Goal: Task Accomplishment & Management: Use online tool/utility

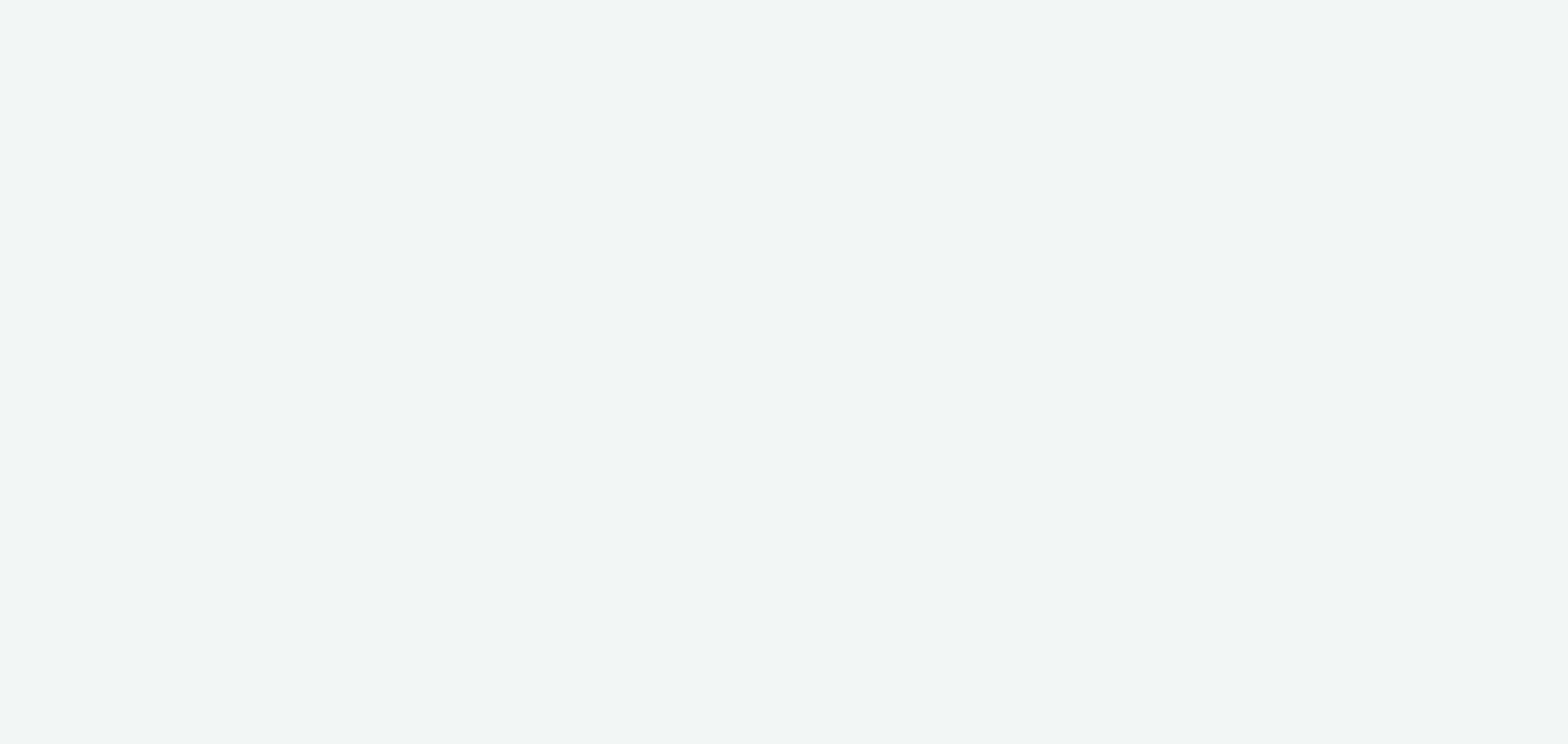
select select "a1548b1e-0fde-418e-992c-2e089afb3761"
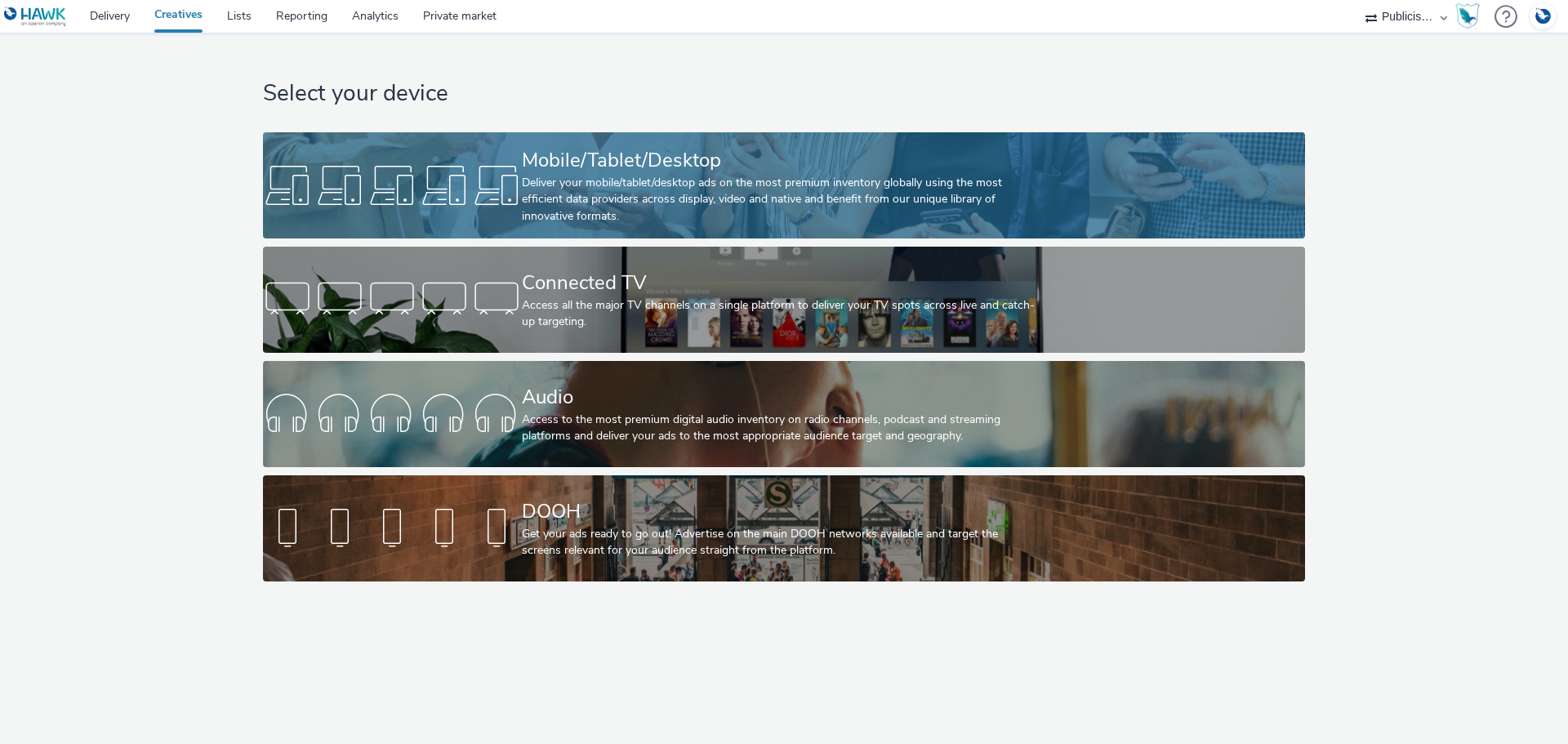
click at [597, 195] on div "Deliver your mobile/tablet/desktop ads on the most premium inventory globally u…" at bounding box center [780, 200] width 518 height 50
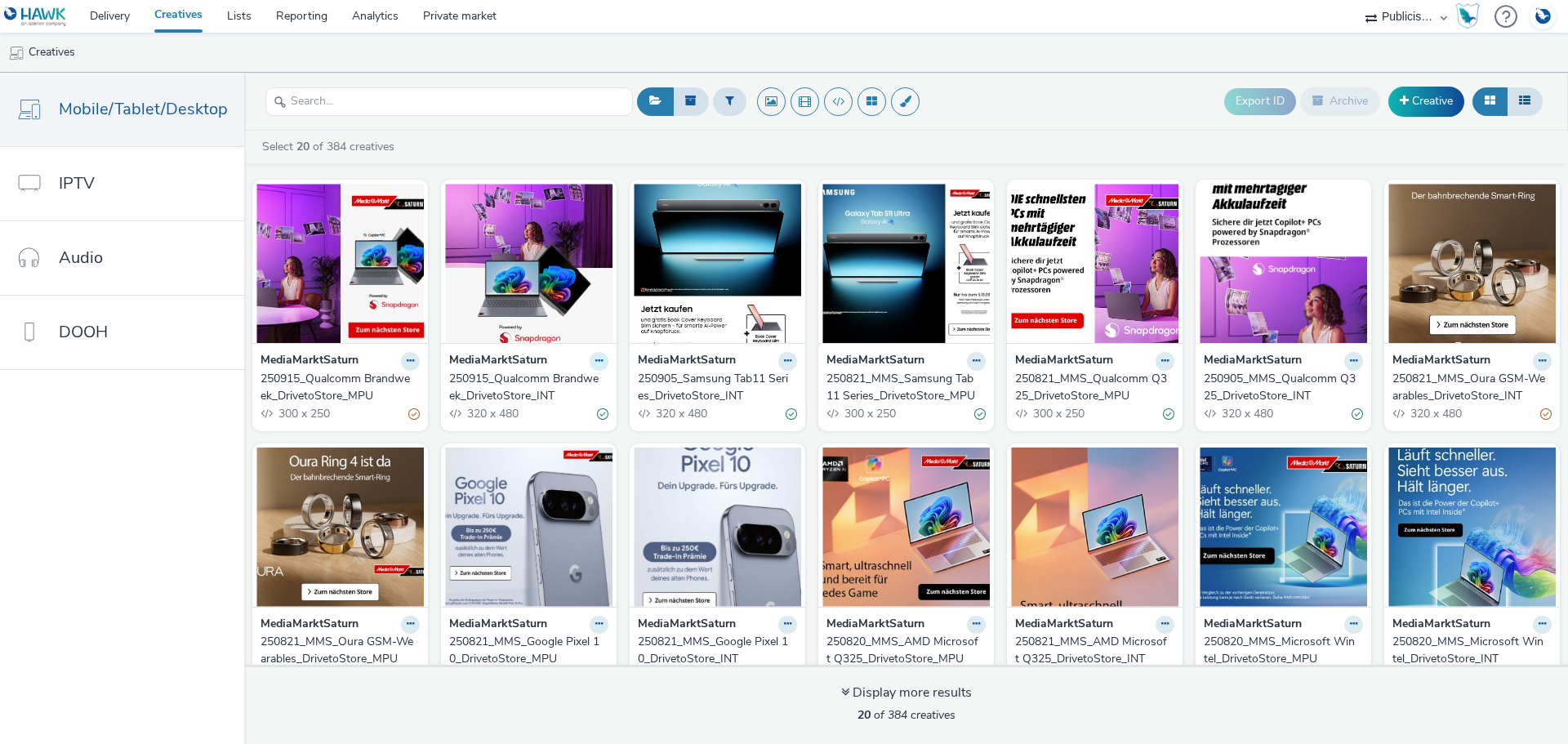
click at [589, 364] on button at bounding box center [598, 361] width 19 height 19
click at [552, 418] on link "Duplicate" at bounding box center [547, 421] width 122 height 32
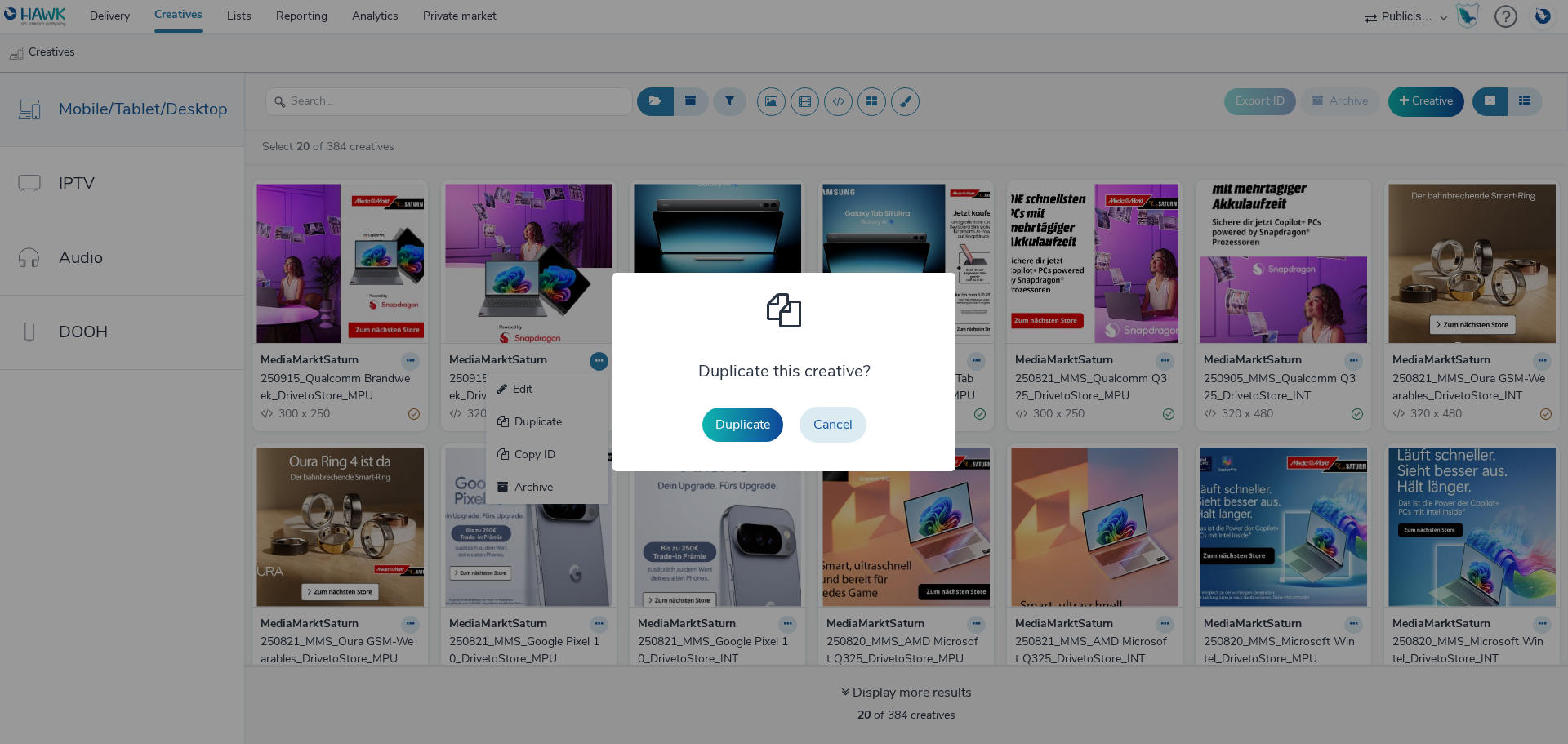
drag, startPoint x: 735, startPoint y: 426, endPoint x: 735, endPoint y: 434, distance: 8.0
click at [736, 427] on button "Duplicate" at bounding box center [742, 424] width 81 height 34
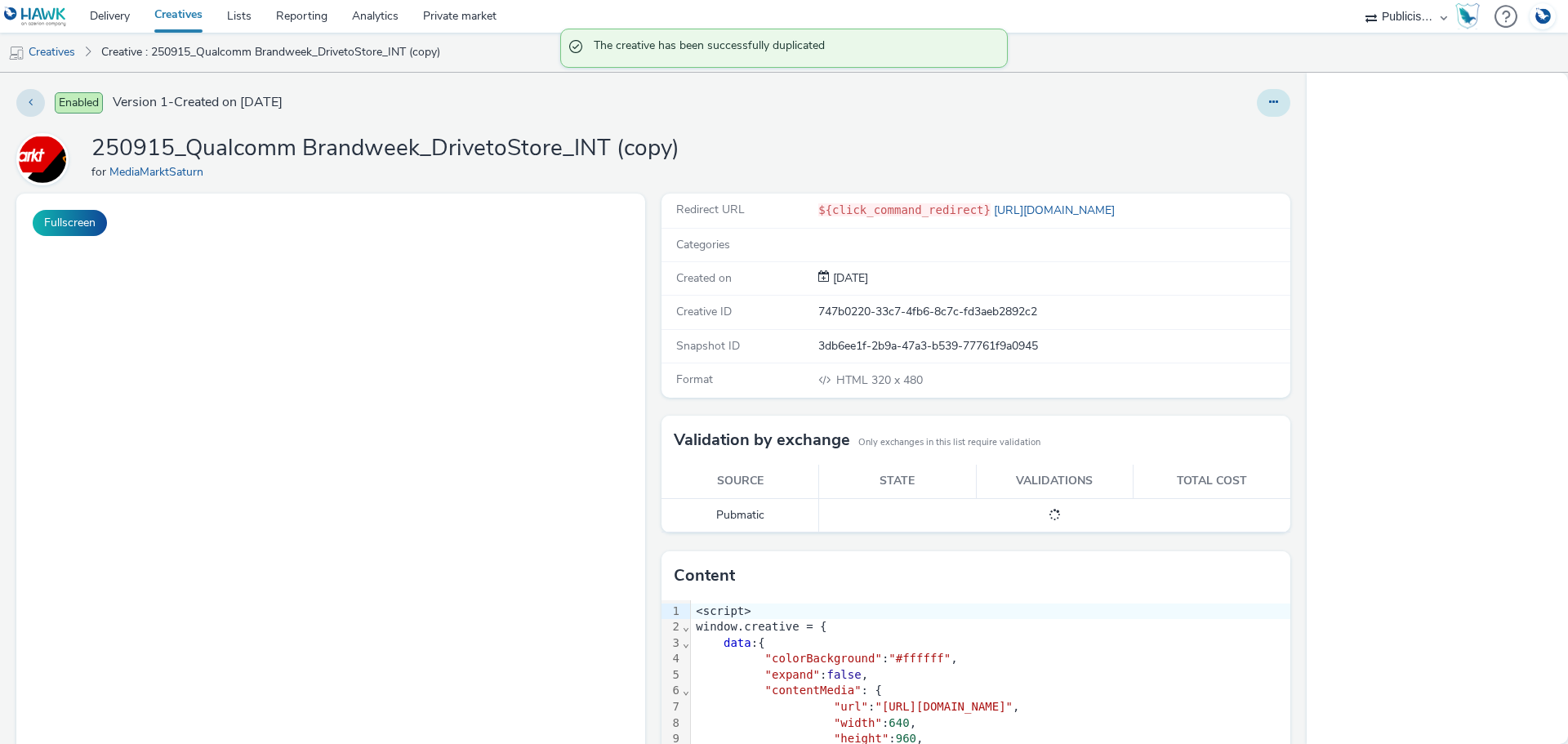
click at [1262, 113] on button at bounding box center [1273, 102] width 33 height 27
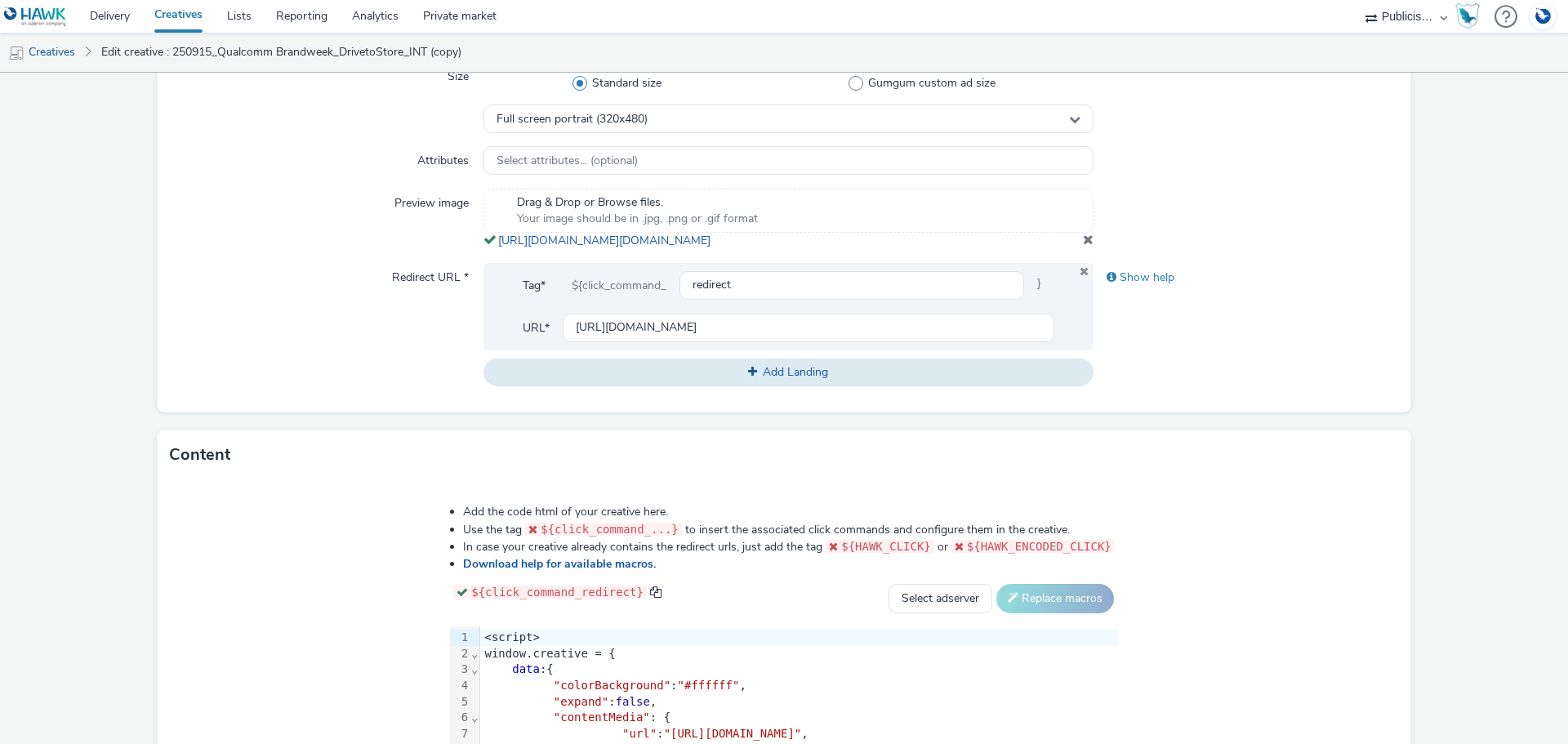
scroll to position [742, 0]
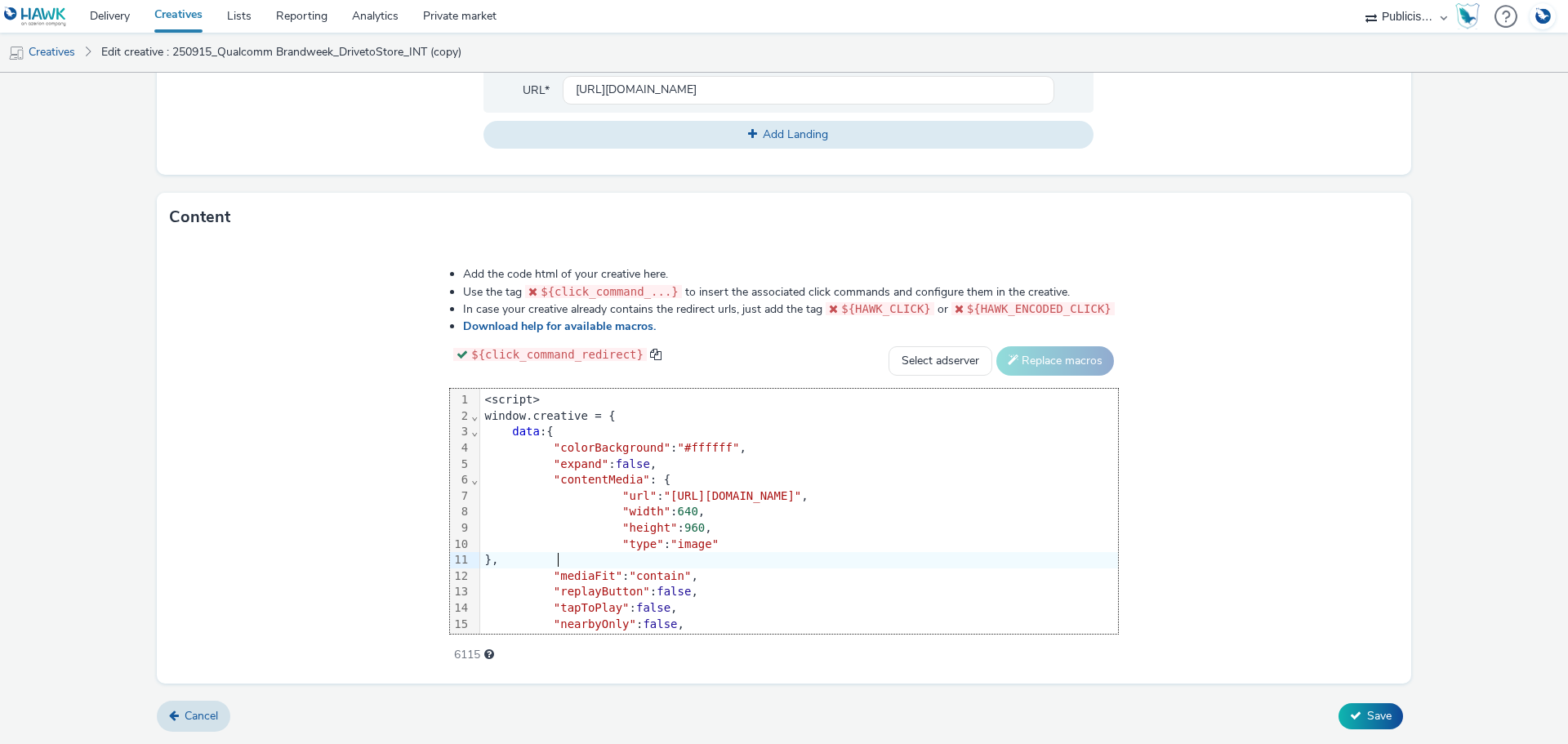
click at [575, 558] on div "}," at bounding box center [1080, 560] width 1201 height 17
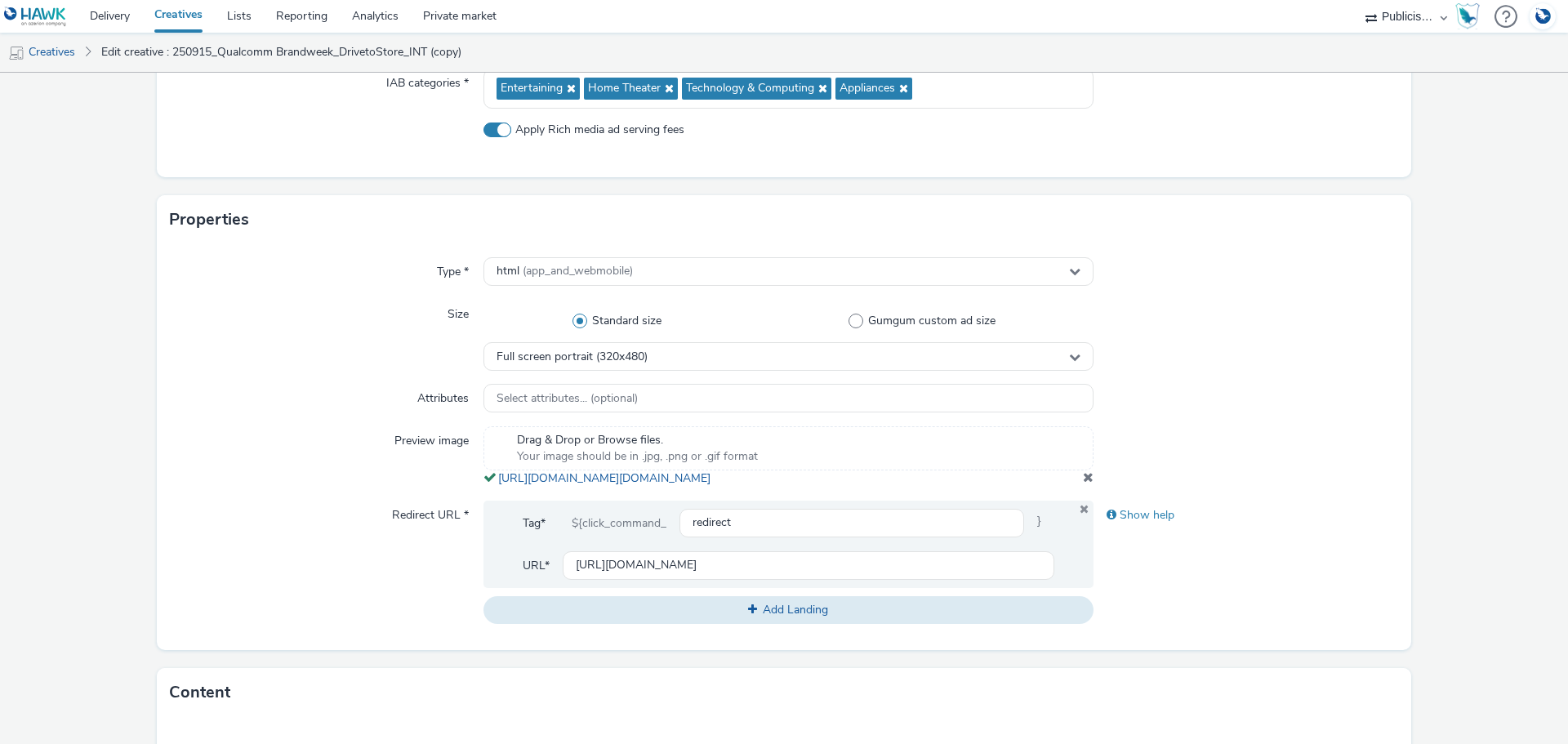
scroll to position [170, 0]
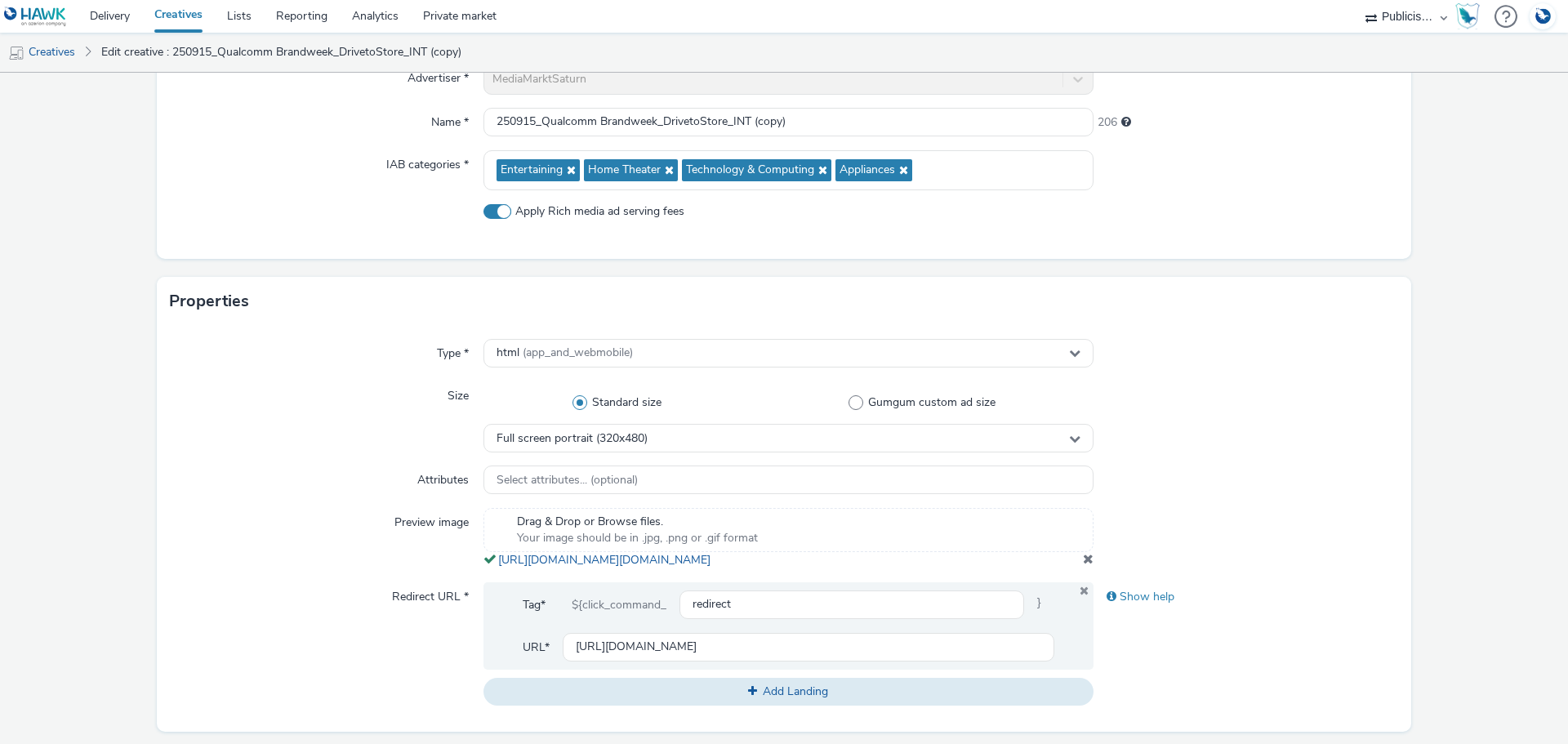
click at [1094, 569] on div at bounding box center [1246, 538] width 305 height 61
click at [1083, 565] on span at bounding box center [1088, 559] width 11 height 13
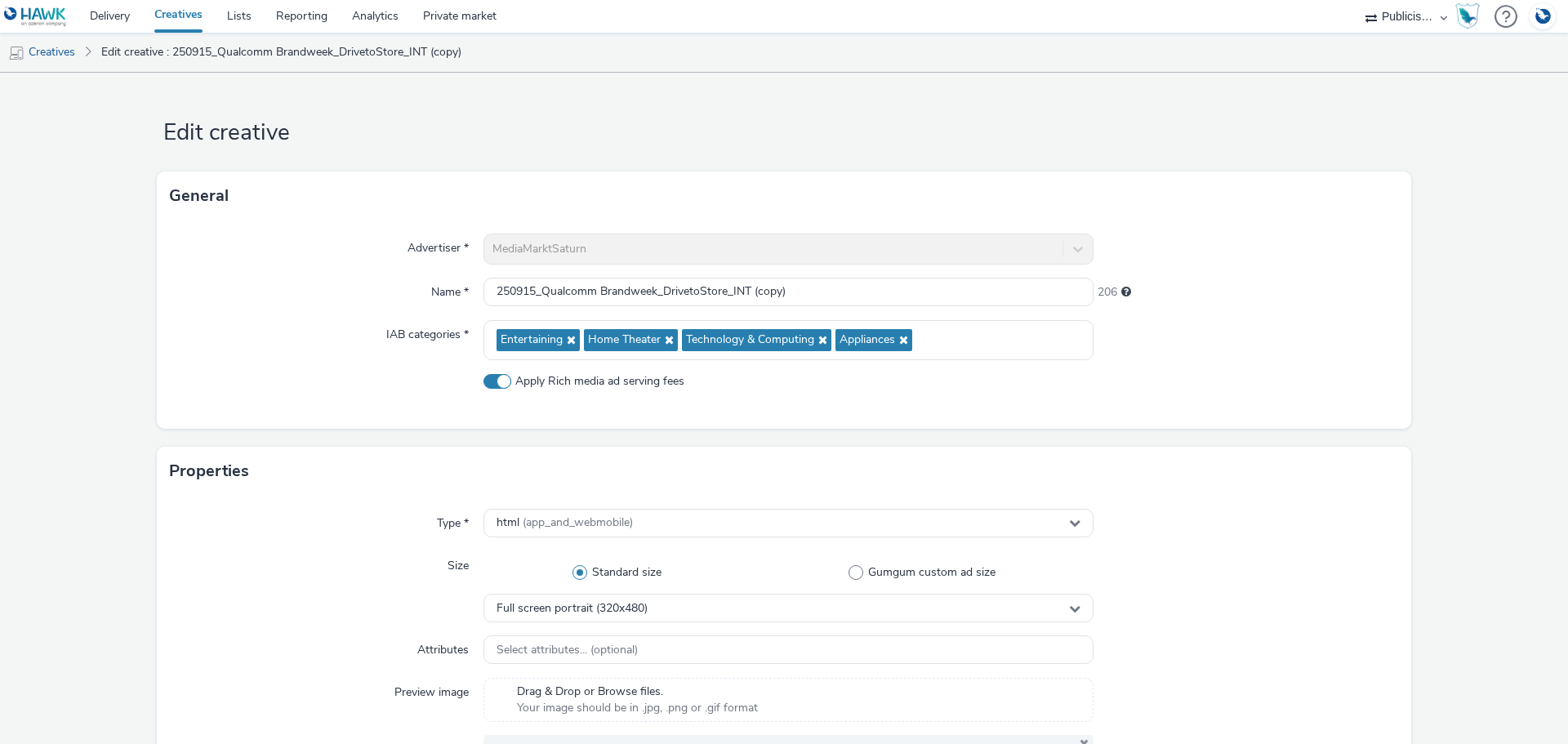
scroll to position [0, 0]
drag, startPoint x: 782, startPoint y: 304, endPoint x: 773, endPoint y: 301, distance: 9.5
click at [773, 301] on input "250915_Qualcomm Brandweek_DrivetoStore_INT (copy)" at bounding box center [789, 293] width 610 height 28
click at [807, 299] on input "250915_Qualcomm Brandweek_DrivetoStore_INT (copy)" at bounding box center [789, 293] width 610 height 28
drag, startPoint x: 805, startPoint y: 293, endPoint x: 791, endPoint y: 307, distance: 19.8
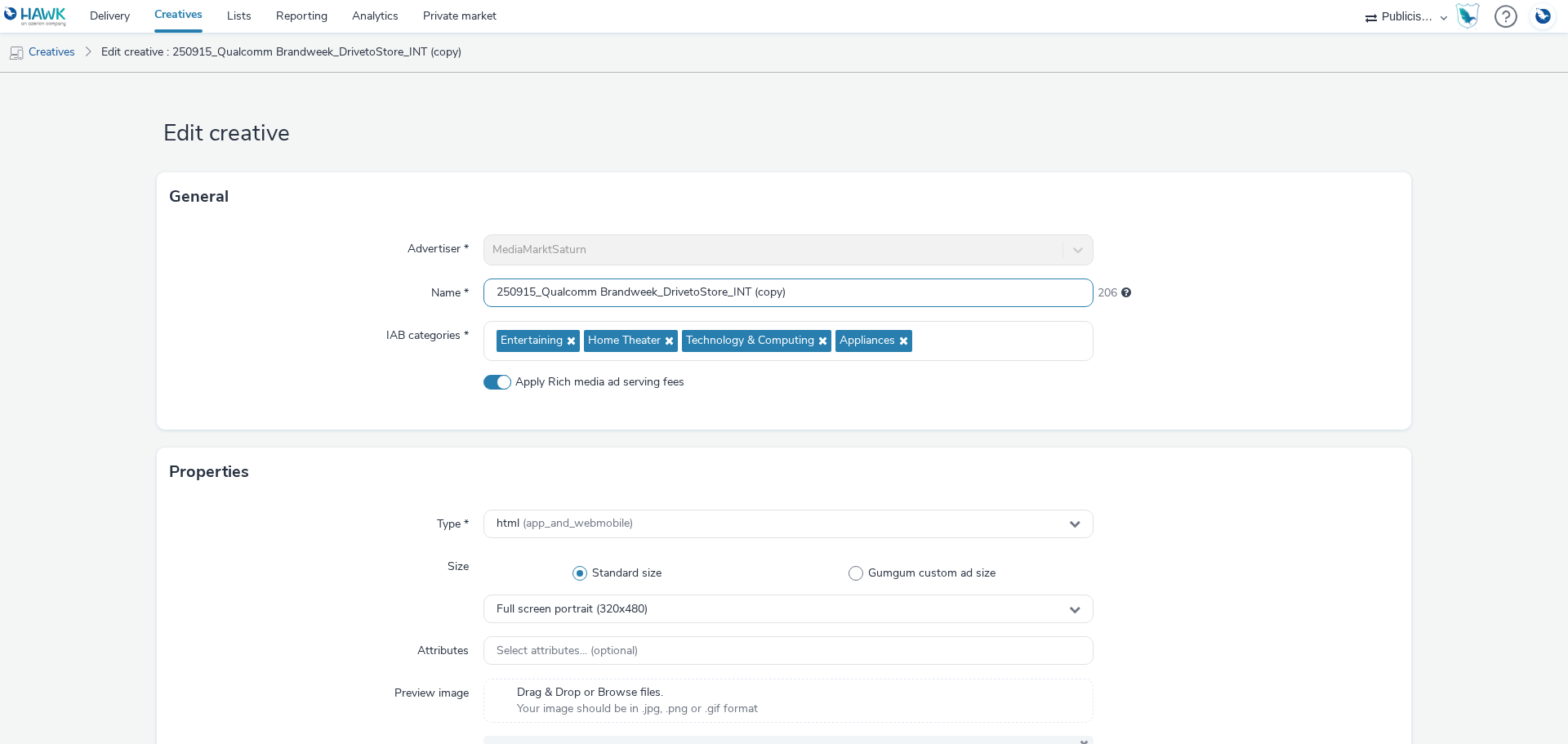
click at [747, 288] on input "250915_Qualcomm Brandweek_DrivetoStore_INT (copy)" at bounding box center [789, 293] width 610 height 28
drag, startPoint x: 592, startPoint y: 290, endPoint x: 541, endPoint y: 292, distance: 51.0
click at [539, 291] on input "250915_Qualcomm Brandweek_DrivetoStore_INT" at bounding box center [789, 293] width 610 height 28
click at [517, 297] on input "250915_Samsung Brandweek_DrivetoStore_INT" at bounding box center [789, 293] width 610 height 28
click at [646, 298] on input "250922_Samsung Brandweek_DrivetoStore_INT" at bounding box center [789, 293] width 610 height 28
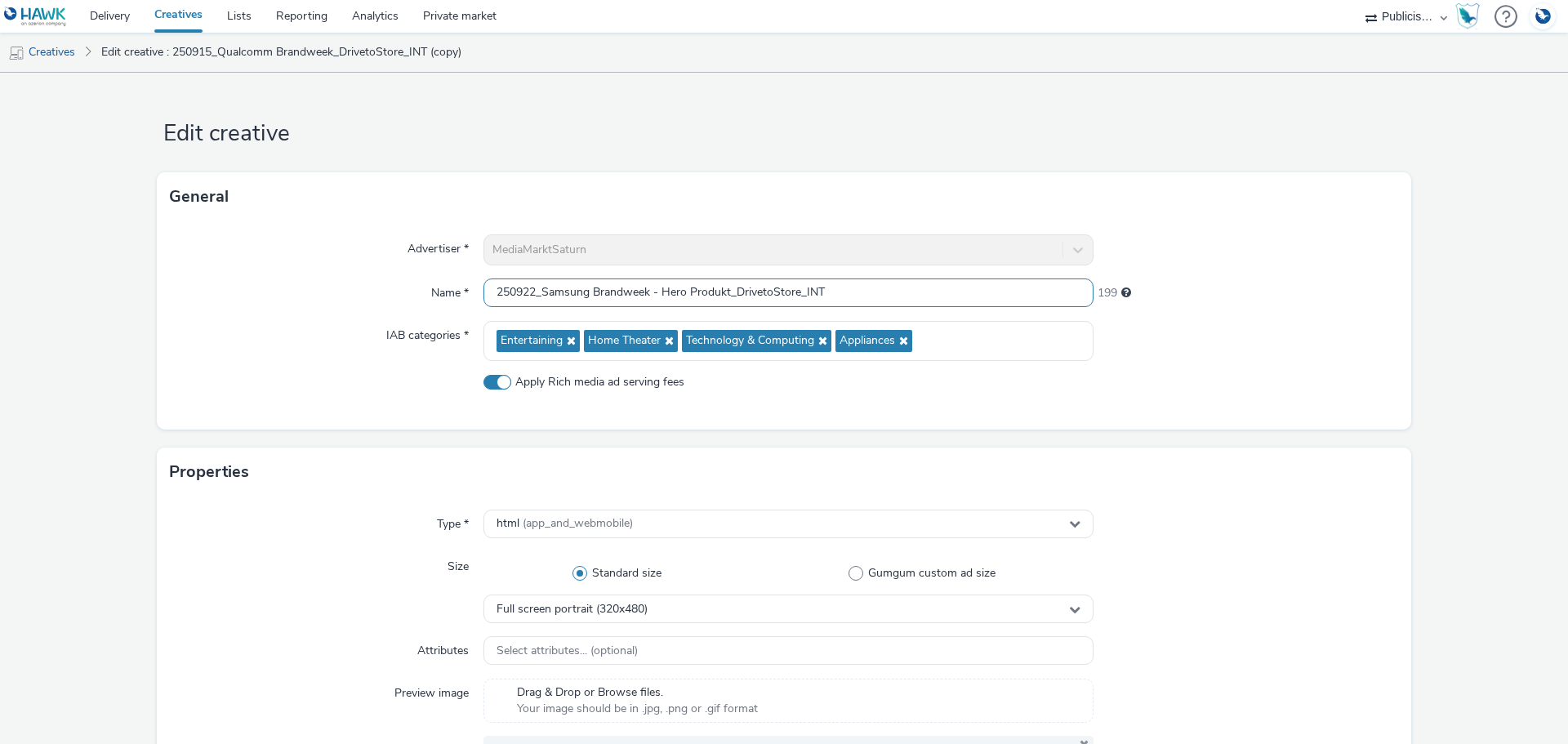
type input "250922_Samsung Brandweek - Hero Produkt_DrivetoStore_INT"
click at [1241, 305] on div "199" at bounding box center [1246, 293] width 305 height 29
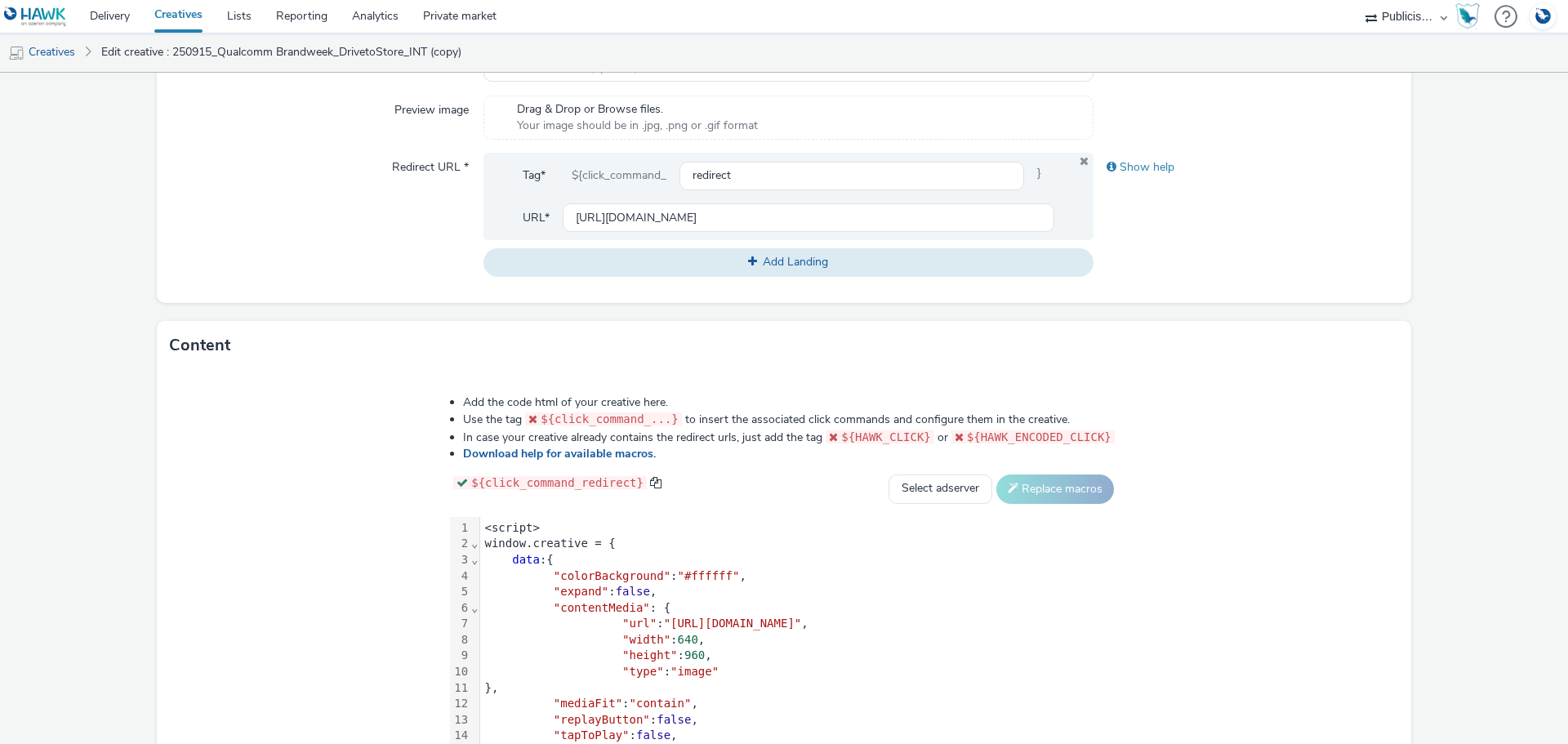
scroll to position [710, 0]
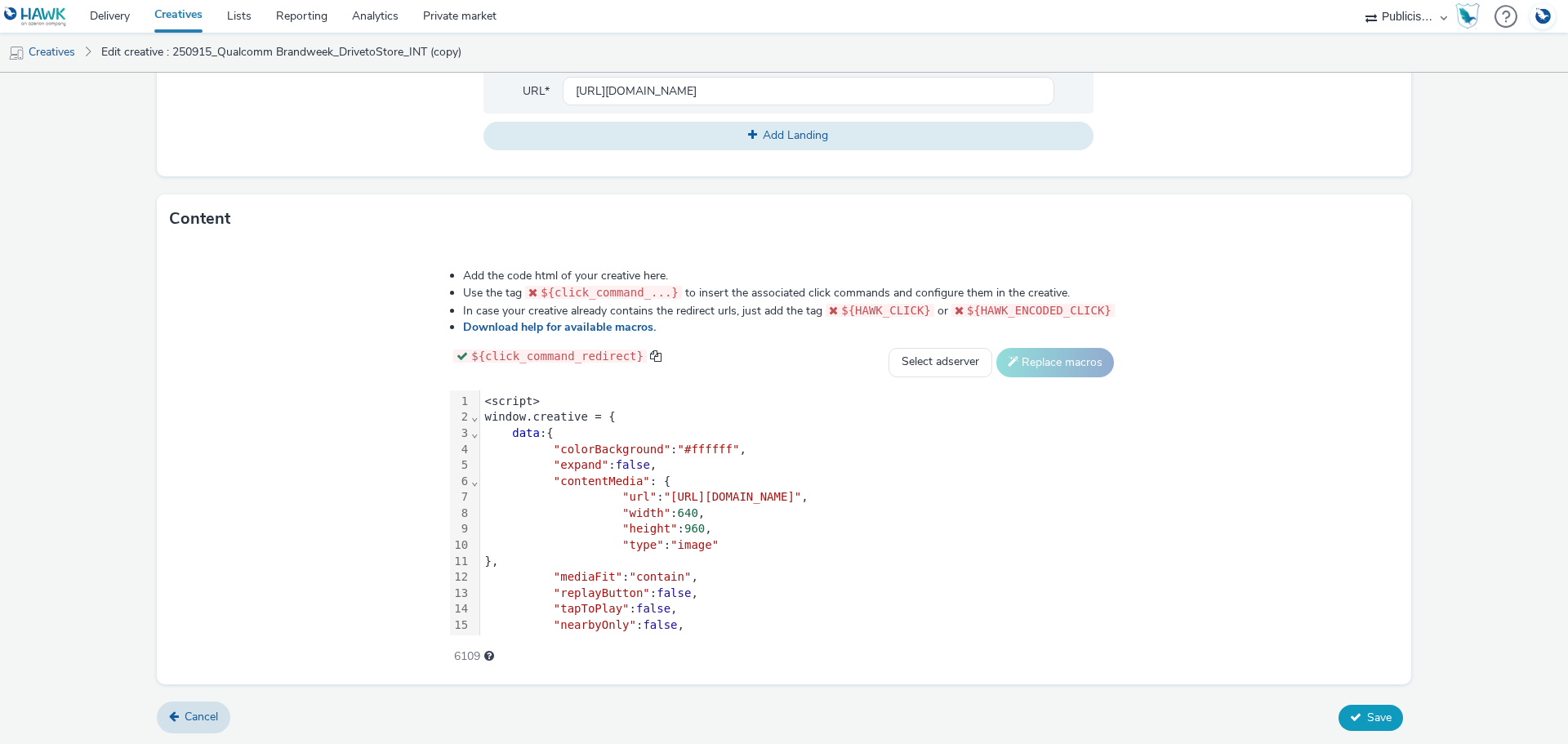
click at [1367, 716] on span "Save" at bounding box center [1379, 717] width 24 height 16
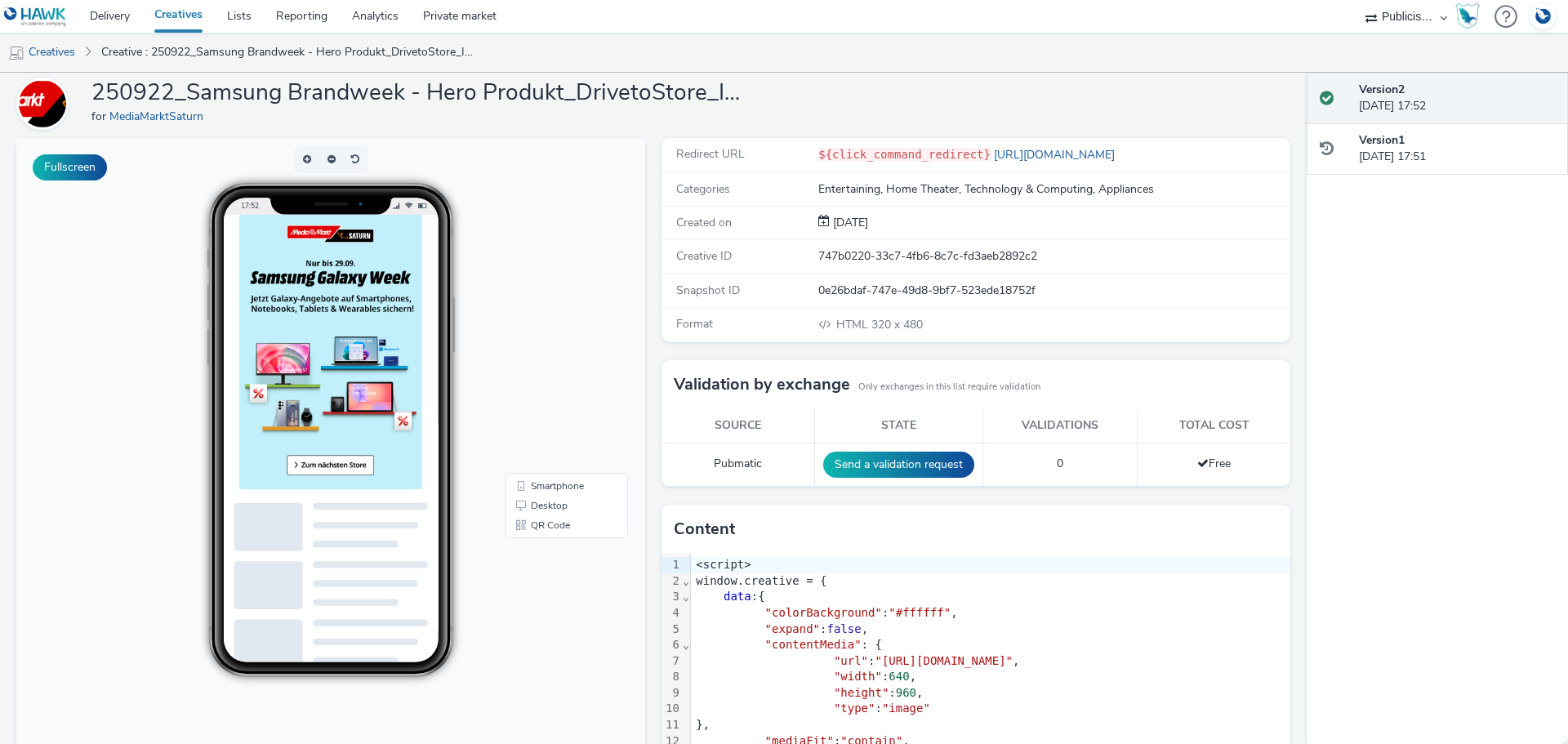
click at [1228, 81] on div "250922_Samsung Brandweek - Hero Produkt_DrivetoStore_INT for MediaMarktSaturn" at bounding box center [653, 103] width 1274 height 52
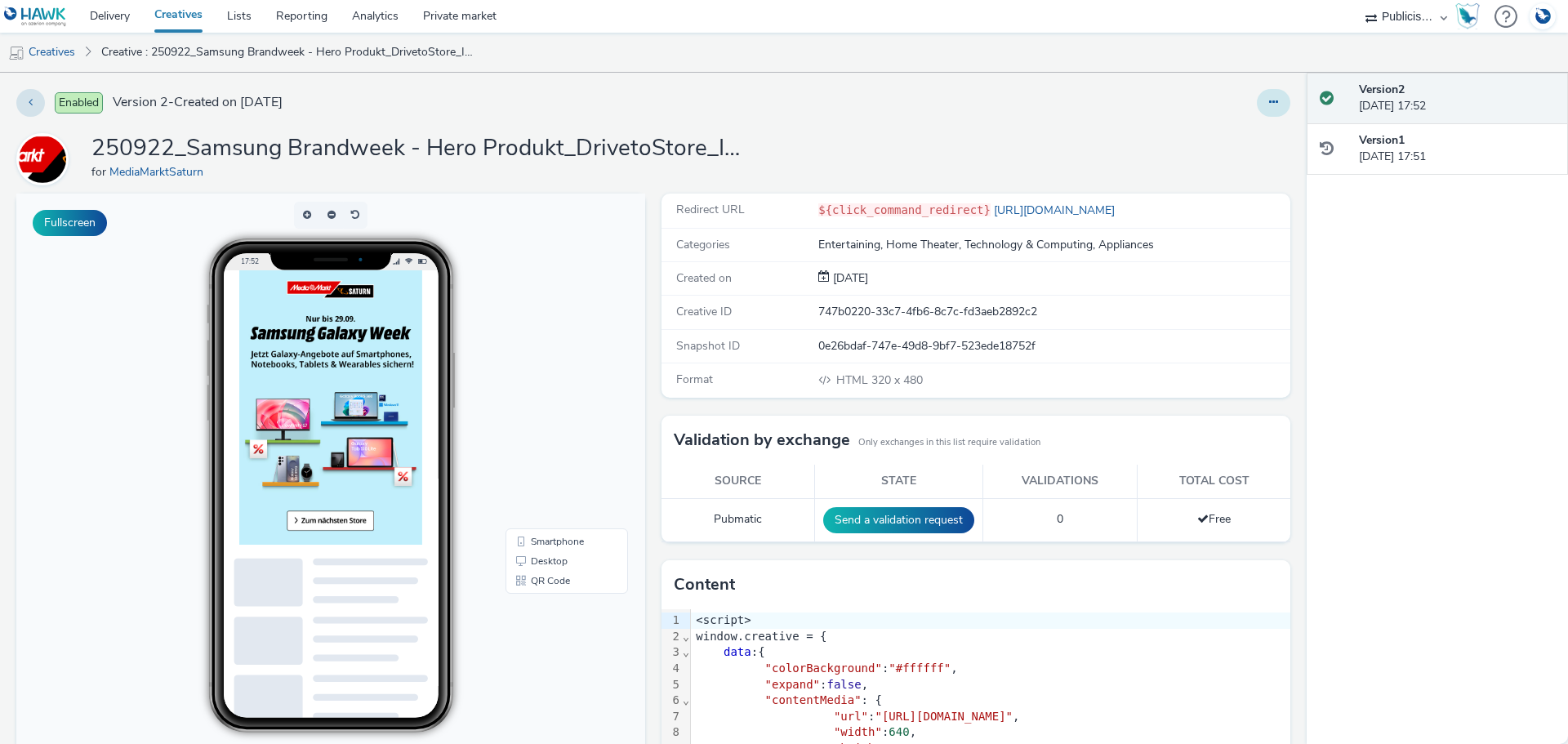
click at [1261, 113] on button at bounding box center [1273, 102] width 33 height 27
click at [1236, 160] on link "Duplicate" at bounding box center [1228, 168] width 122 height 32
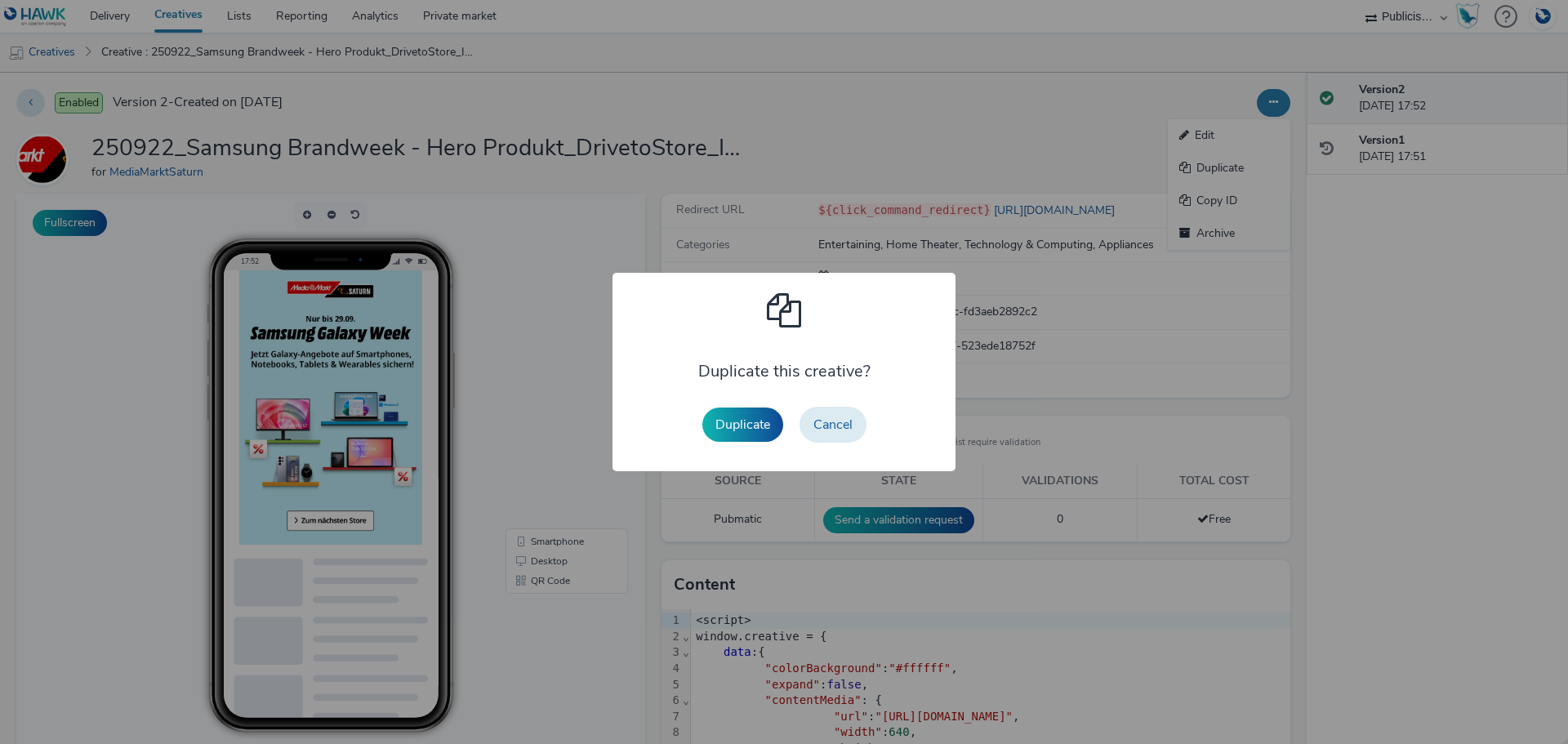
click at [761, 429] on button "Duplicate" at bounding box center [742, 424] width 81 height 34
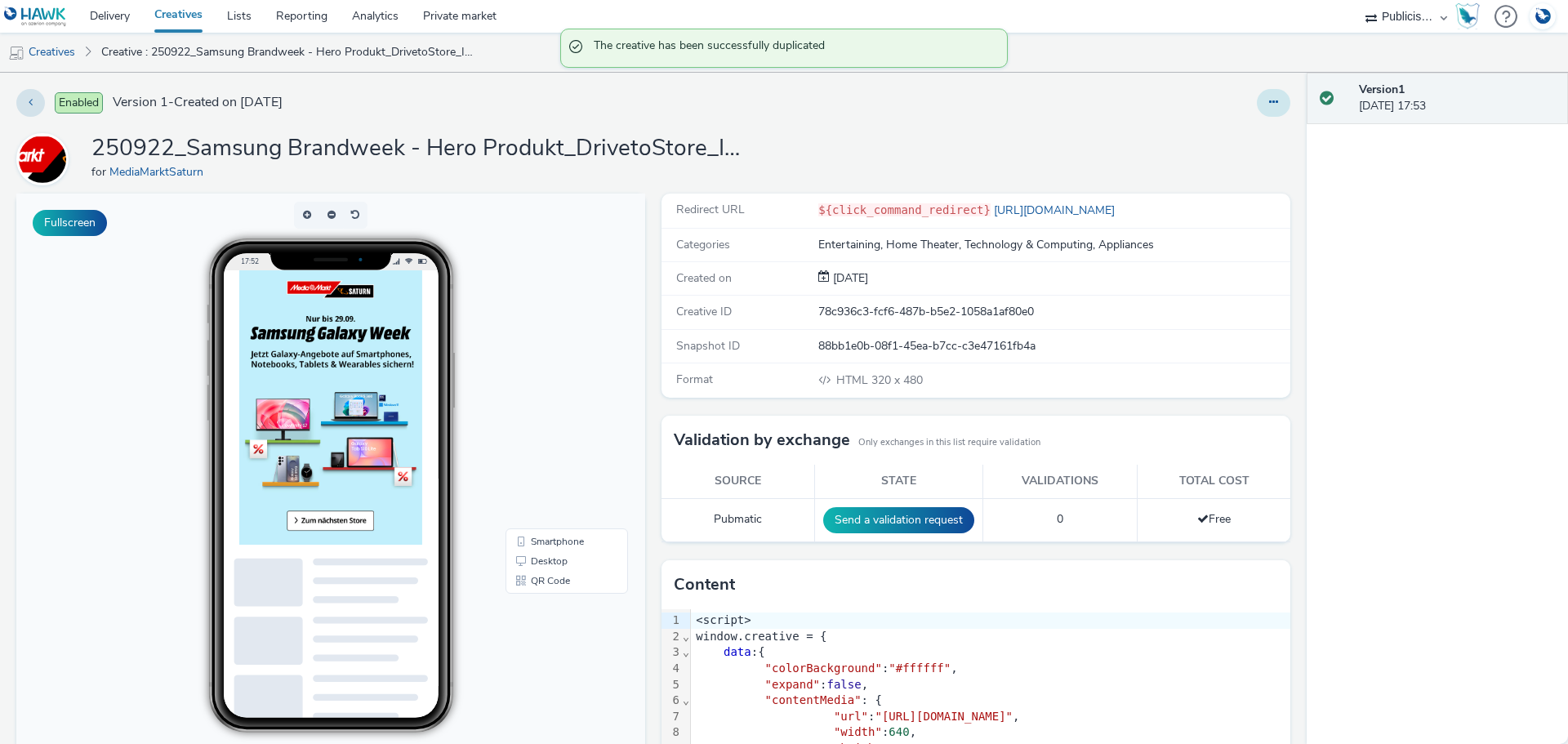
click at [1267, 107] on button at bounding box center [1273, 102] width 33 height 27
click at [1211, 161] on link "Duplicate" at bounding box center [1228, 168] width 122 height 32
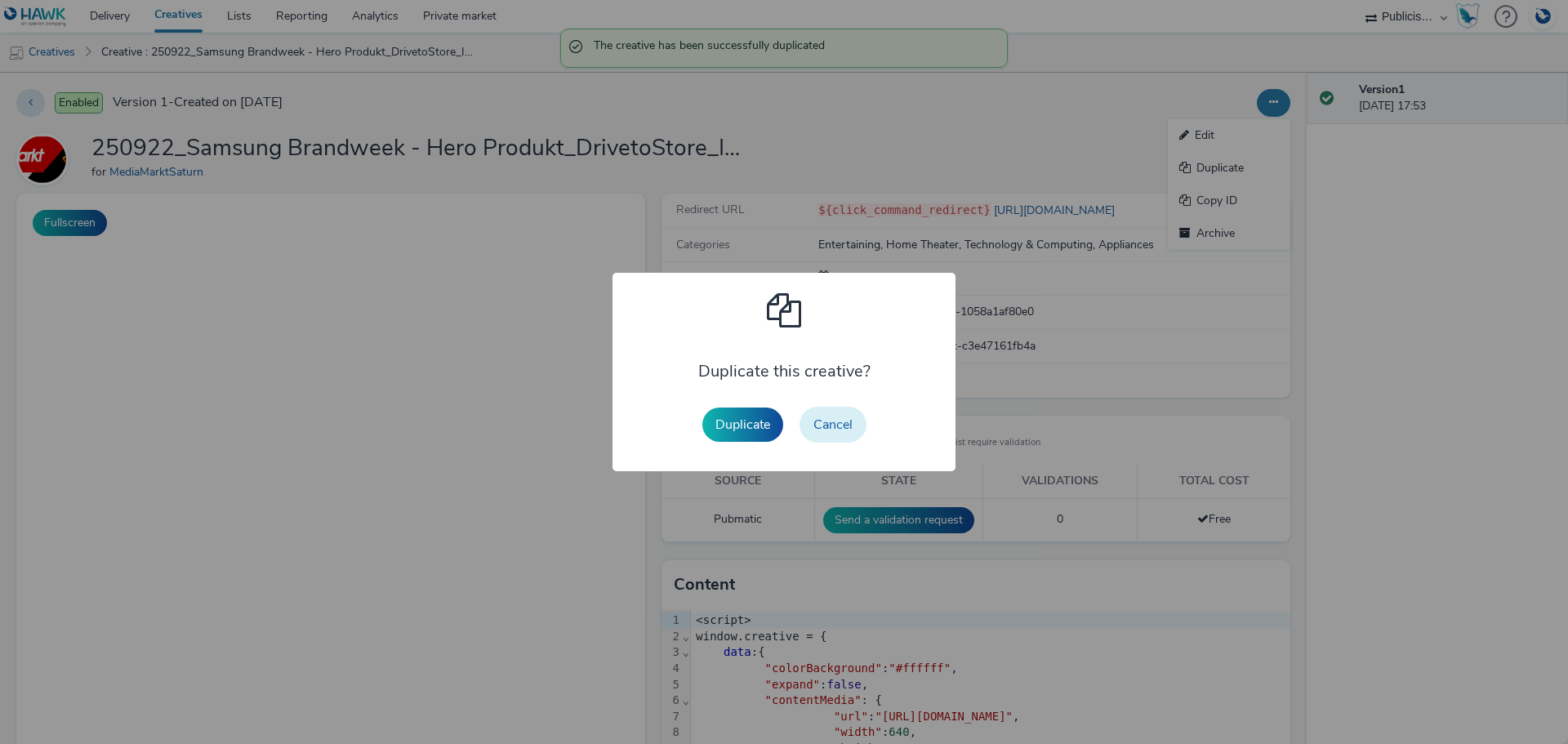
click at [818, 429] on button "Cancel" at bounding box center [833, 424] width 67 height 36
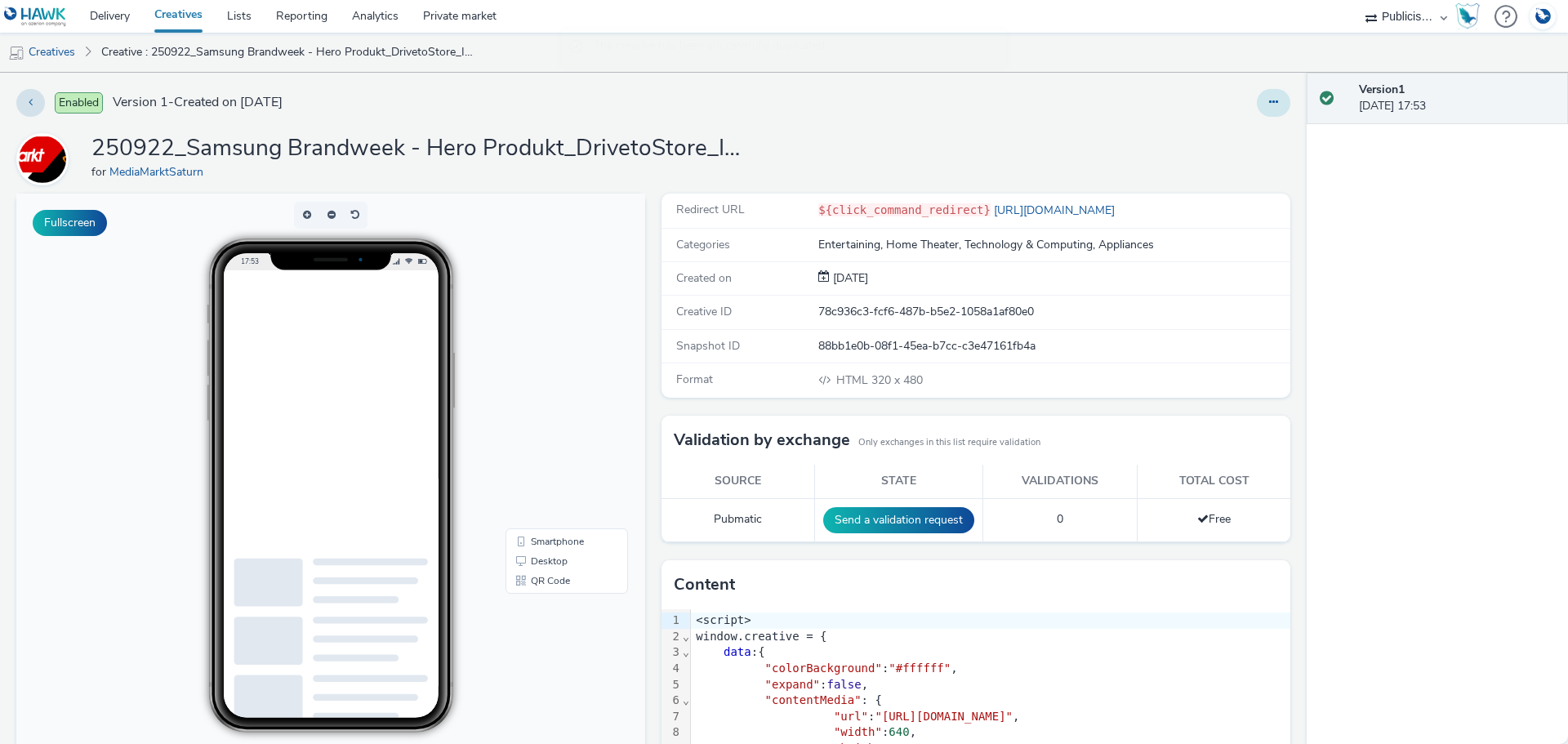
click at [1269, 106] on icon at bounding box center [1273, 102] width 9 height 12
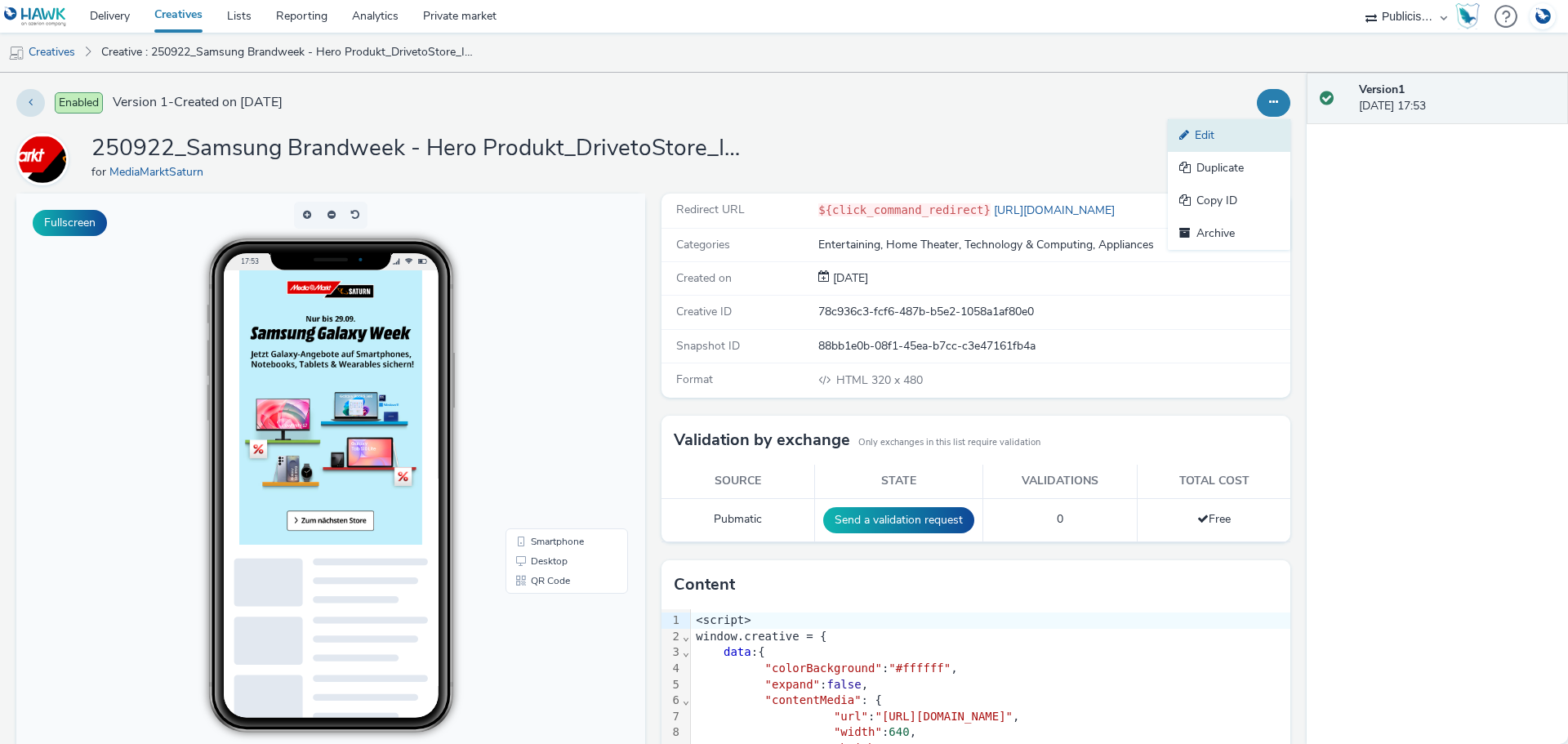
click at [1236, 131] on link "Edit" at bounding box center [1228, 135] width 122 height 32
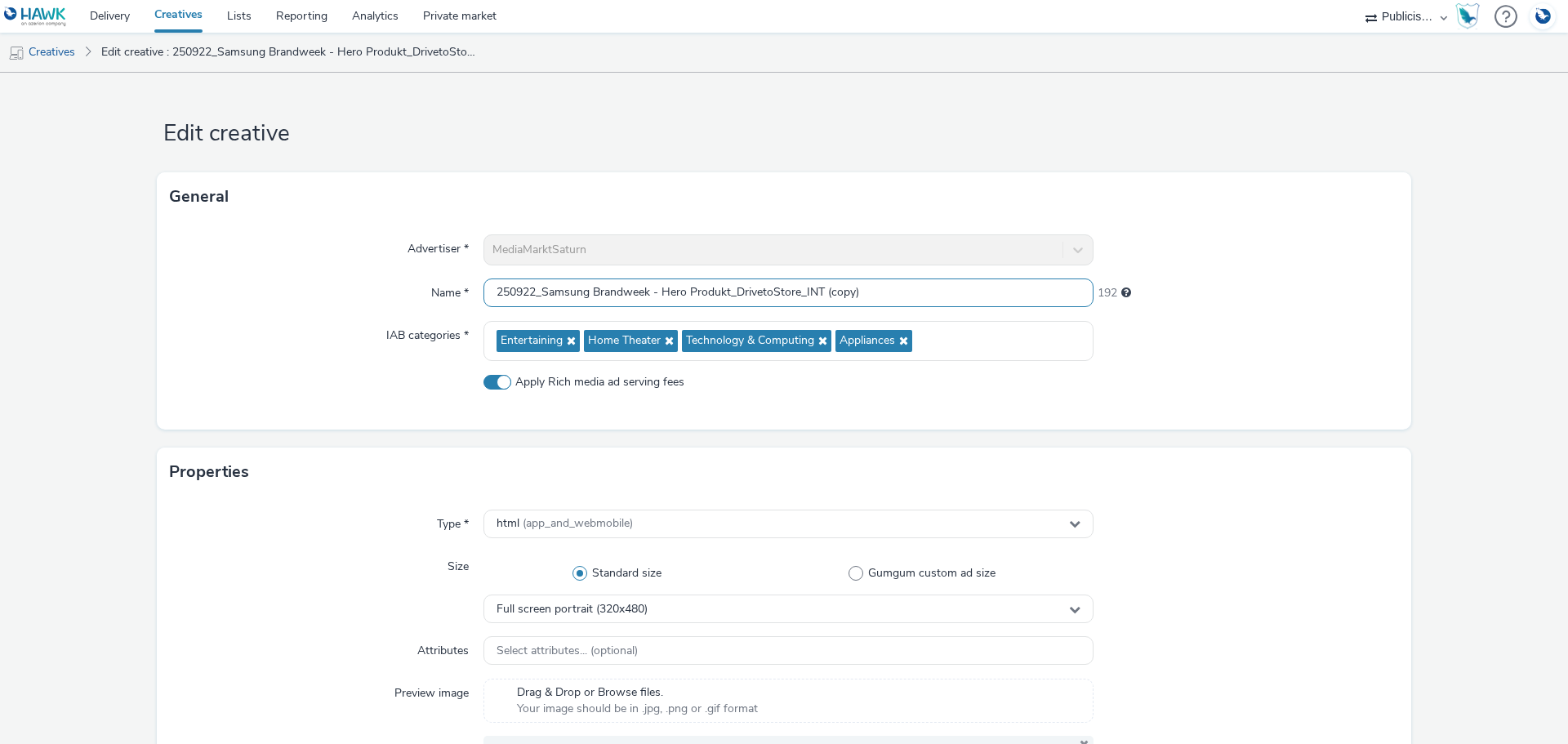
drag, startPoint x: 863, startPoint y: 303, endPoint x: 804, endPoint y: 295, distance: 59.5
click at [804, 295] on input "250922_Samsung Brandweek - Hero Produkt_DrivetoStore_INT (copy)" at bounding box center [789, 293] width 610 height 28
type input "250922_Samsung Brandweek - Hero Produkt_DrivetoStore_MPU"
drag, startPoint x: 1253, startPoint y: 350, endPoint x: 1220, endPoint y: 347, distance: 33.1
click at [1253, 349] on div at bounding box center [1246, 341] width 305 height 40
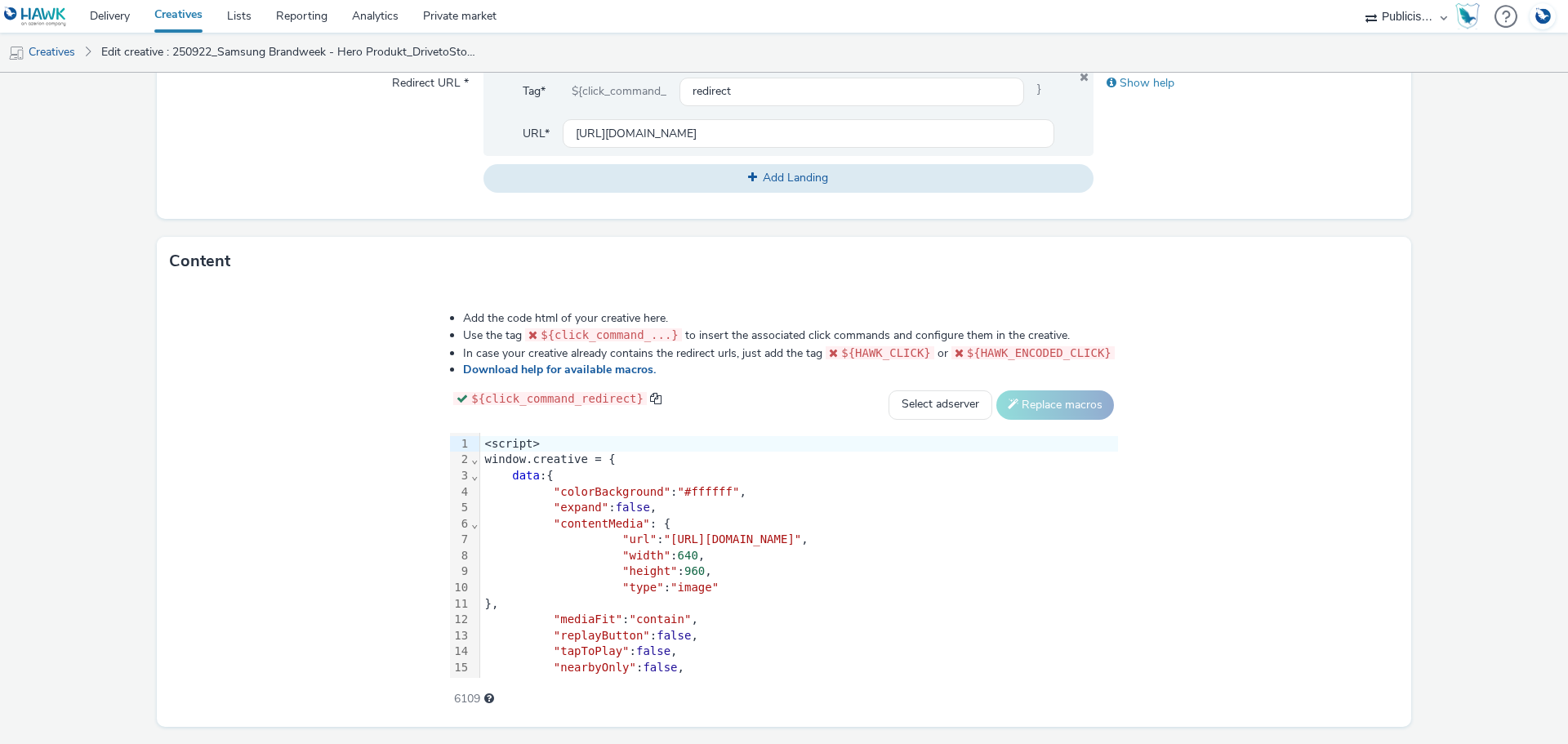
scroll to position [710, 0]
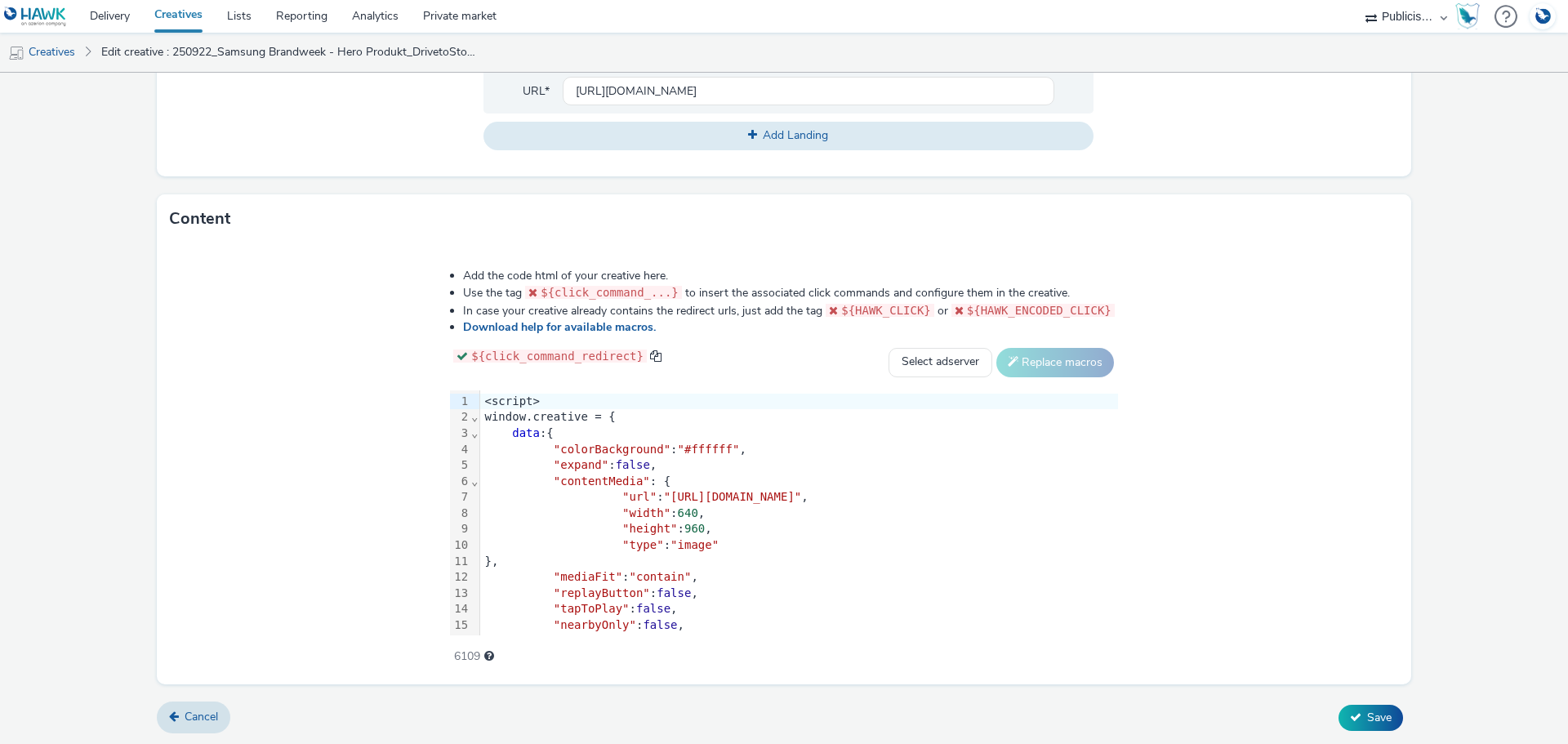
click at [519, 534] on div ""height" : 960 ," at bounding box center [799, 530] width 637 height 17
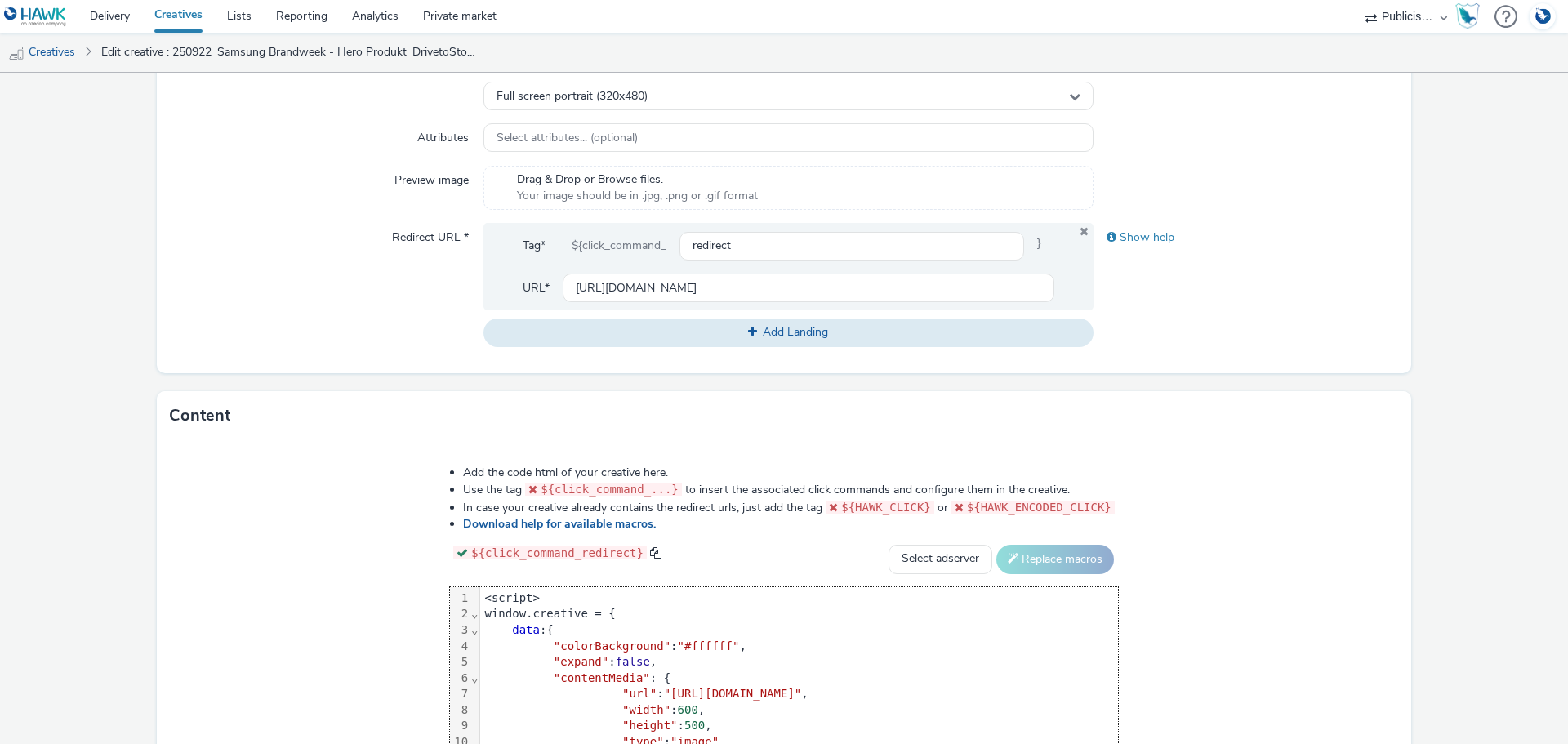
scroll to position [302, 0]
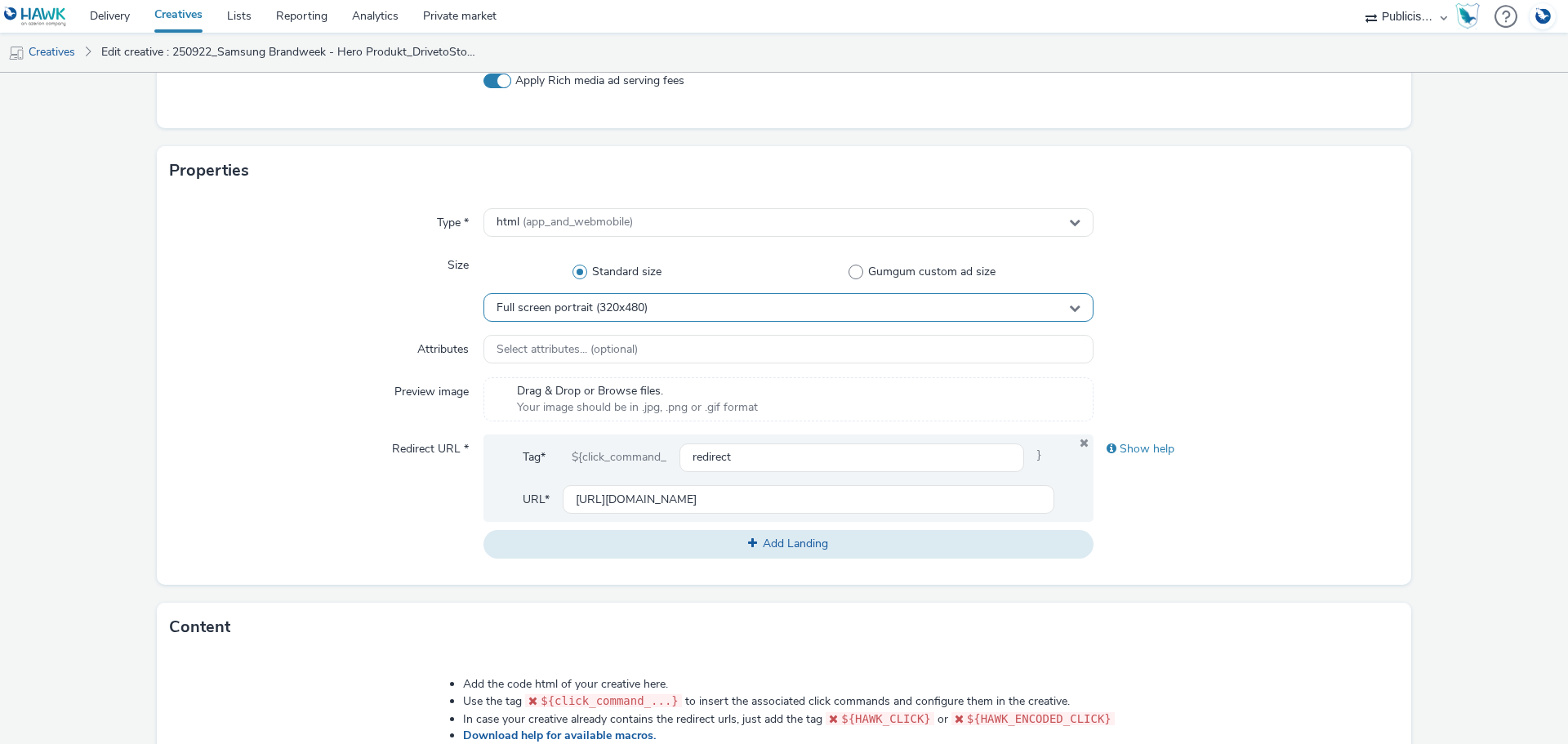
click at [634, 312] on span "Full screen portrait (320x480)" at bounding box center [572, 308] width 151 height 14
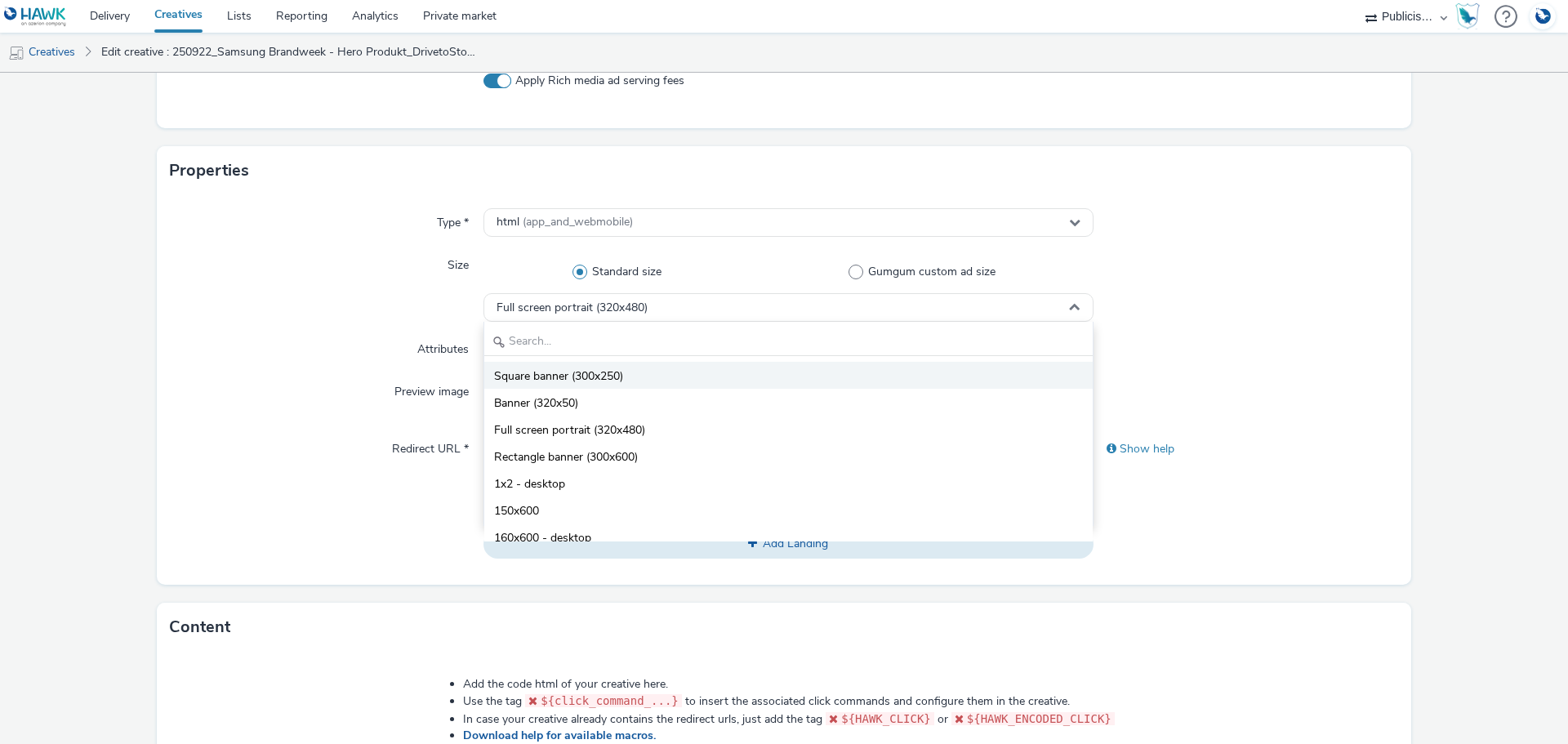
click at [648, 373] on li "Square banner (300x250)" at bounding box center [789, 375] width 608 height 27
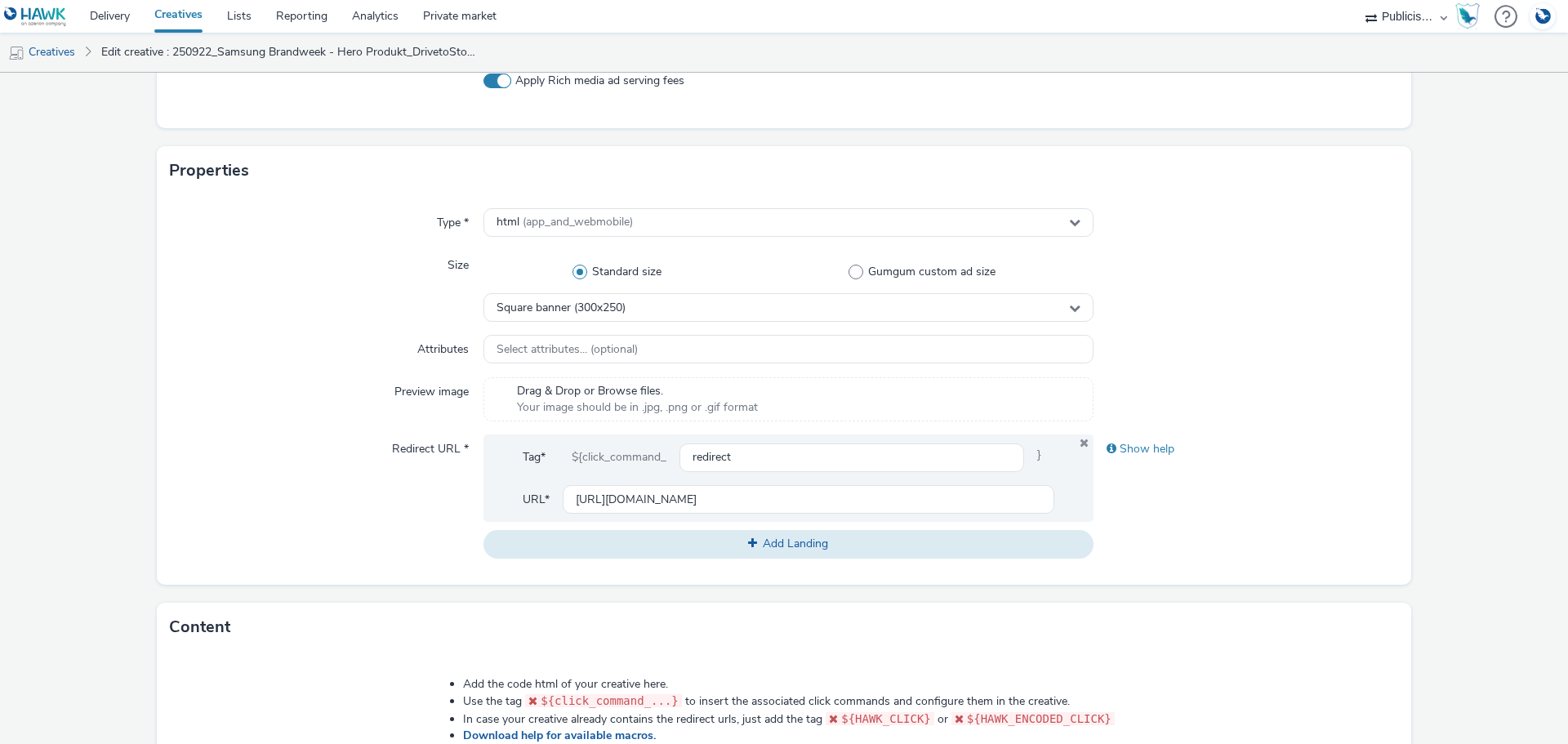
click at [290, 279] on div "Size" at bounding box center [326, 286] width 313 height 71
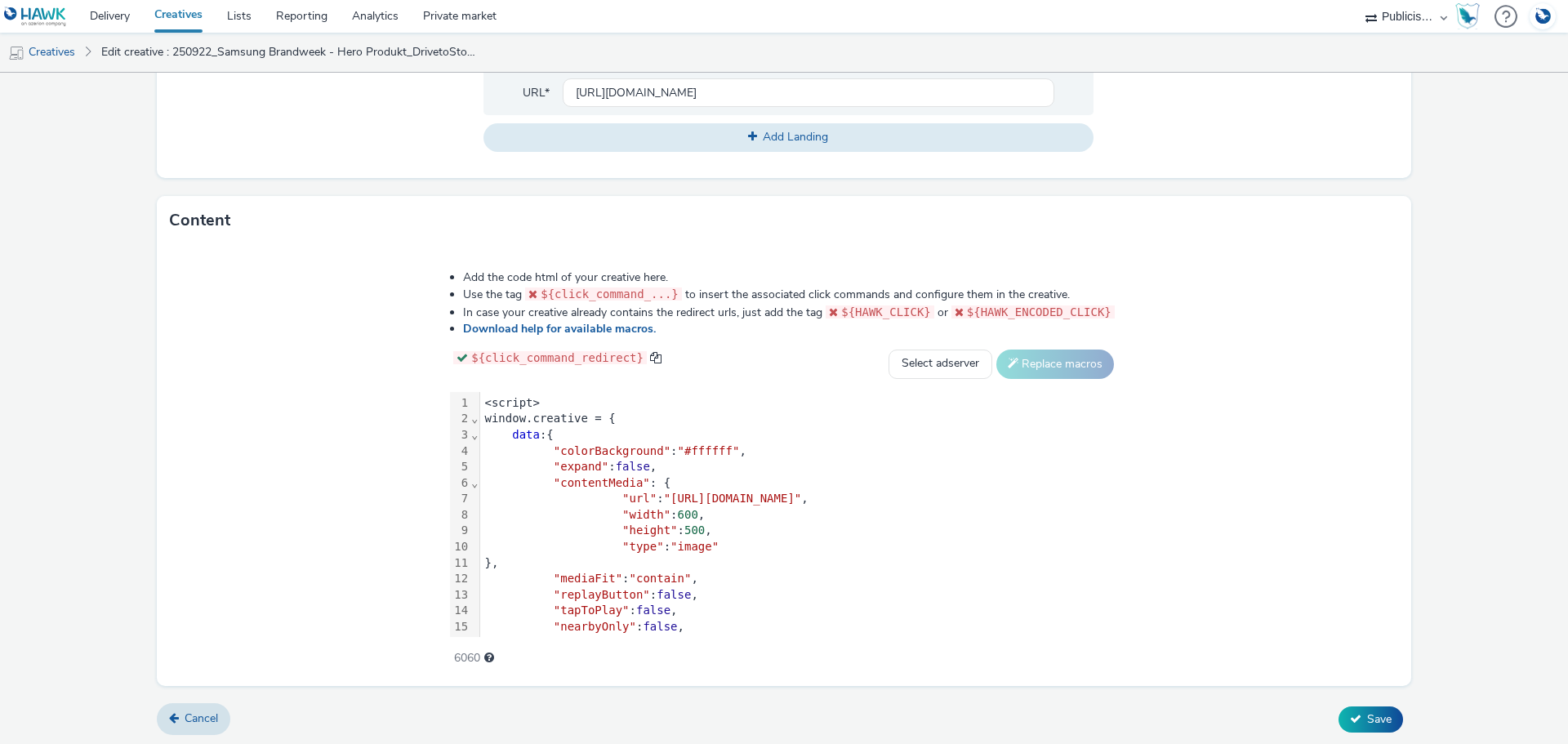
scroll to position [710, 0]
click at [1367, 717] on span "Save" at bounding box center [1379, 717] width 24 height 16
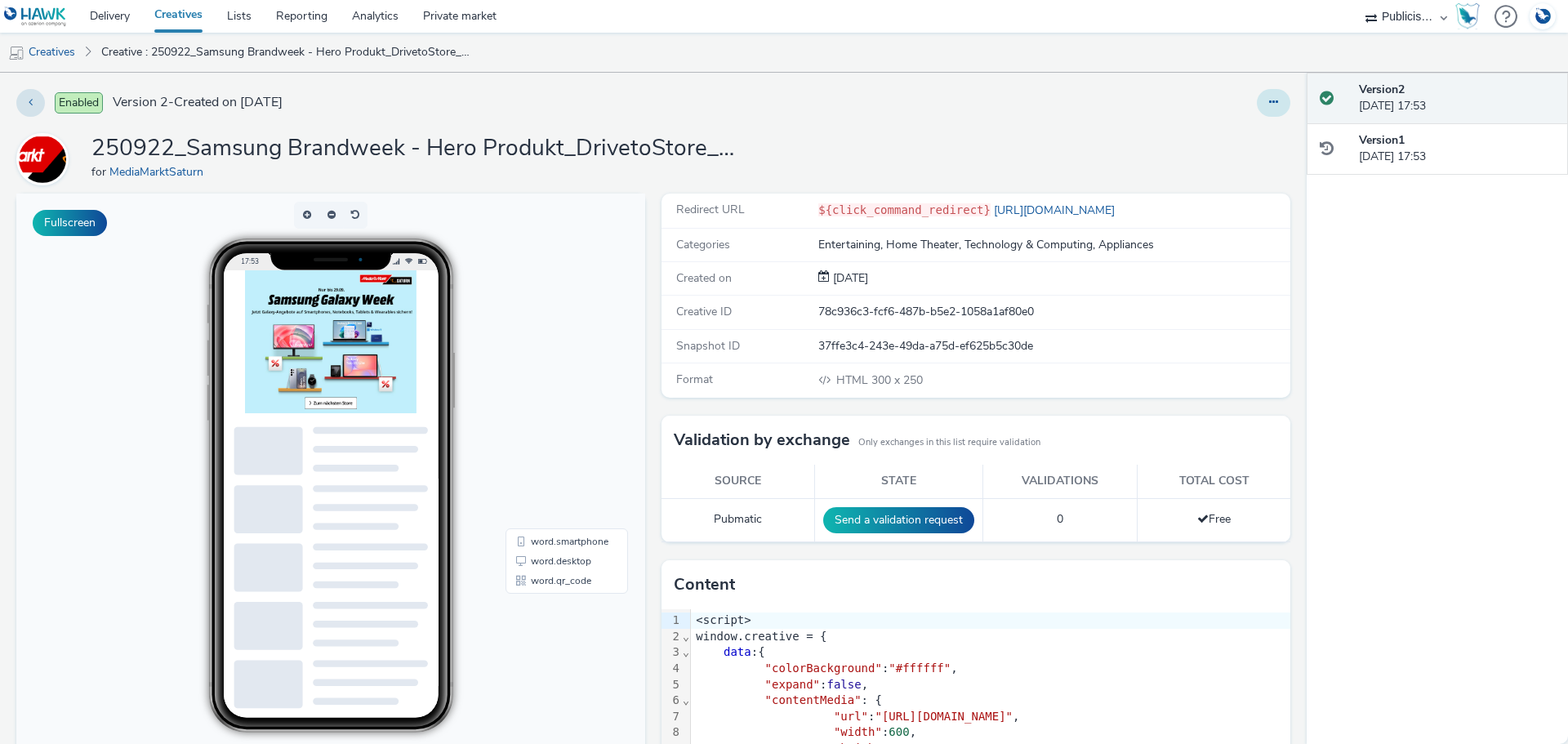
click at [1264, 111] on button at bounding box center [1273, 102] width 33 height 27
click at [1221, 139] on link "Edit" at bounding box center [1228, 135] width 122 height 32
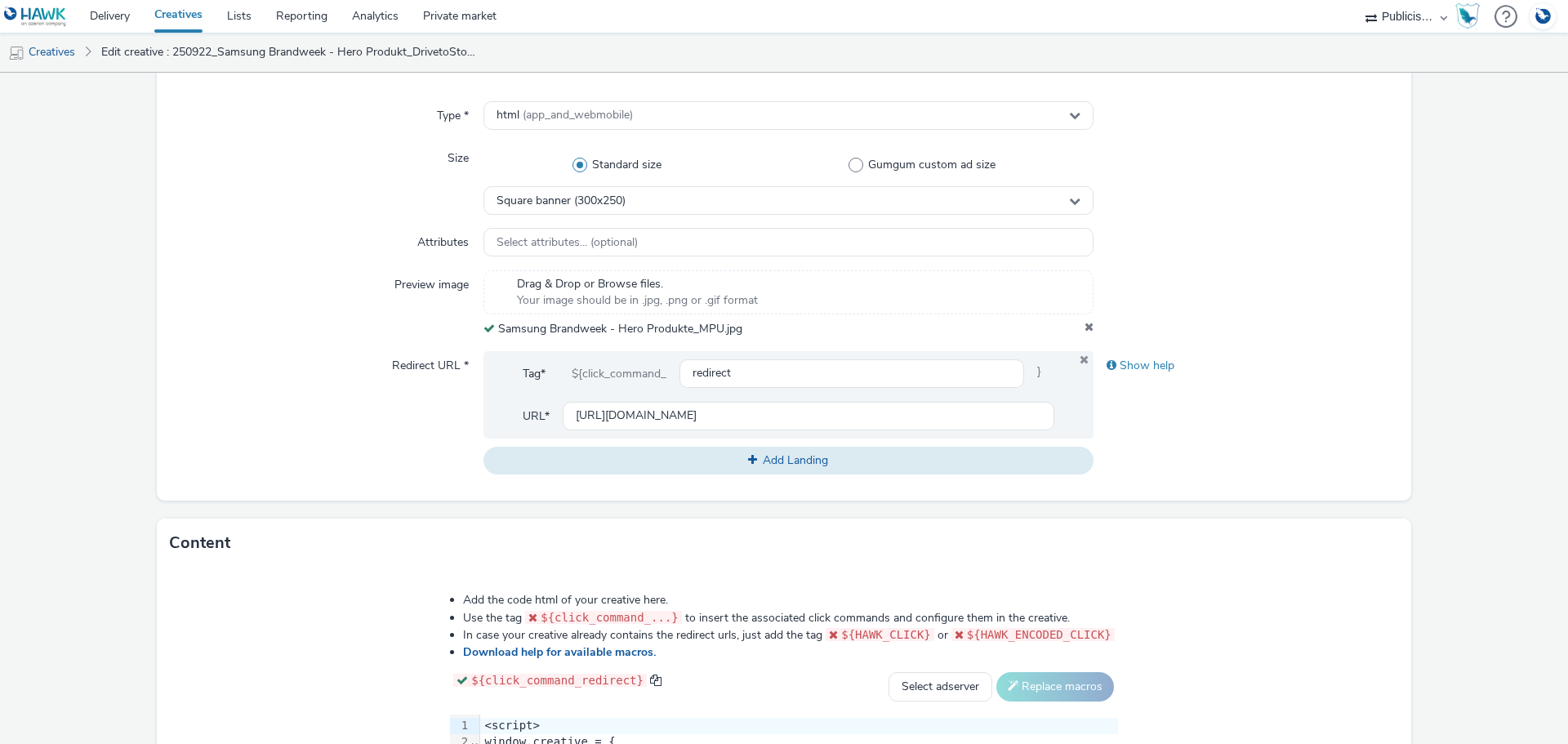
scroll to position [732, 0]
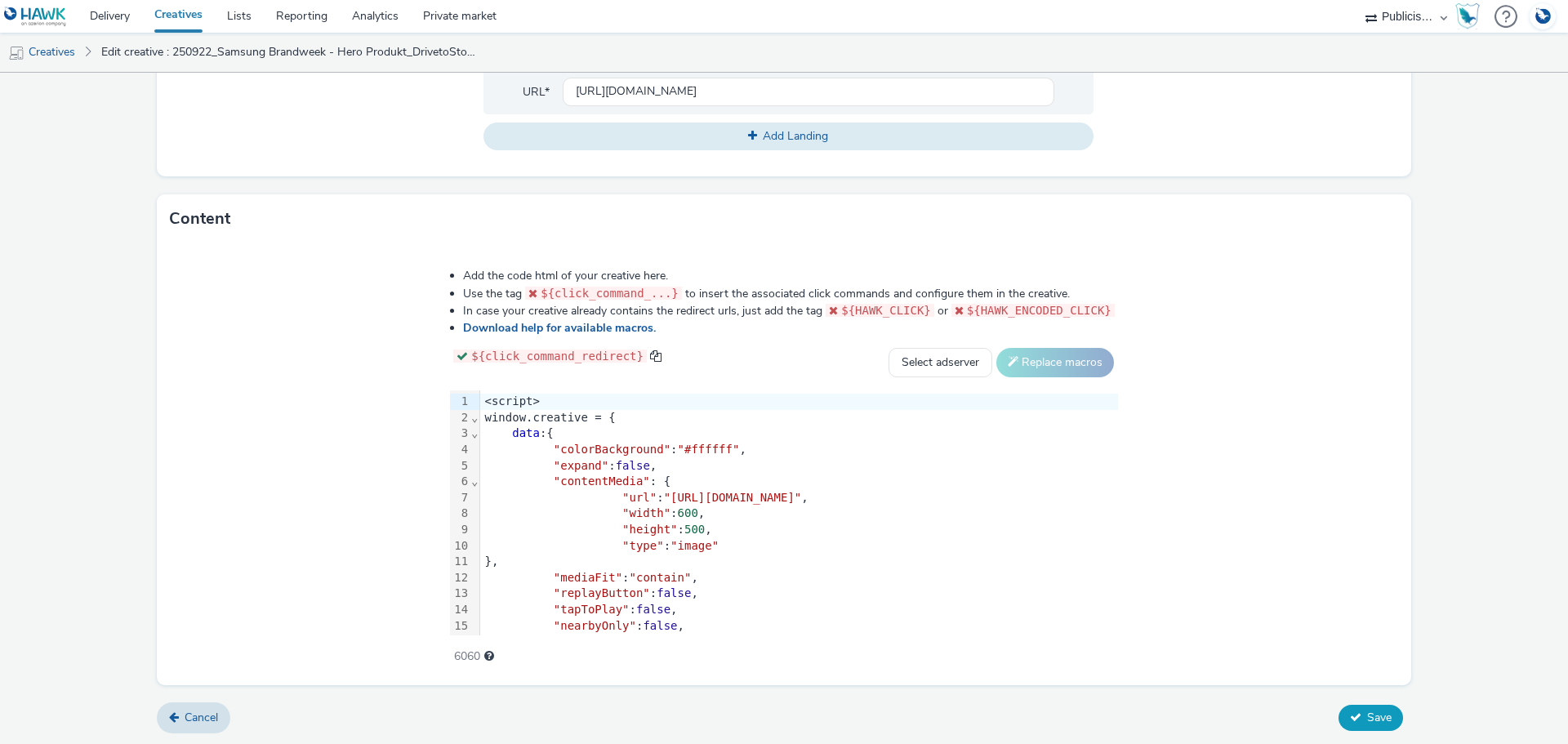
click at [1363, 724] on button "Save" at bounding box center [1370, 717] width 65 height 26
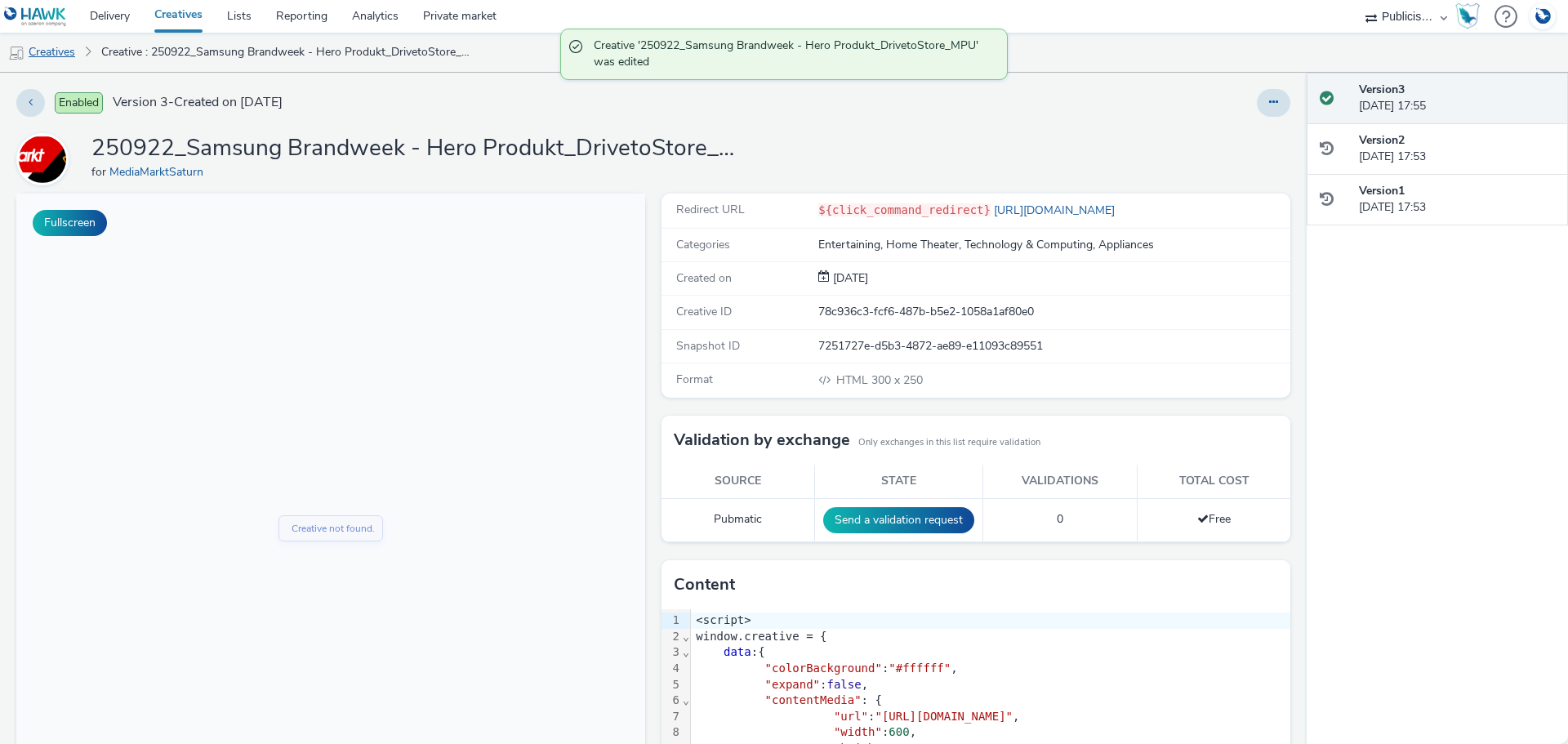
click at [67, 57] on link "Creatives" at bounding box center [42, 52] width 83 height 39
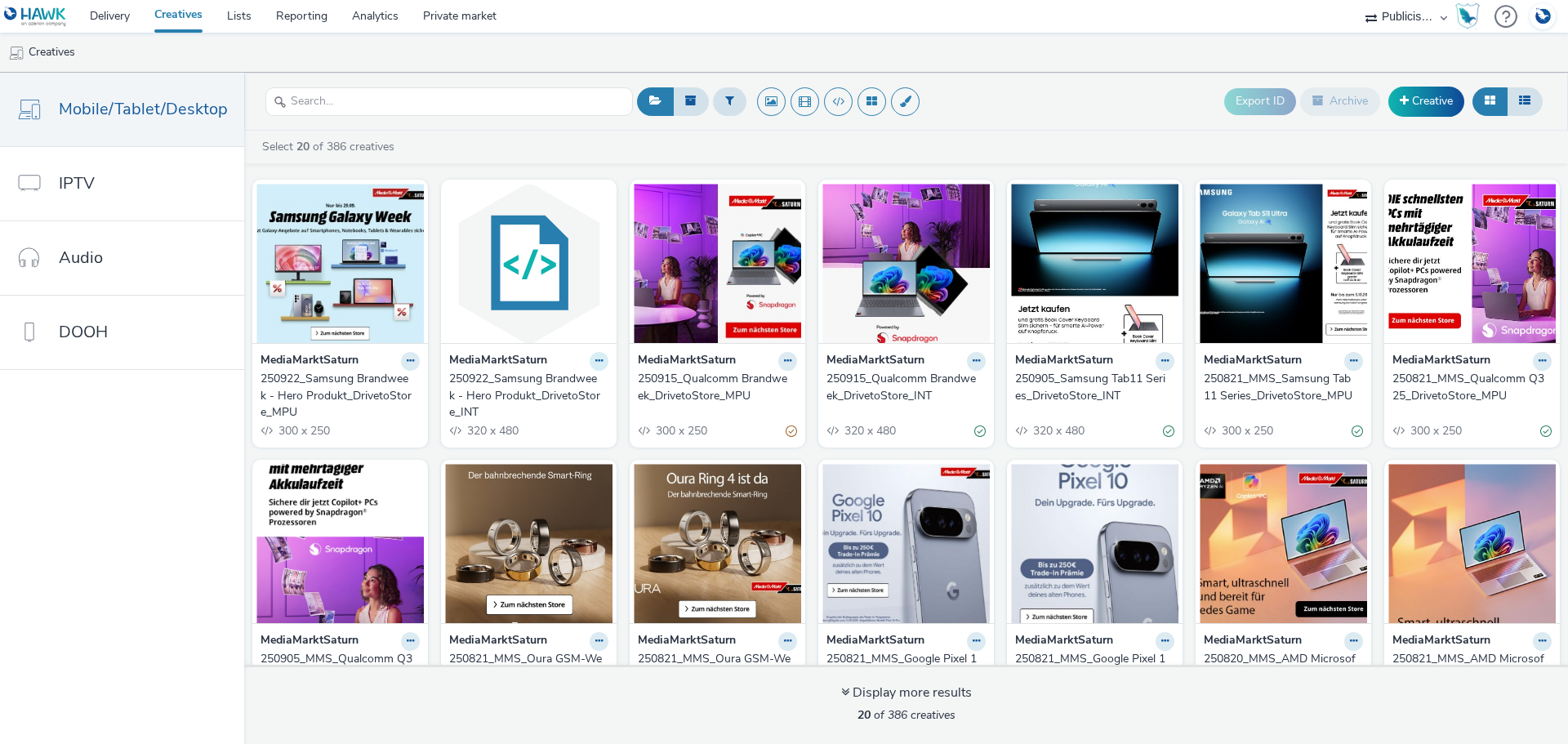
click at [595, 362] on icon at bounding box center [598, 361] width 7 height 10
click at [561, 395] on link "Edit" at bounding box center [547, 389] width 122 height 32
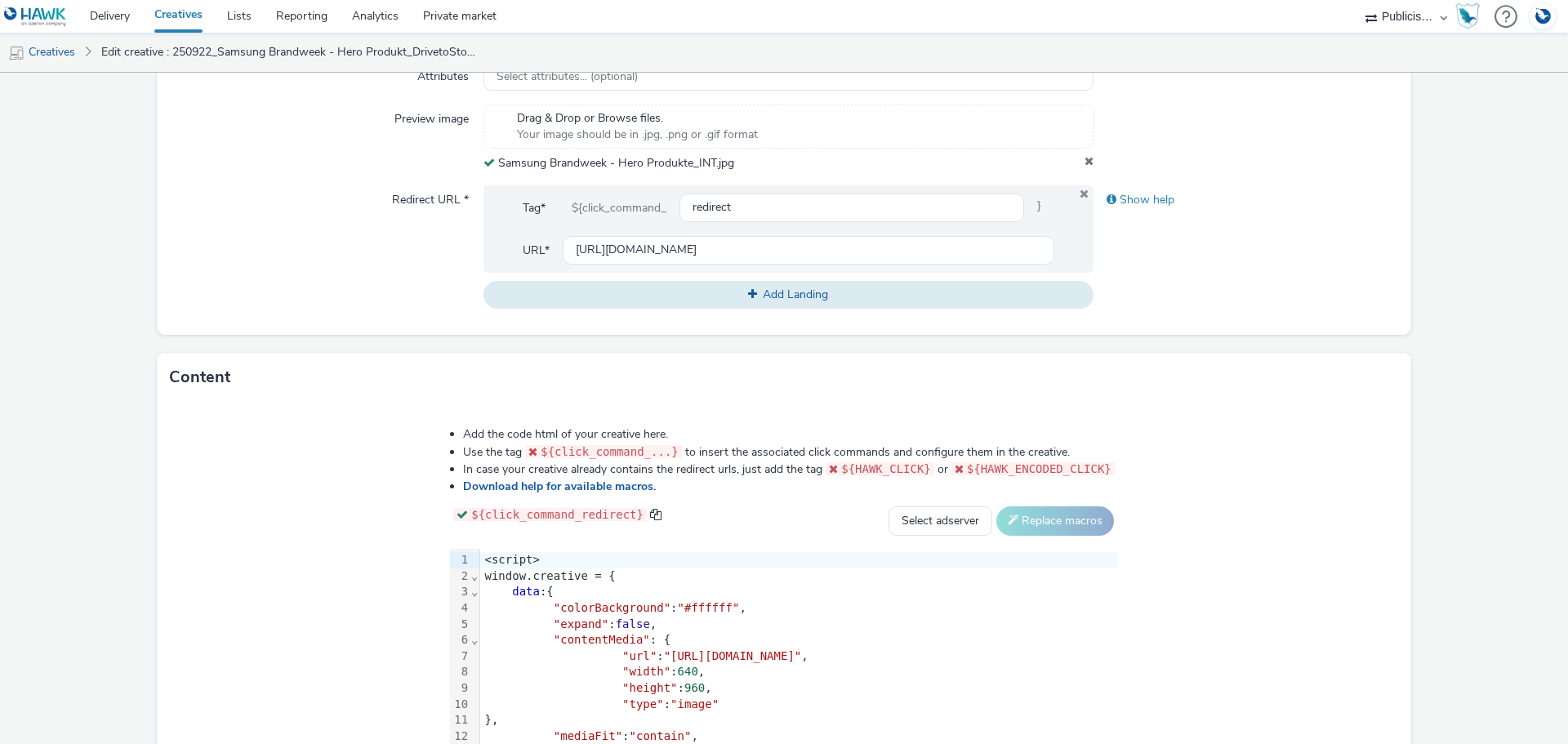
scroll to position [732, 0]
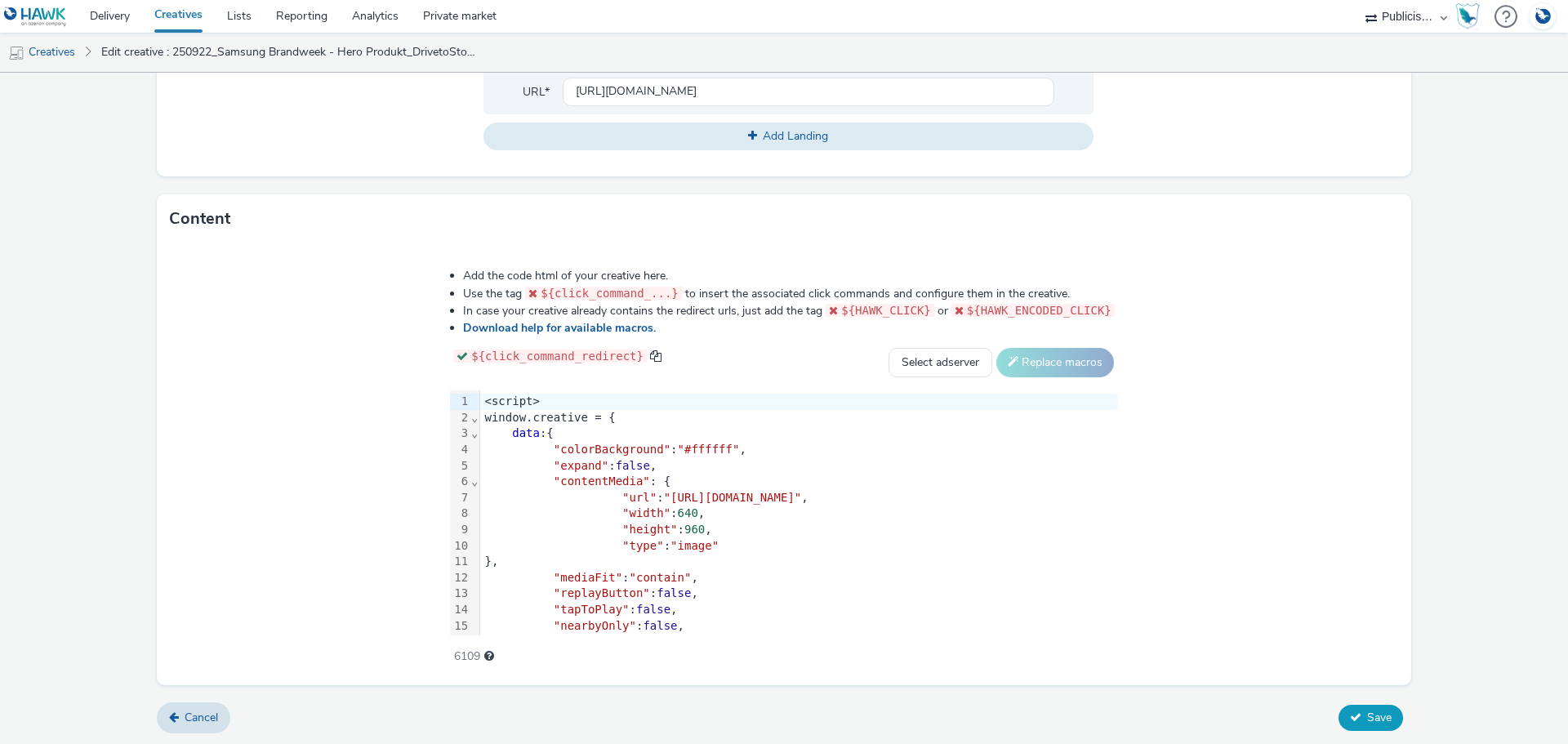
click at [1367, 722] on span "Save" at bounding box center [1379, 717] width 24 height 16
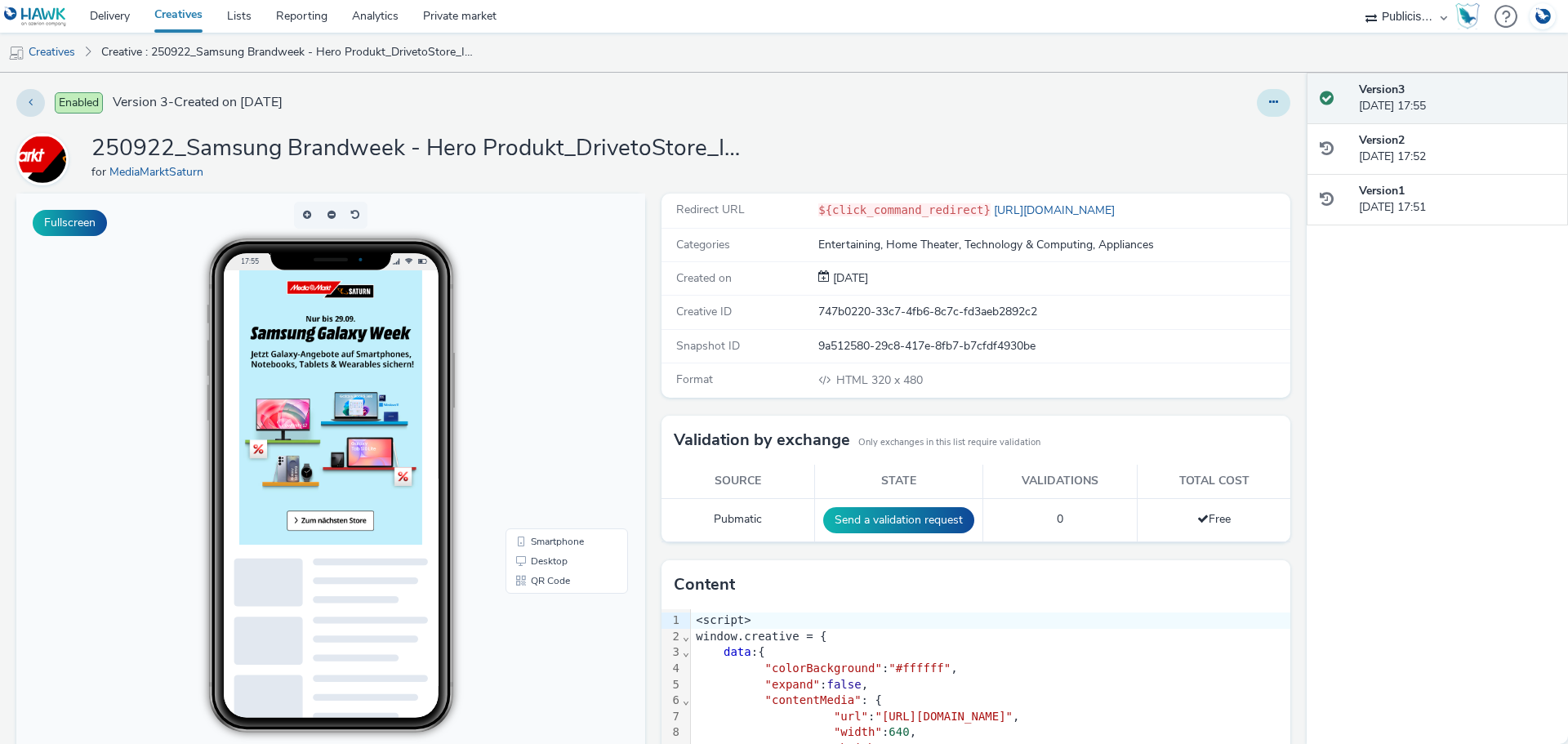
click at [1257, 110] on button at bounding box center [1273, 102] width 33 height 27
click at [984, 157] on div "250922_Samsung Brandweek - Hero Produkt_DrivetoStore_INT for MediaMarktSaturn" at bounding box center [653, 159] width 1274 height 52
click at [1268, 108] on button at bounding box center [1273, 102] width 33 height 27
click at [1250, 167] on link "Duplicate" at bounding box center [1228, 168] width 122 height 32
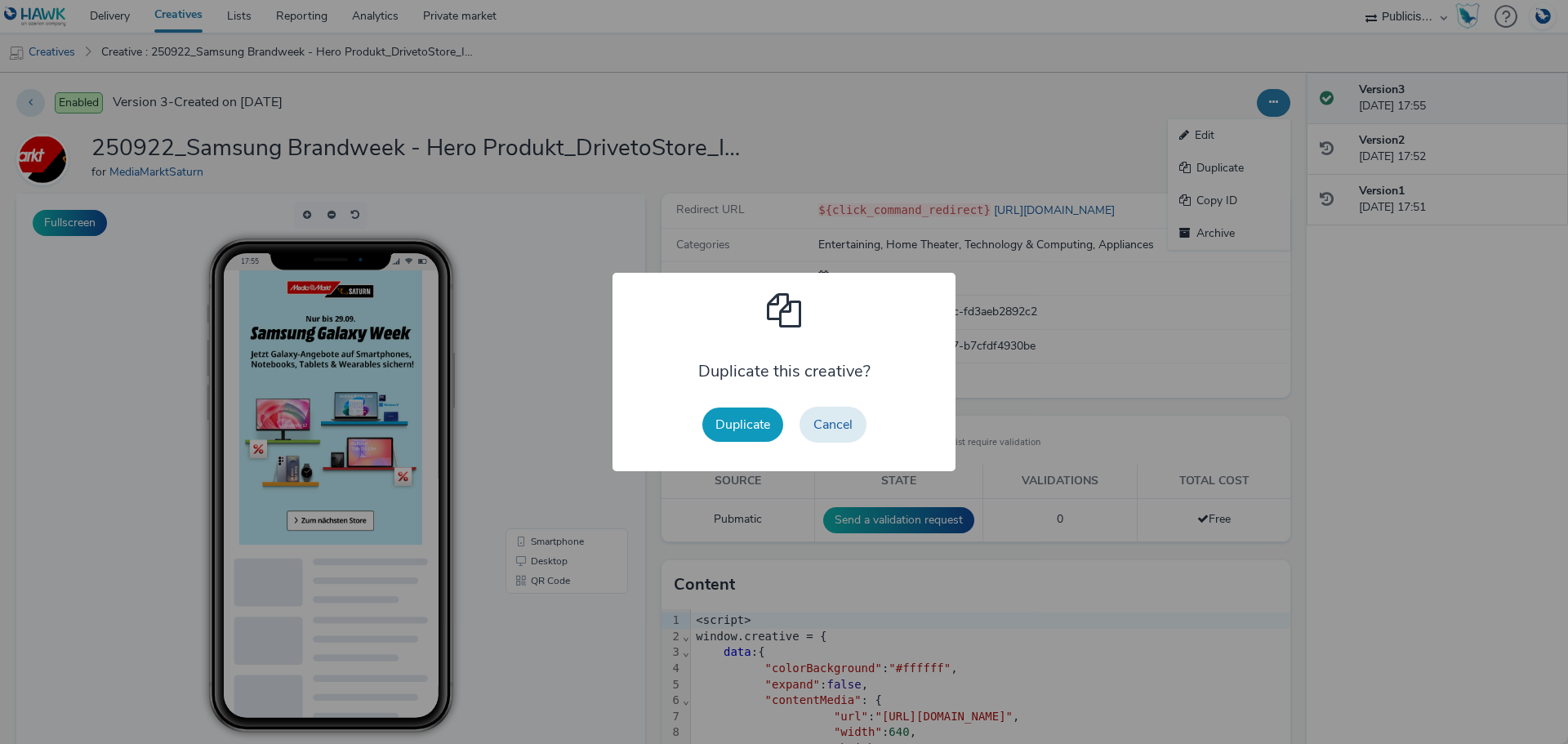
click at [726, 434] on button "Duplicate" at bounding box center [742, 424] width 81 height 34
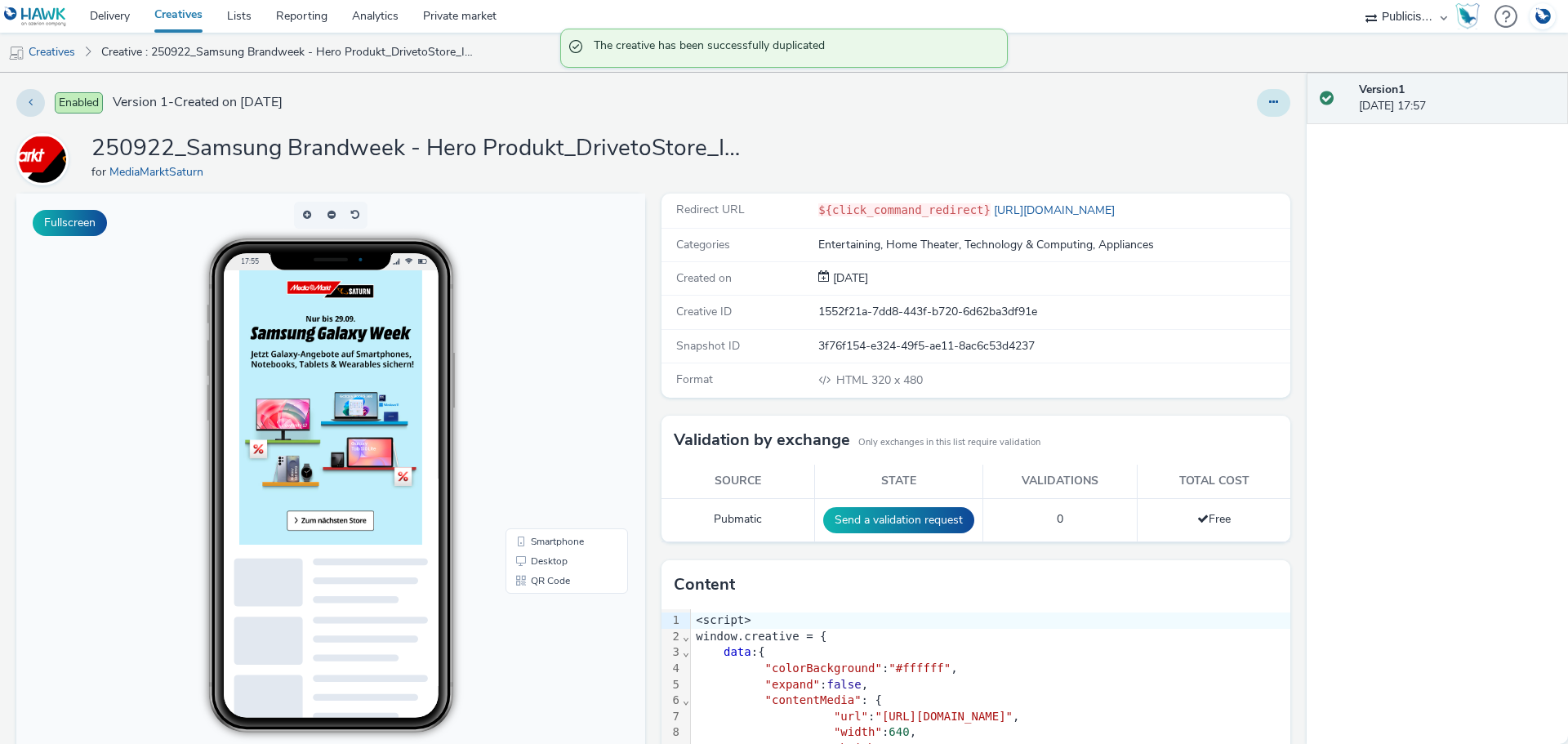
click at [1267, 104] on button at bounding box center [1273, 102] width 33 height 27
click at [1212, 135] on link "Edit" at bounding box center [1228, 135] width 122 height 32
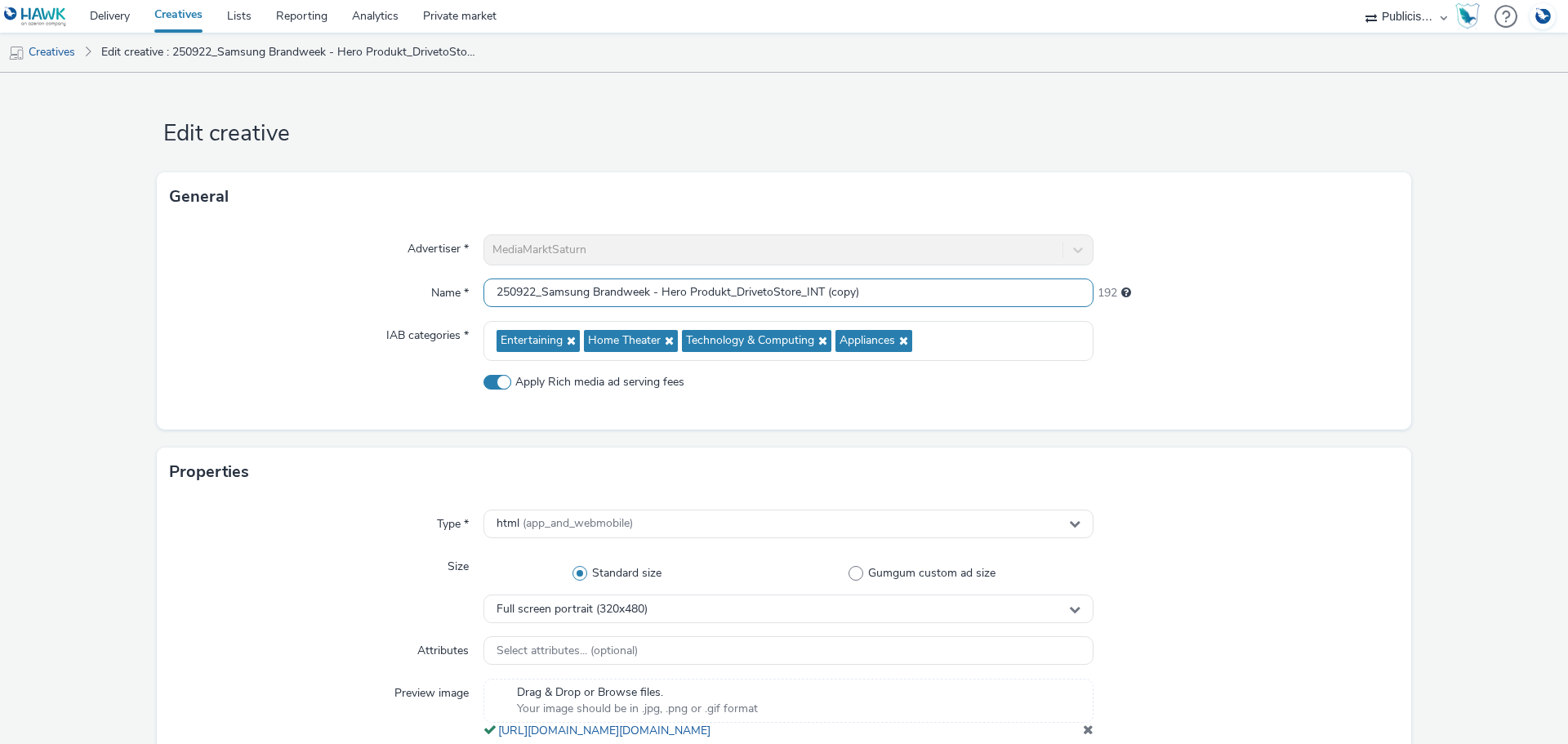
drag, startPoint x: 860, startPoint y: 293, endPoint x: 818, endPoint y: 298, distance: 42.3
click at [818, 298] on input "250922_Samsung Brandweek - Hero Produkt_DrivetoStore_INT (copy)" at bounding box center [789, 293] width 610 height 28
drag, startPoint x: 728, startPoint y: 292, endPoint x: 661, endPoint y: 296, distance: 67.1
click at [661, 295] on input "250922_Samsung Brandweek - Hero Produkt_DrivetoStore_INT" at bounding box center [789, 293] width 610 height 28
type input "250922_Samsung Brandweek - S25Ultra_DrivetoStore_INT"
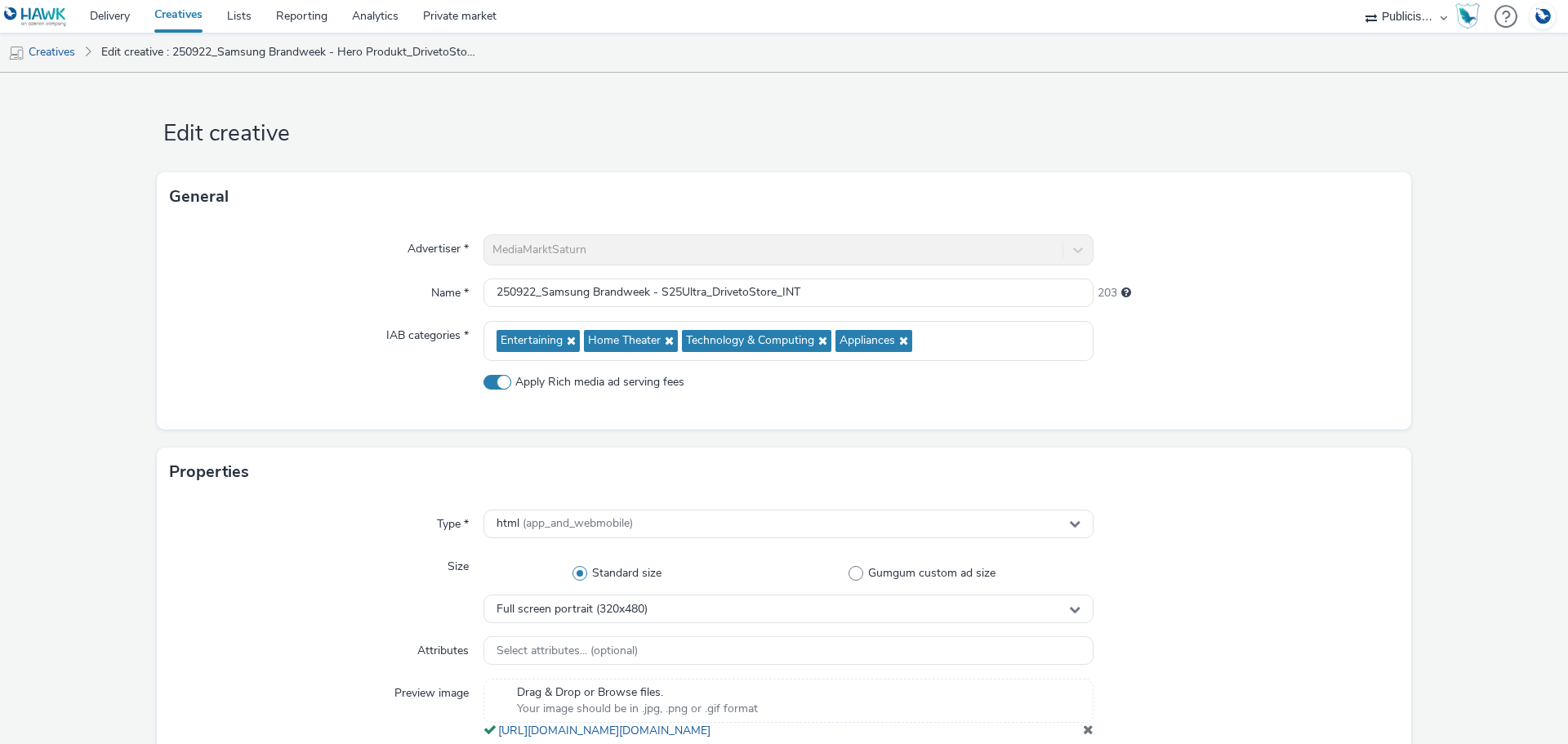
click at [1292, 304] on div "203" at bounding box center [1246, 293] width 305 height 29
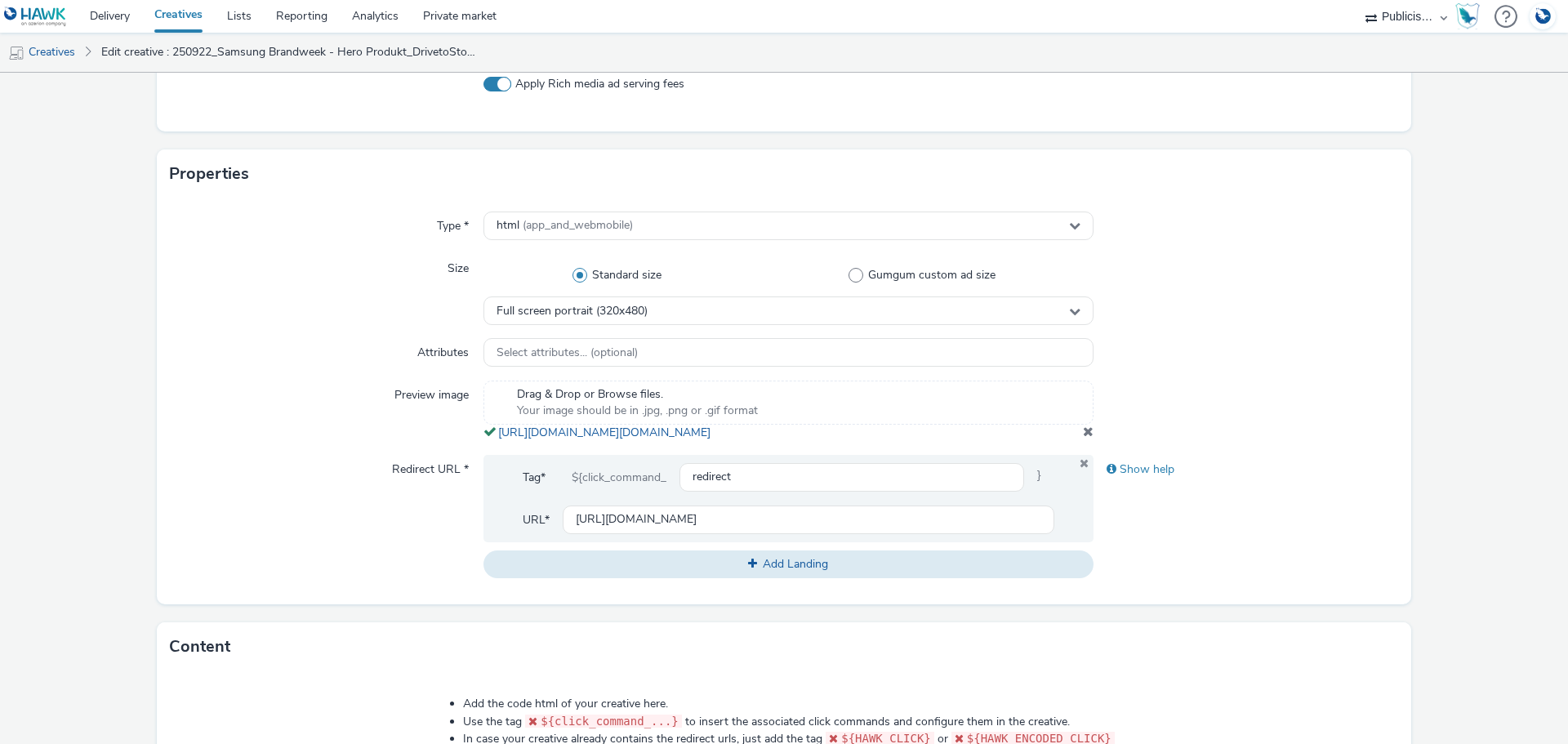
scroll to position [327, 0]
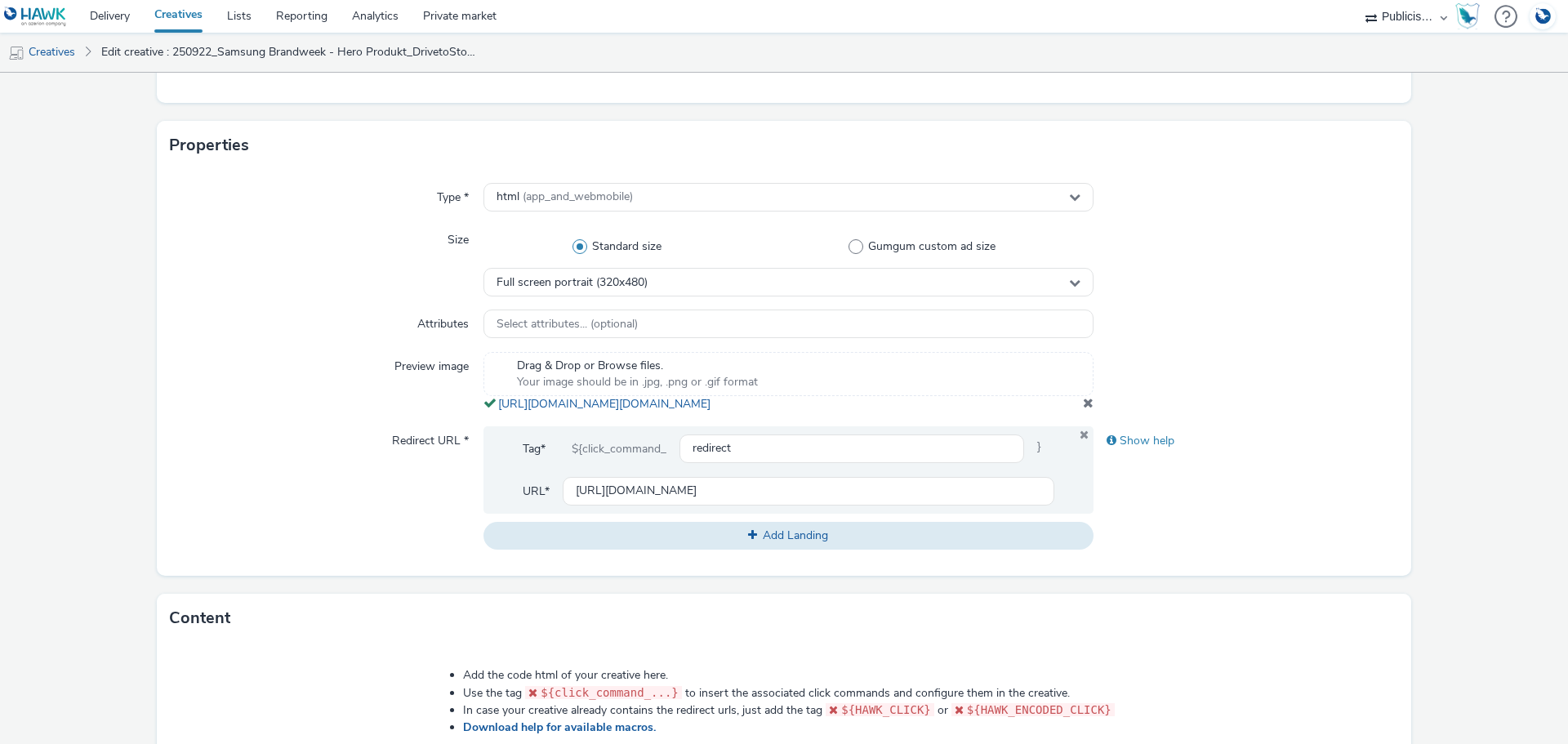
click at [1083, 409] on span at bounding box center [1088, 403] width 11 height 13
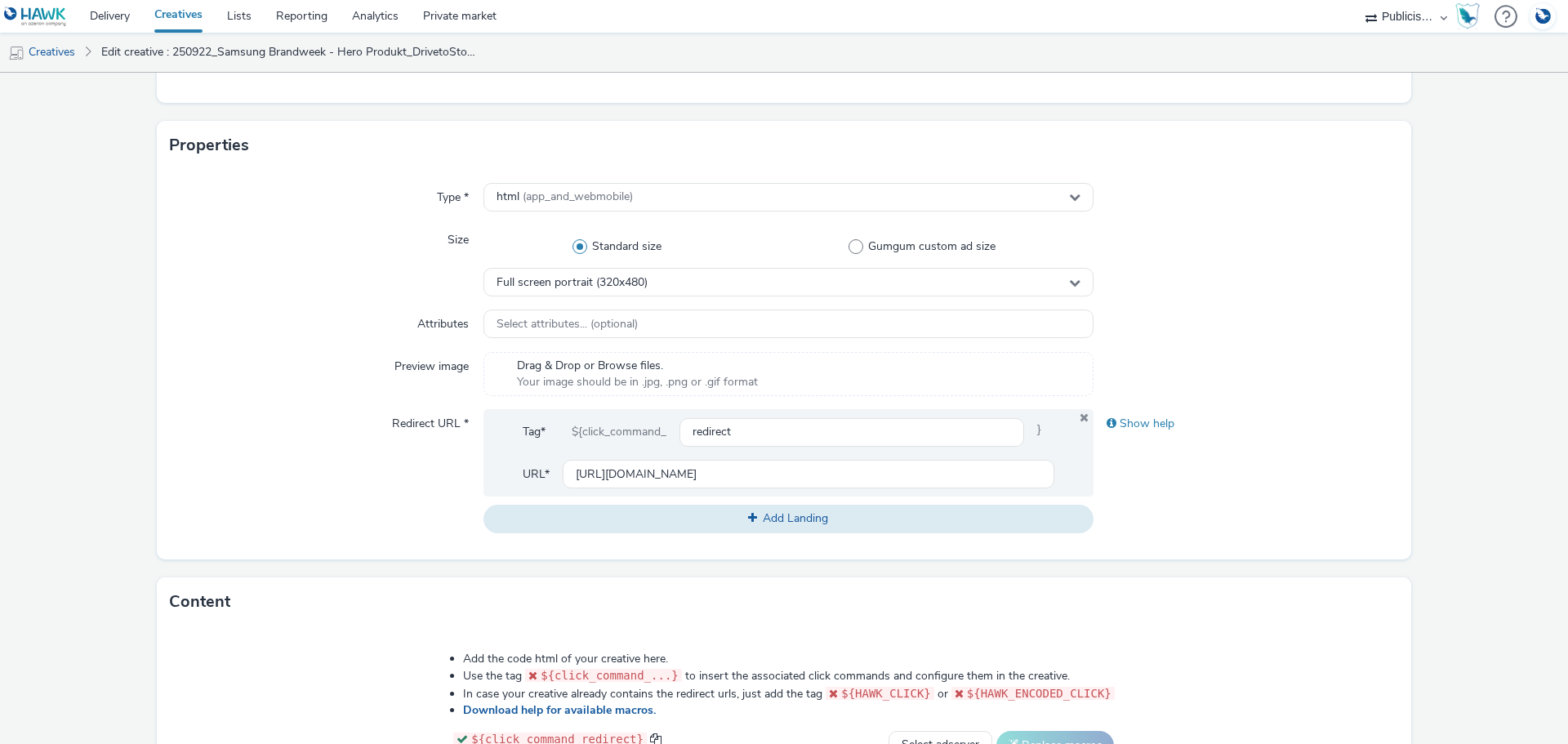
scroll to position [710, 0]
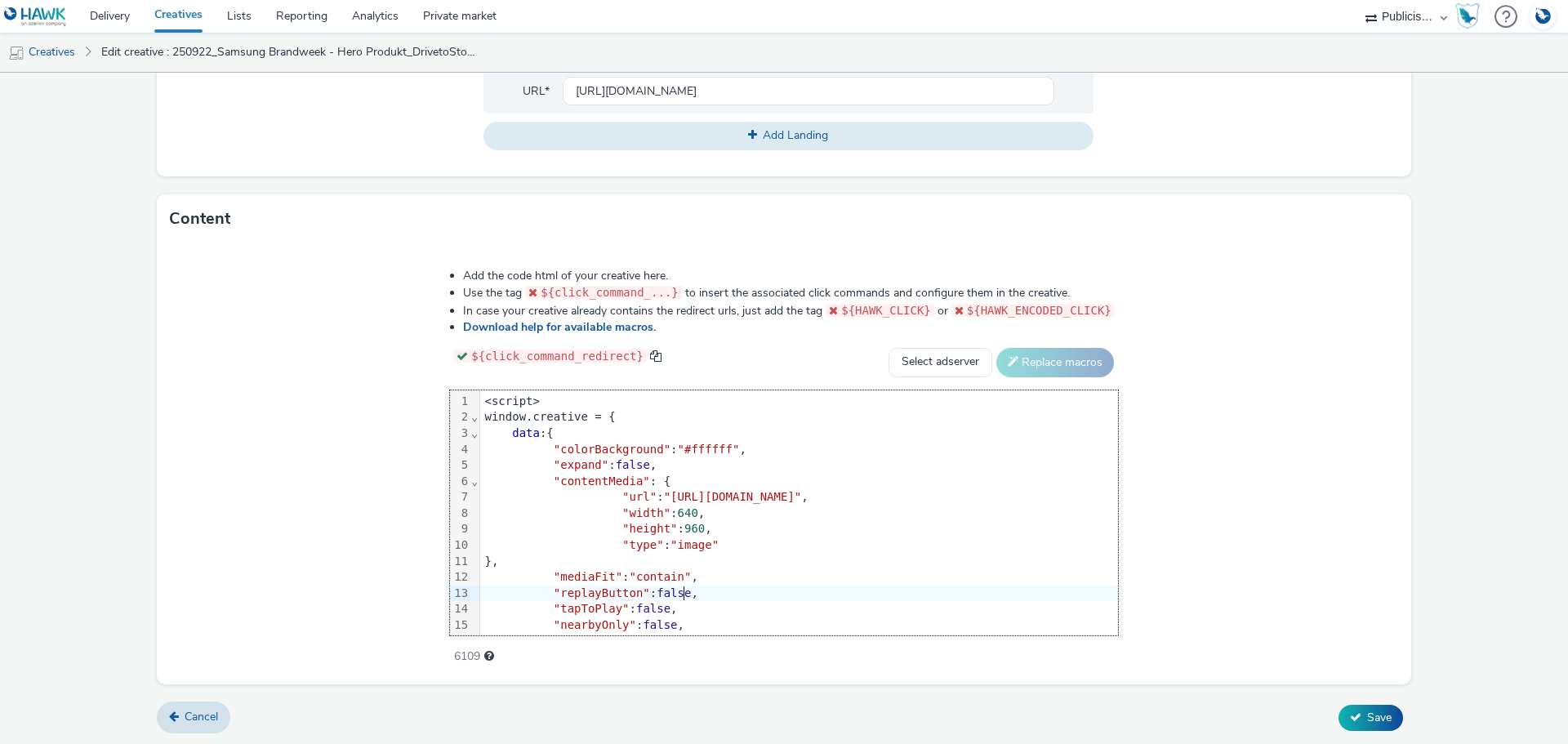
click at [601, 589] on div ""replayButton" : false ," at bounding box center [1080, 594] width 1201 height 17
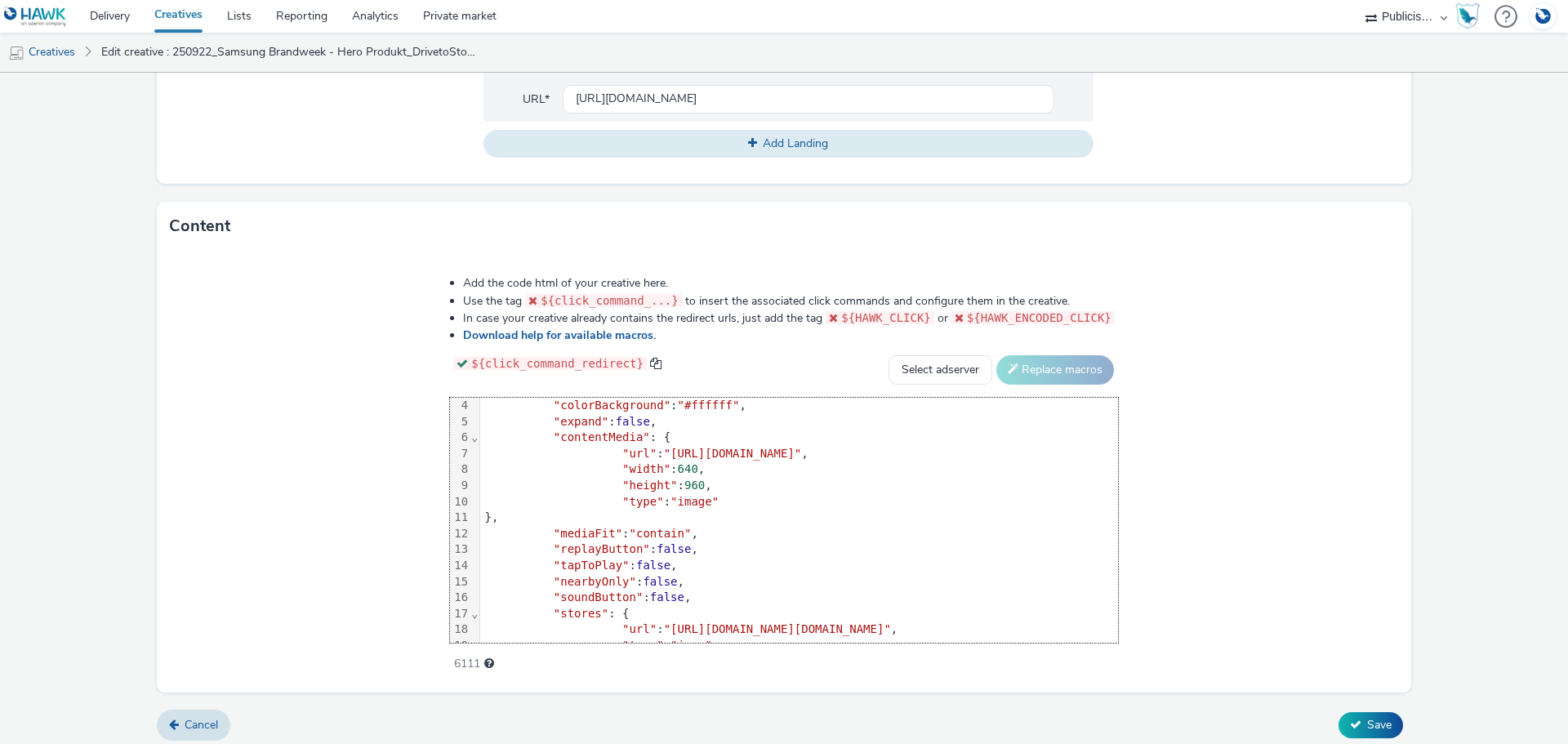
scroll to position [732, 0]
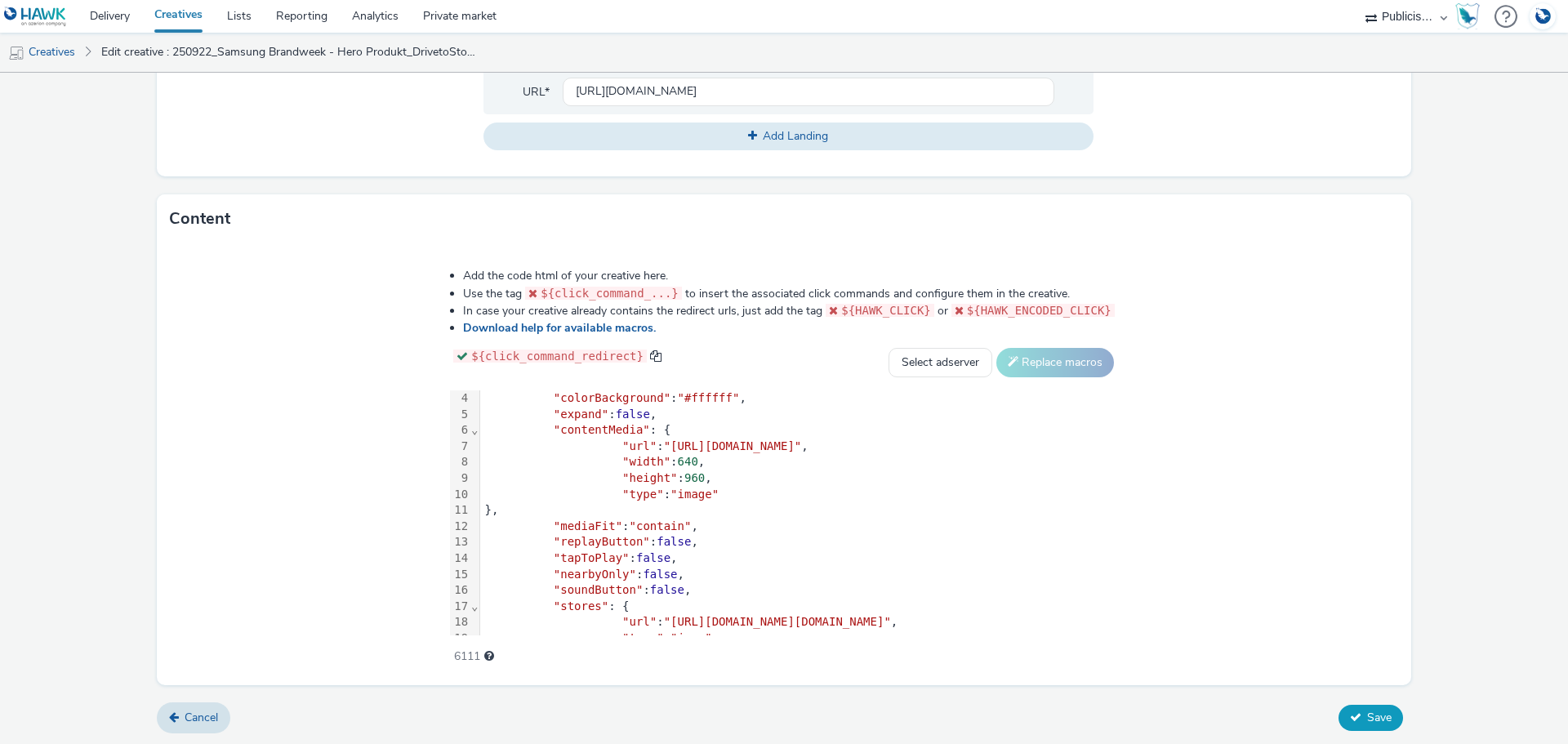
click at [1367, 718] on span "Save" at bounding box center [1379, 717] width 24 height 16
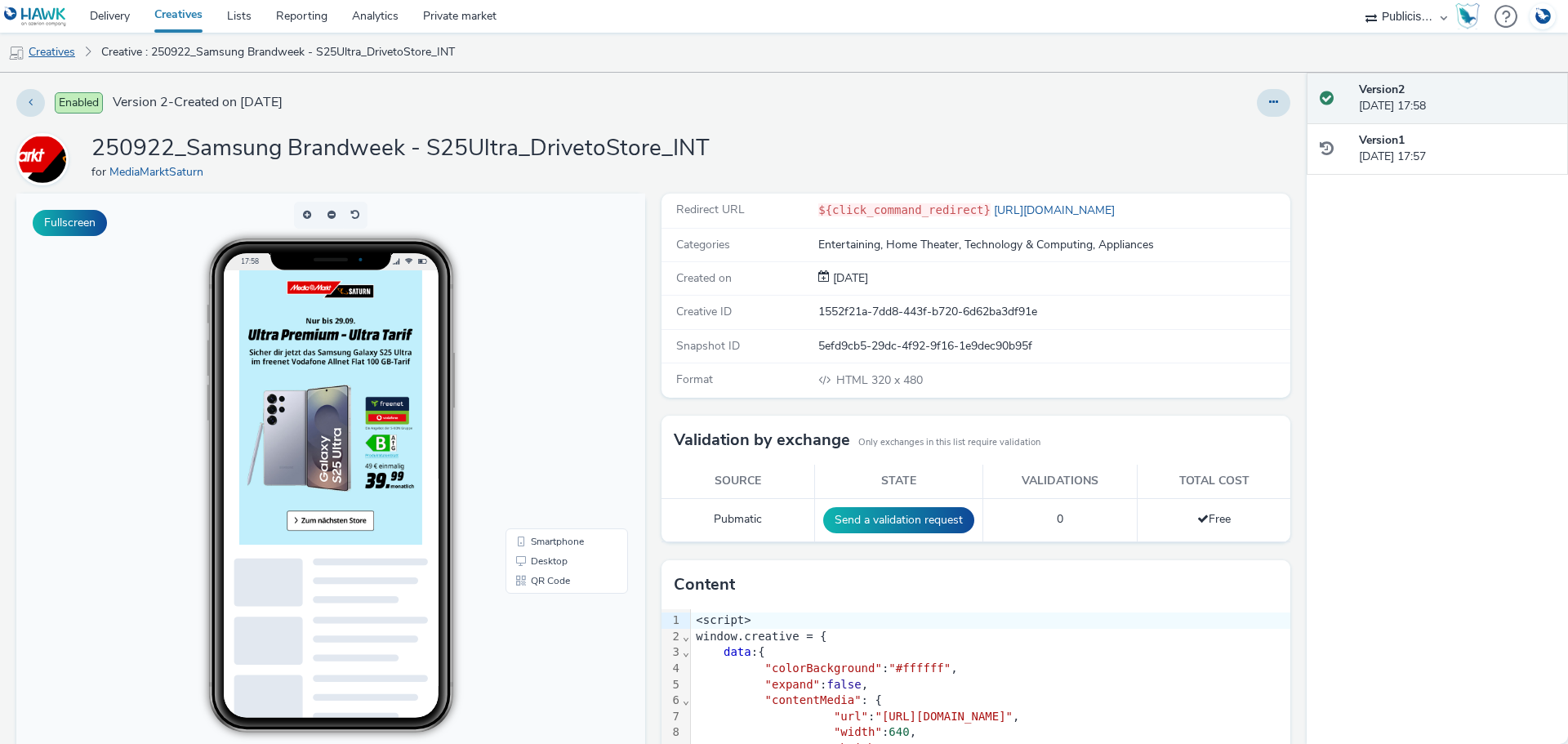
click at [57, 52] on link "Creatives" at bounding box center [42, 52] width 83 height 39
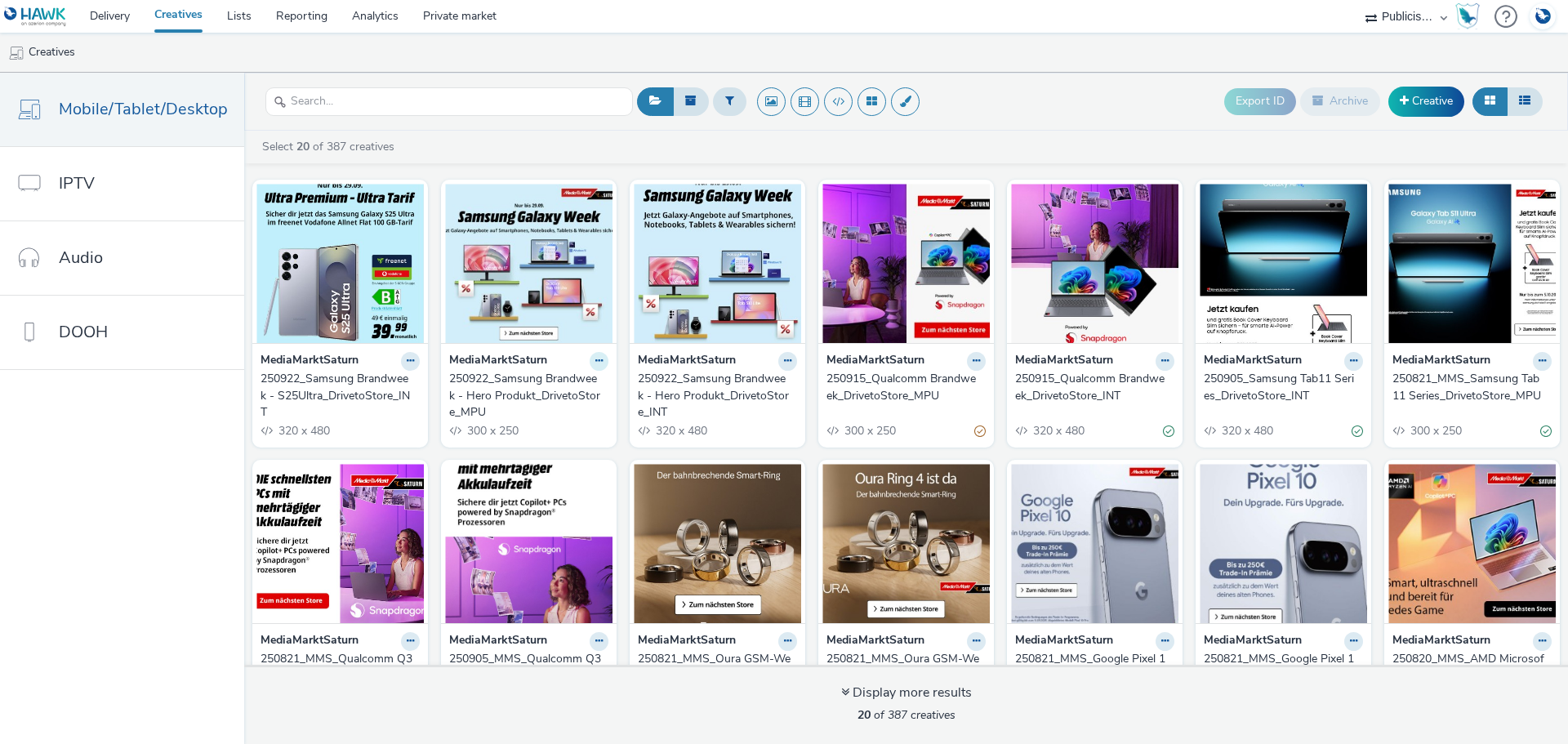
click at [595, 362] on icon at bounding box center [598, 361] width 7 height 10
click at [565, 422] on link "Duplicate" at bounding box center [547, 421] width 122 height 32
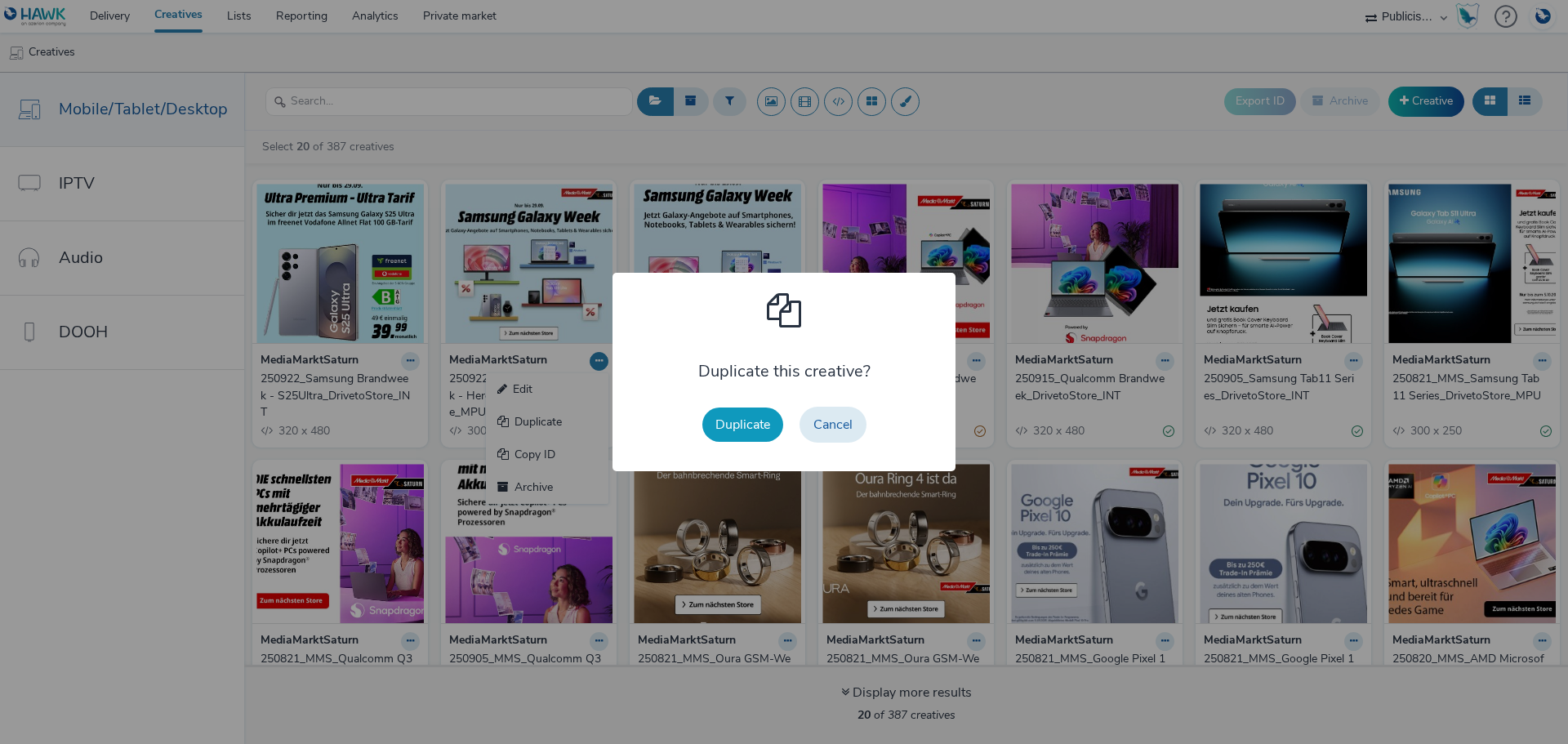
click at [732, 419] on button "Duplicate" at bounding box center [742, 424] width 81 height 34
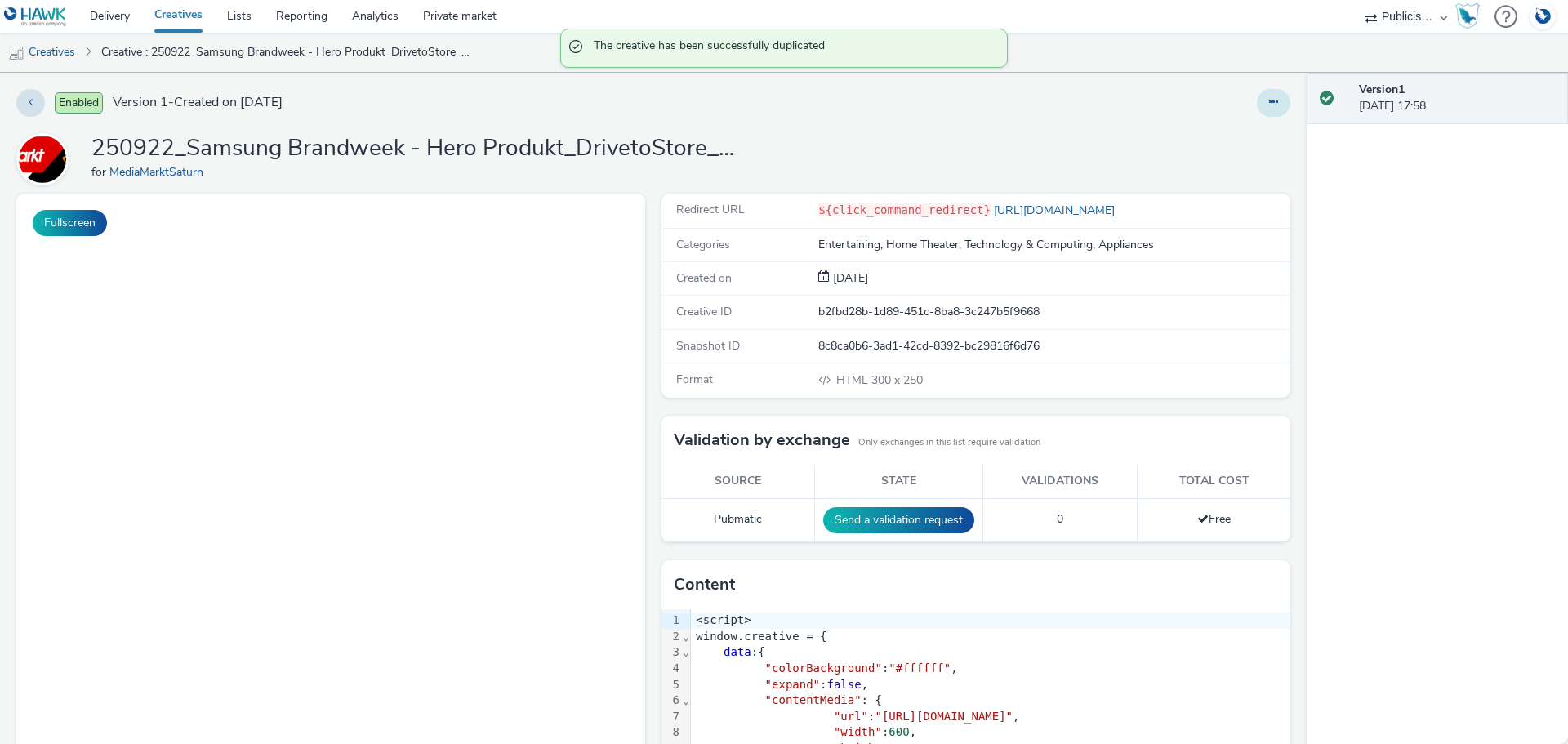
click at [1269, 101] on icon at bounding box center [1273, 102] width 9 height 12
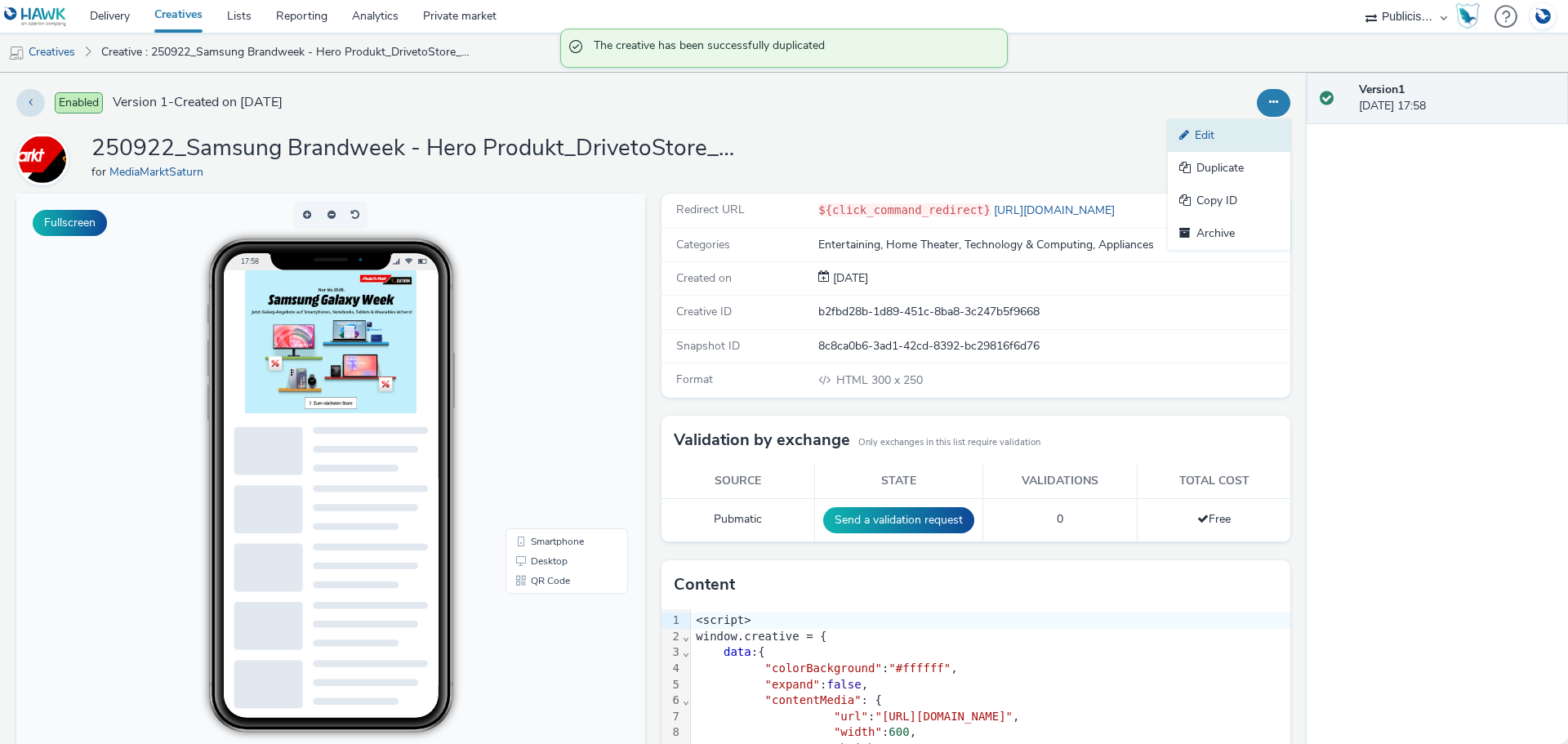
click at [1226, 139] on link "Edit" at bounding box center [1228, 135] width 122 height 32
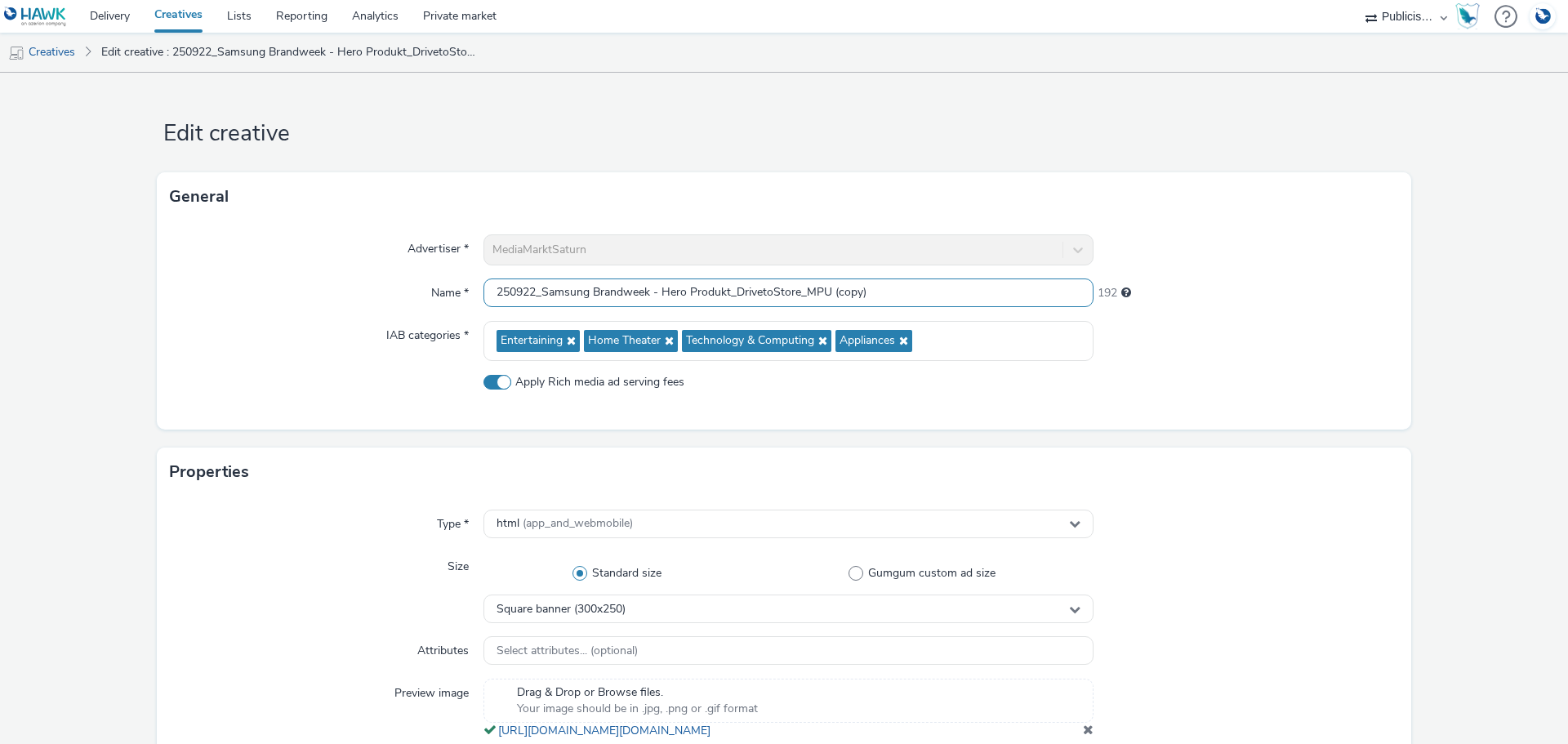
drag, startPoint x: 909, startPoint y: 290, endPoint x: 833, endPoint y: 297, distance: 76.3
click at [828, 289] on input "250922_Samsung Brandweek - Hero Produkt_DrivetoStore_MPU (copy)" at bounding box center [789, 293] width 610 height 28
drag, startPoint x: 725, startPoint y: 293, endPoint x: 656, endPoint y: 298, distance: 69.2
click at [656, 297] on input "250922_Samsung Brandweek - Hero Produkt_DrivetoStore_MPU" at bounding box center [789, 293] width 610 height 28
type input "250922_Samsung Brandweek - S25 Ultra_DrivetoStore_MPU"
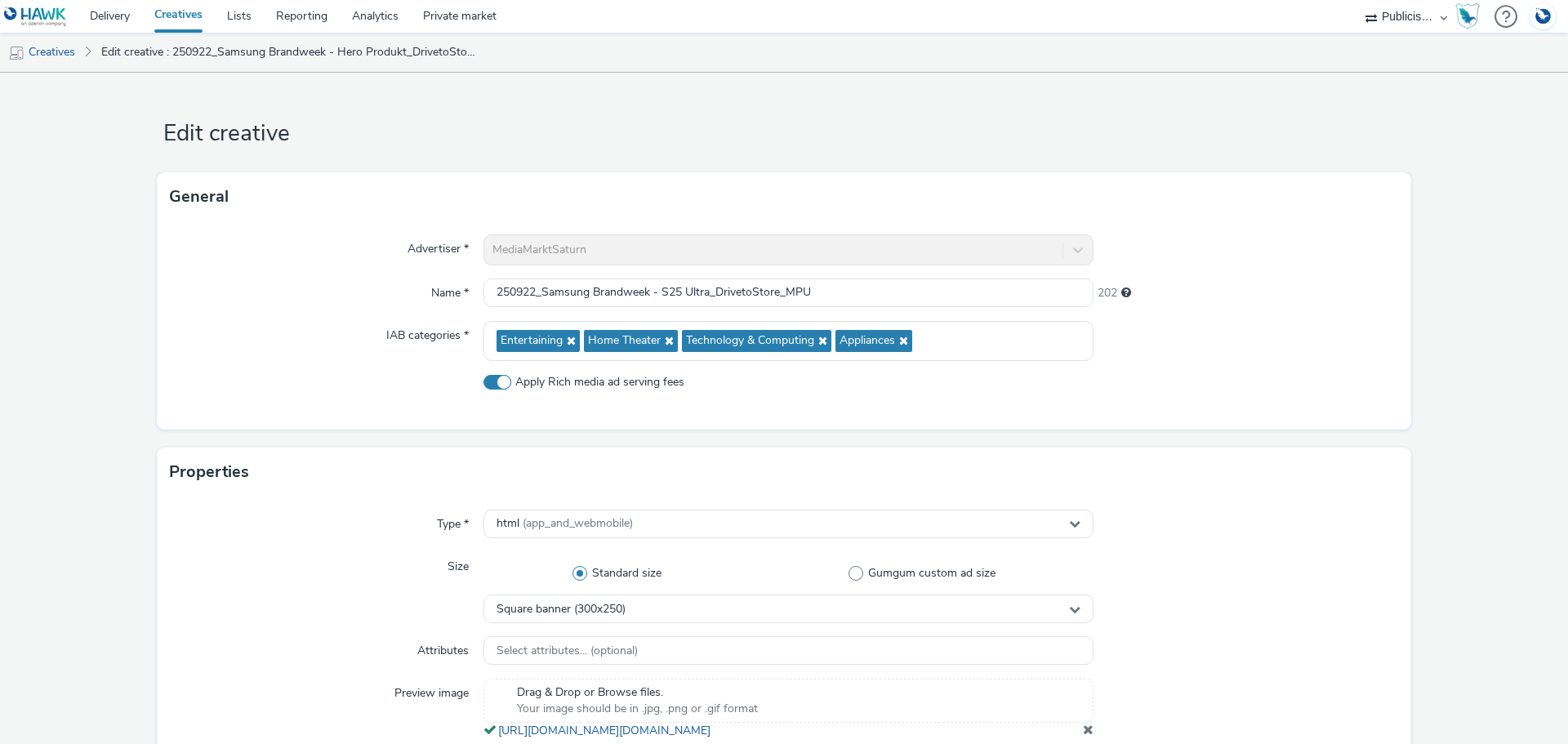
drag, startPoint x: 1187, startPoint y: 357, endPoint x: 1191, endPoint y: 369, distance: 12.6
click at [1192, 359] on div at bounding box center [1246, 341] width 305 height 40
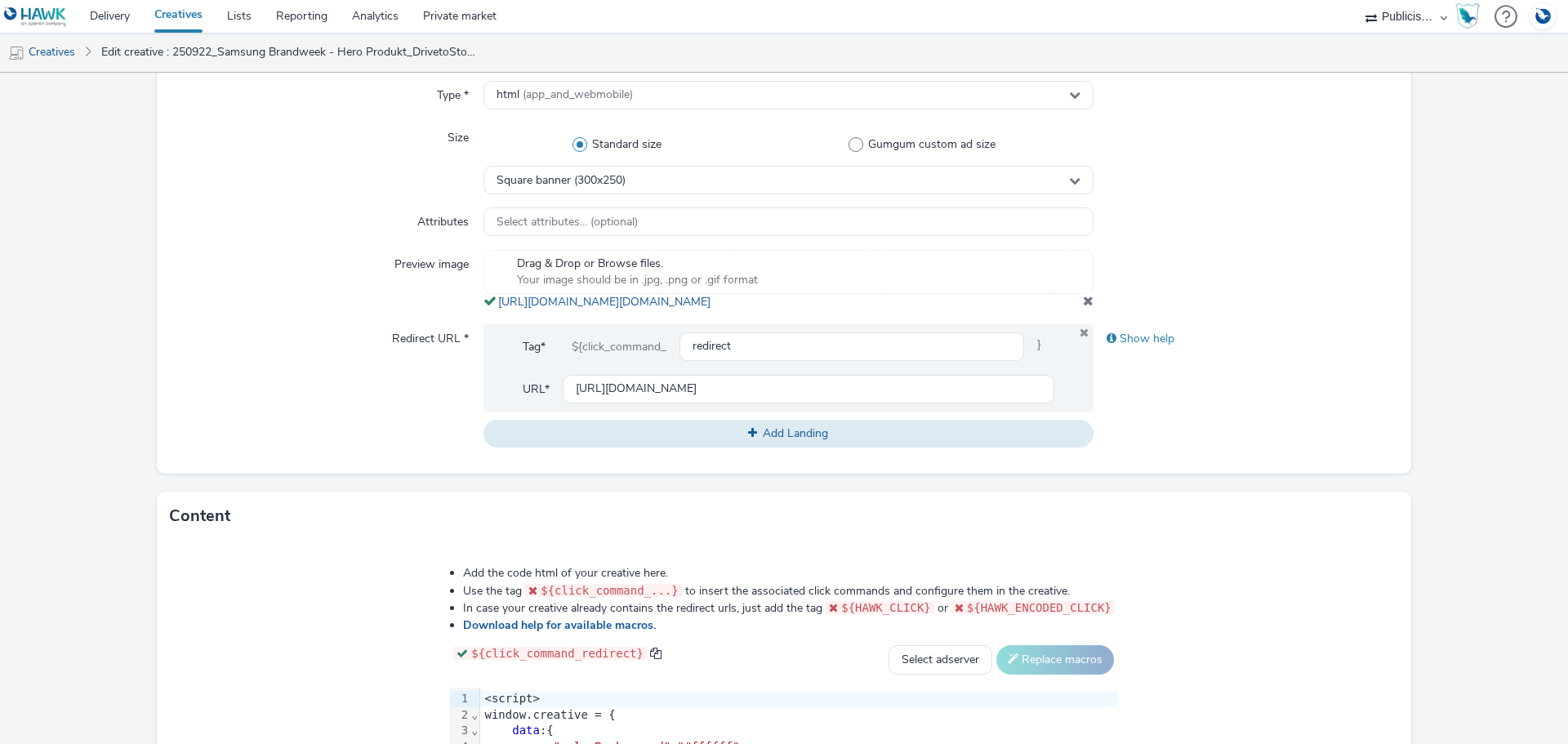
scroll to position [461, 0]
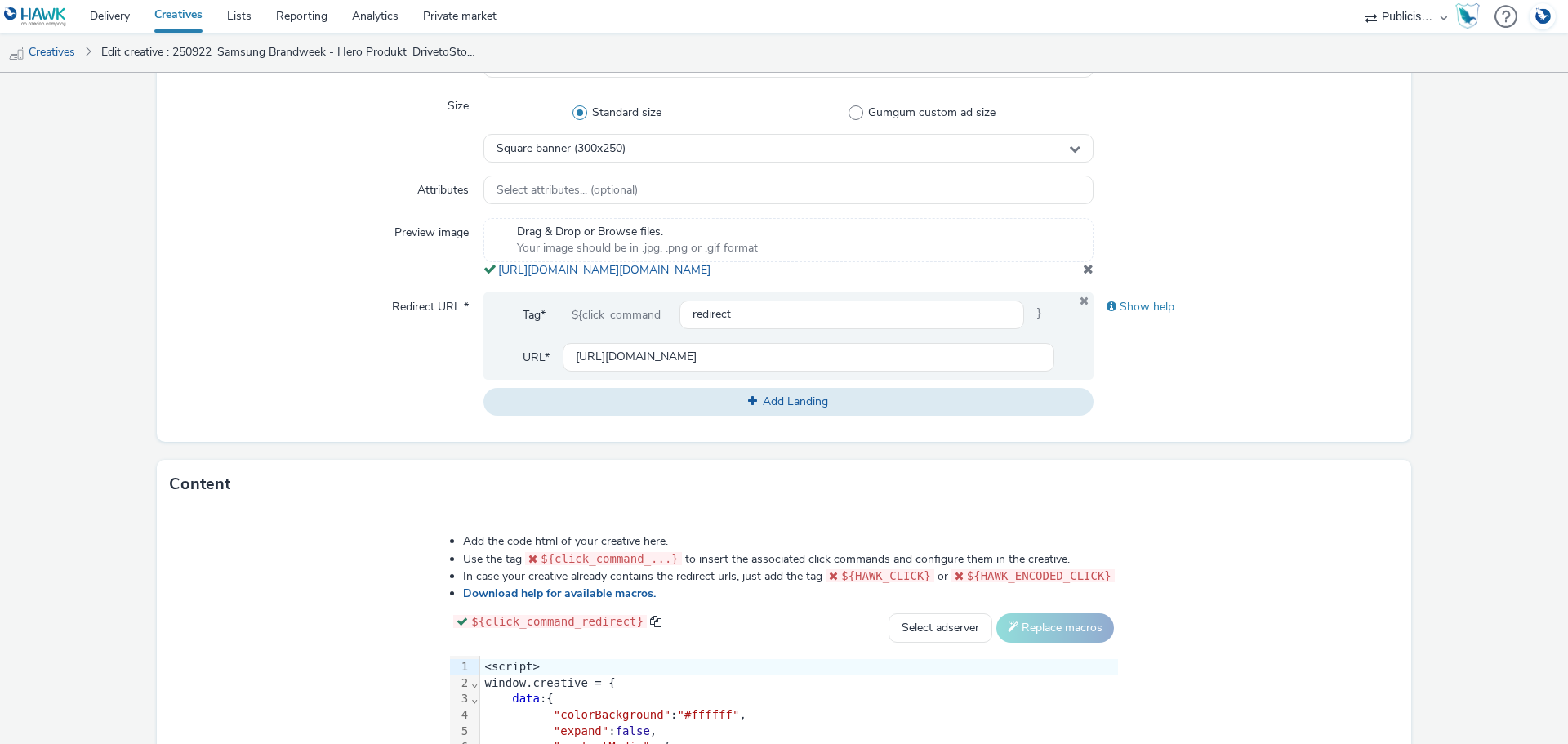
click at [1083, 275] on span at bounding box center [1088, 269] width 11 height 13
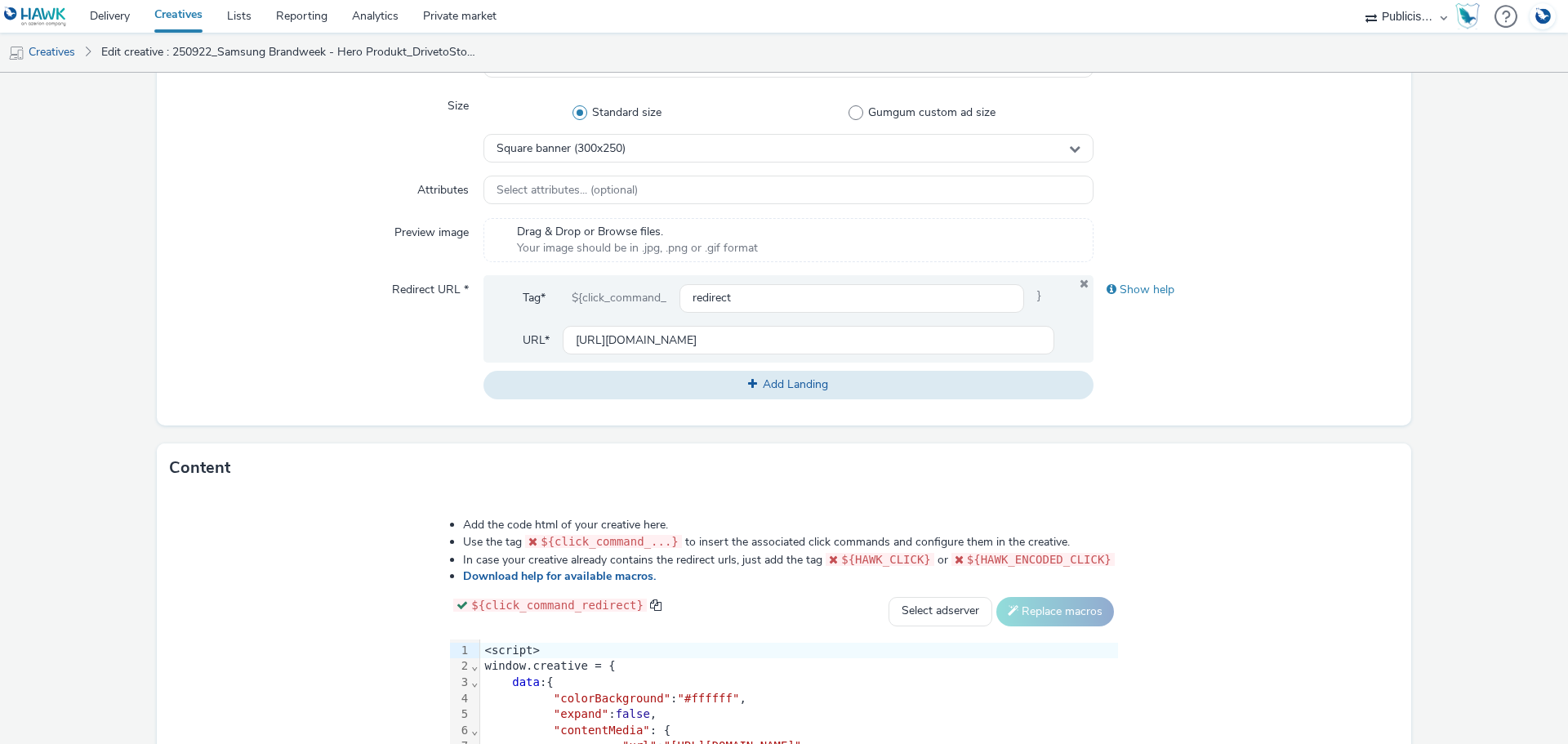
click at [531, 696] on div ""colorBackground" : "#ffffff" ," at bounding box center [799, 699] width 637 height 17
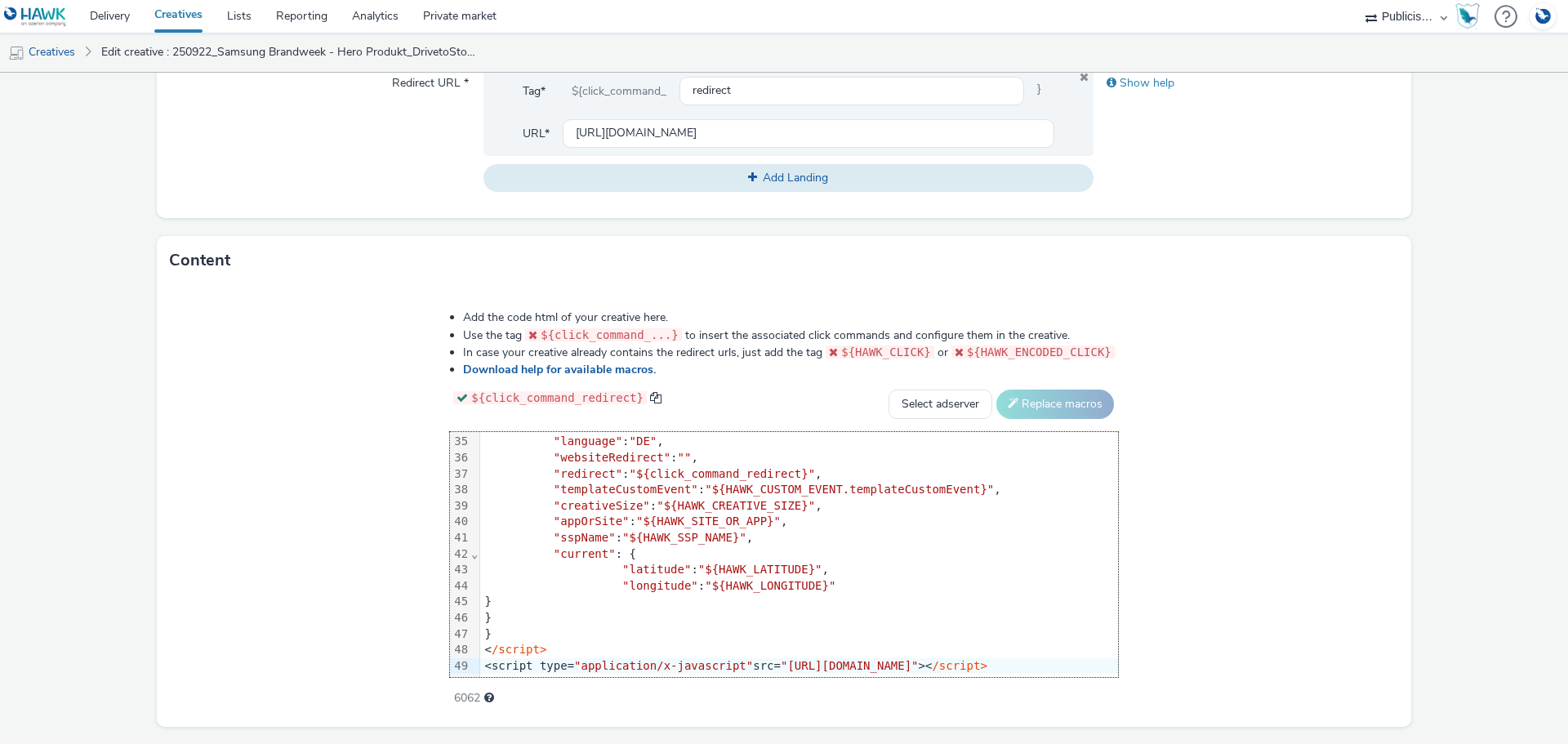
scroll to position [732, 0]
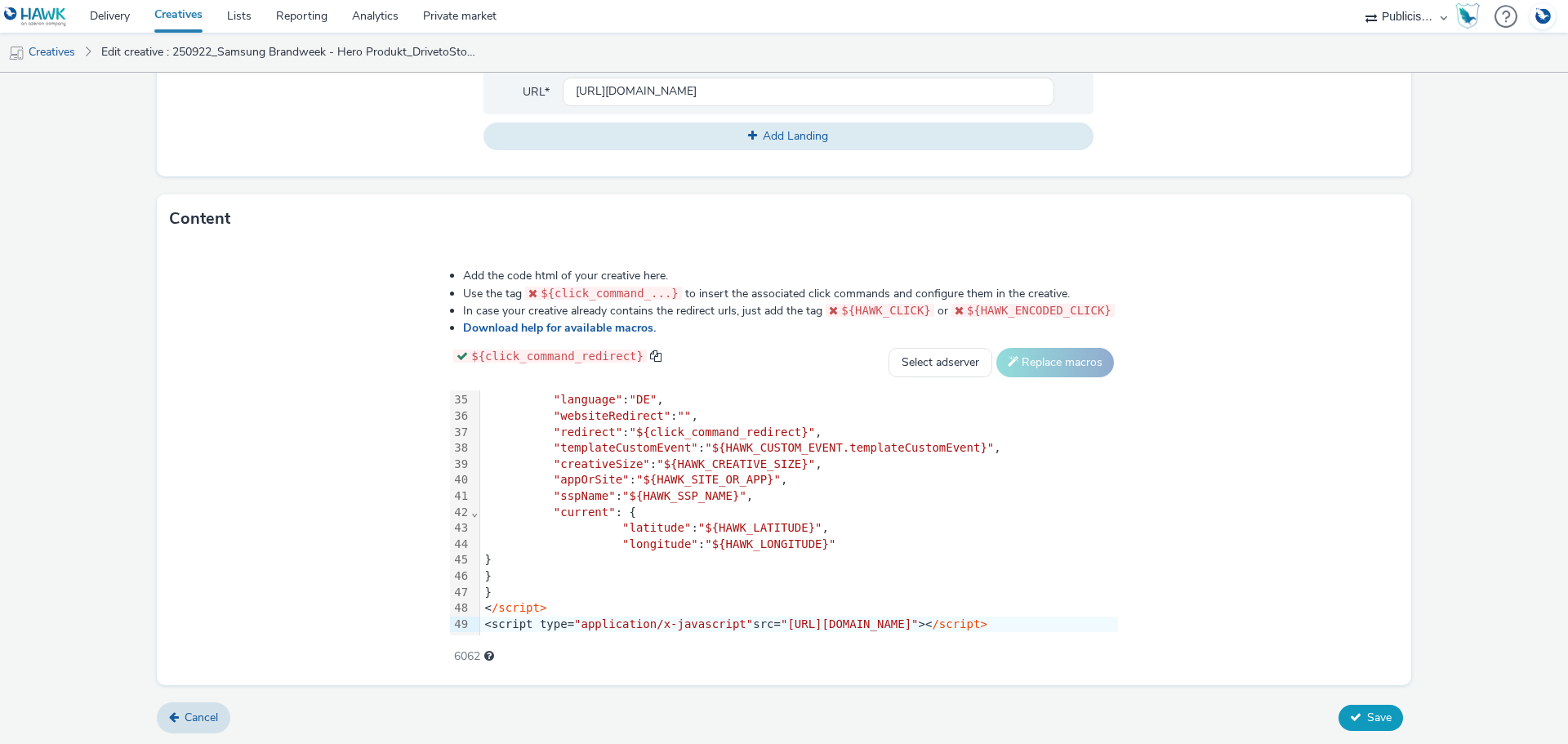
click at [1367, 710] on span "Save" at bounding box center [1379, 717] width 24 height 16
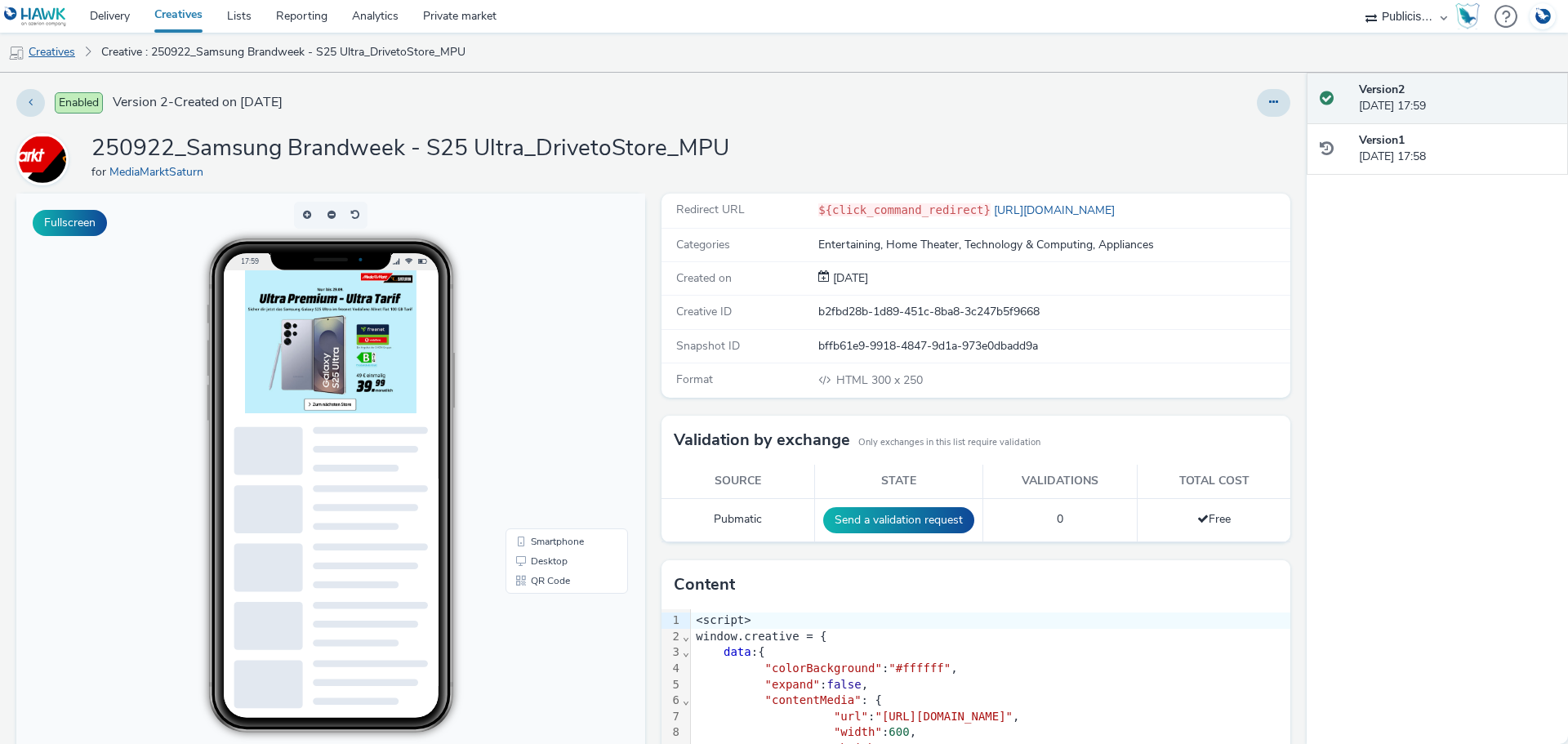
click at [60, 54] on link "Creatives" at bounding box center [42, 52] width 83 height 39
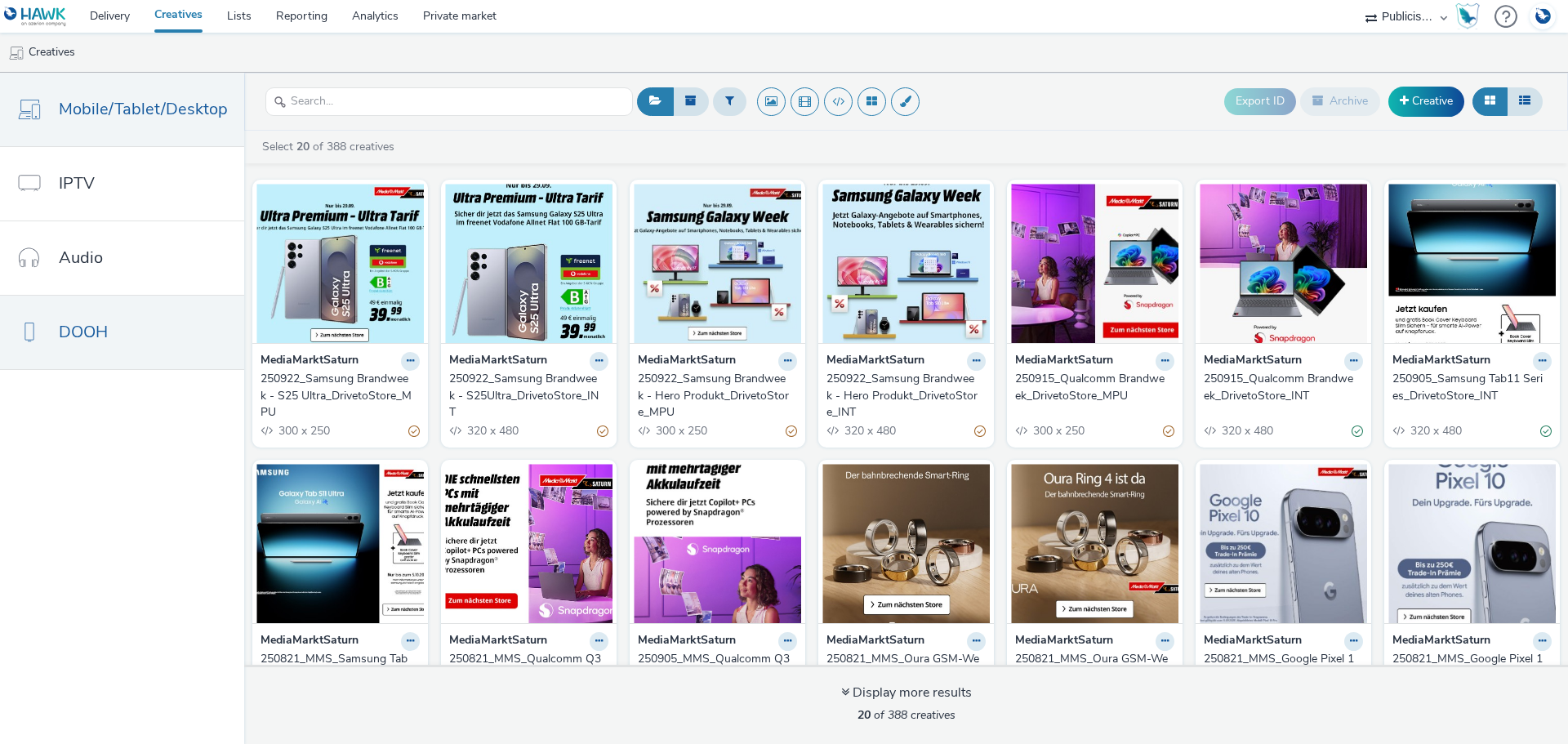
click at [94, 335] on span "DOOH" at bounding box center [83, 332] width 49 height 23
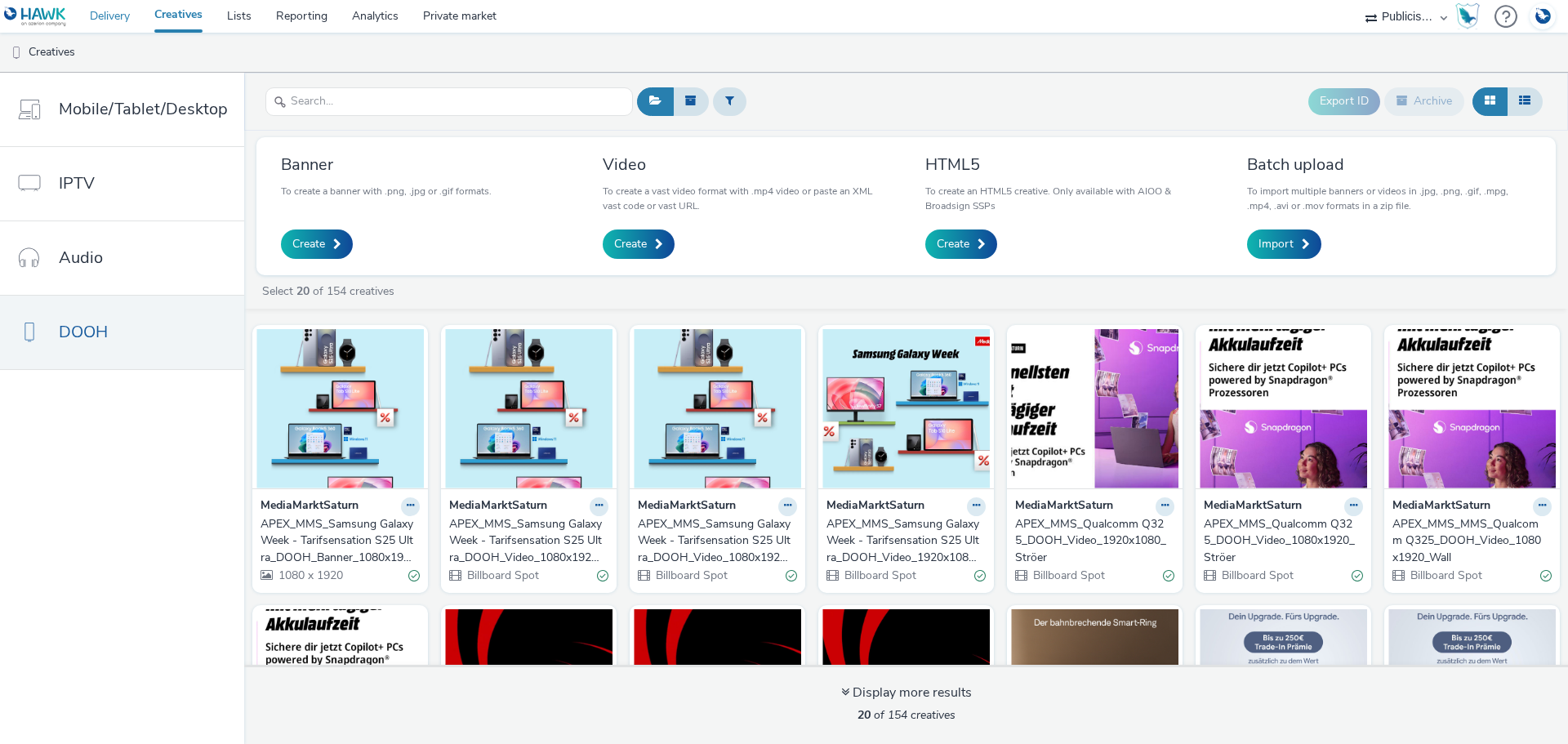
click at [120, 19] on link "Delivery" at bounding box center [110, 16] width 65 height 32
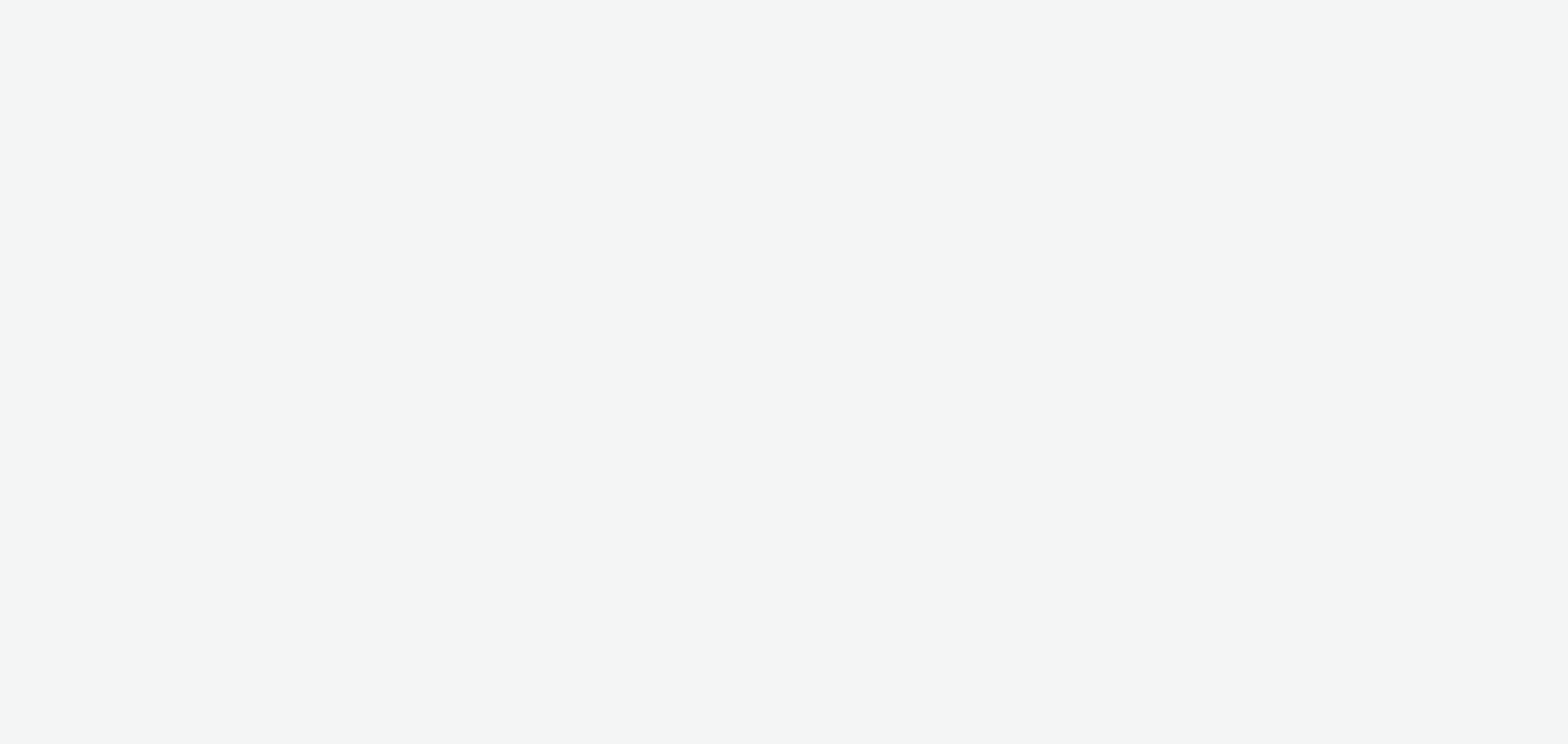
select select "a1548b1e-0fde-418e-992c-2e089afb3761"
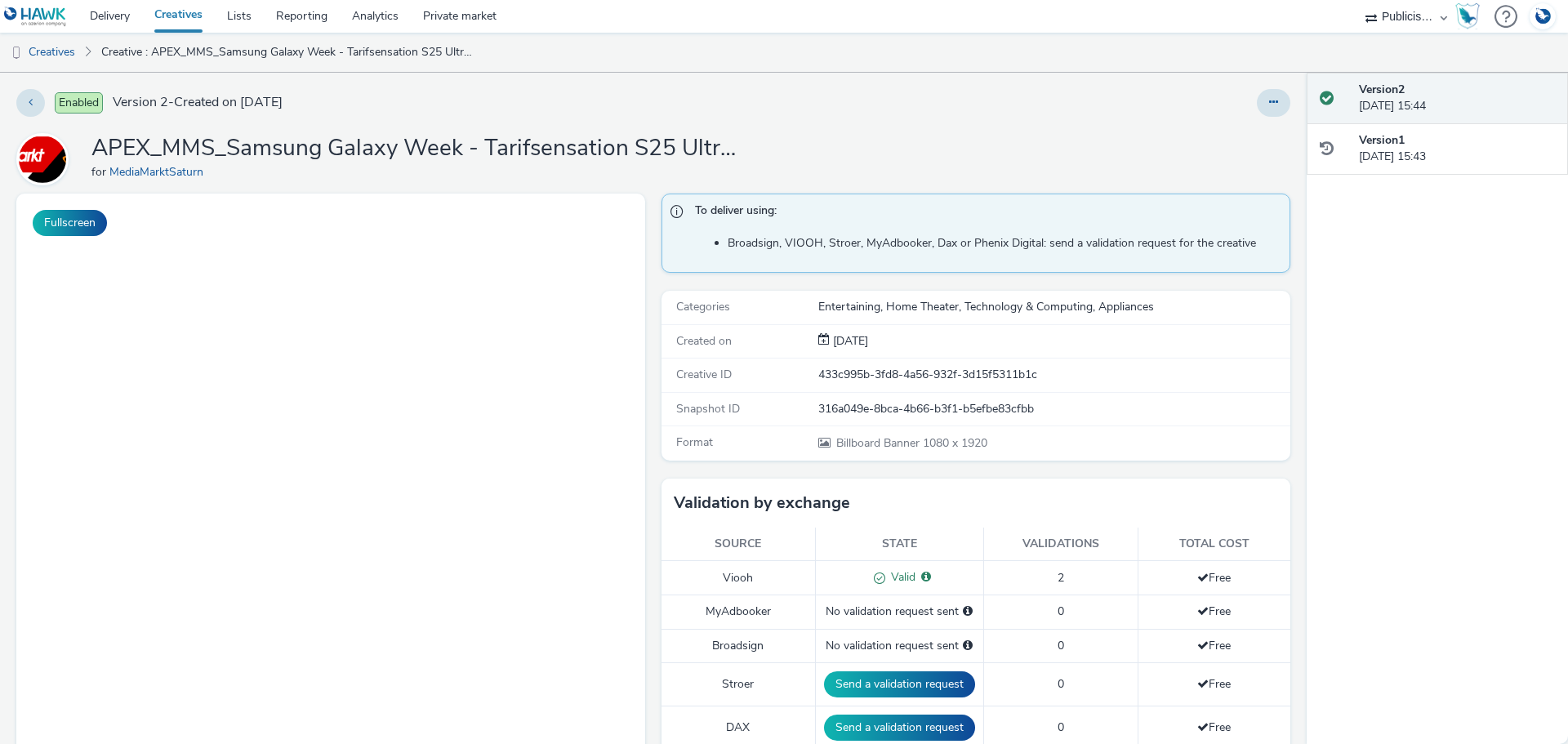
click at [1269, 96] on icon at bounding box center [1273, 102] width 9 height 12
click at [1228, 134] on link "Edit" at bounding box center [1228, 135] width 122 height 32
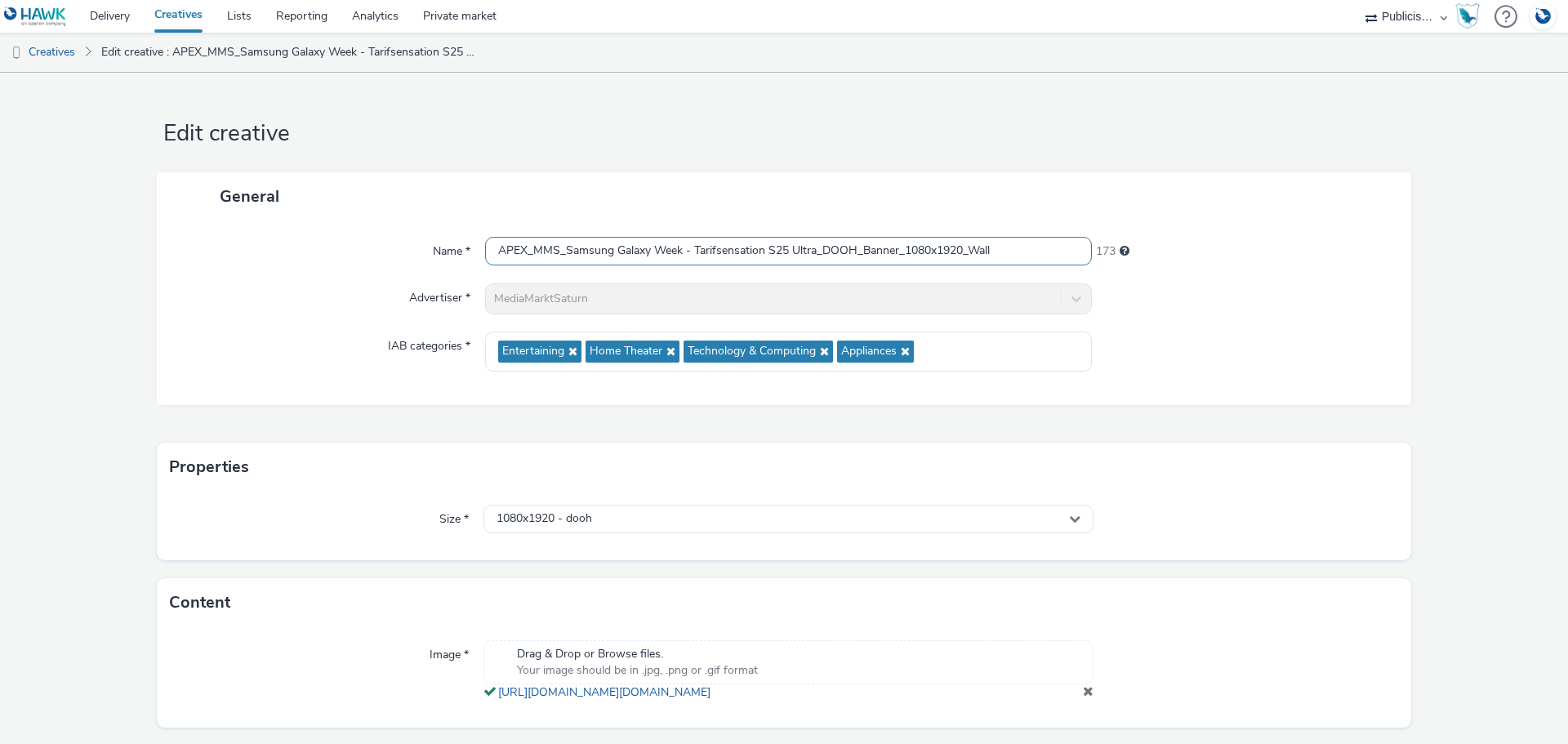
drag, startPoint x: 813, startPoint y: 252, endPoint x: 691, endPoint y: 253, distance: 122.0
click at [691, 253] on input "APEX_MMS_Samsung Galaxy Week - Tarifsensation S25 Ultra_DOOH_Banner_1080x1920_W…" at bounding box center [789, 251] width 607 height 28
drag, startPoint x: 763, startPoint y: 258, endPoint x: 790, endPoint y: 260, distance: 27.1
click at [763, 258] on input "APEX_MMS_Samsung Galaxy Week - Tarifsensation S25 Ultra_DOOH_Banner_1080x1920_W…" at bounding box center [789, 251] width 607 height 28
click at [751, 250] on input "APEX_MMS_Samsung Galaxy Week - KV u. Hero Produkt_DOOH_Banner_1080x1920_Wall" at bounding box center [789, 251] width 607 height 28
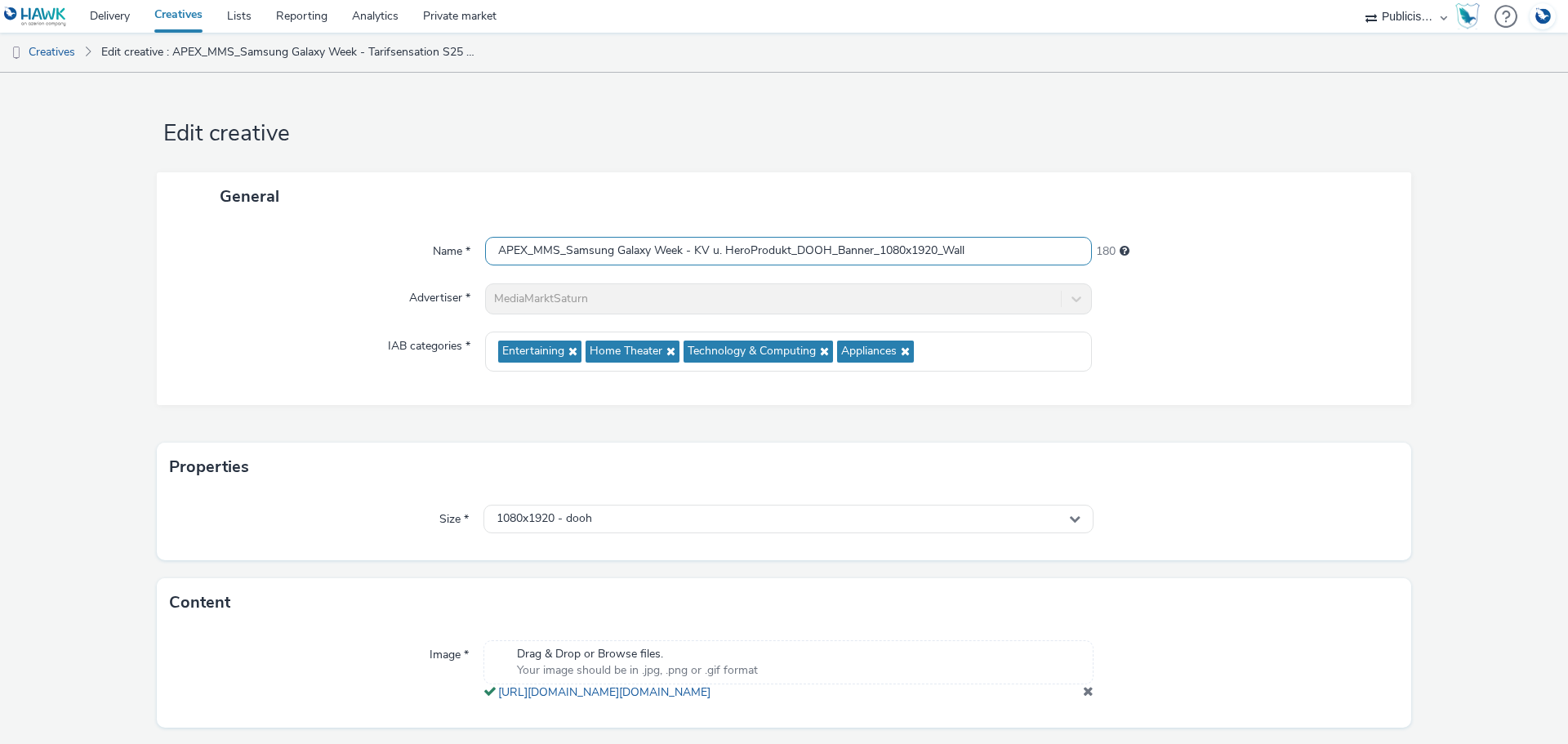
drag, startPoint x: 784, startPoint y: 249, endPoint x: 696, endPoint y: 252, distance: 88.1
click at [693, 251] on input "APEX_MMS_Samsung Galaxy Week - KV u. HeroProdukt_DOOH_Banner_1080x1920_Wall" at bounding box center [789, 251] width 607 height 28
type input "APEX_MMS_Samsung Galaxy Week - KV u. HeroProdukt_DOOH_Banner_1080x1920_Wall"
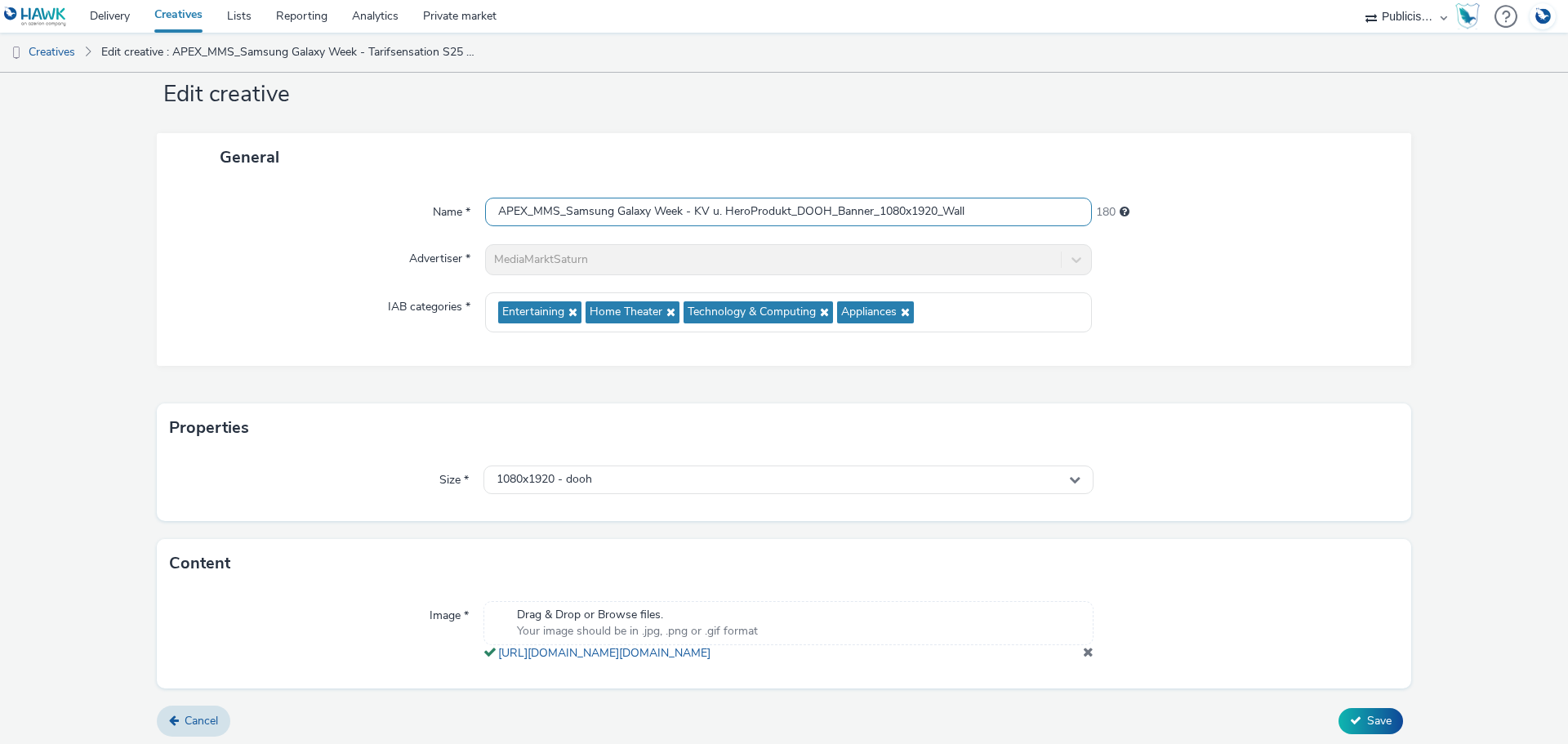
scroll to position [61, 0]
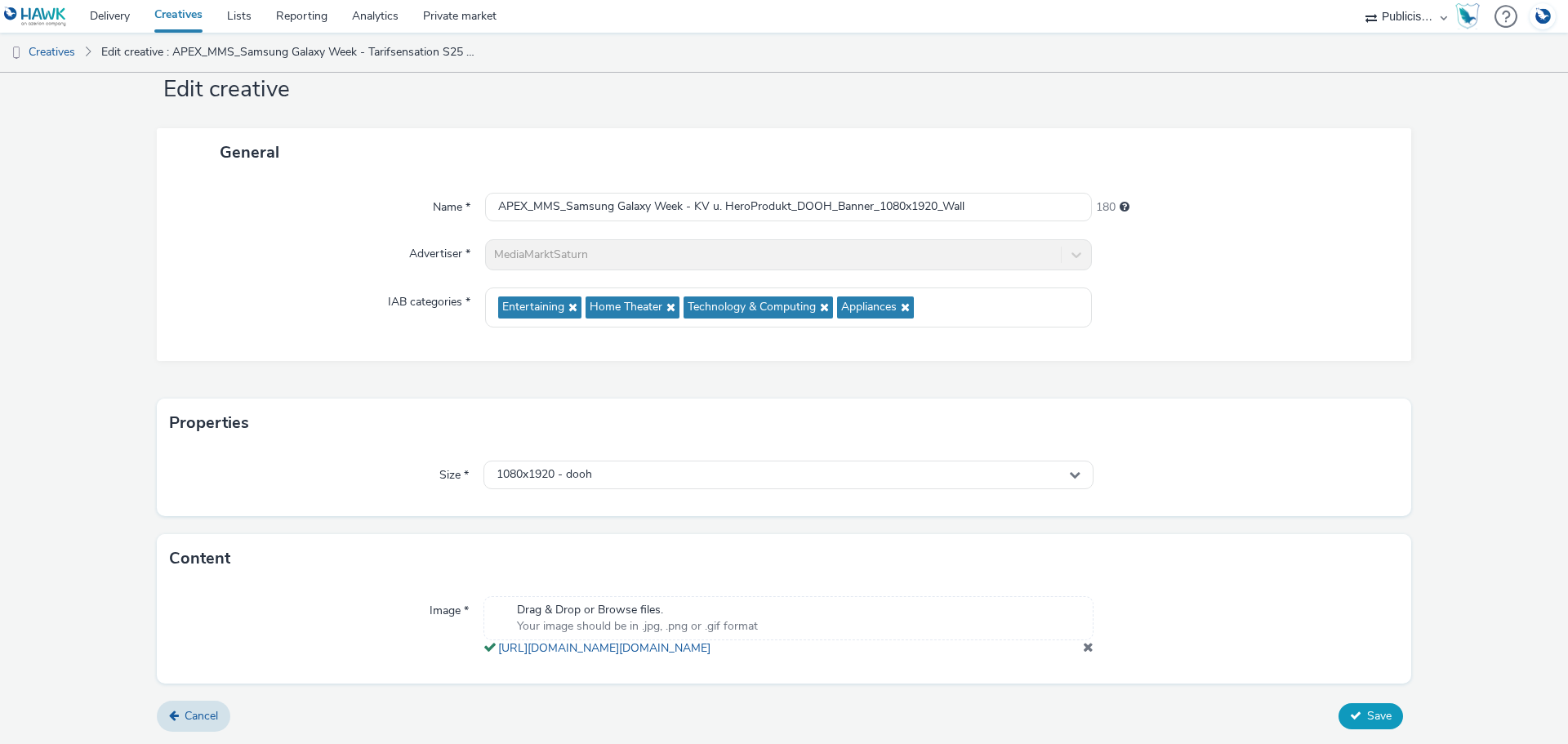
click at [1367, 716] on span "Save" at bounding box center [1379, 716] width 24 height 16
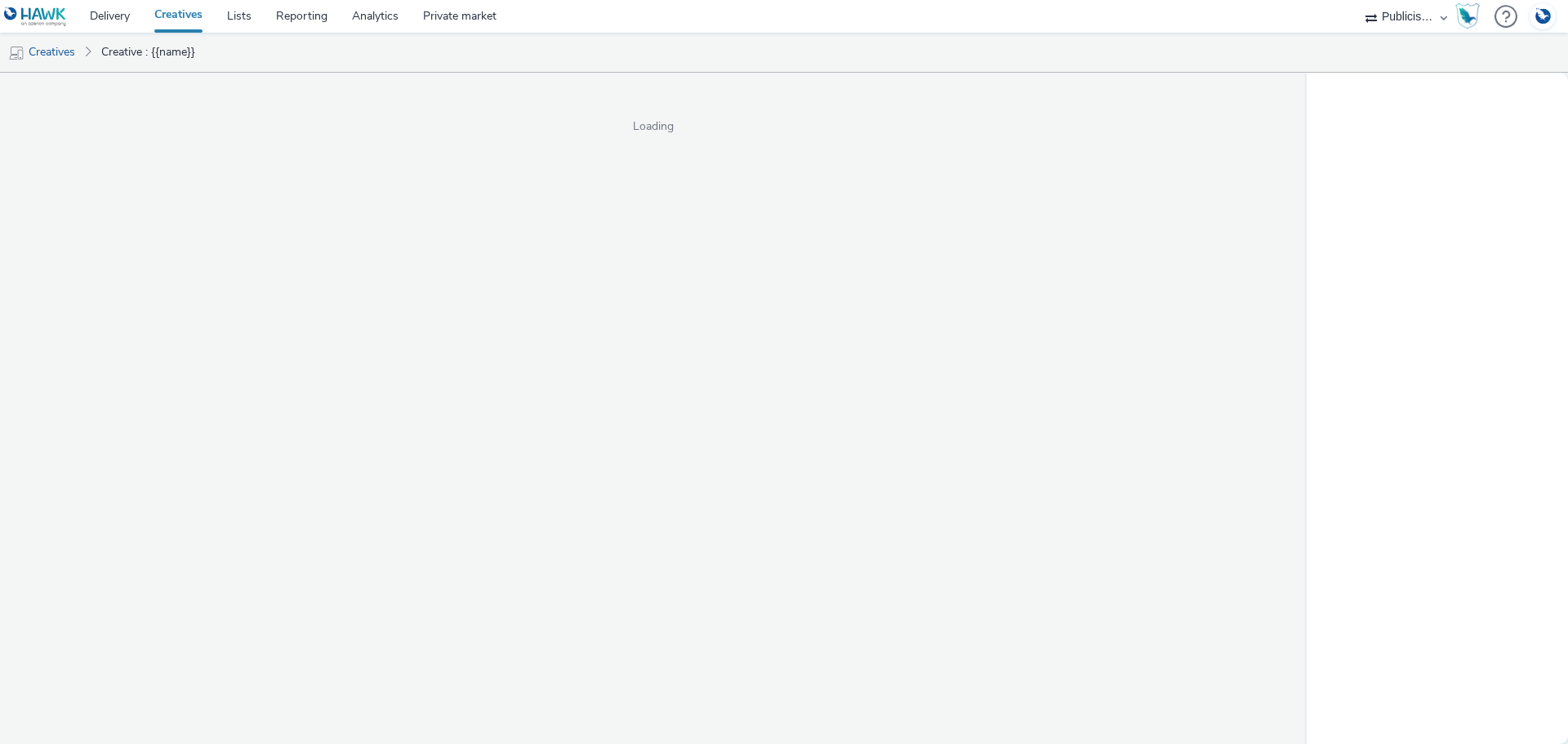
select select "a1548b1e-0fde-418e-992c-2e089afb3761"
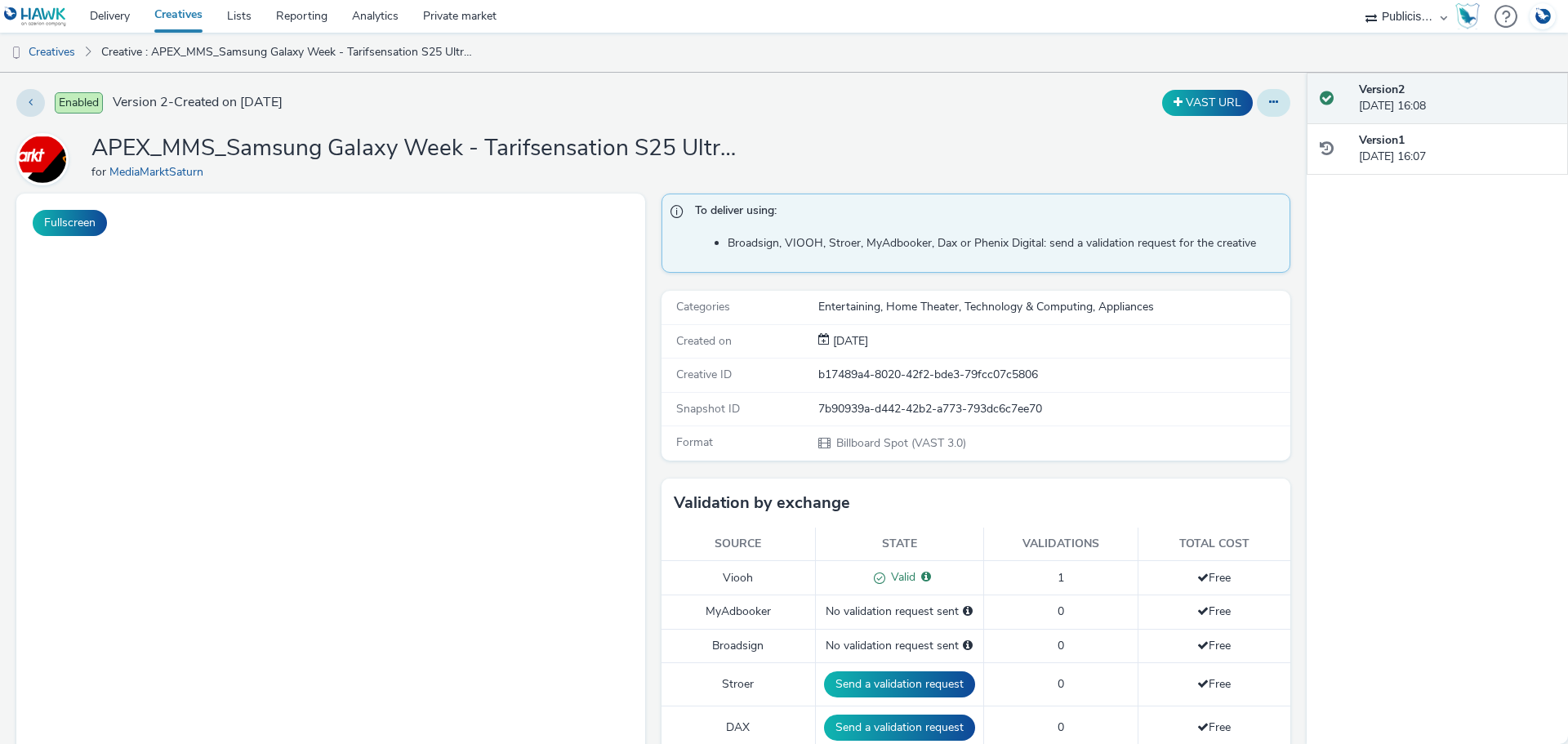
click at [1269, 106] on icon at bounding box center [1273, 102] width 9 height 12
click at [1224, 135] on link "Edit" at bounding box center [1228, 135] width 122 height 32
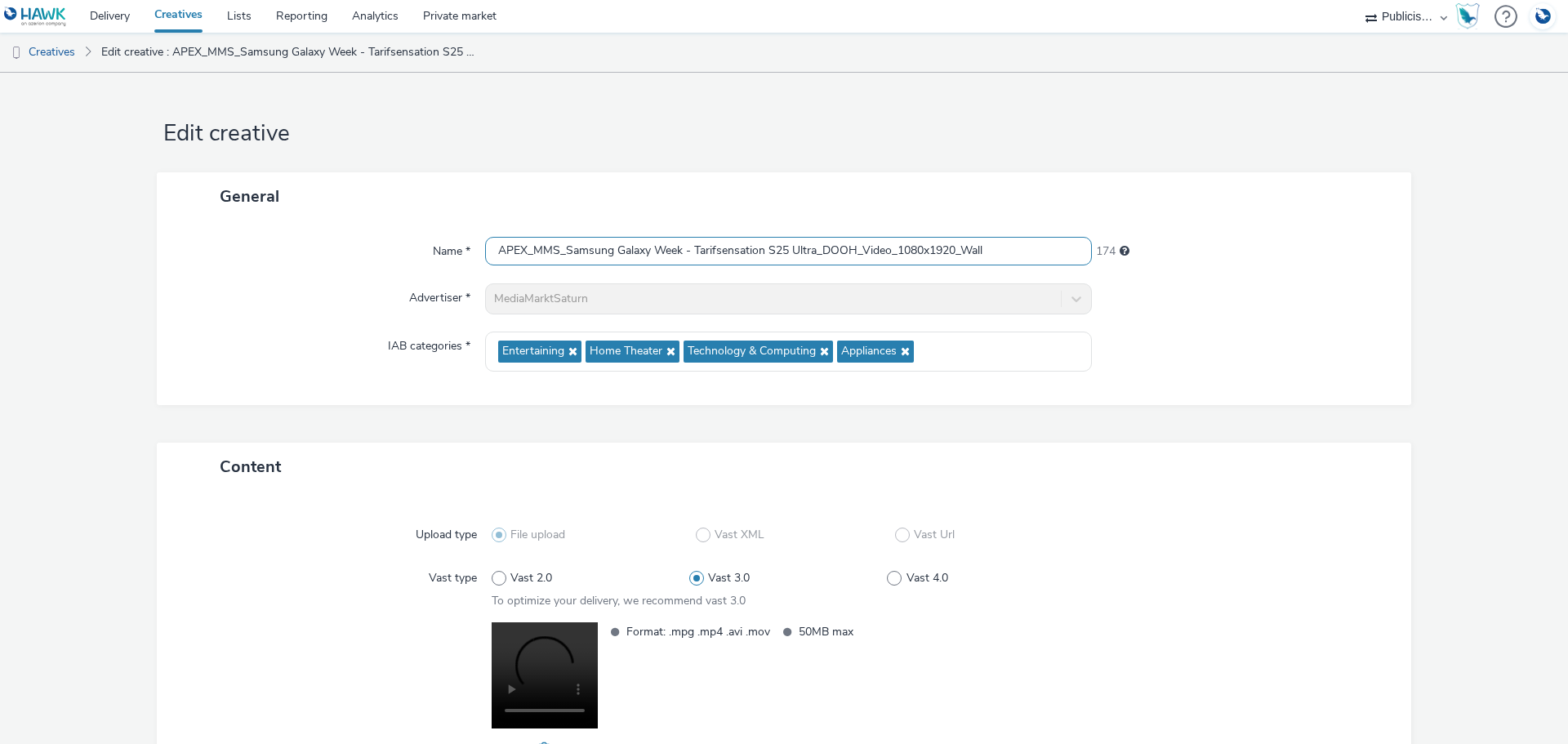
drag, startPoint x: 693, startPoint y: 250, endPoint x: 814, endPoint y: 259, distance: 121.3
click at [814, 259] on input "APEX_MMS_Samsung Galaxy Week - Tarifsensation S25 Ultra_DOOH_Video_1080x1920_Wa…" at bounding box center [789, 251] width 607 height 28
paste input "KV u. HeroProdukt"
type input "APEX_MMS_Samsung Galaxy Week - KV u. HeroProdukt_DOOH_Video_1080x1920_Wall"
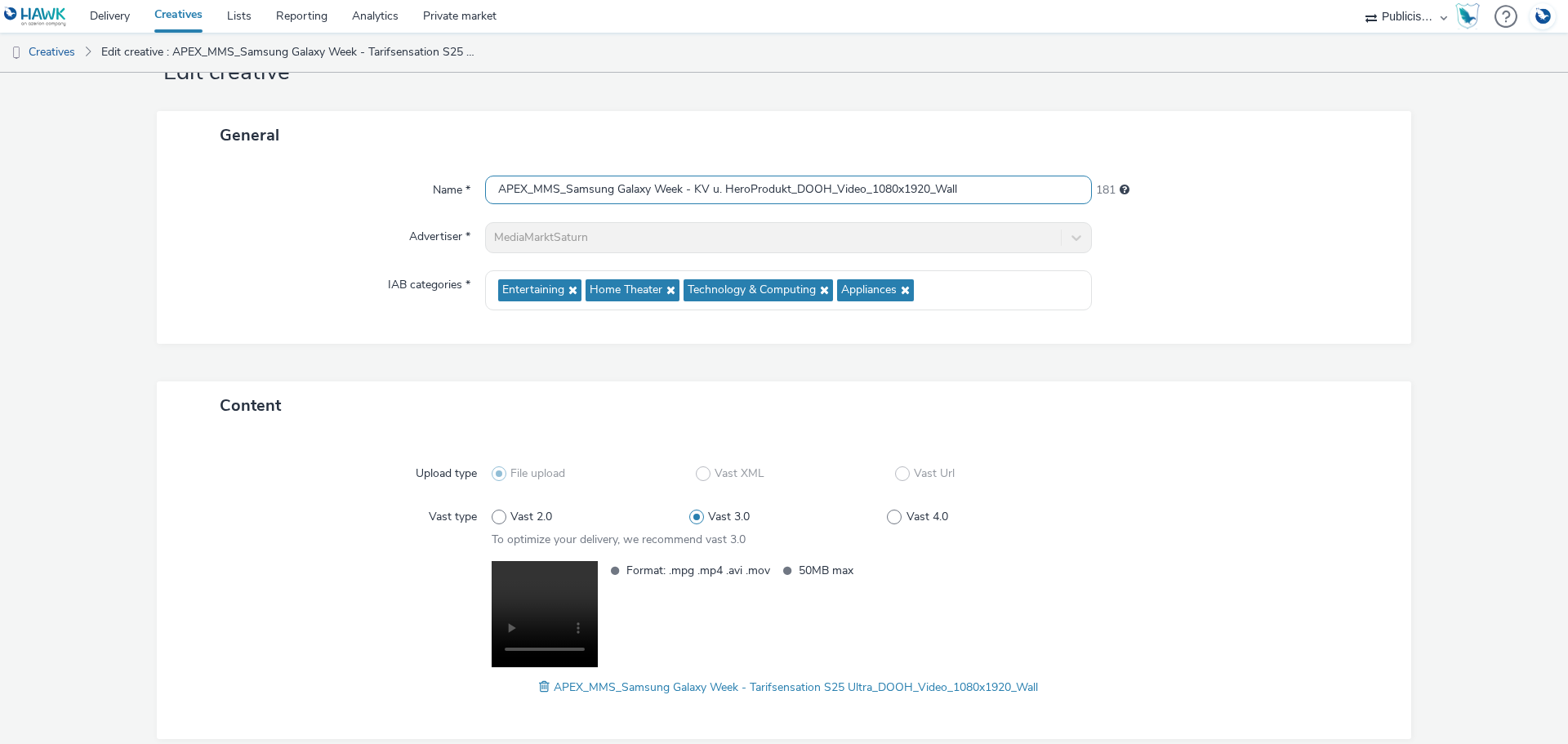
scroll to position [136, 0]
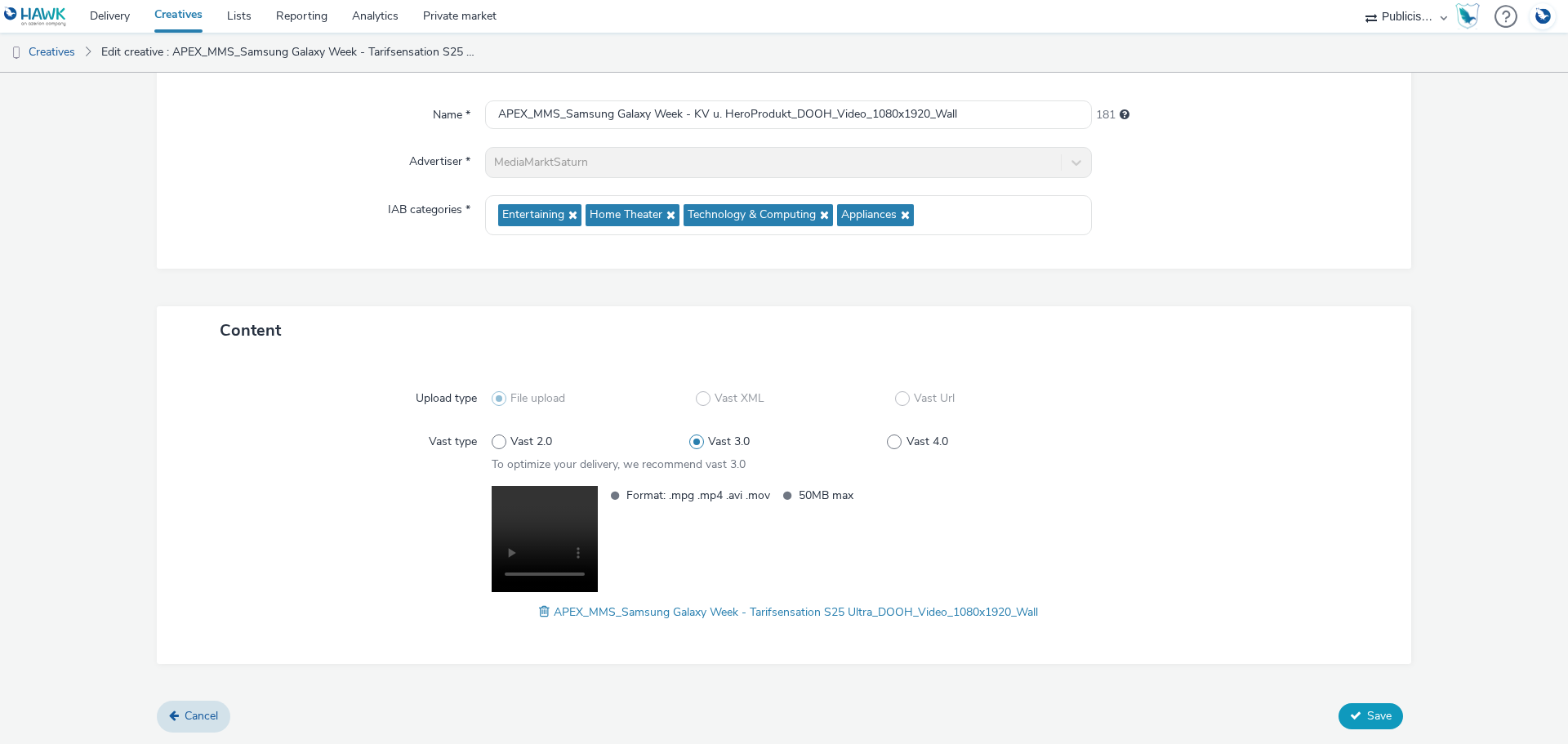
click at [1362, 727] on button "Save" at bounding box center [1370, 716] width 65 height 26
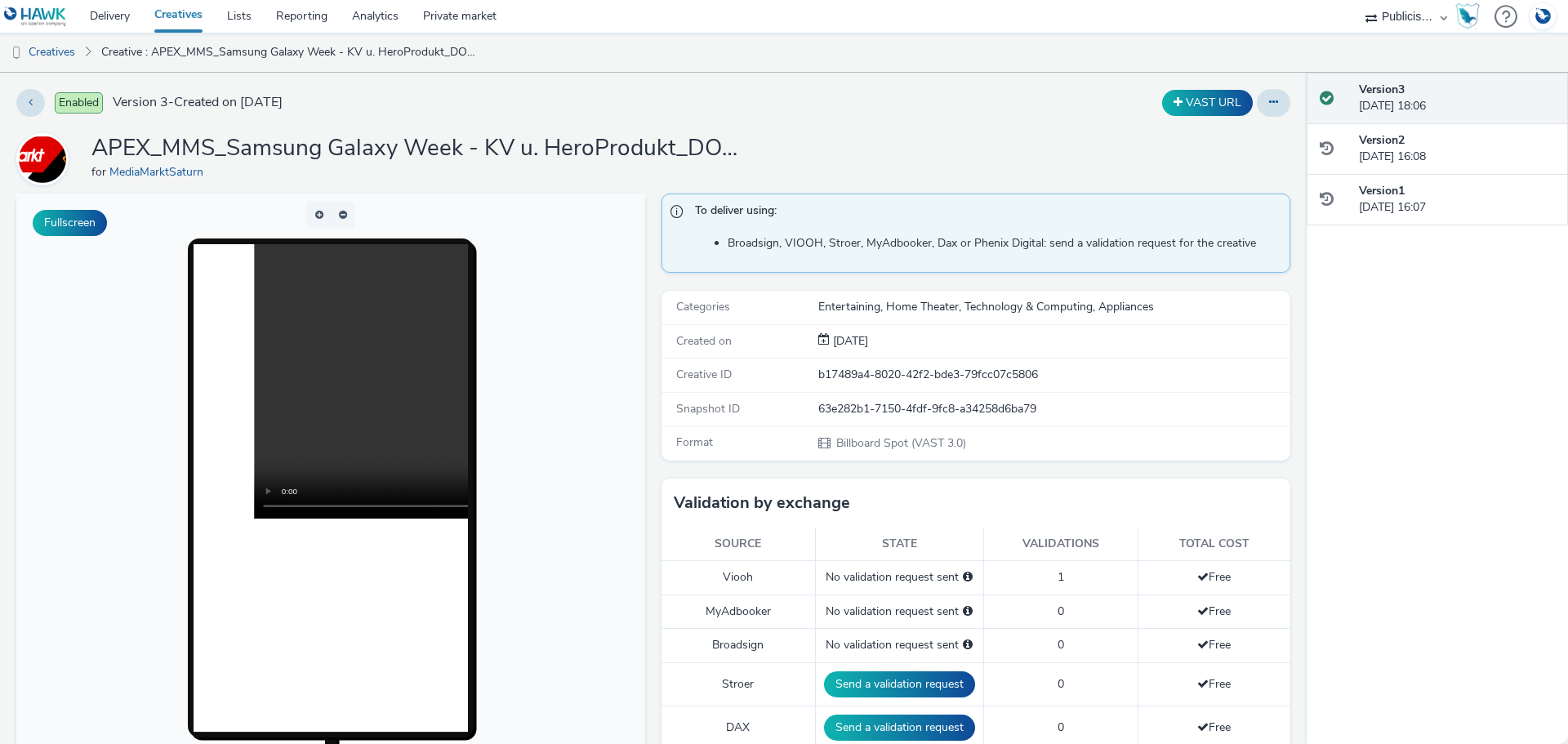
click at [843, 127] on div "Enabled Version 3 - Created on 18 September 2025 VAST URL APEX_MMS_Samsung Gala…" at bounding box center [653, 408] width 1306 height 672
click at [1266, 93] on button at bounding box center [1273, 102] width 33 height 27
click at [1236, 124] on link "Edit" at bounding box center [1228, 135] width 122 height 32
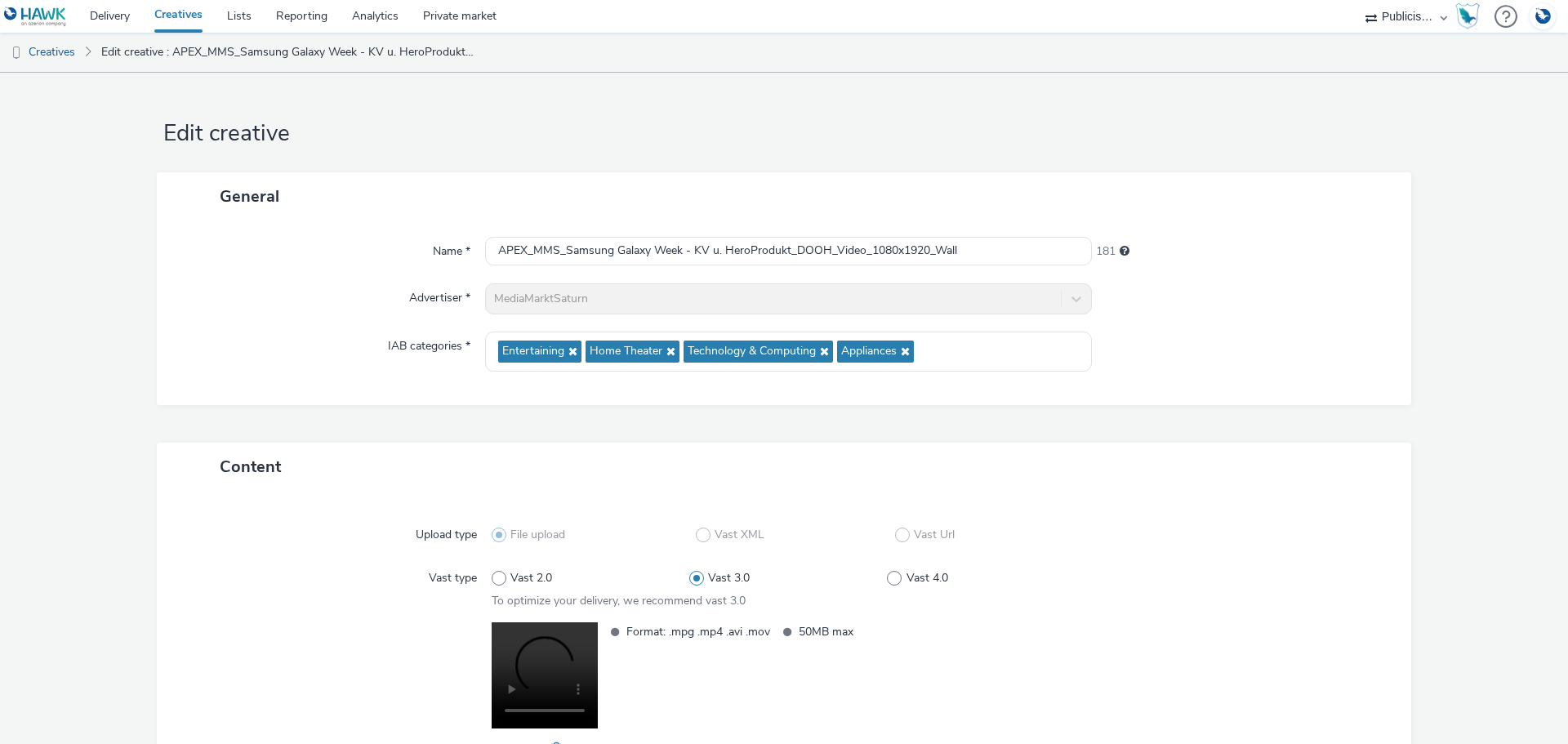
click at [1377, 195] on div "General" at bounding box center [784, 196] width 1254 height 48
click at [71, 57] on link "Creatives" at bounding box center [42, 52] width 83 height 39
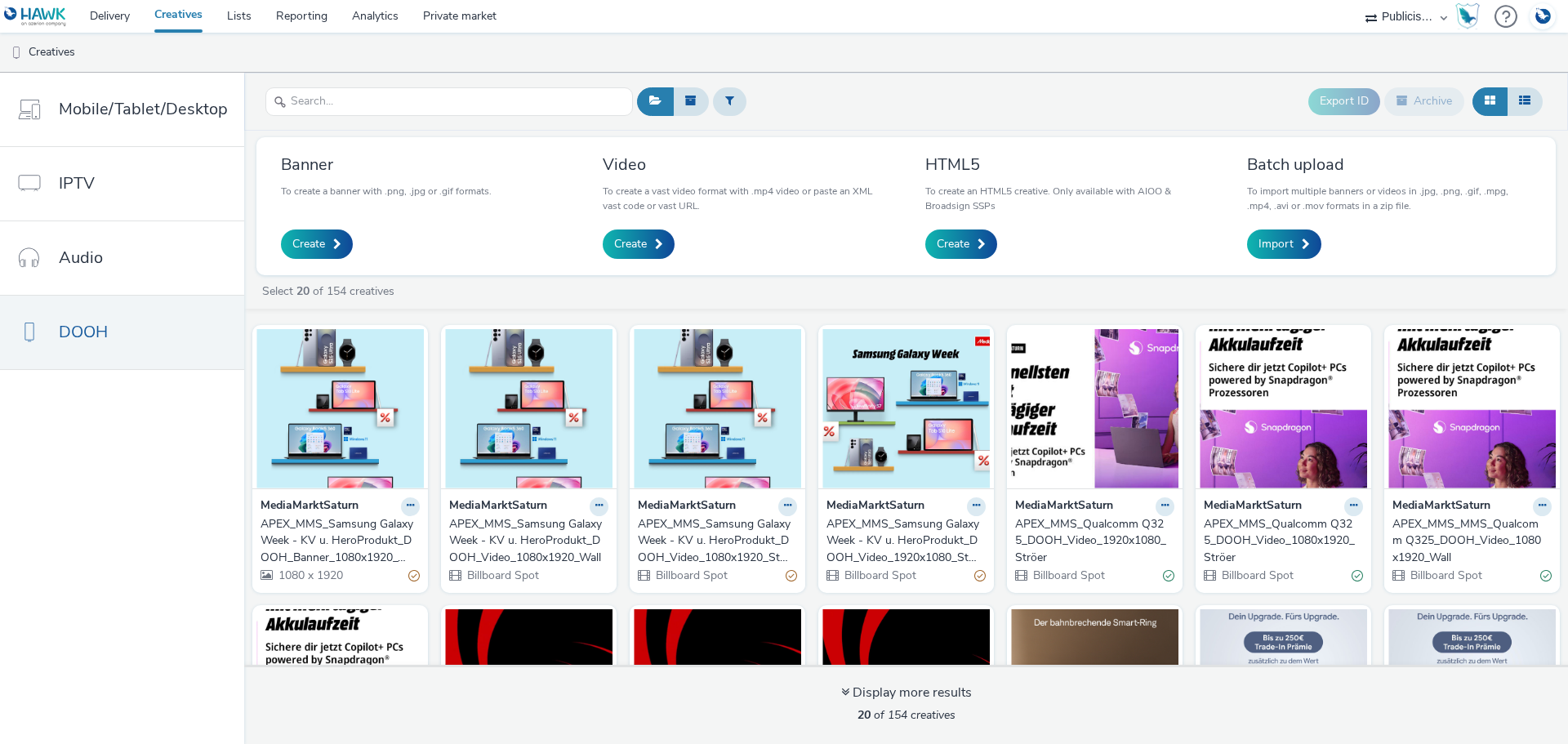
click at [537, 536] on div "APEX_MMS_Samsung Galaxy Week - KV u. HeroProdukt_DOOH_Video_1080x1920_Wall" at bounding box center [525, 541] width 153 height 50
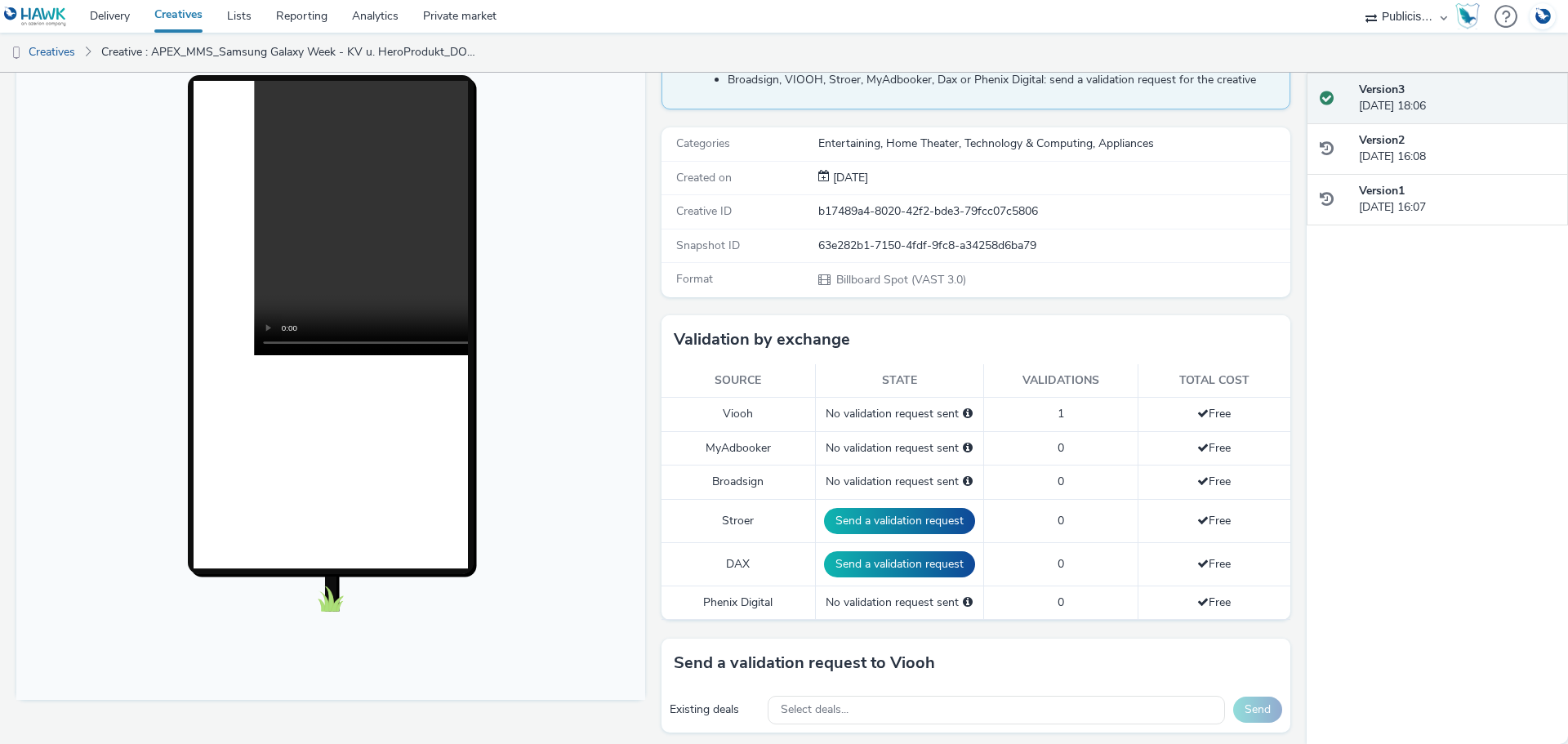
scroll to position [327, 0]
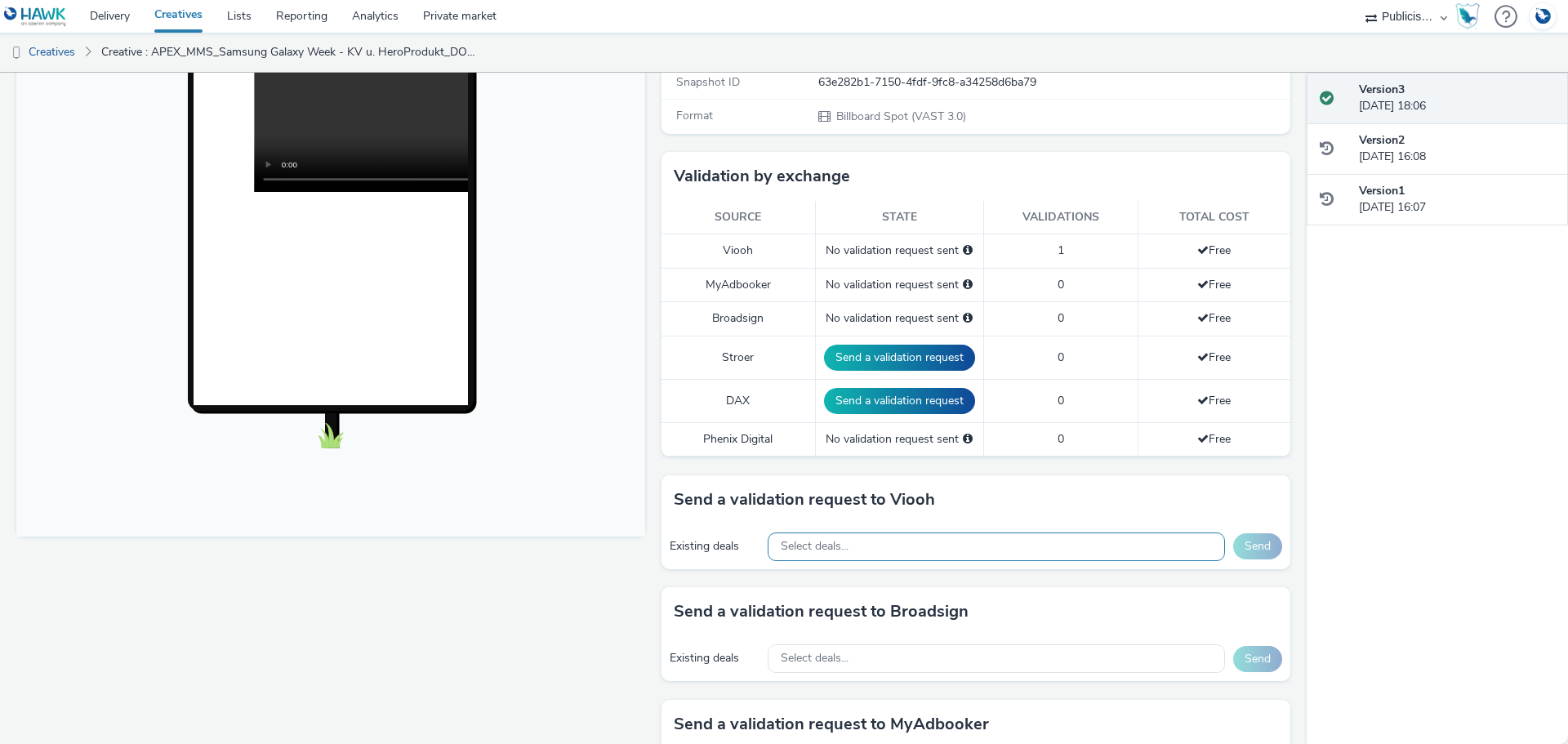
click at [843, 553] on div "Select deals..." at bounding box center [996, 547] width 457 height 28
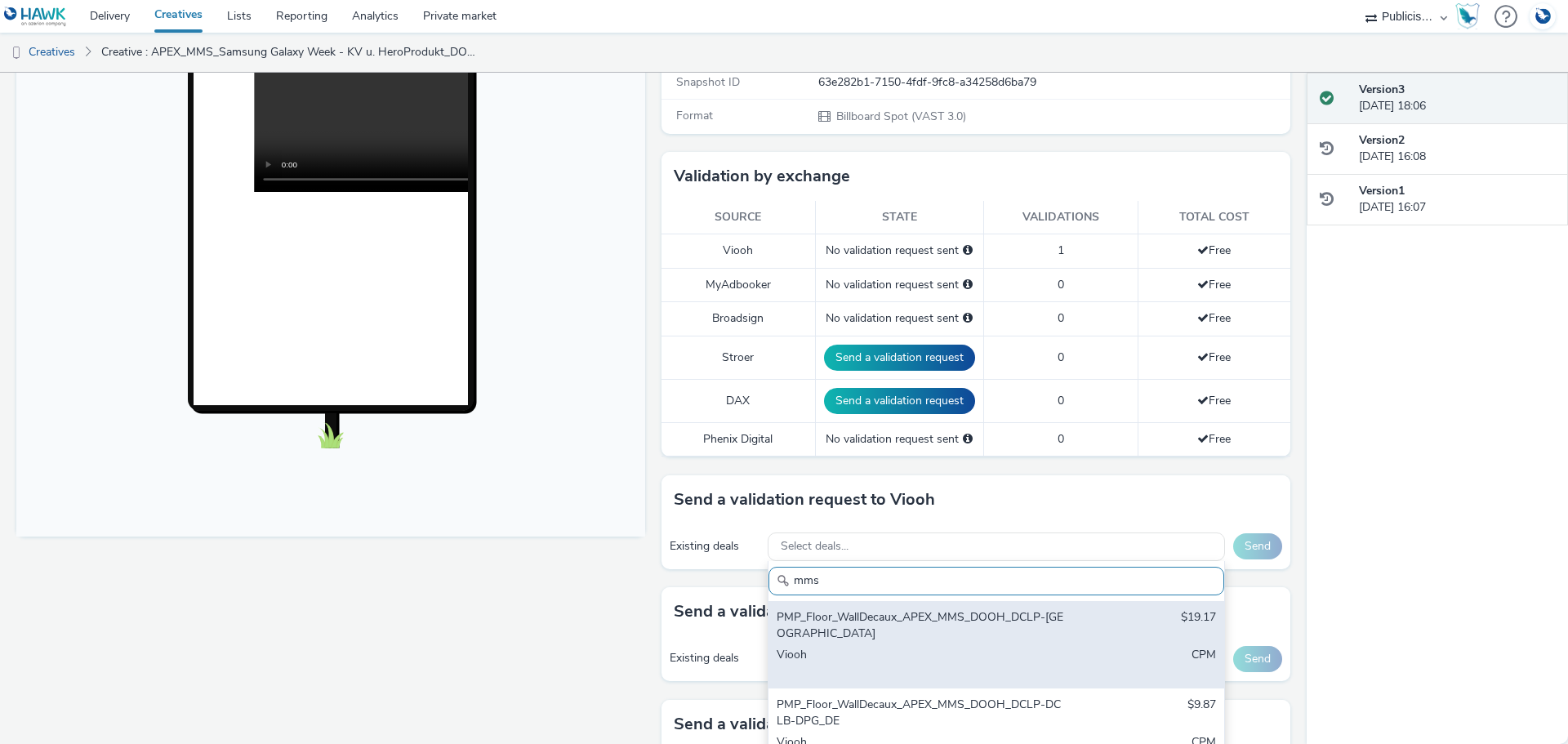
scroll to position [408, 0]
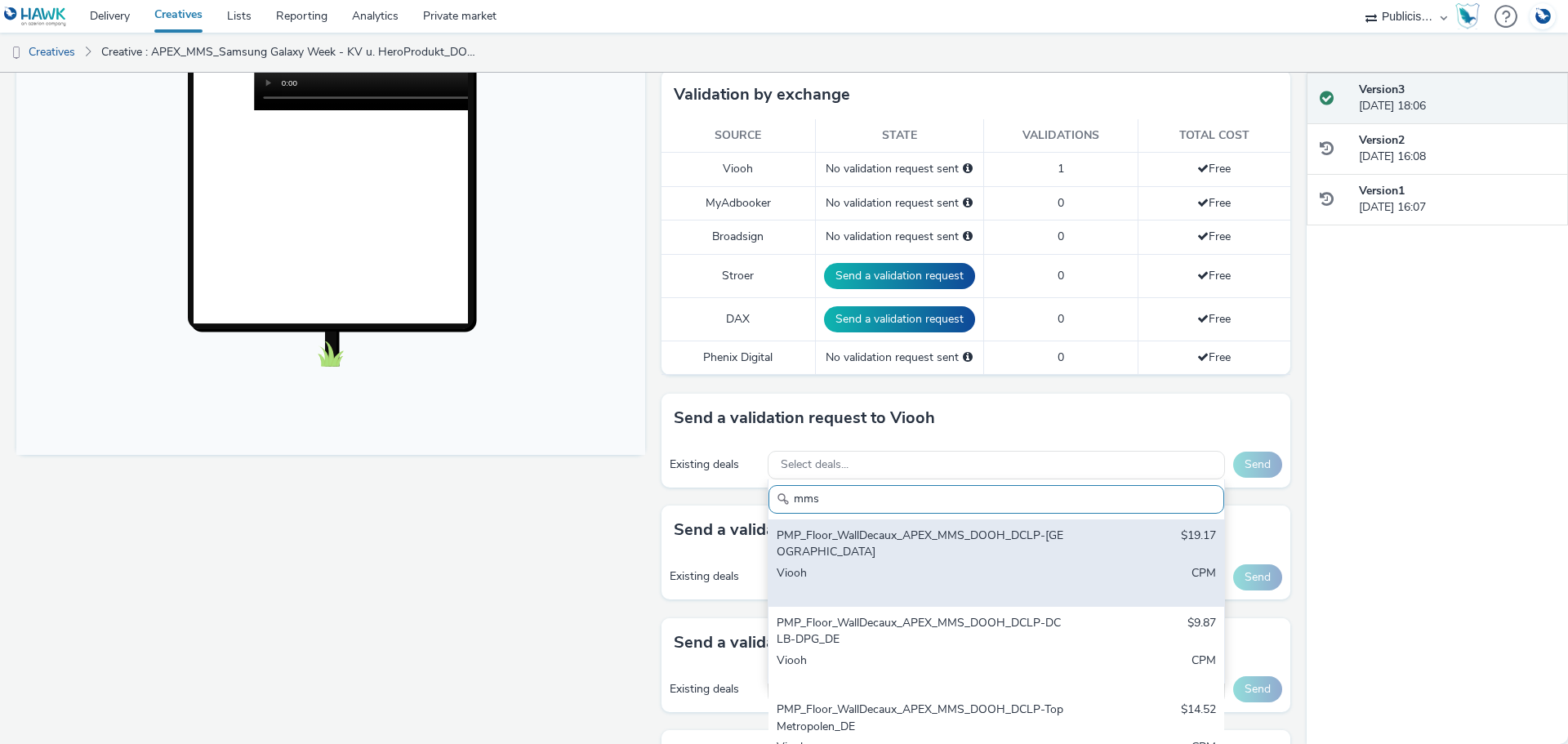
type input "mms"
click at [921, 548] on div "PMP_Floor_WallDecaux_APEX_MMS_DOOH_DCLP-München_DE" at bounding box center [921, 544] width 290 height 33
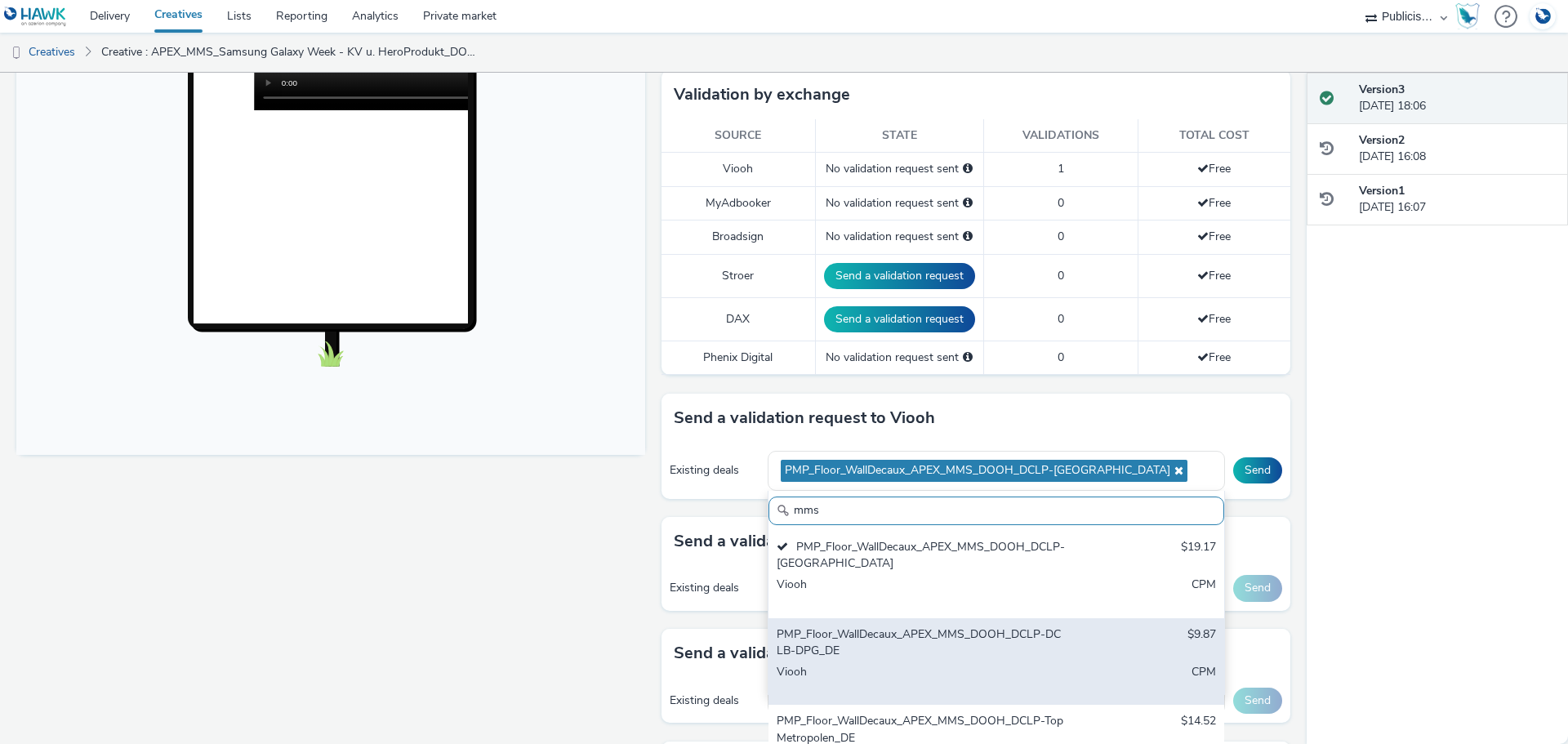
click at [908, 627] on div "PMP_Floor_WallDecaux_APEX_MMS_DOOH_DCLP-DCLB-DPG_DE" at bounding box center [921, 643] width 290 height 33
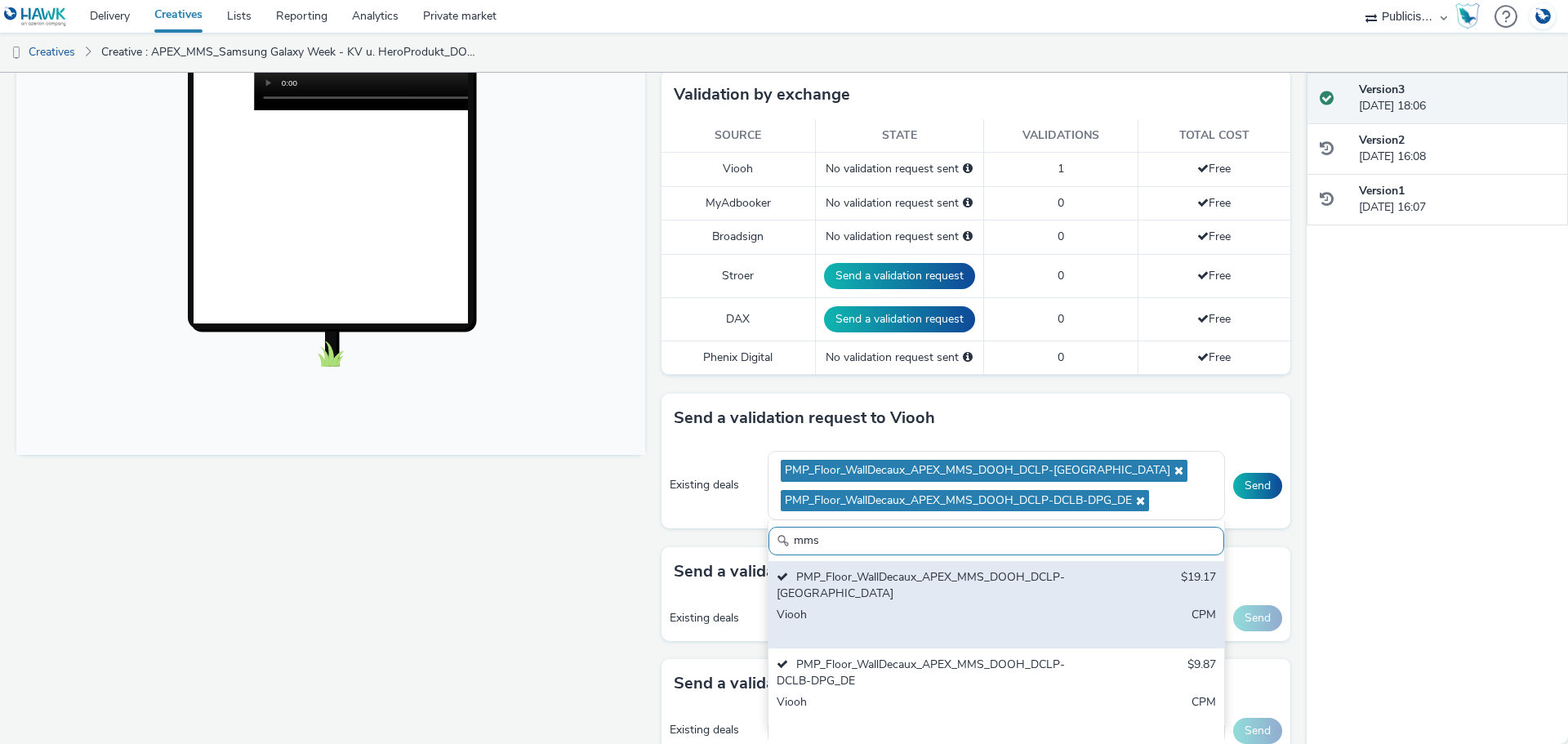
scroll to position [490, 0]
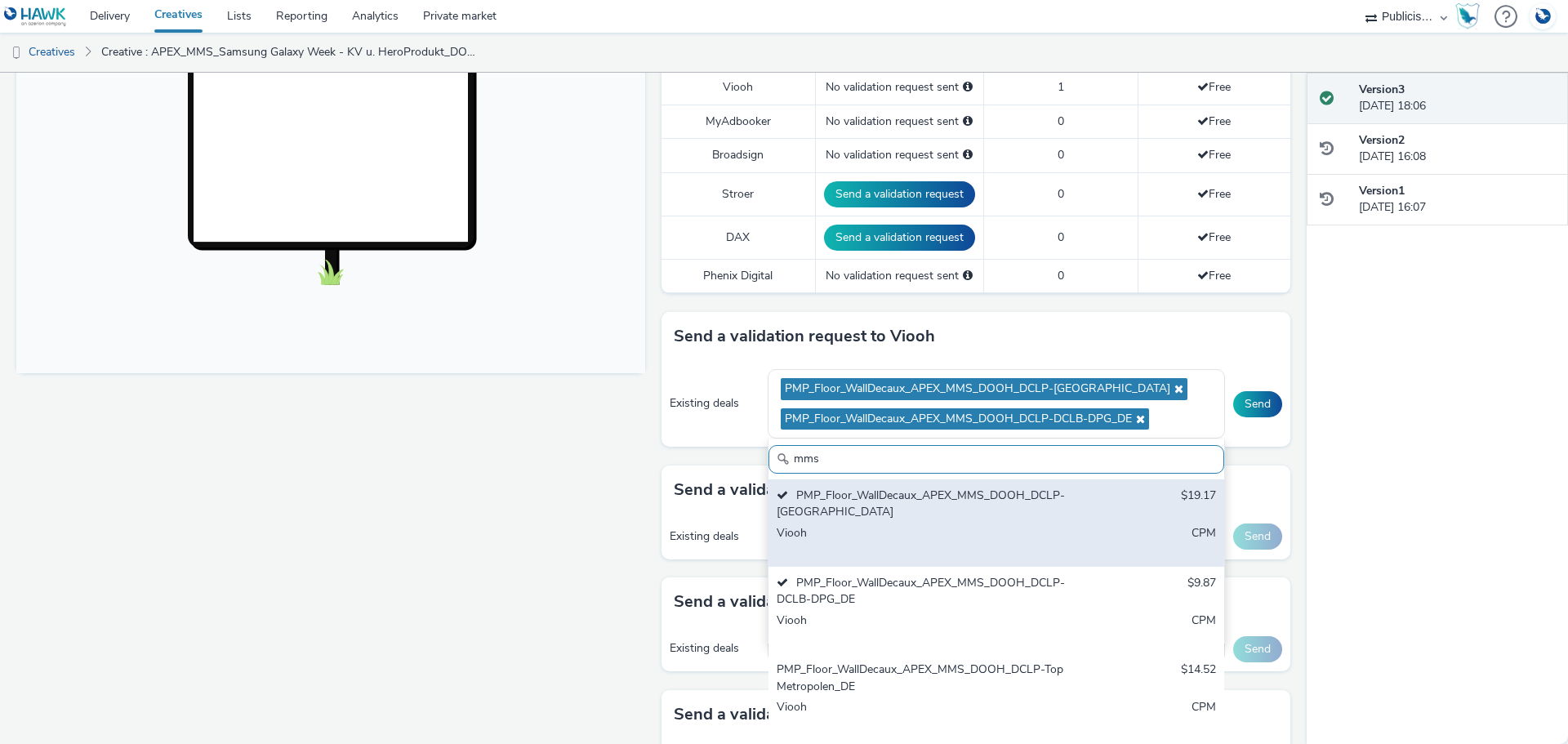
click at [927, 535] on div "Viooh" at bounding box center [921, 542] width 290 height 33
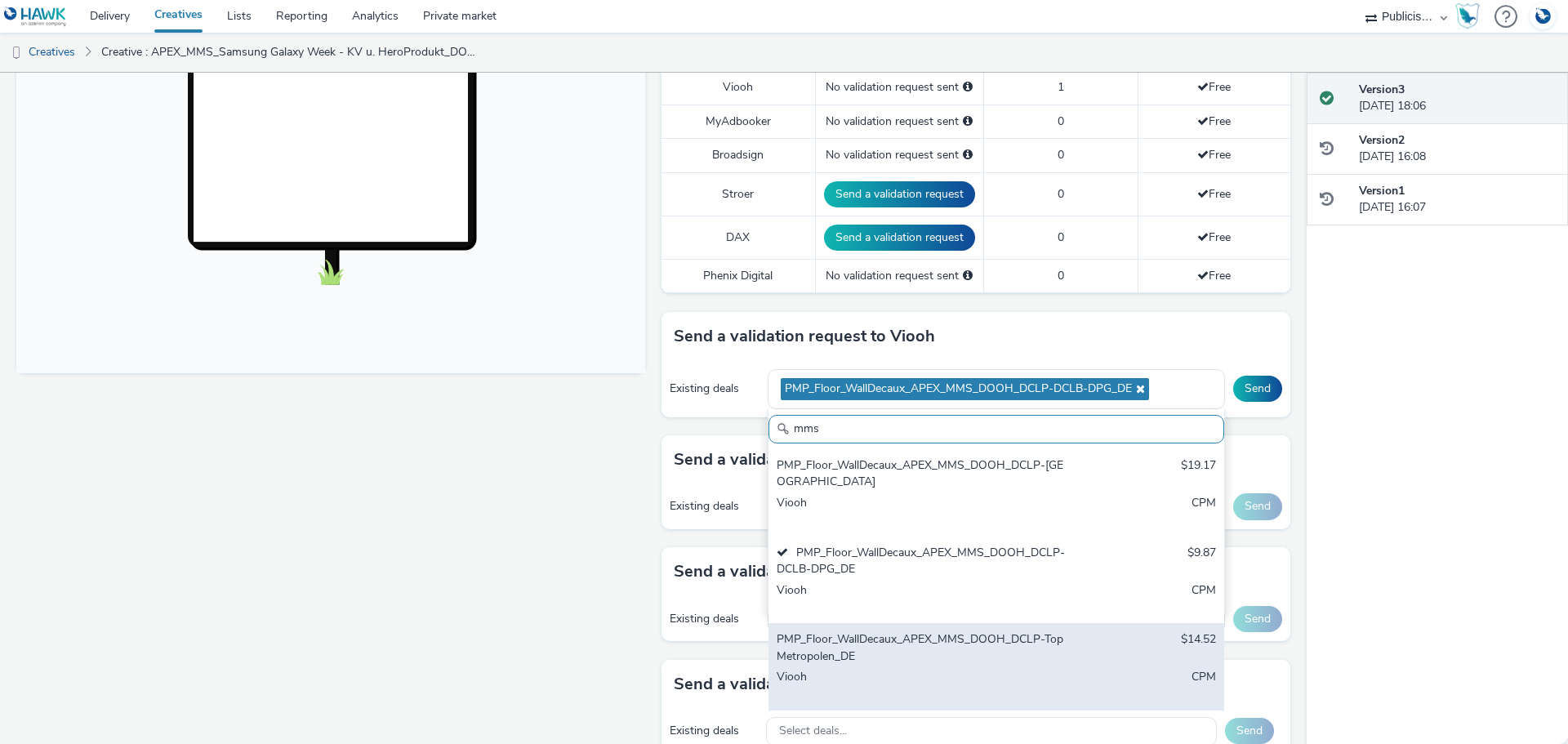
click at [902, 665] on div "PMP_Floor_WallDecaux_APEX_MMS_DOOH_DCLP-TopMetropolen_DE" at bounding box center [921, 648] width 290 height 33
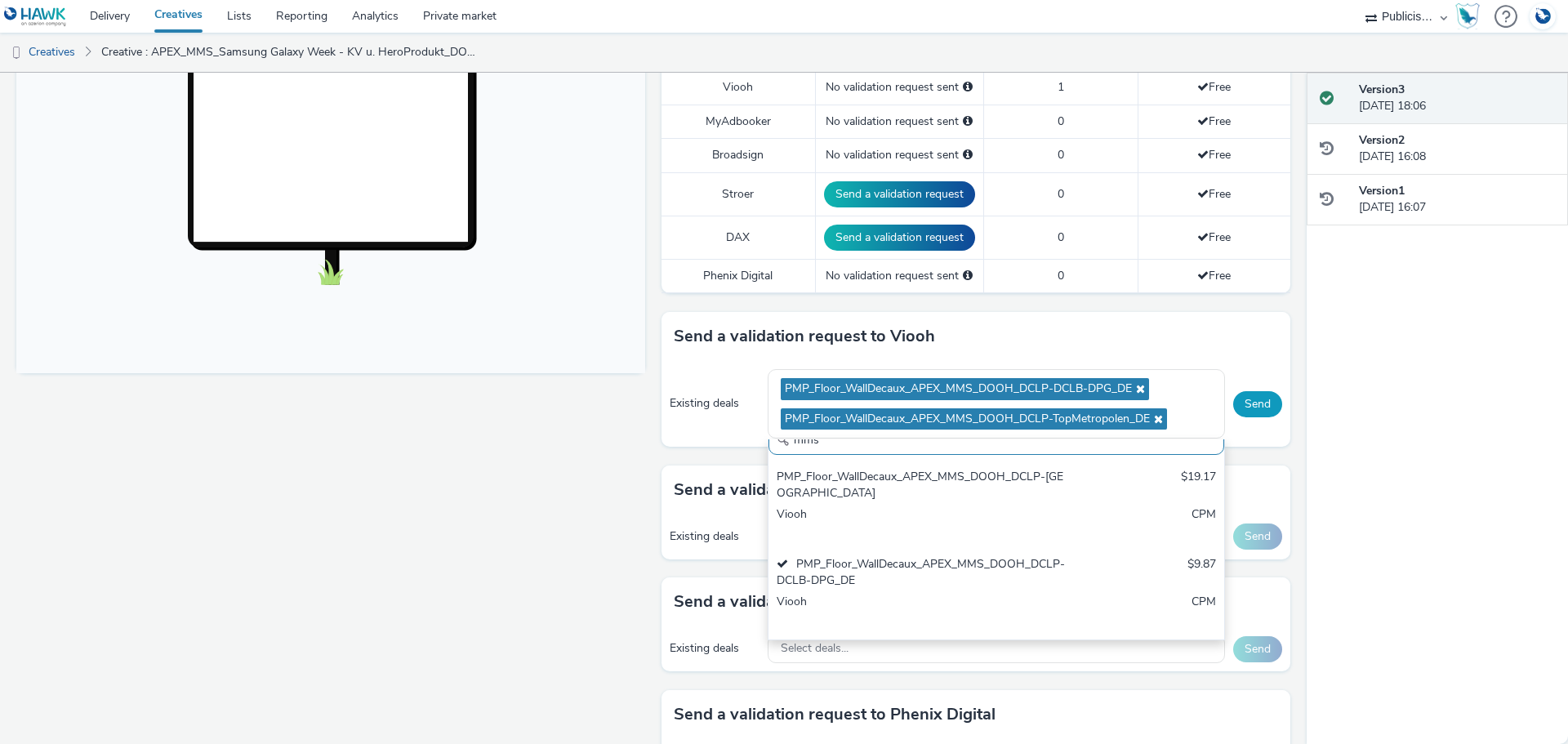
click at [1233, 401] on button "Send" at bounding box center [1257, 404] width 49 height 26
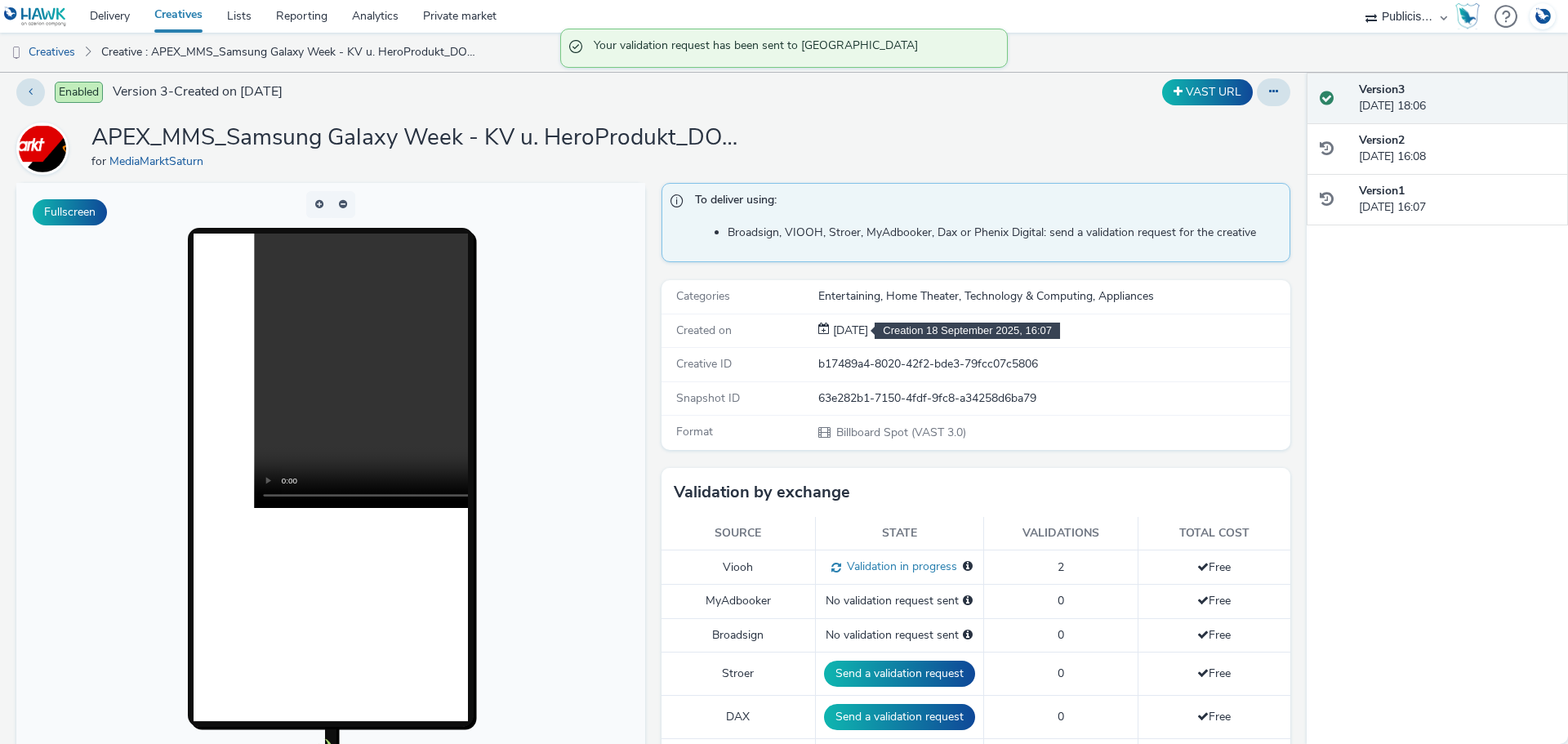
scroll to position [0, 0]
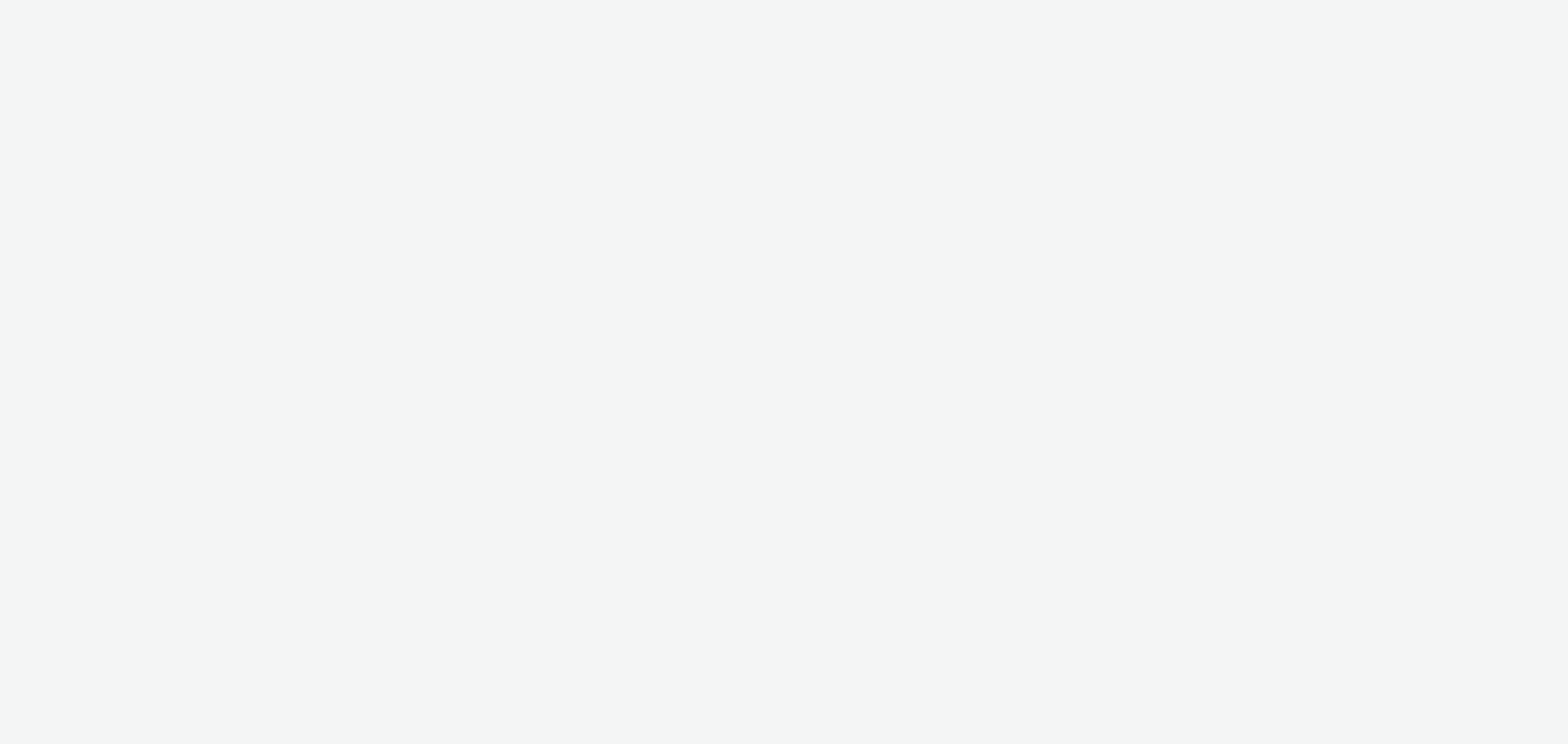
select select "a1548b1e-0fde-418e-992c-2e089afb3761"
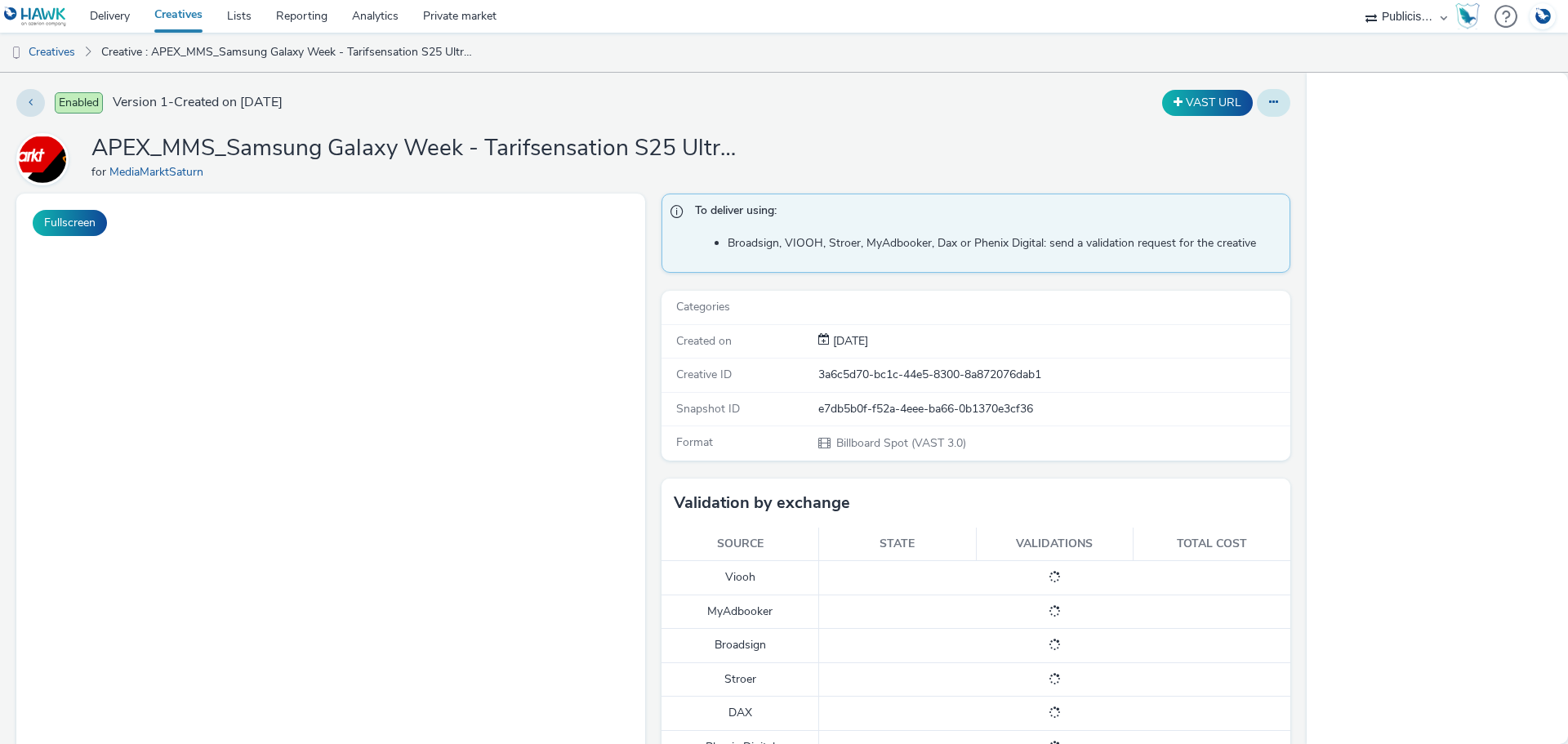
click at [1269, 106] on icon at bounding box center [1273, 102] width 9 height 12
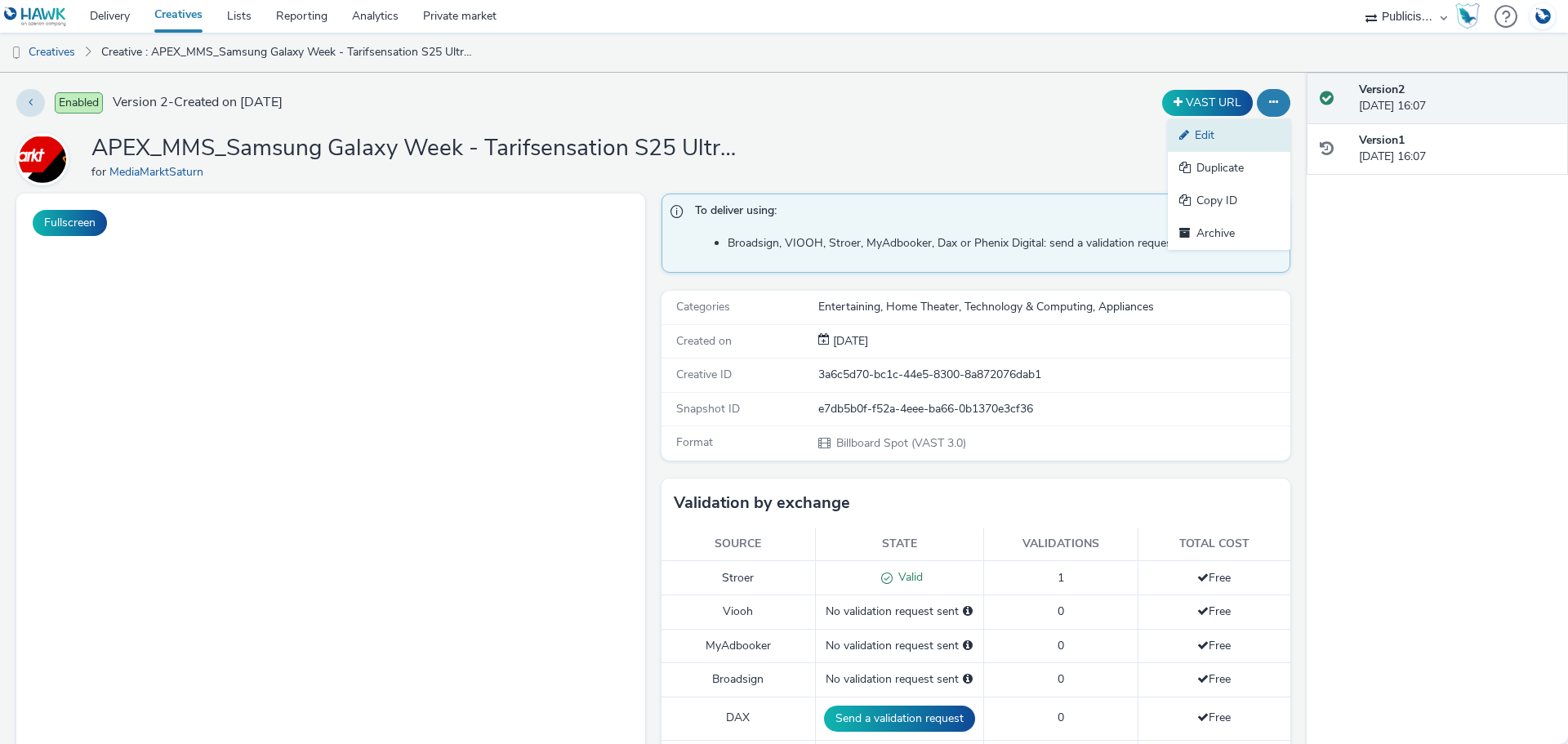
click at [1224, 139] on link "Edit" at bounding box center [1228, 135] width 122 height 32
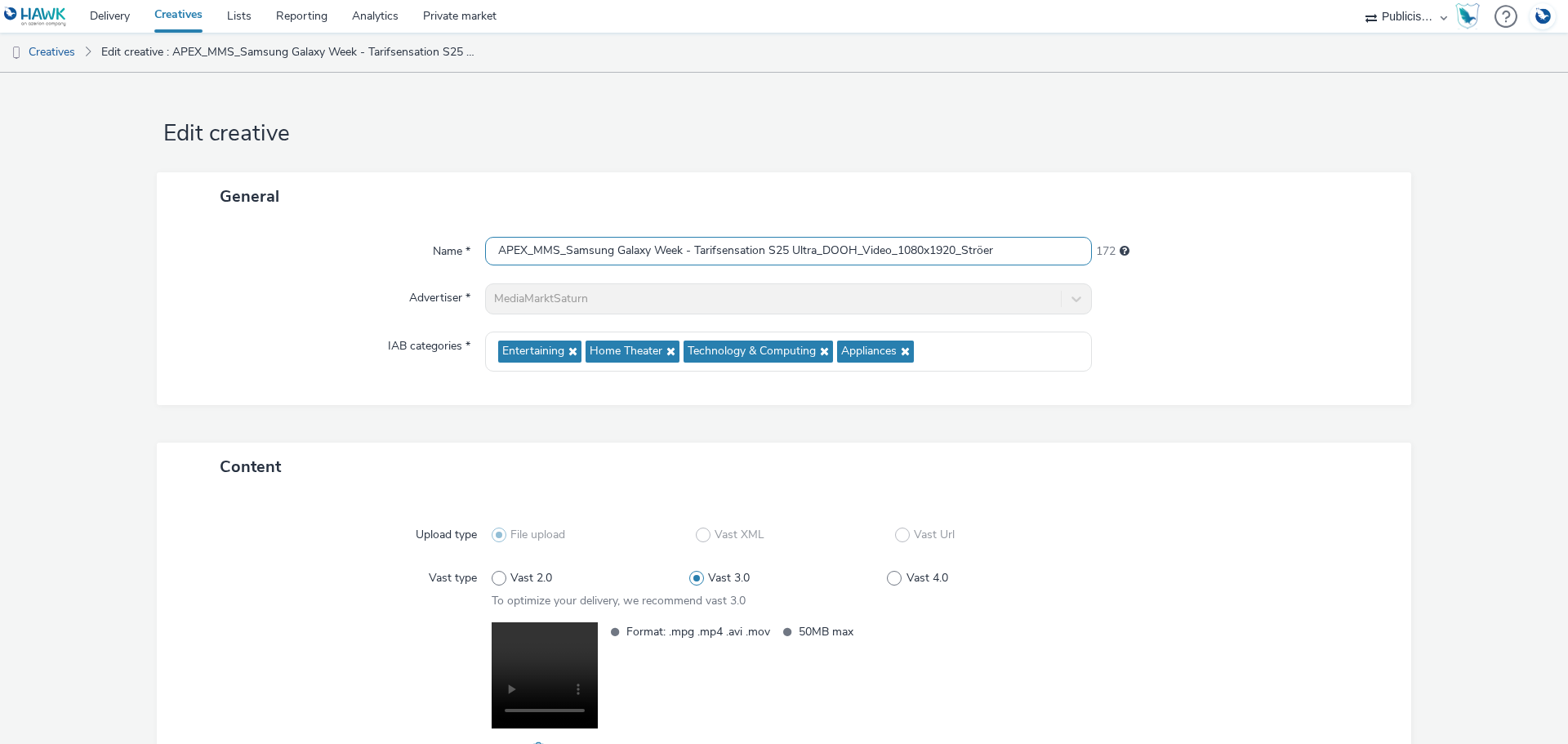
drag, startPoint x: 691, startPoint y: 252, endPoint x: 811, endPoint y: 259, distance: 120.2
click at [811, 259] on input "APEX_MMS_Samsung Galaxy Week - Tarifsensation S25 Ultra_DOOH_Video_1080x1920_St…" at bounding box center [789, 251] width 607 height 28
paste input "KV u. HeroProdukt"
type input "APEX_MMS_Samsung Galaxy Week - KV u. HeroProdukt_DOOH_Video_1080x1920_Ströer"
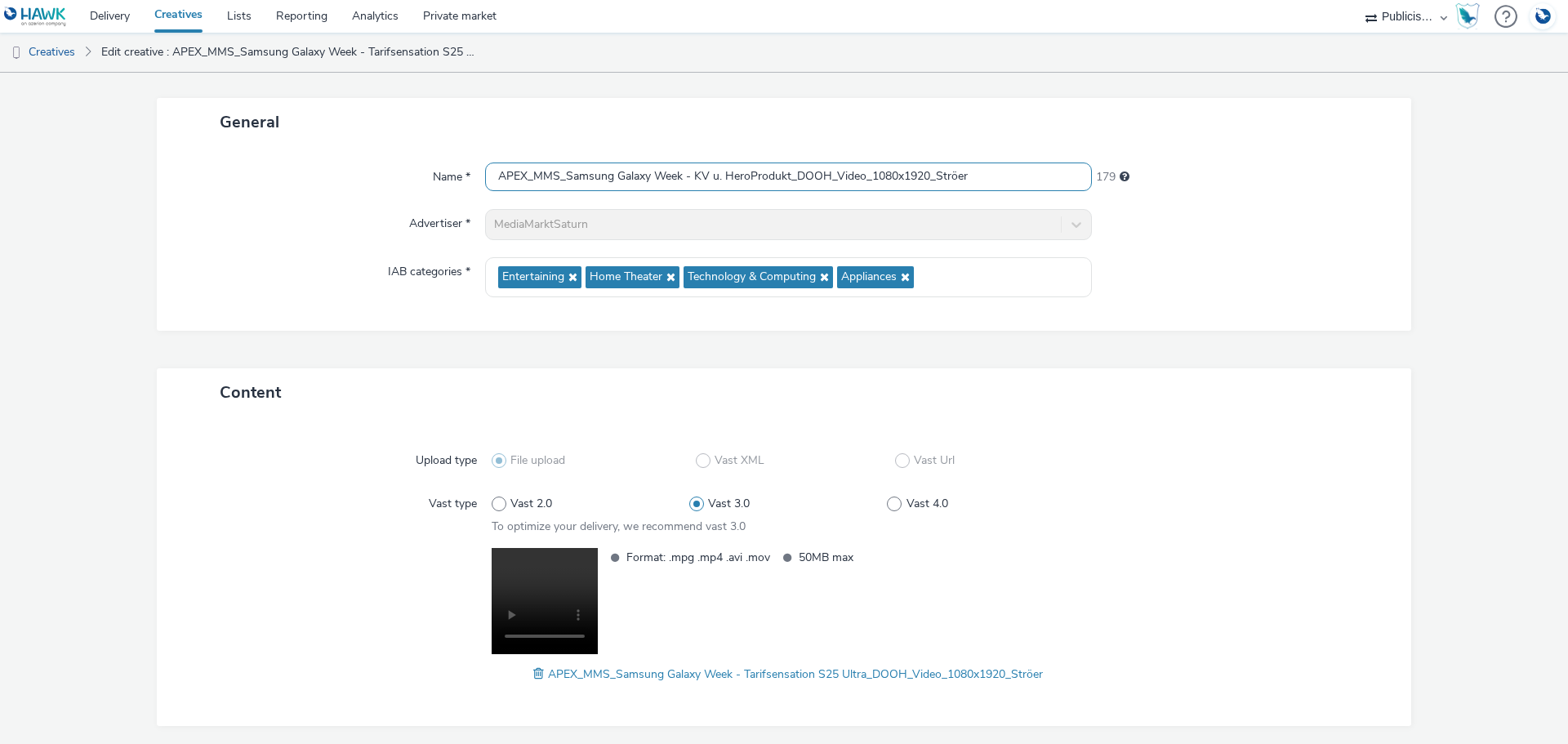
scroll to position [136, 0]
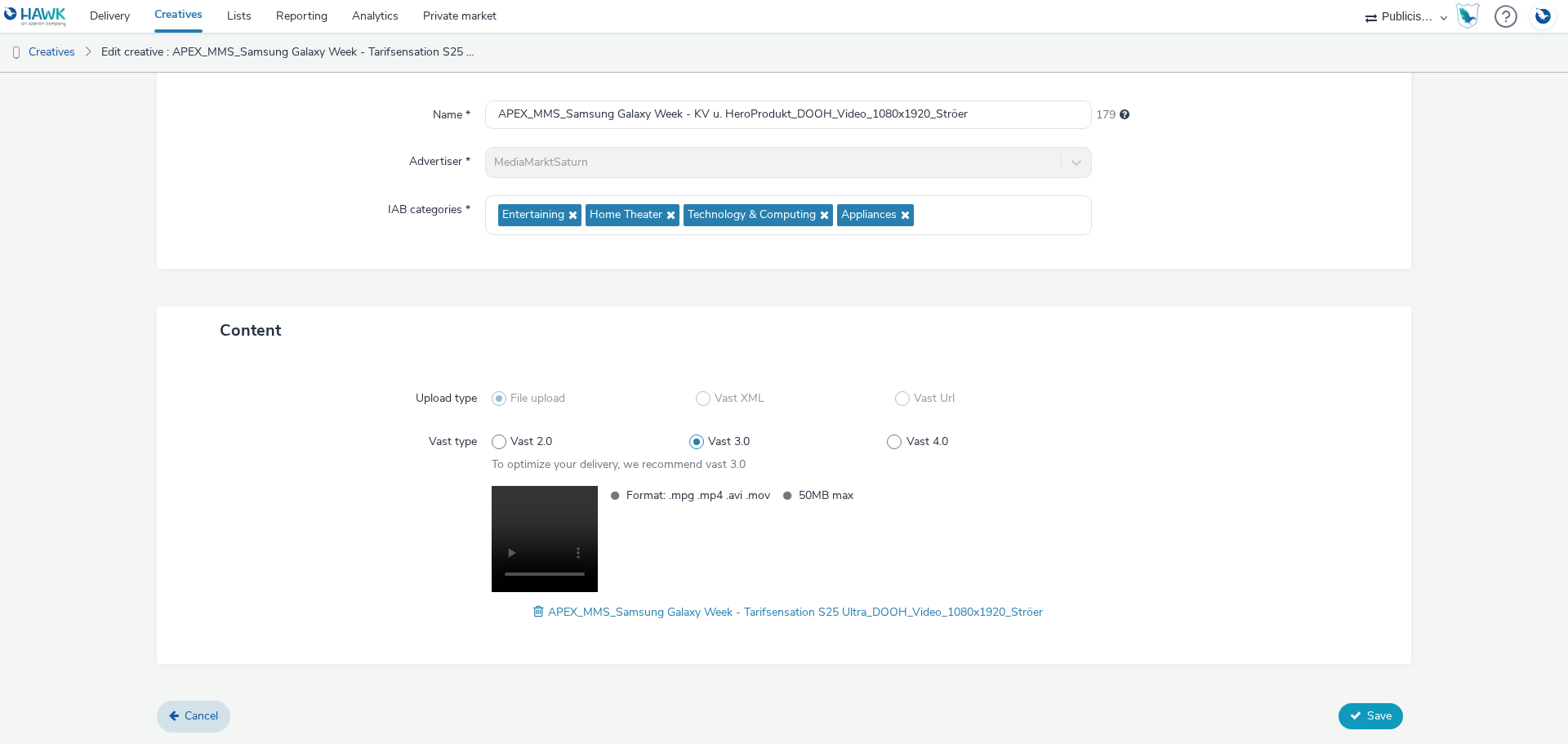
click at [1353, 718] on button "Save" at bounding box center [1370, 716] width 65 height 26
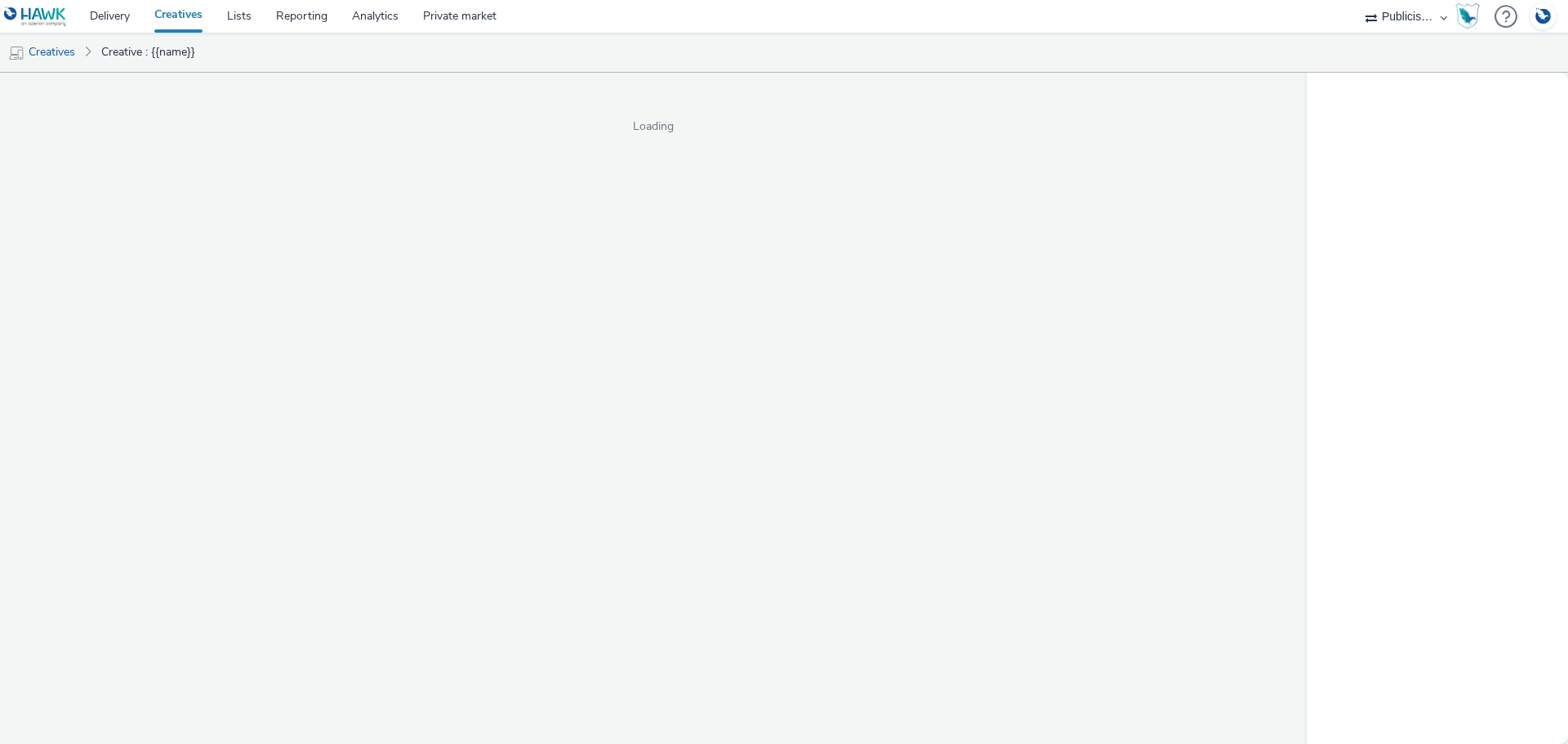
select select "a1548b1e-0fde-418e-992c-2e089afb3761"
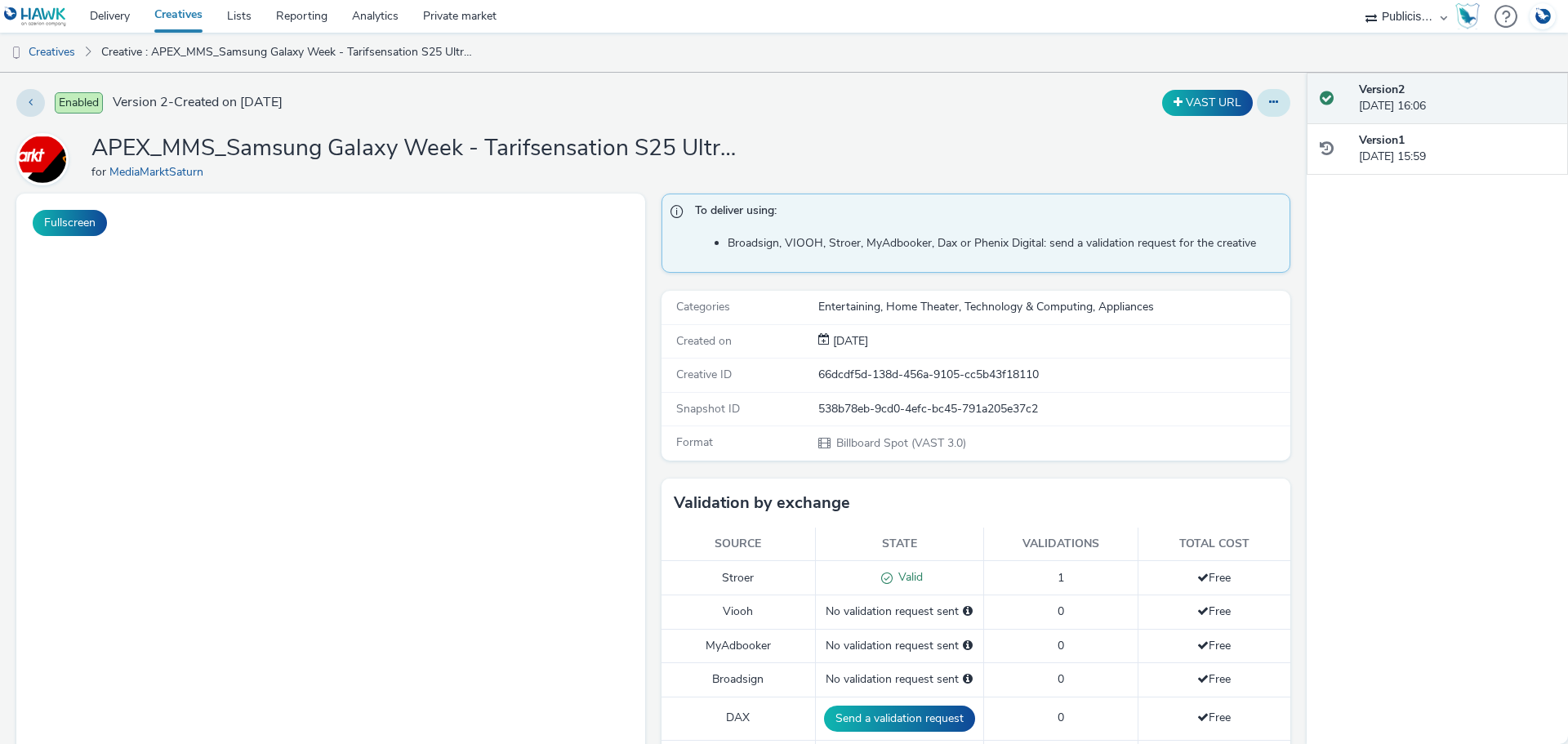
click at [1269, 106] on icon at bounding box center [1273, 102] width 9 height 12
click at [1241, 132] on link "Edit" at bounding box center [1228, 135] width 122 height 32
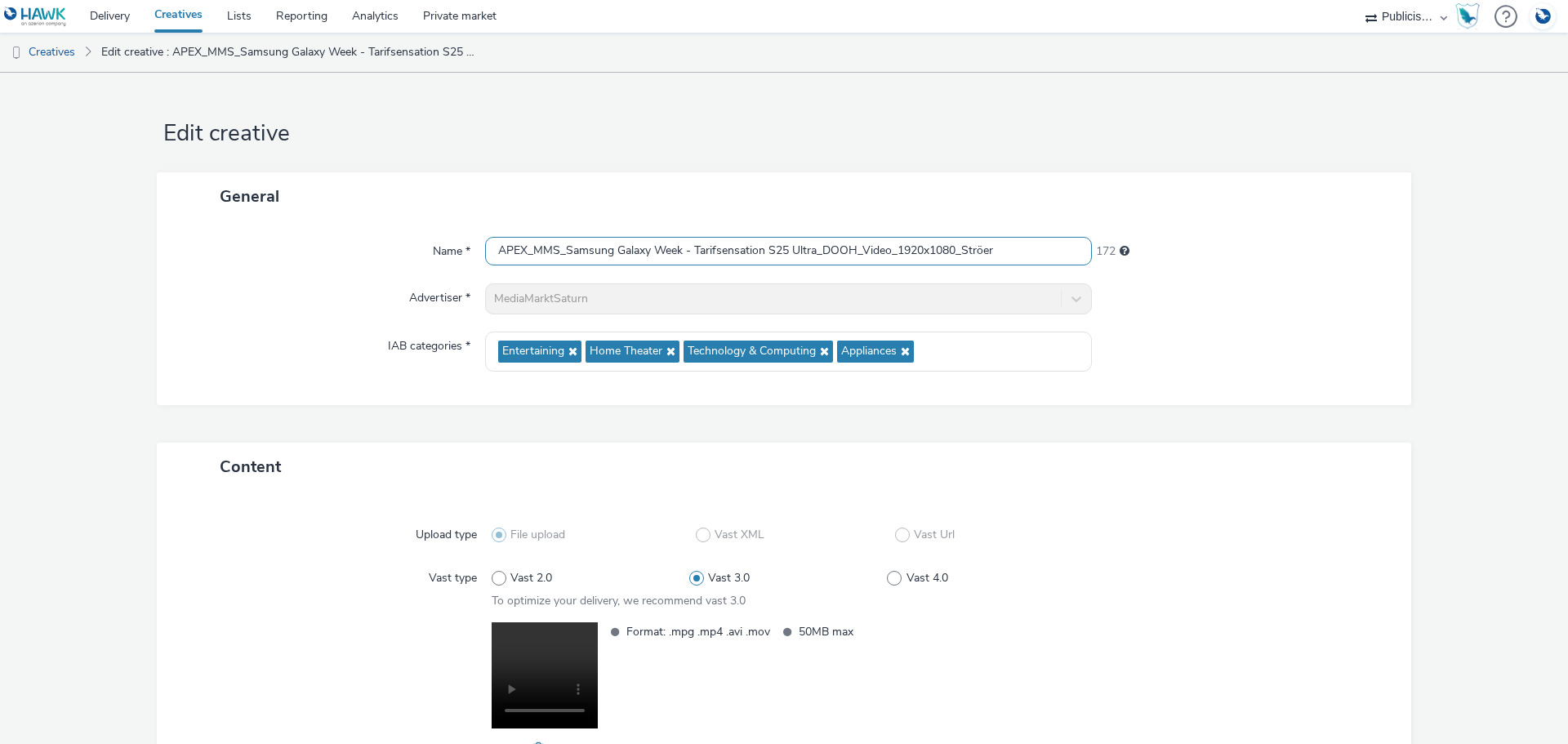
drag, startPoint x: 691, startPoint y: 251, endPoint x: 813, endPoint y: 255, distance: 122.1
click at [813, 255] on input "APEX_MMS_Samsung Galaxy Week - Tarifsensation S25 Ultra_DOOH_Video_1920x1080_St…" at bounding box center [789, 251] width 607 height 28
paste input "KV u. HeroProdukt"
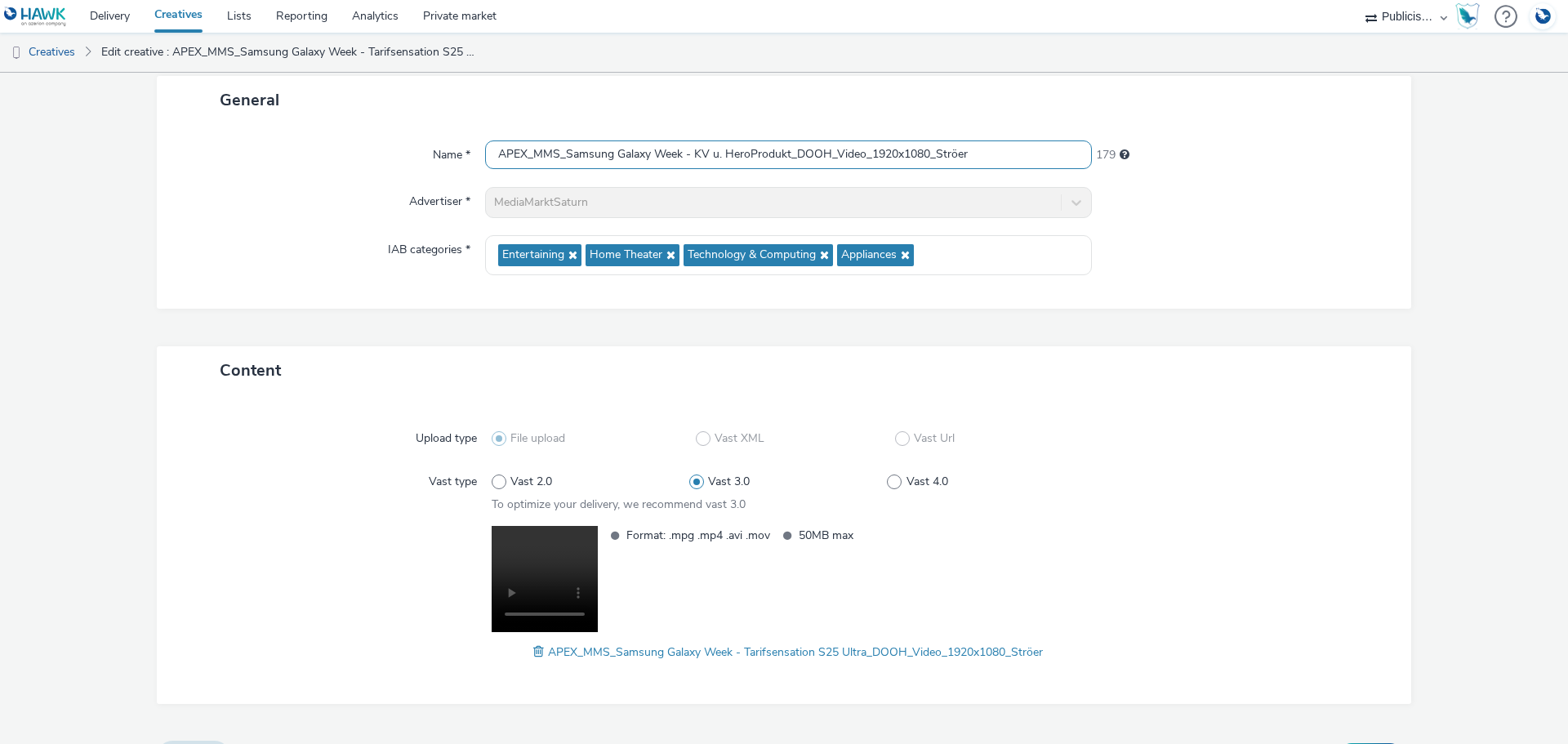
scroll to position [136, 0]
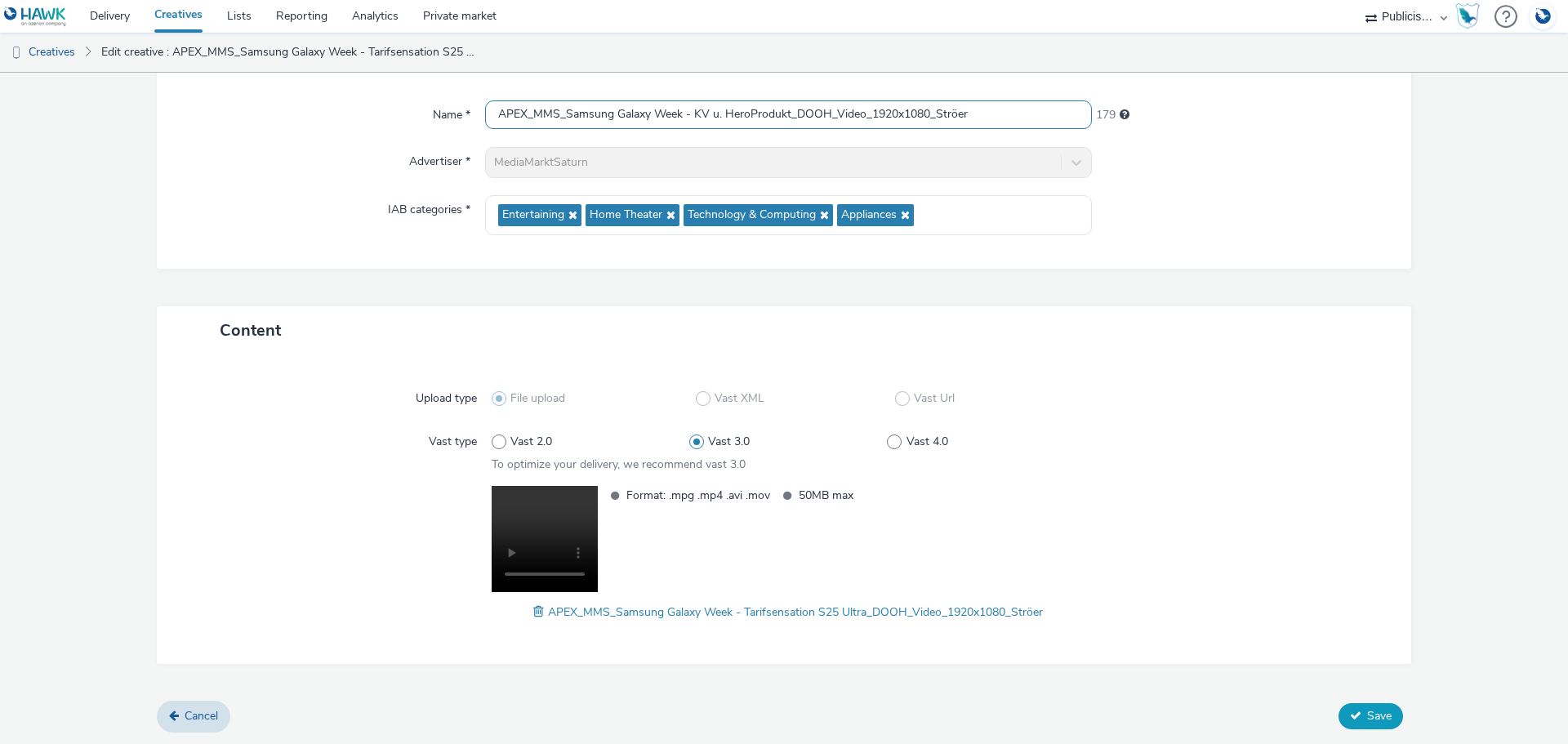
type input "APEX_MMS_Samsung Galaxy Week - KV u. HeroProdukt_DOOH_Video_1920x1080_Ströer"
click at [1368, 717] on span "Save" at bounding box center [1379, 716] width 24 height 16
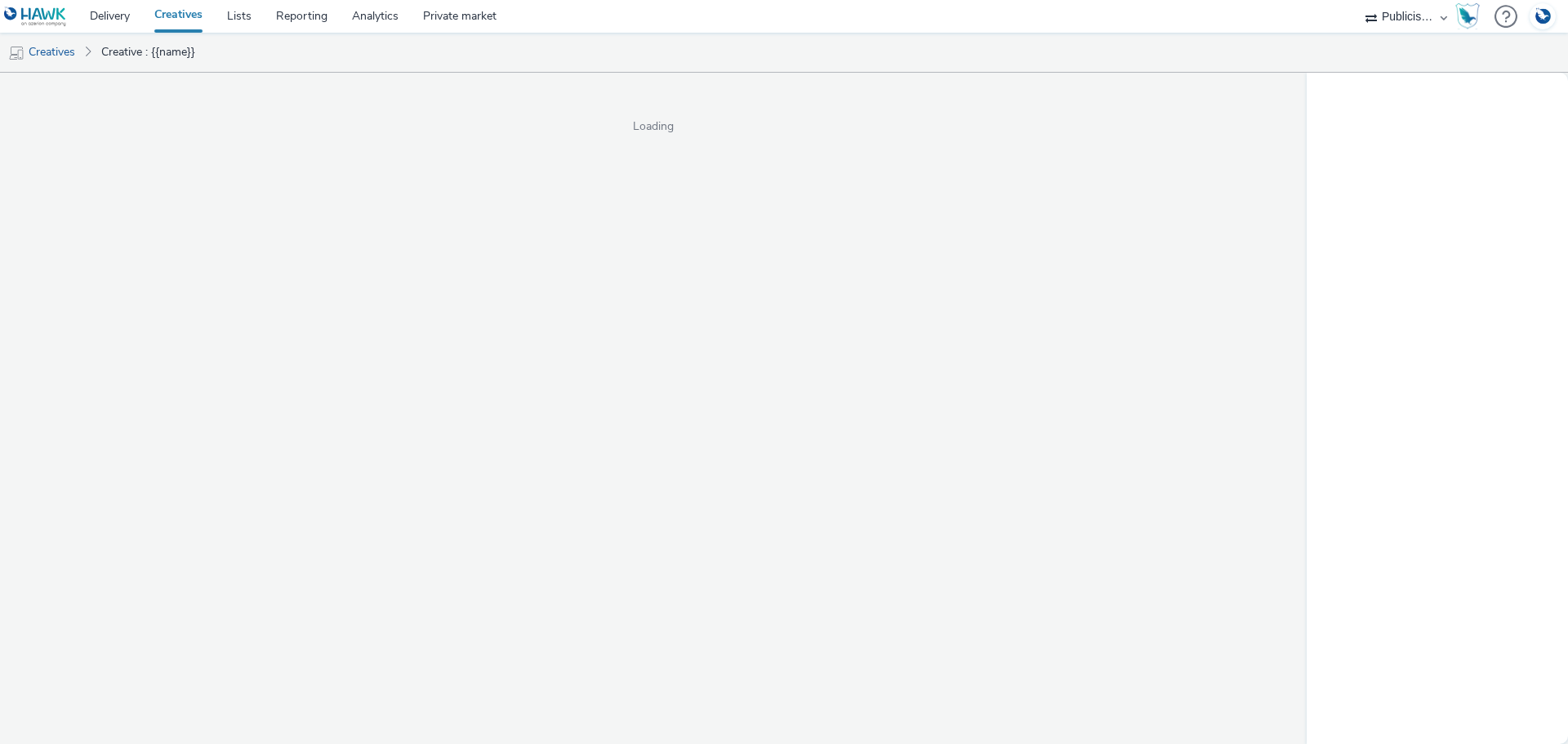
select select "a1548b1e-0fde-418e-992c-2e089afb3761"
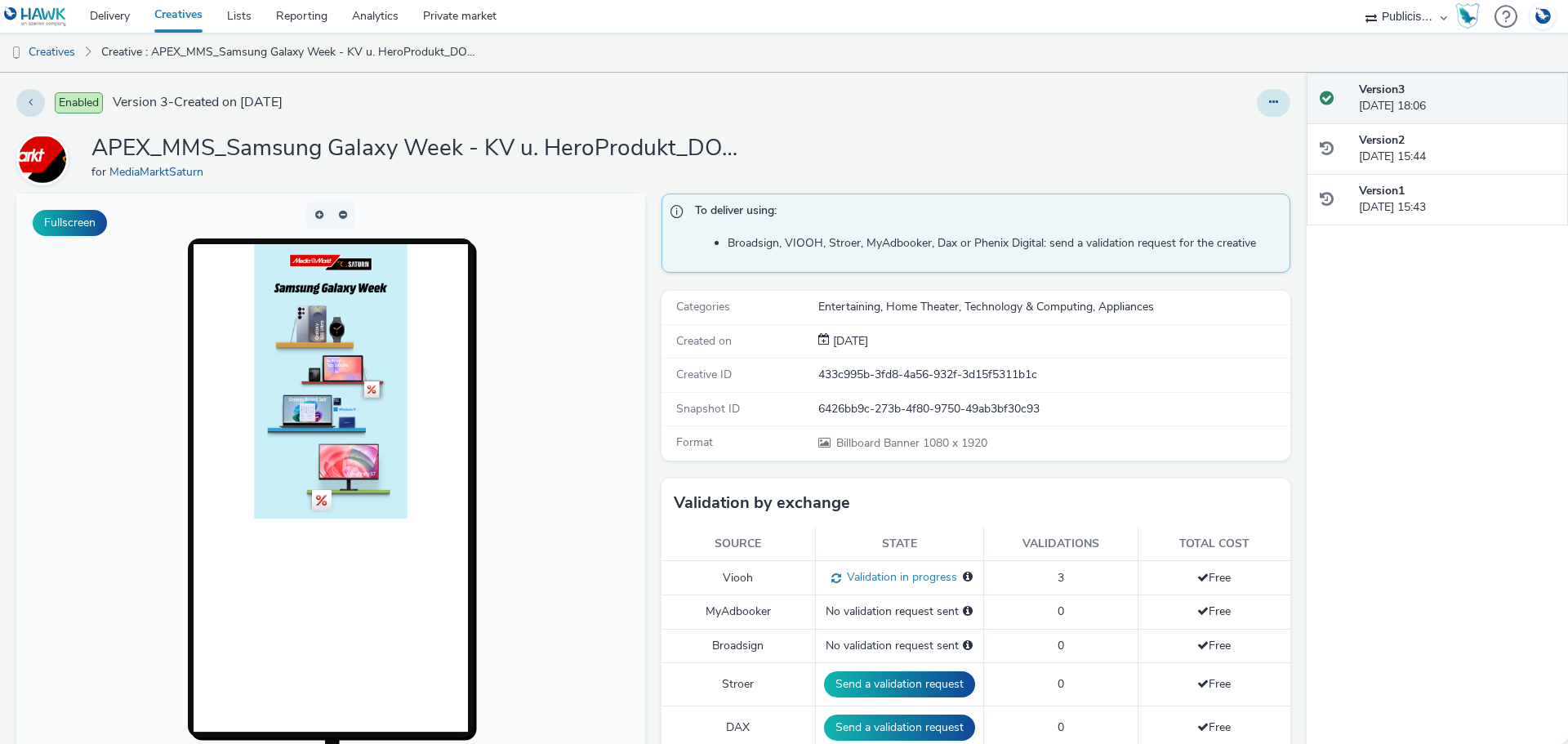
click at [1258, 95] on button at bounding box center [1273, 102] width 33 height 27
click at [1248, 165] on link "Duplicate" at bounding box center [1228, 168] width 122 height 32
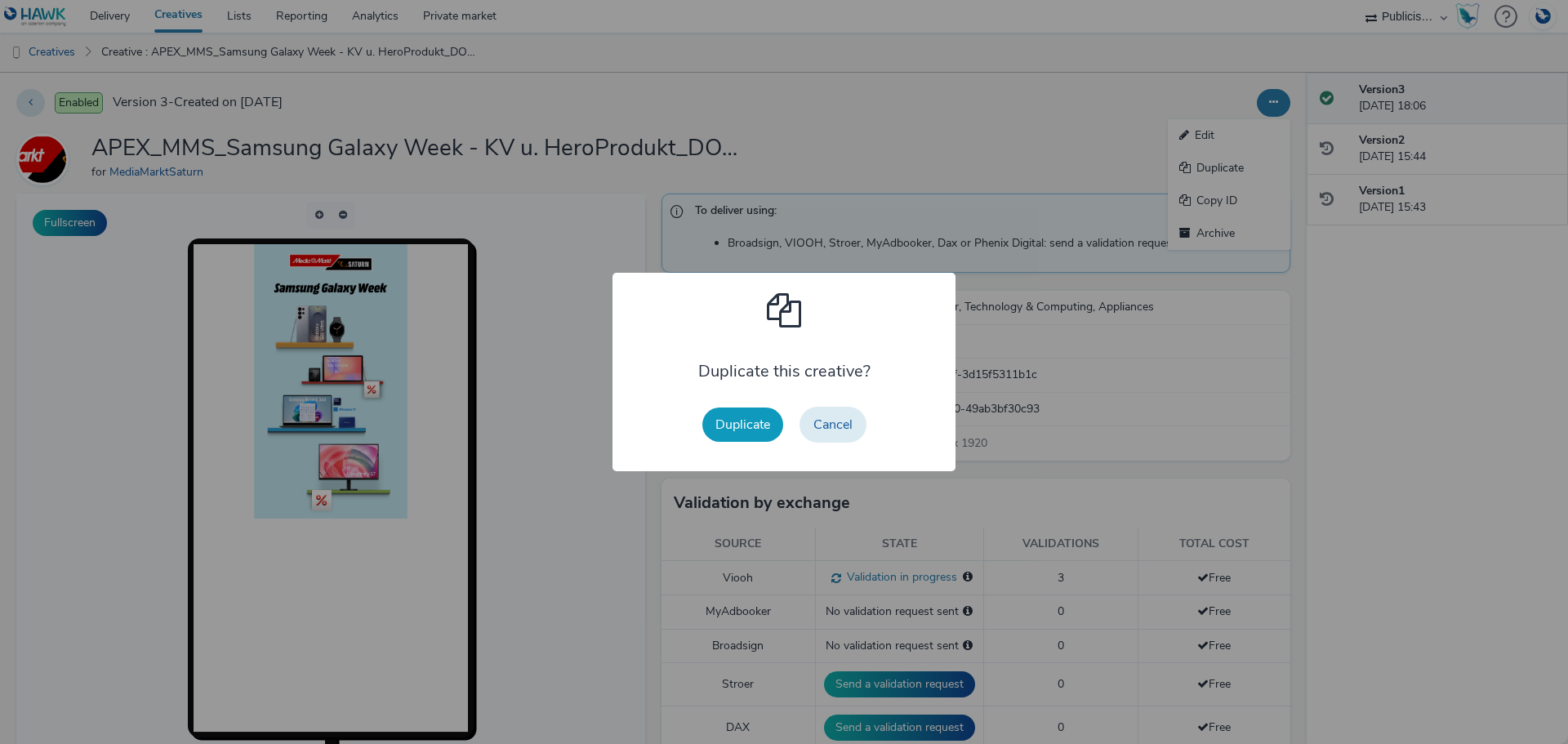
click at [748, 426] on button "Duplicate" at bounding box center [742, 424] width 81 height 34
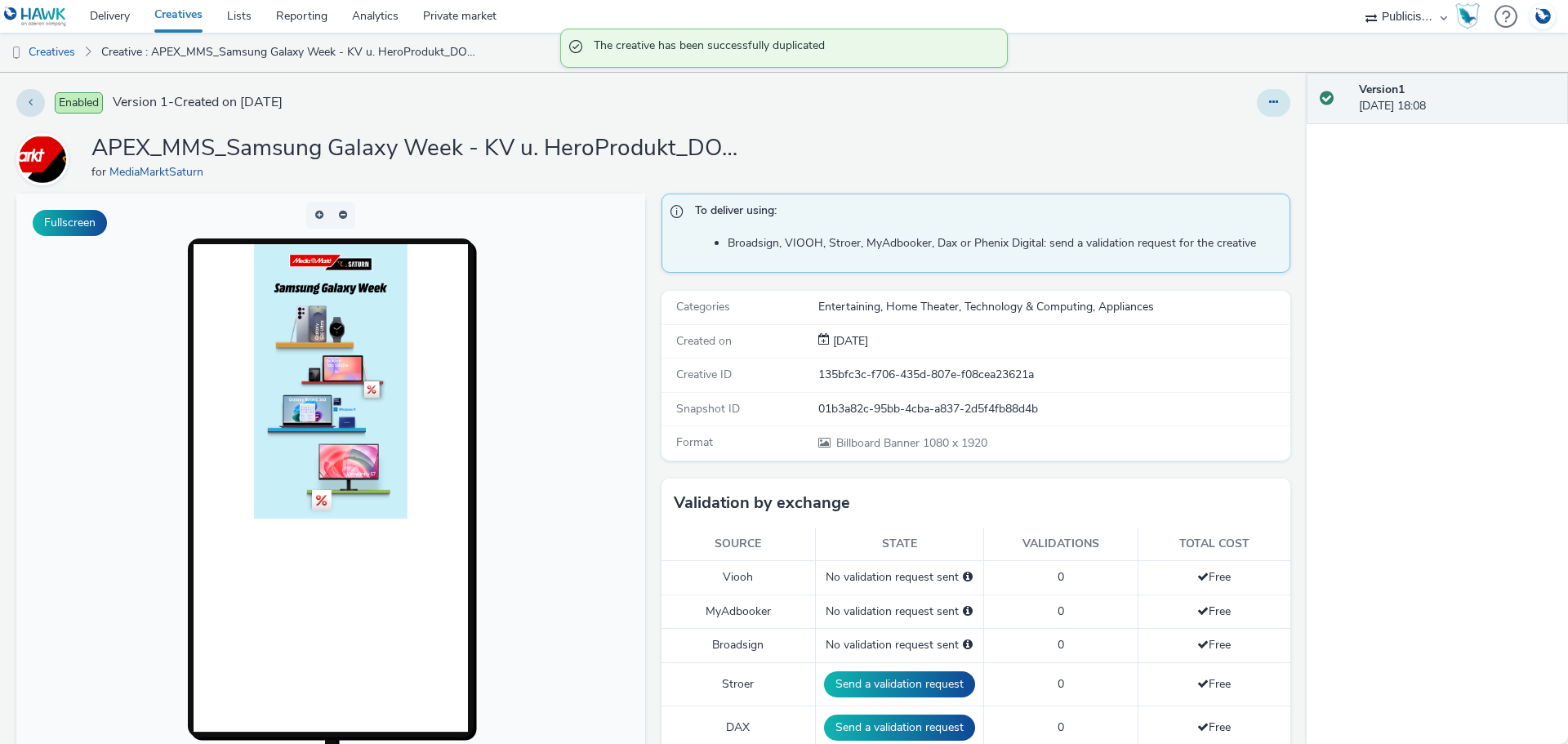
click at [1265, 106] on button at bounding box center [1273, 102] width 33 height 27
click at [1194, 144] on link "Edit" at bounding box center [1228, 135] width 122 height 32
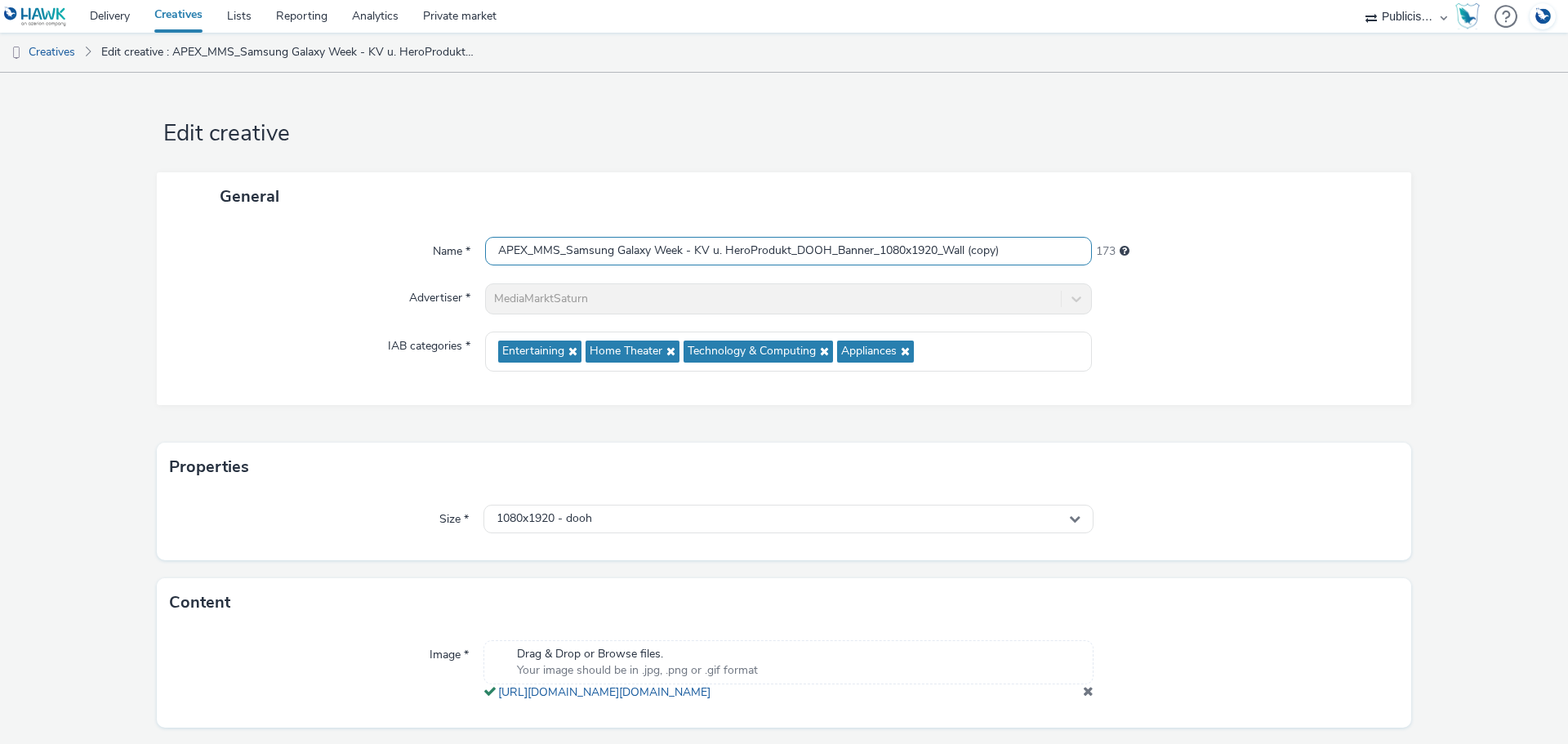
drag, startPoint x: 1000, startPoint y: 249, endPoint x: 961, endPoint y: 253, distance: 39.2
click at [961, 253] on input "APEX_MMS_Samsung Galaxy Week - KV u. HeroProdukt_DOOH_Banner_1080x1920_Wall (co…" at bounding box center [789, 251] width 607 height 28
click at [759, 249] on input "APEX_MMS_Samsung Galaxy Week - KV u. HeroProdukt_DOOH_Banner_1080x1920_Wall" at bounding box center [789, 251] width 607 height 28
drag, startPoint x: 784, startPoint y: 249, endPoint x: 699, endPoint y: 251, distance: 85.0
click at [692, 251] on input "APEX_MMS_Samsung Galaxy Week - KV u. HeroProdukt_DOOH_Banner_1080x1920_Wall" at bounding box center [789, 251] width 607 height 28
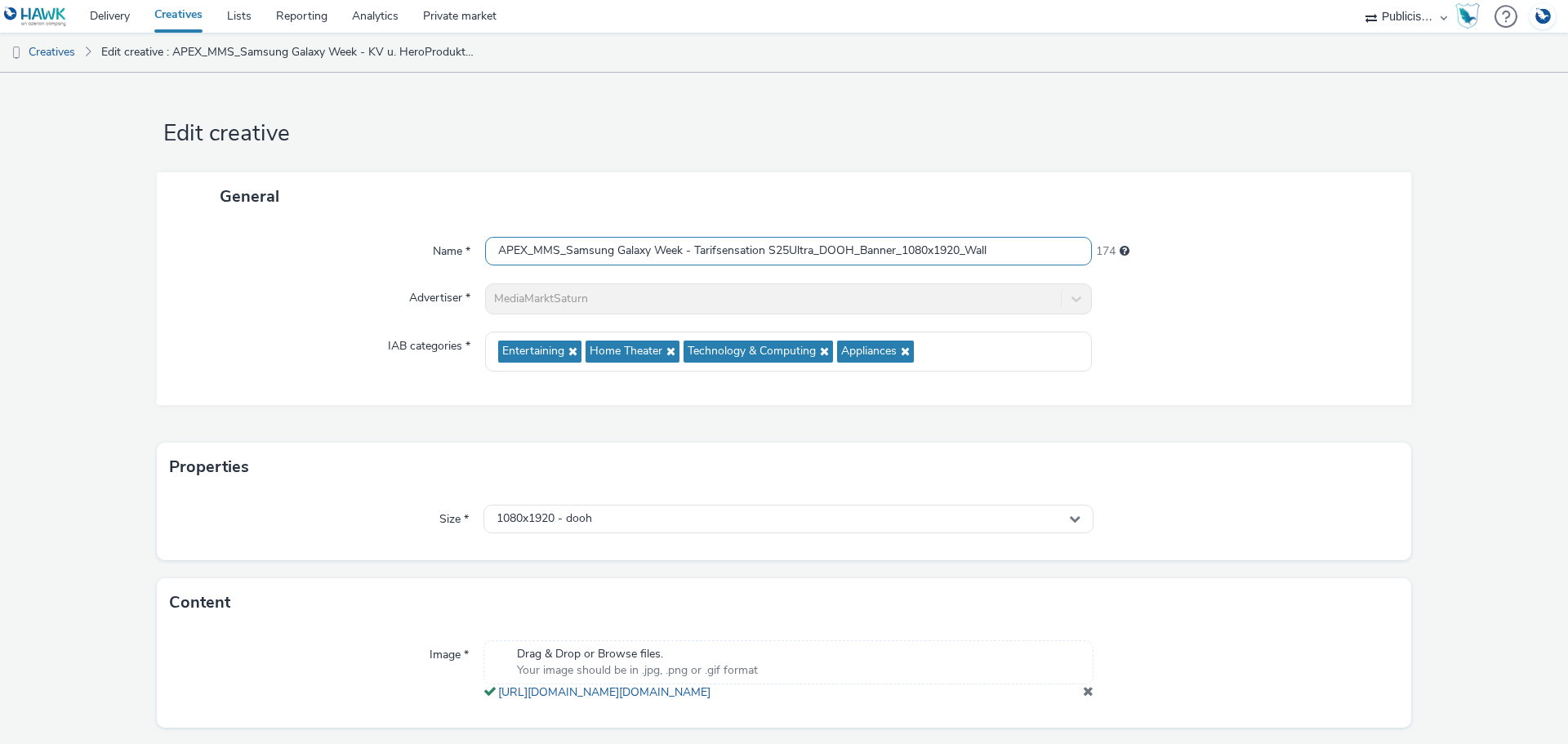
type input "APEX_MMS_Samsung Galaxy Week - Tarifsensation S25Ultra_DOOH_Banner_1080x1920_Wa…"
click at [702, 201] on div "General" at bounding box center [784, 196] width 1254 height 48
drag, startPoint x: 692, startPoint y: 249, endPoint x: 809, endPoint y: 249, distance: 117.0
click at [810, 248] on input "APEX_MMS_Samsung Galaxy Week - Tarifsensation S25Ultra_DOOH_Banner_1080x1920_Wa…" at bounding box center [789, 251] width 607 height 28
click at [1166, 172] on div "General" at bounding box center [784, 196] width 1254 height 48
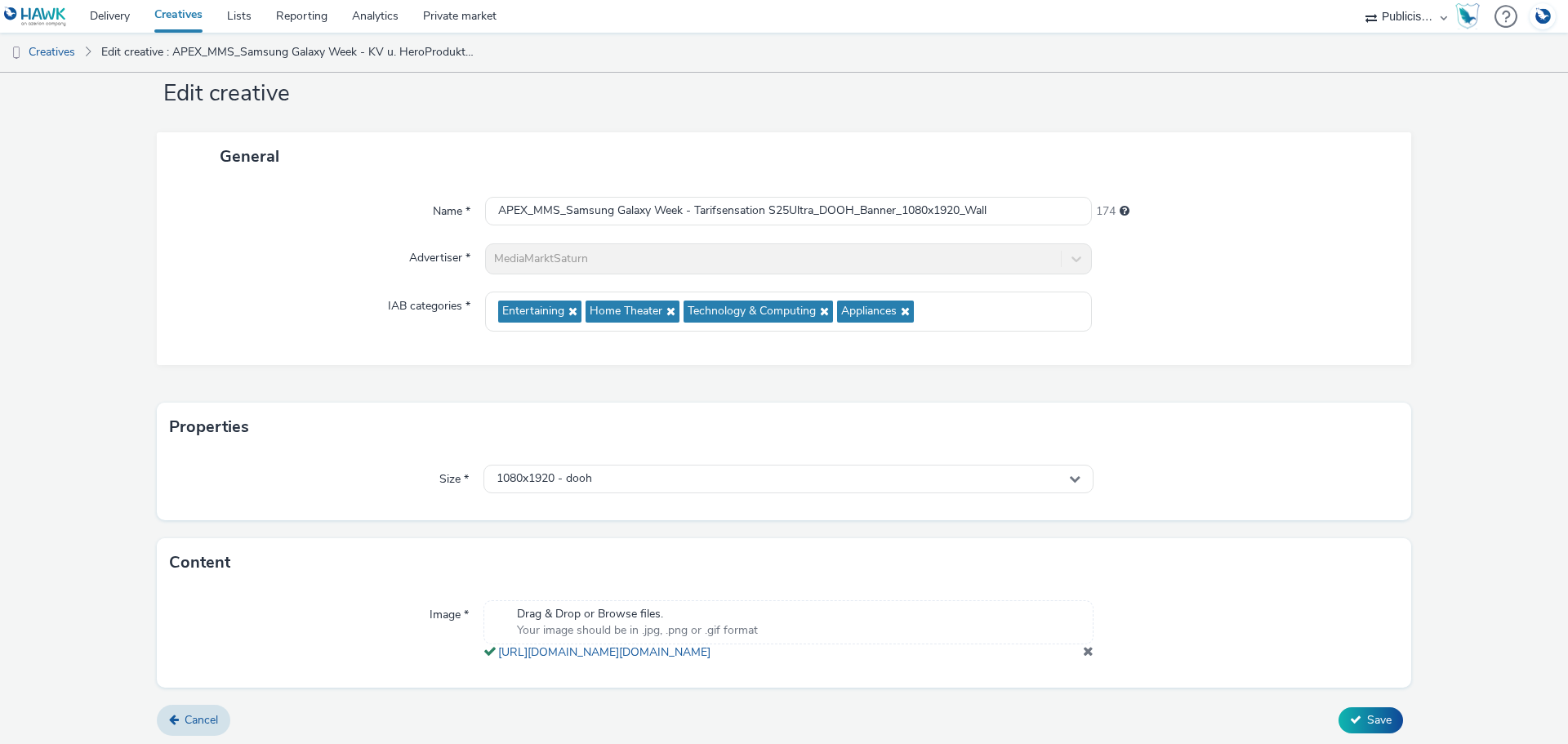
scroll to position [61, 0]
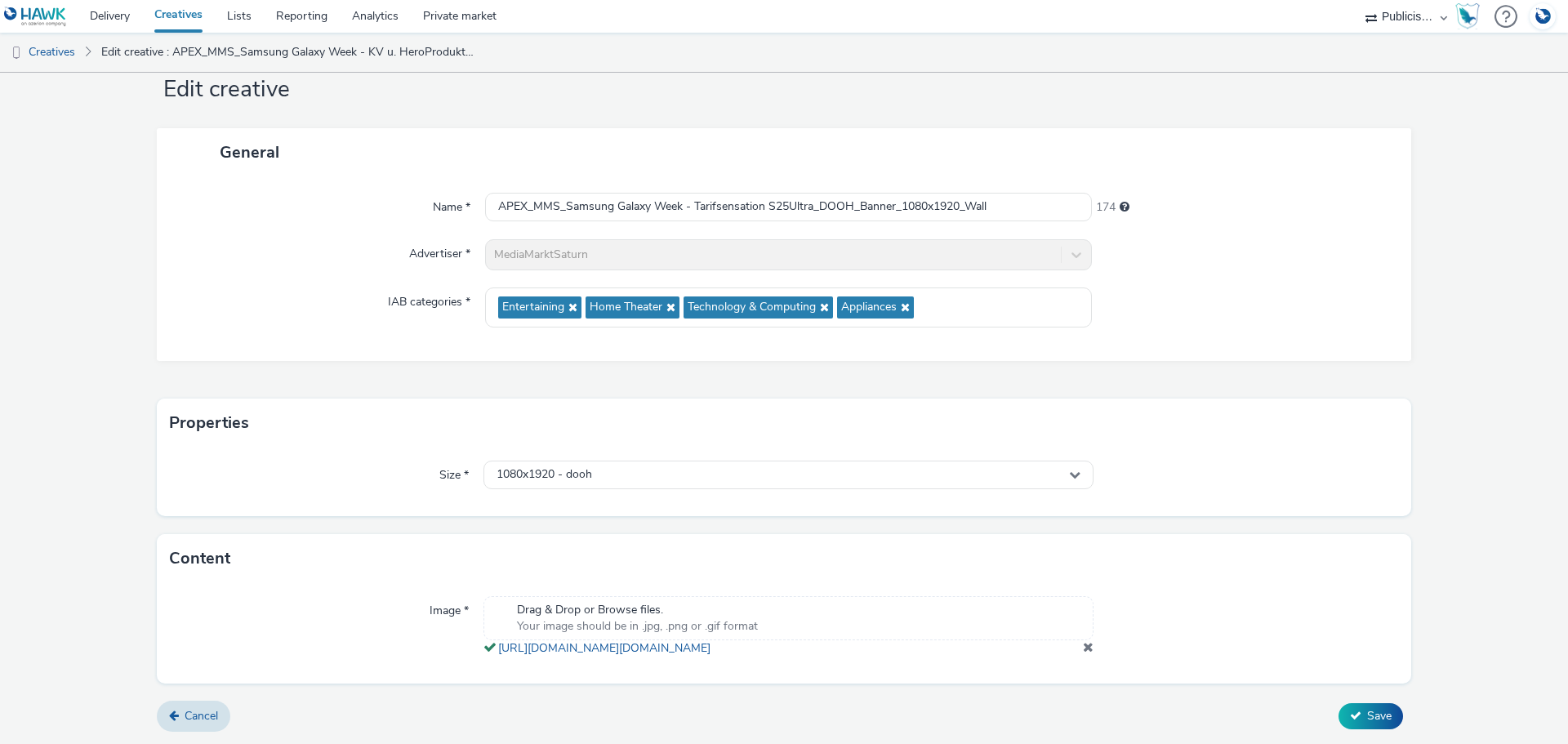
click at [1083, 648] on span at bounding box center [1088, 647] width 11 height 13
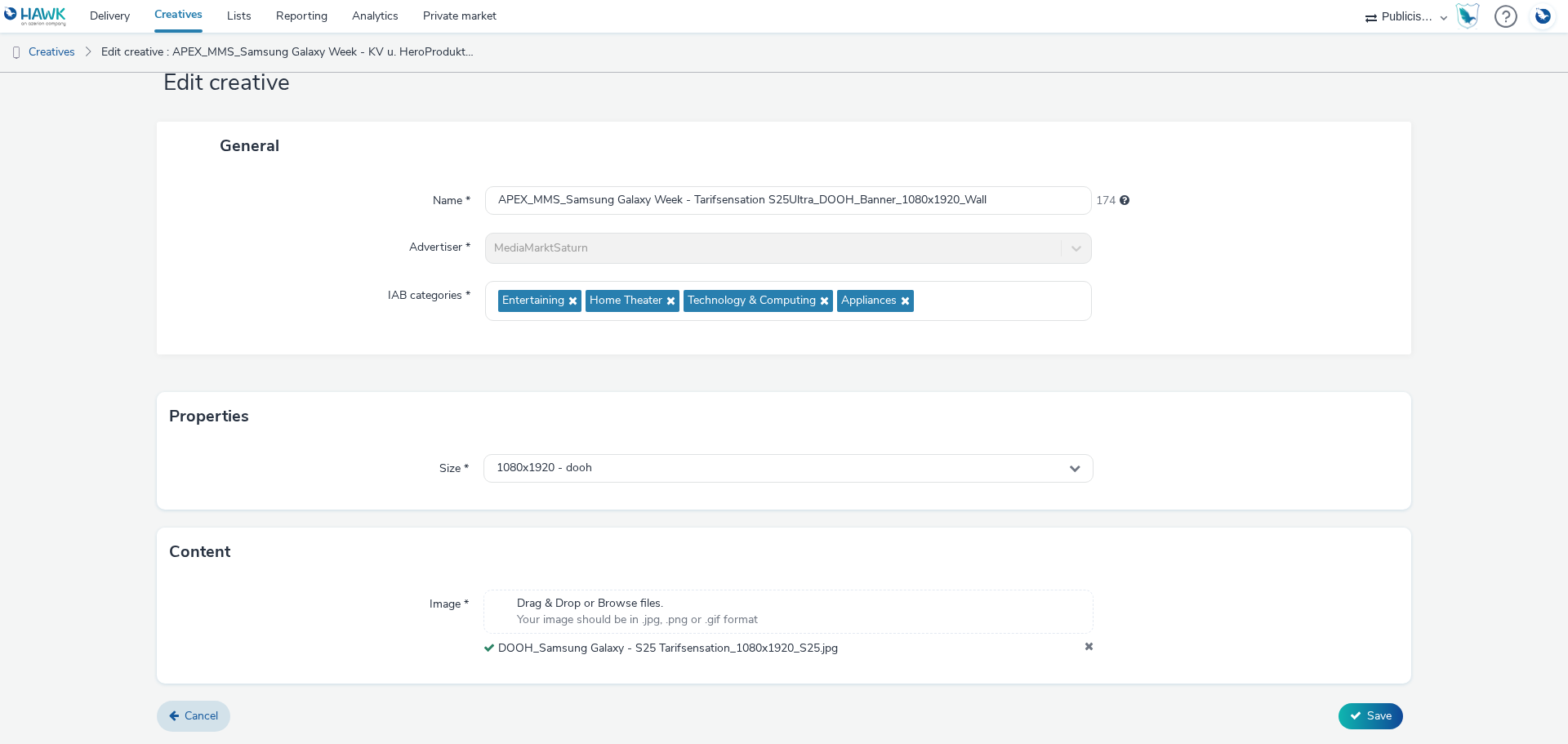
scroll to position [51, 0]
click at [1367, 712] on span "Save" at bounding box center [1379, 716] width 24 height 16
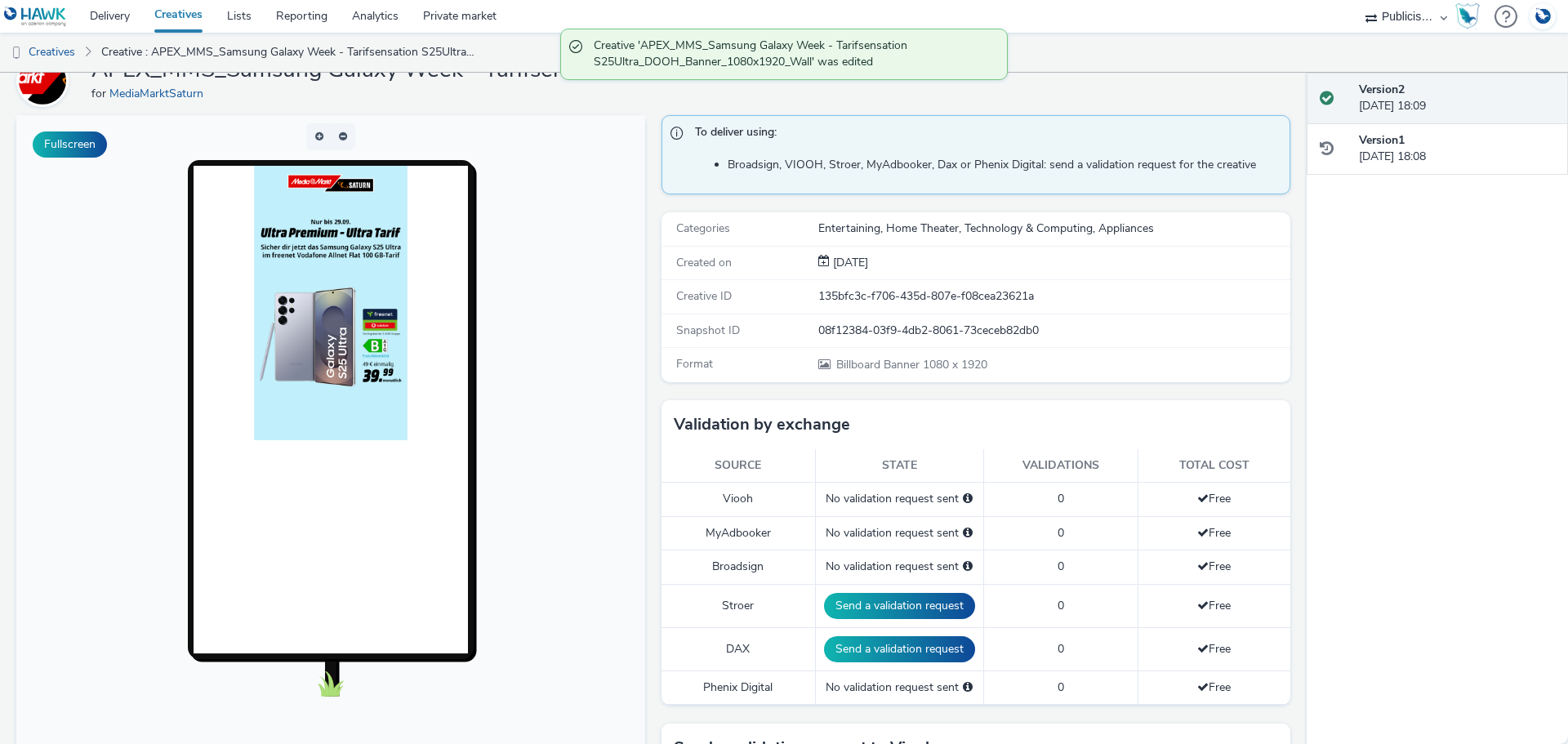
scroll to position [245, 0]
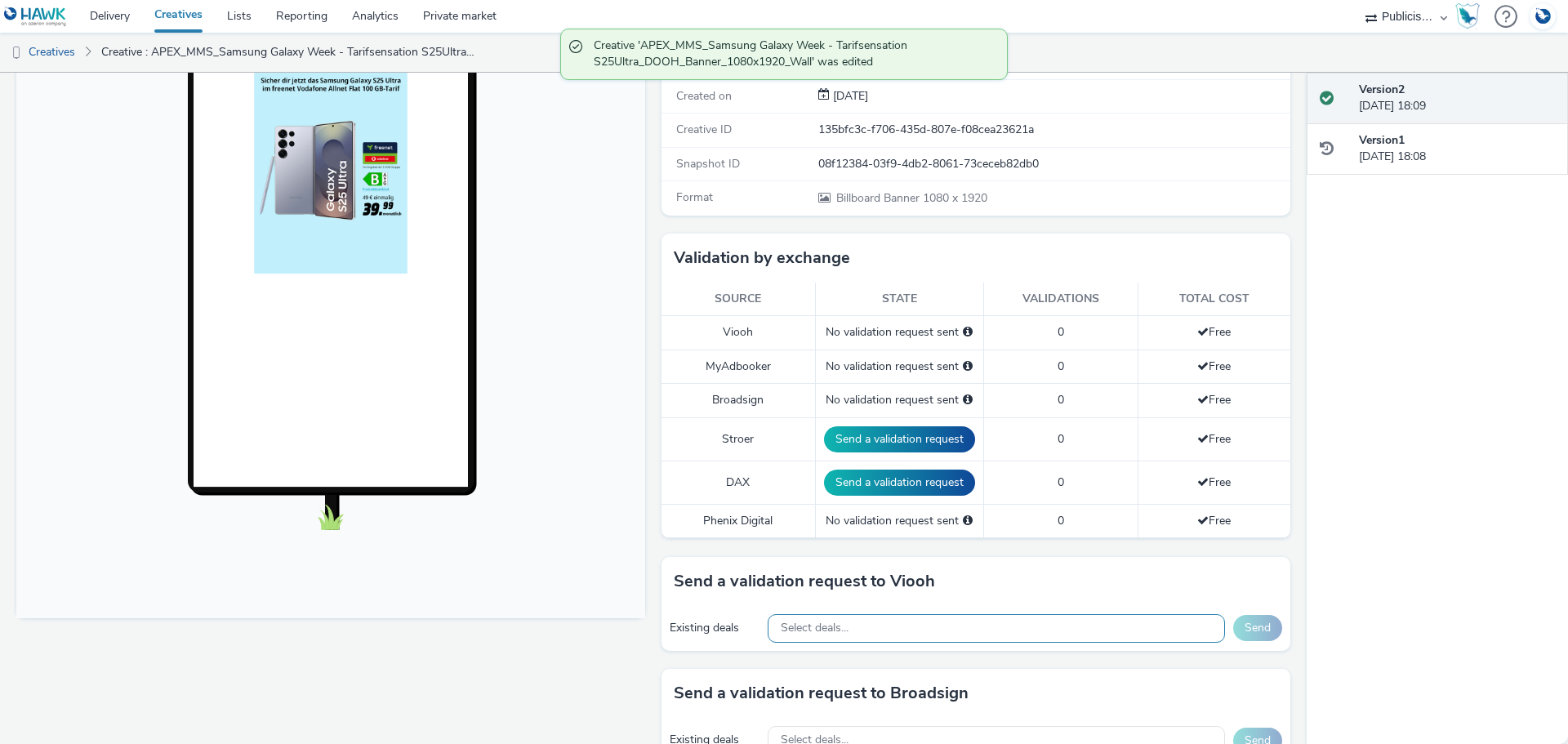
click at [890, 633] on div "Select deals..." at bounding box center [996, 628] width 457 height 28
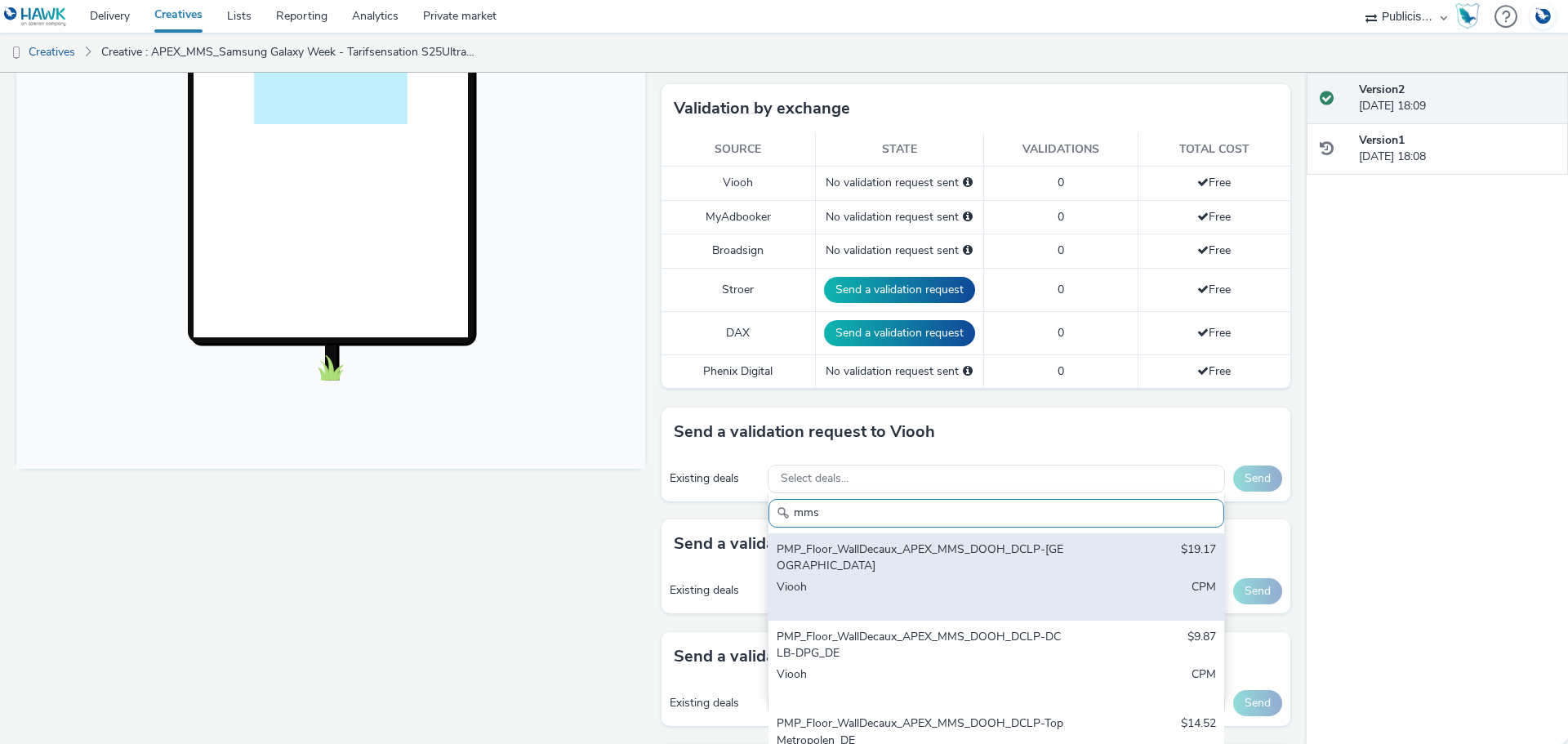
scroll to position [408, 0]
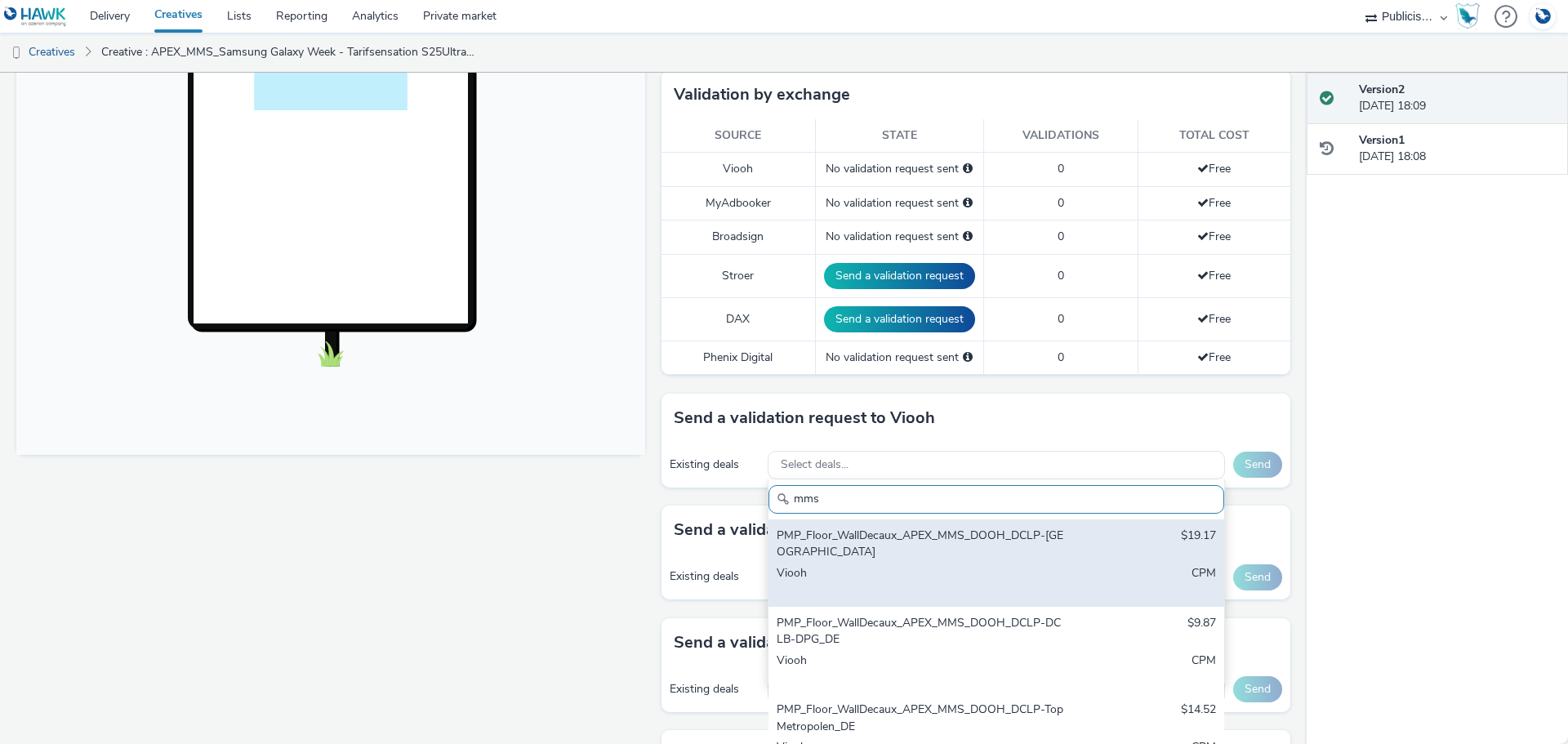
type input "mms"
click at [943, 547] on div "PMP_Floor_WallDecaux_APEX_MMS_DOOH_DCLP-München_DE" at bounding box center [921, 544] width 290 height 33
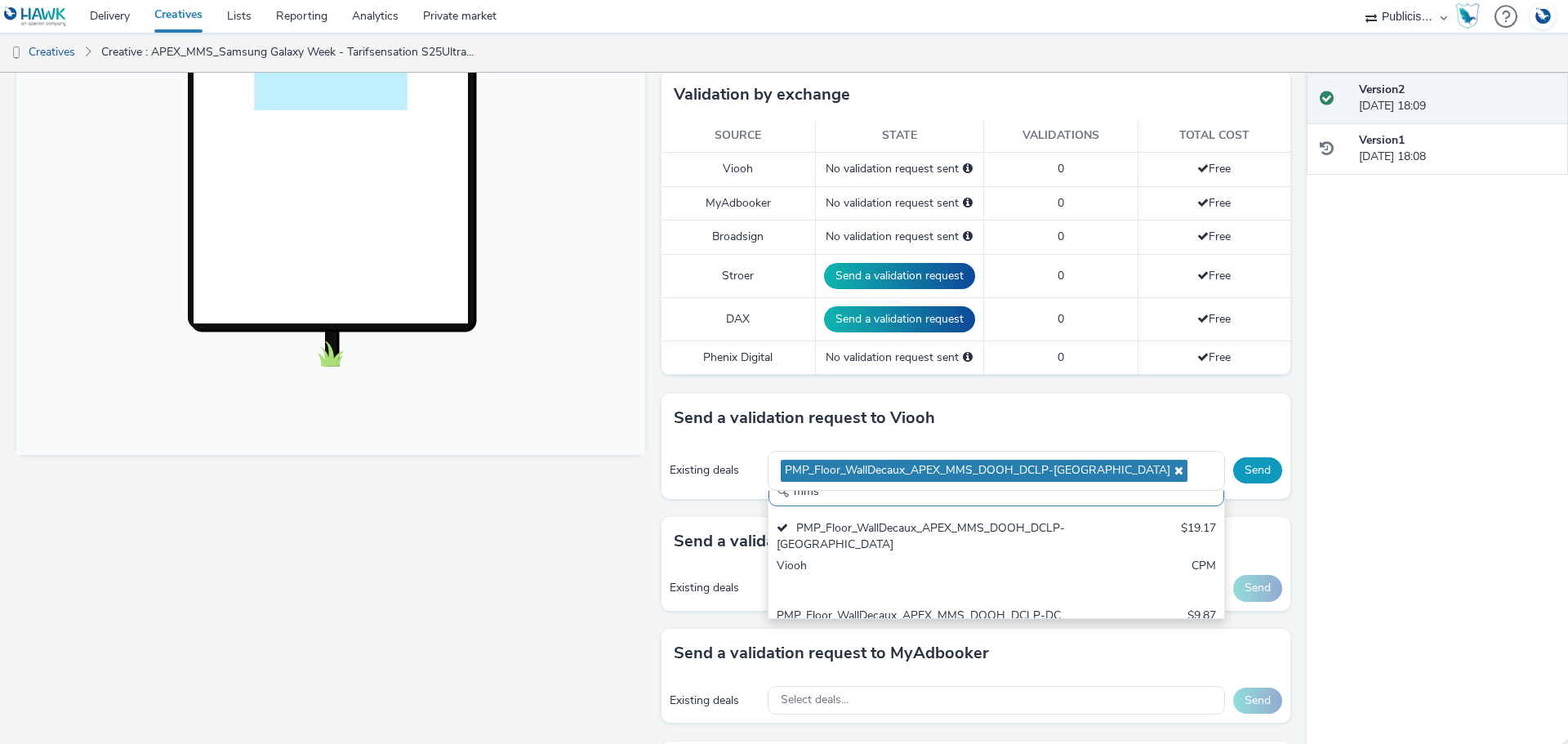
click at [1243, 465] on button "Send" at bounding box center [1257, 470] width 49 height 26
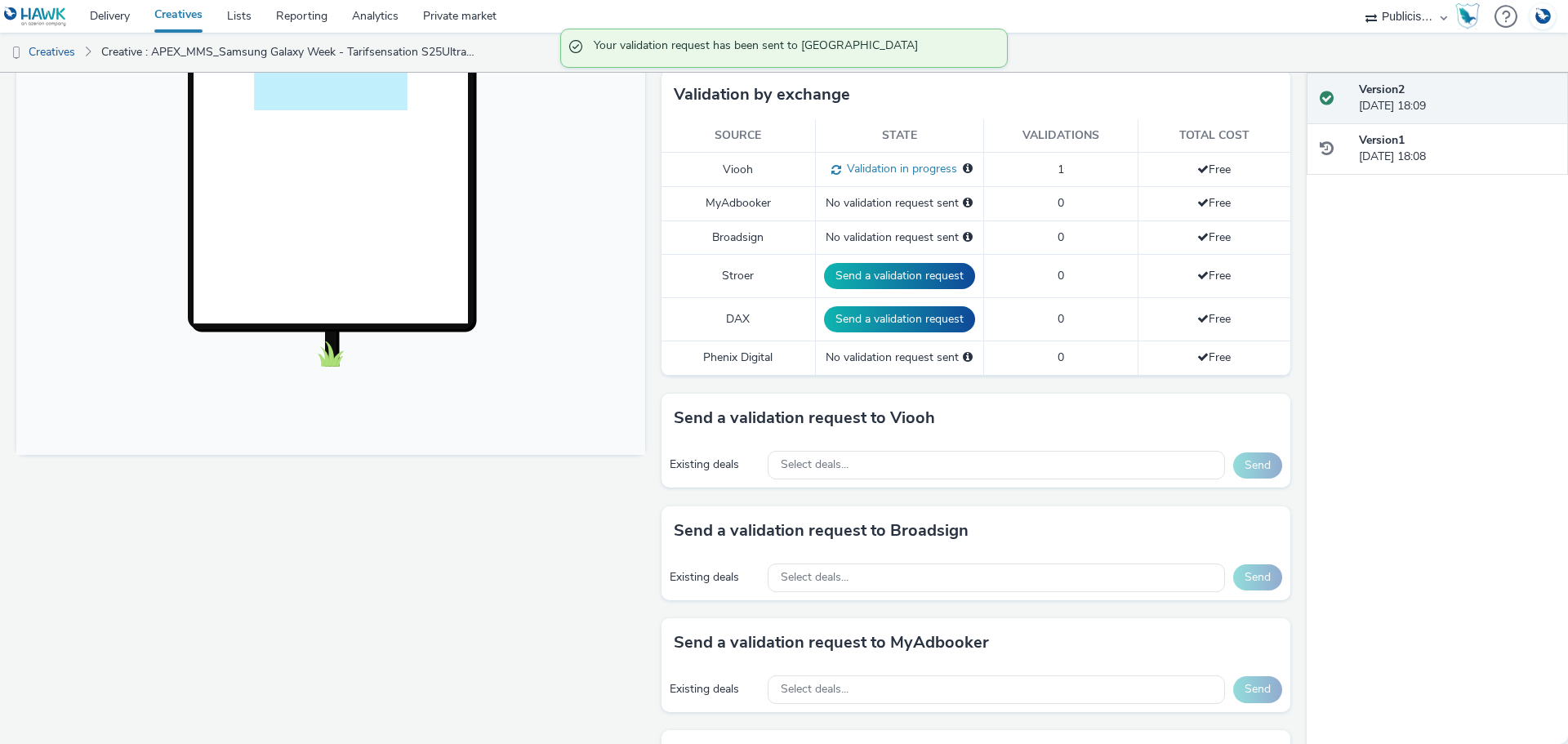
scroll to position [81, 0]
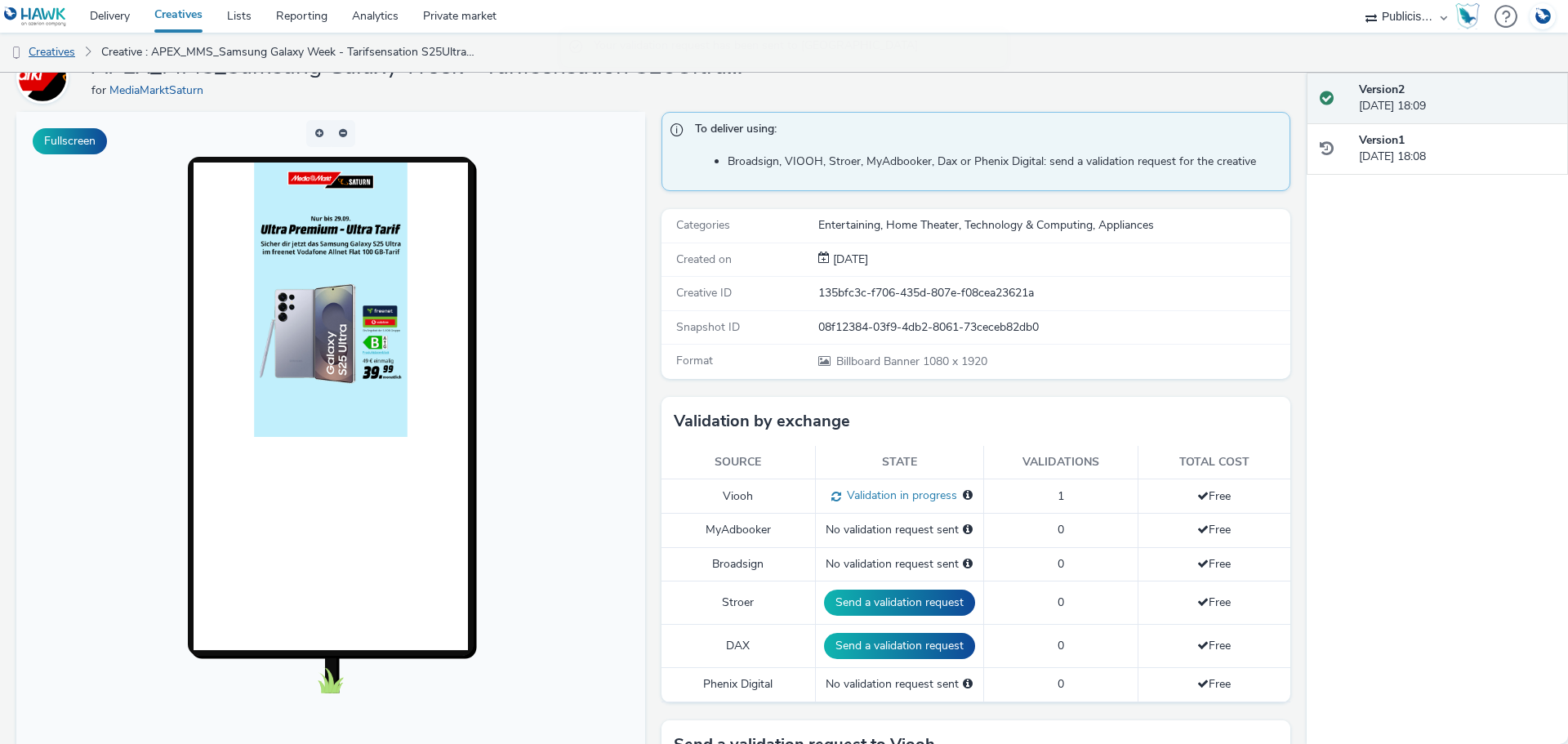
click at [57, 50] on link "Creatives" at bounding box center [42, 52] width 83 height 39
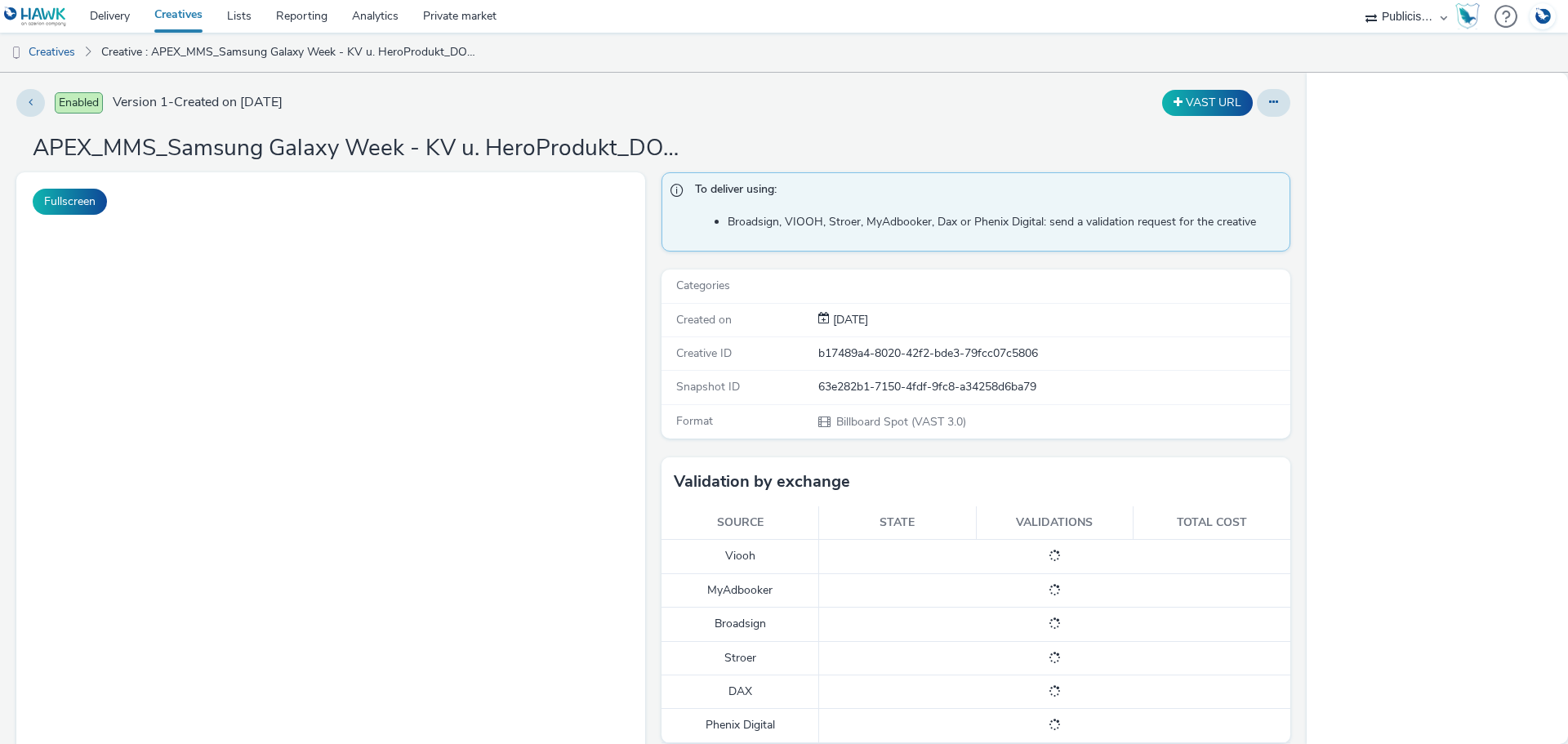
select select "a1548b1e-0fde-418e-992c-2e089afb3761"
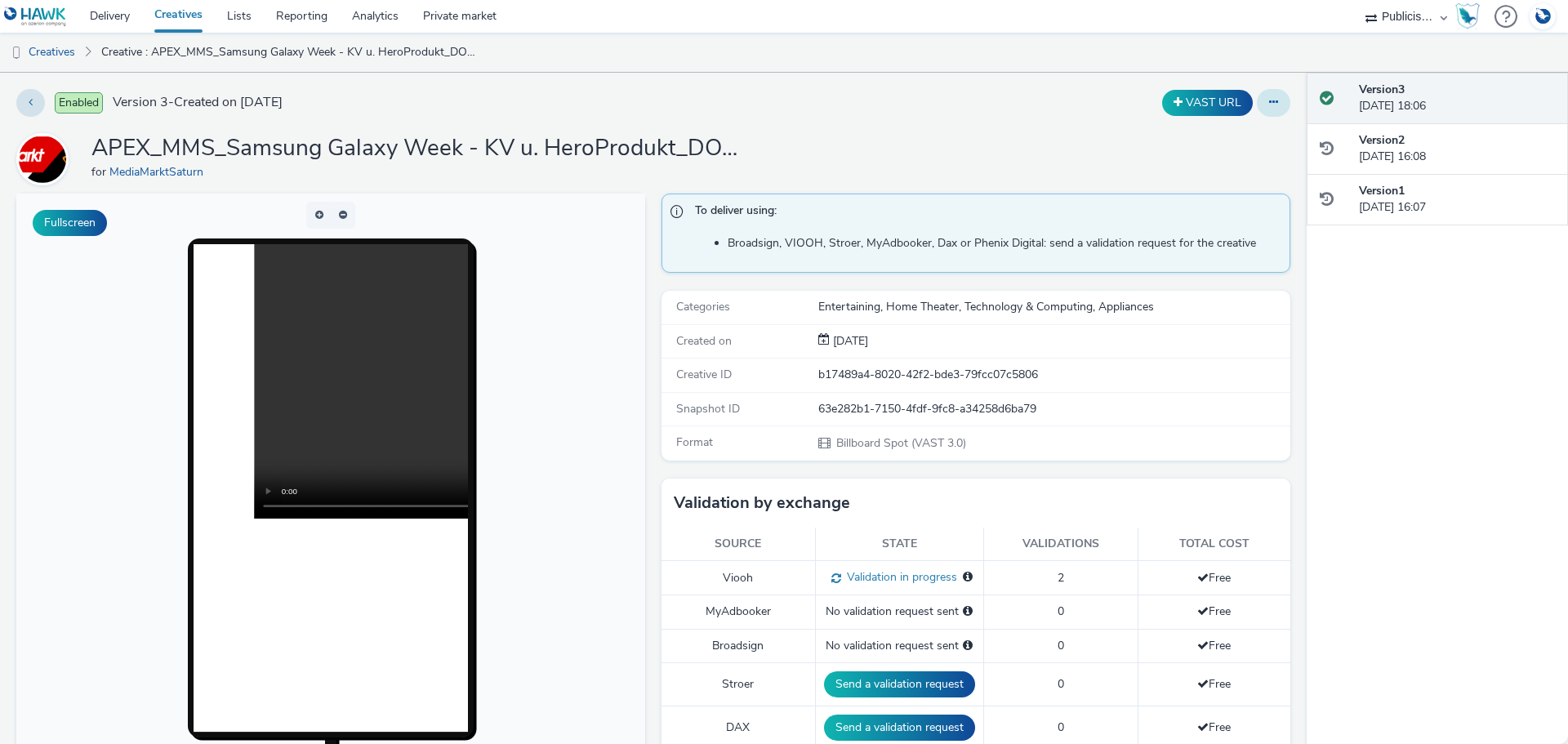
click at [1269, 100] on icon at bounding box center [1273, 102] width 9 height 12
click at [1232, 164] on link "Duplicate" at bounding box center [1228, 168] width 122 height 32
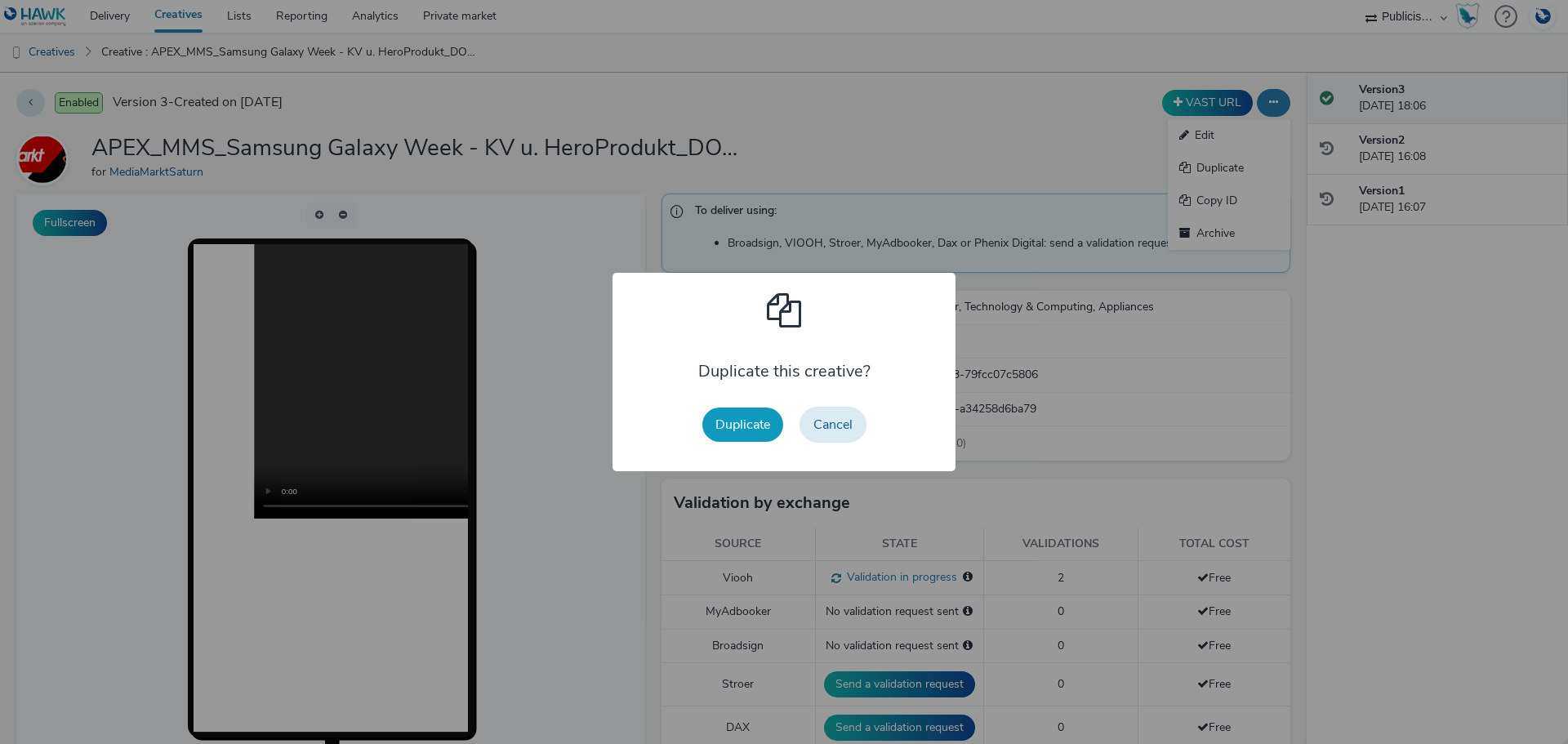
click at [730, 422] on button "Duplicate" at bounding box center [742, 424] width 81 height 34
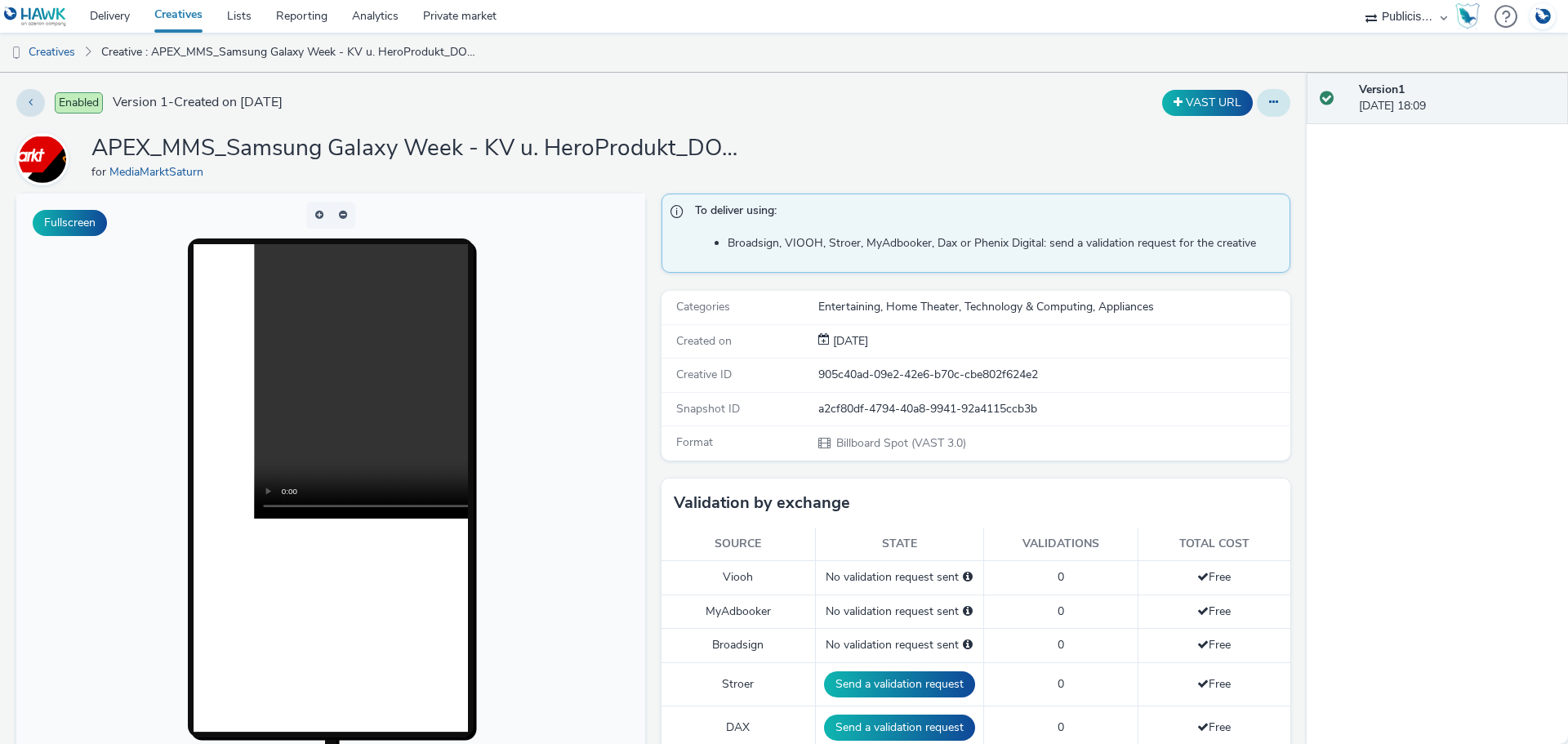
click at [1269, 104] on icon at bounding box center [1273, 102] width 9 height 12
click at [1238, 126] on link "Edit" at bounding box center [1228, 135] width 122 height 32
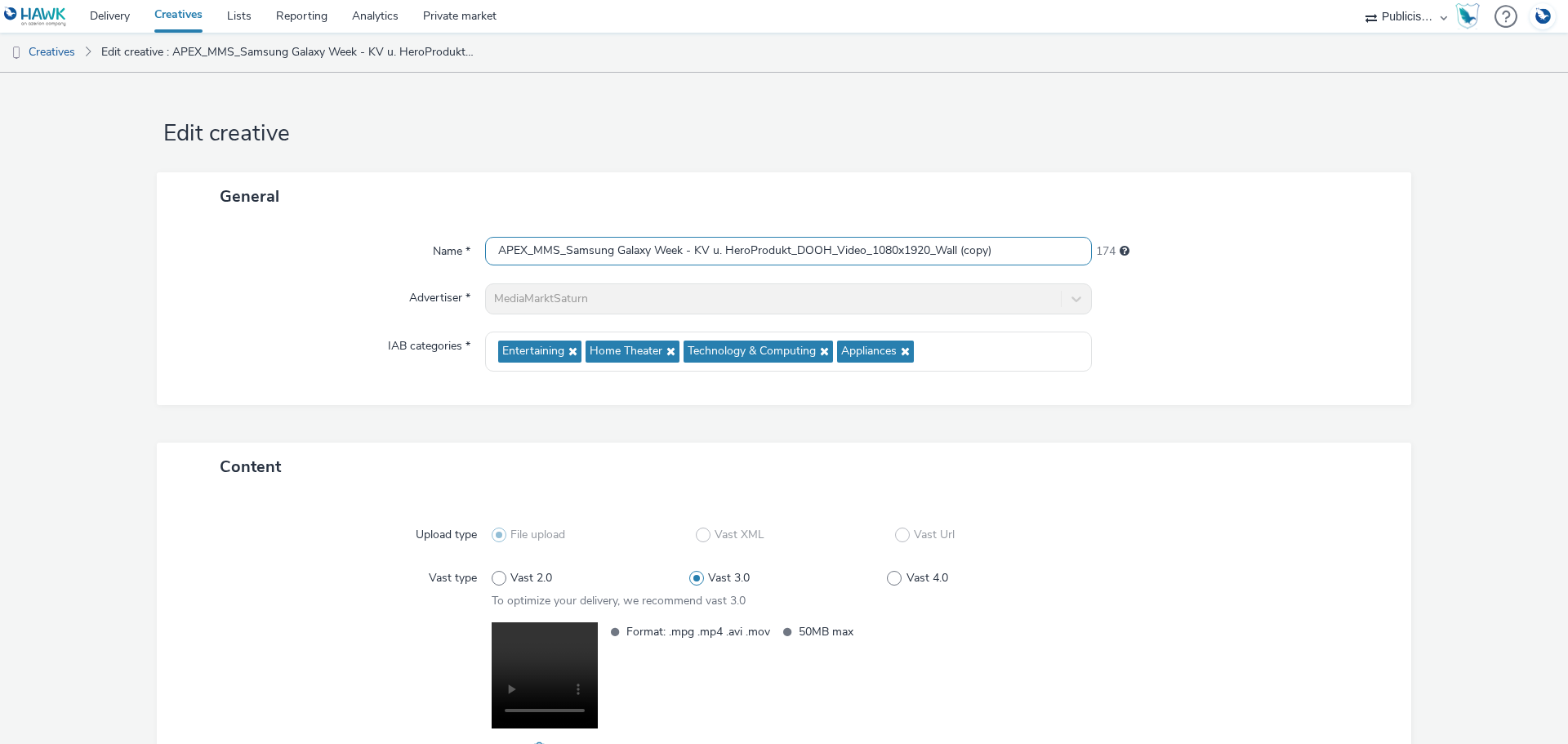
drag, startPoint x: 1000, startPoint y: 246, endPoint x: 953, endPoint y: 249, distance: 47.1
click at [953, 249] on input "APEX_MMS_Samsung Galaxy Week - KV u. HeroProdukt_DOOH_Video_1080x1920_Wall (cop…" at bounding box center [789, 251] width 607 height 28
drag, startPoint x: 784, startPoint y: 253, endPoint x: 691, endPoint y: 251, distance: 93.0
click at [691, 251] on input "APEX_MMS_Samsung Galaxy Week - KV u. HeroProdukt_DOOH_Video_1080x1920_Wall" at bounding box center [789, 251] width 607 height 28
paste input "Tarifsensation S25Ultra"
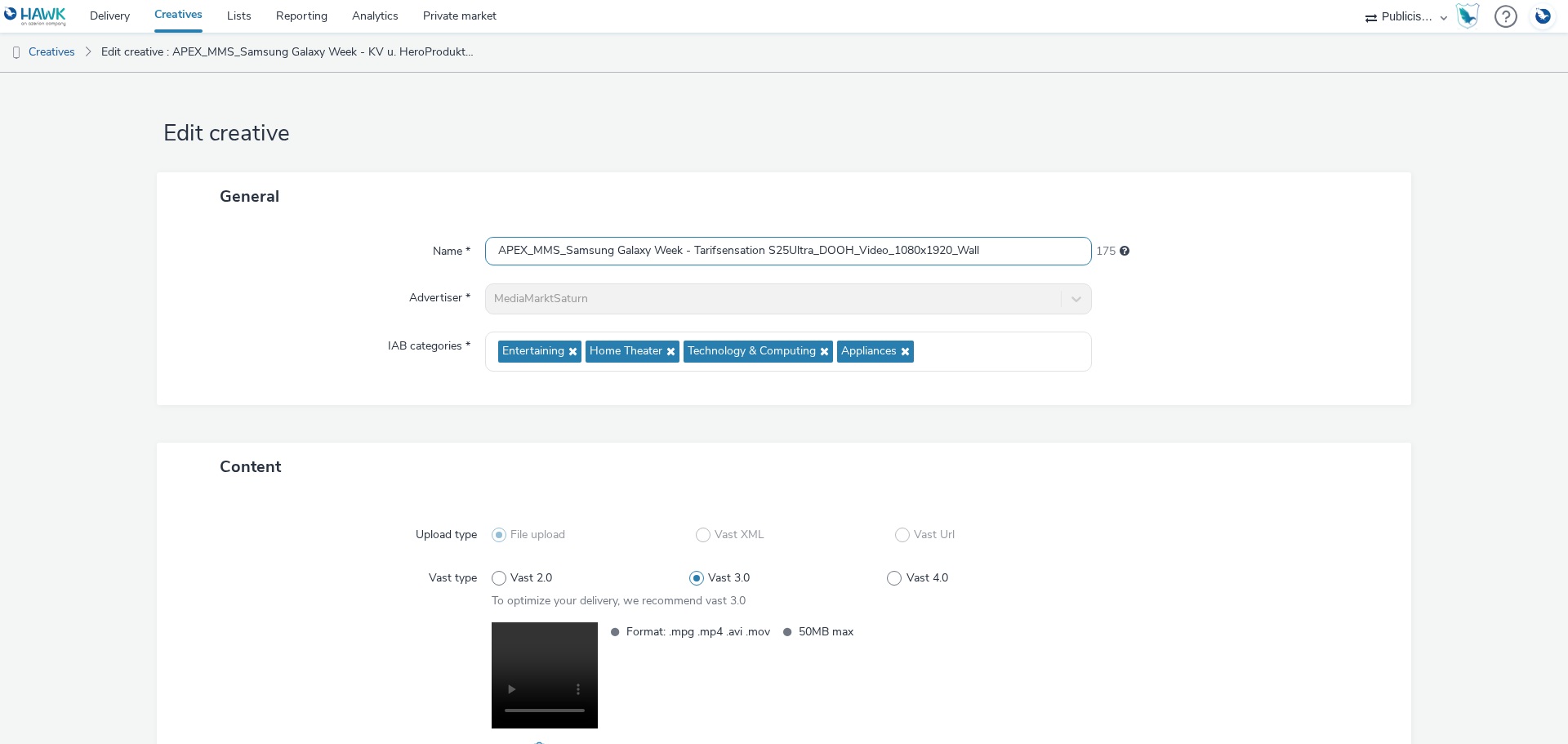
type input "APEX_MMS_Samsung Galaxy Week - Tarifsensation S25Ultra_DOOH_Video_1080x1920_Wall"
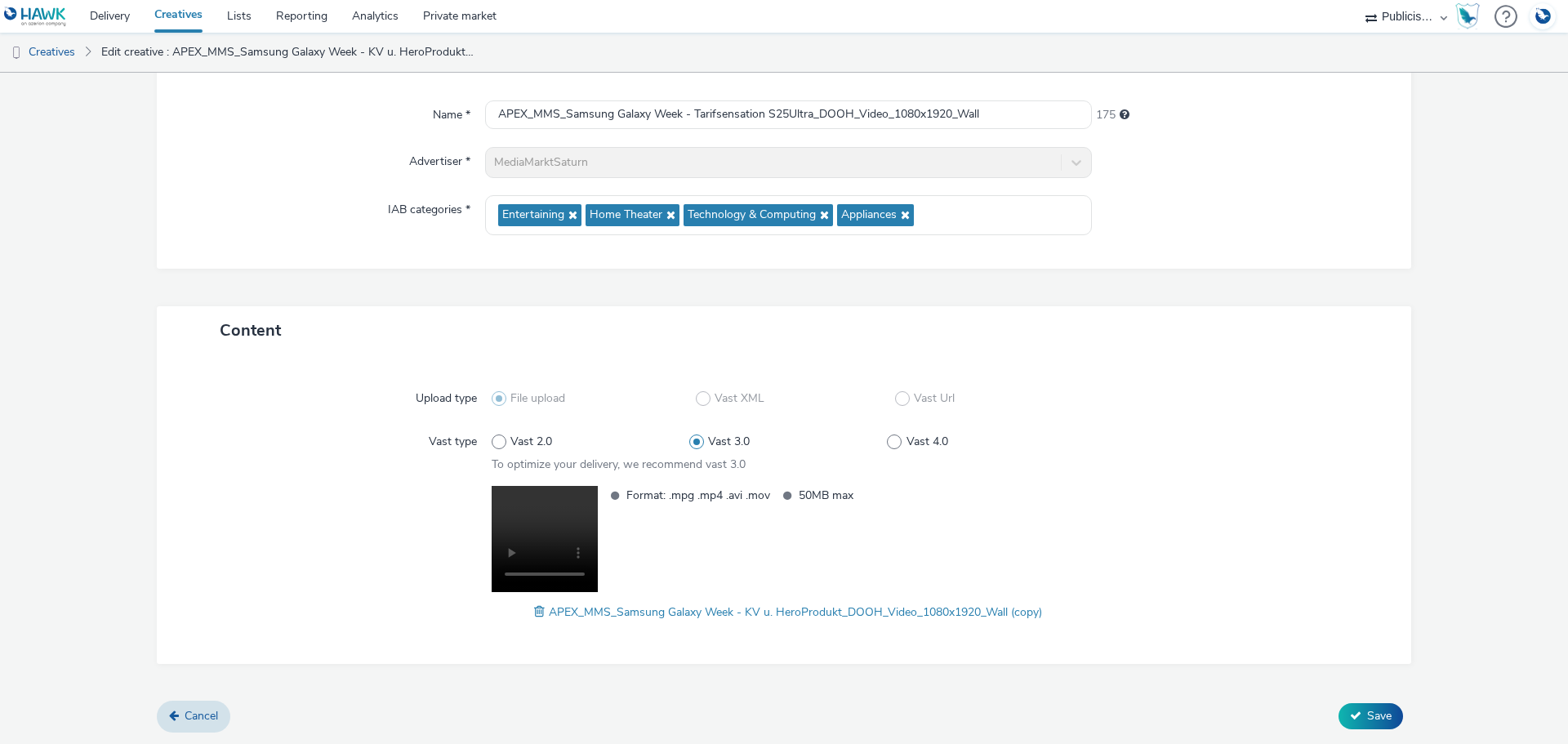
drag, startPoint x: 536, startPoint y: 609, endPoint x: 533, endPoint y: 625, distance: 16.3
click at [536, 609] on span at bounding box center [542, 612] width 15 height 18
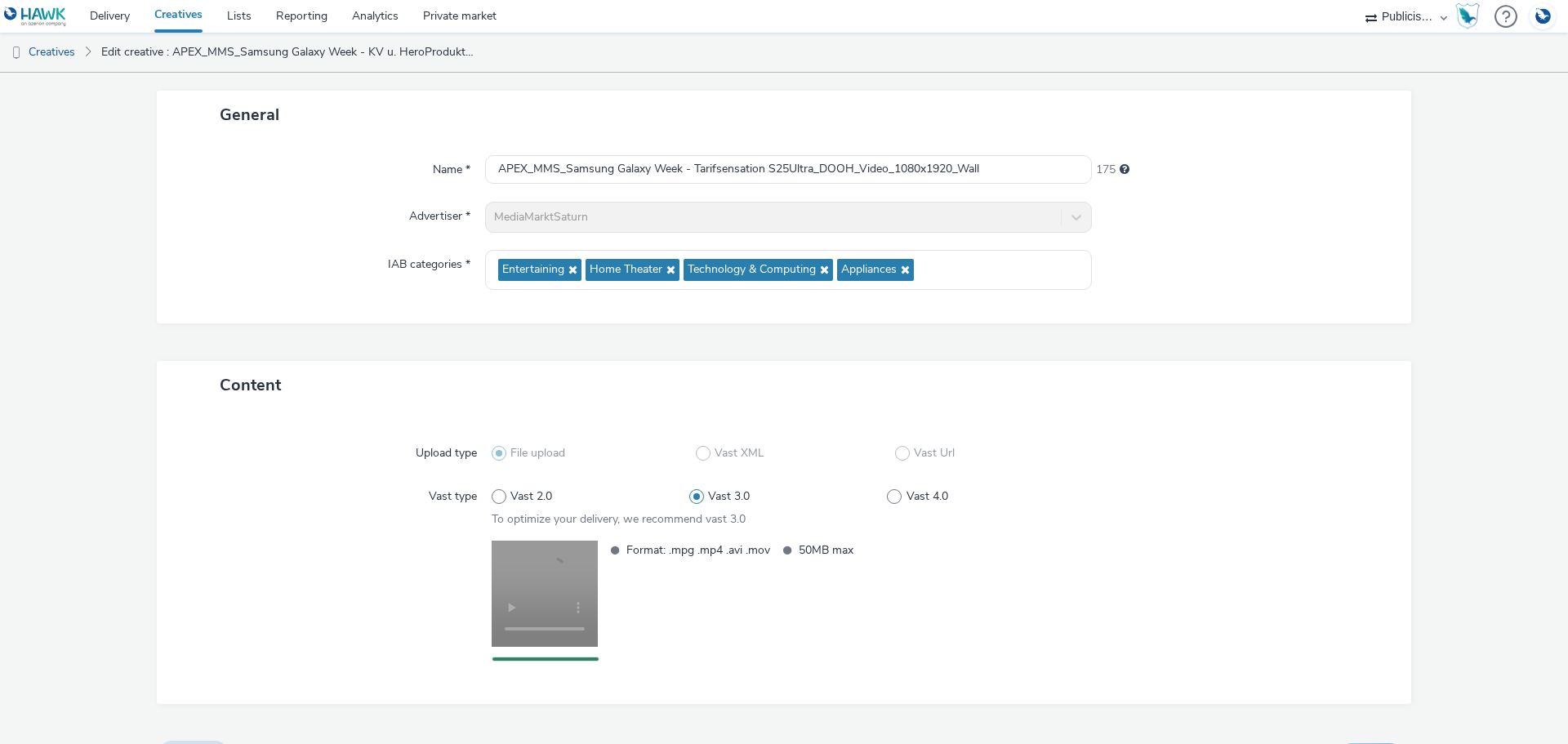
scroll to position [121, 0]
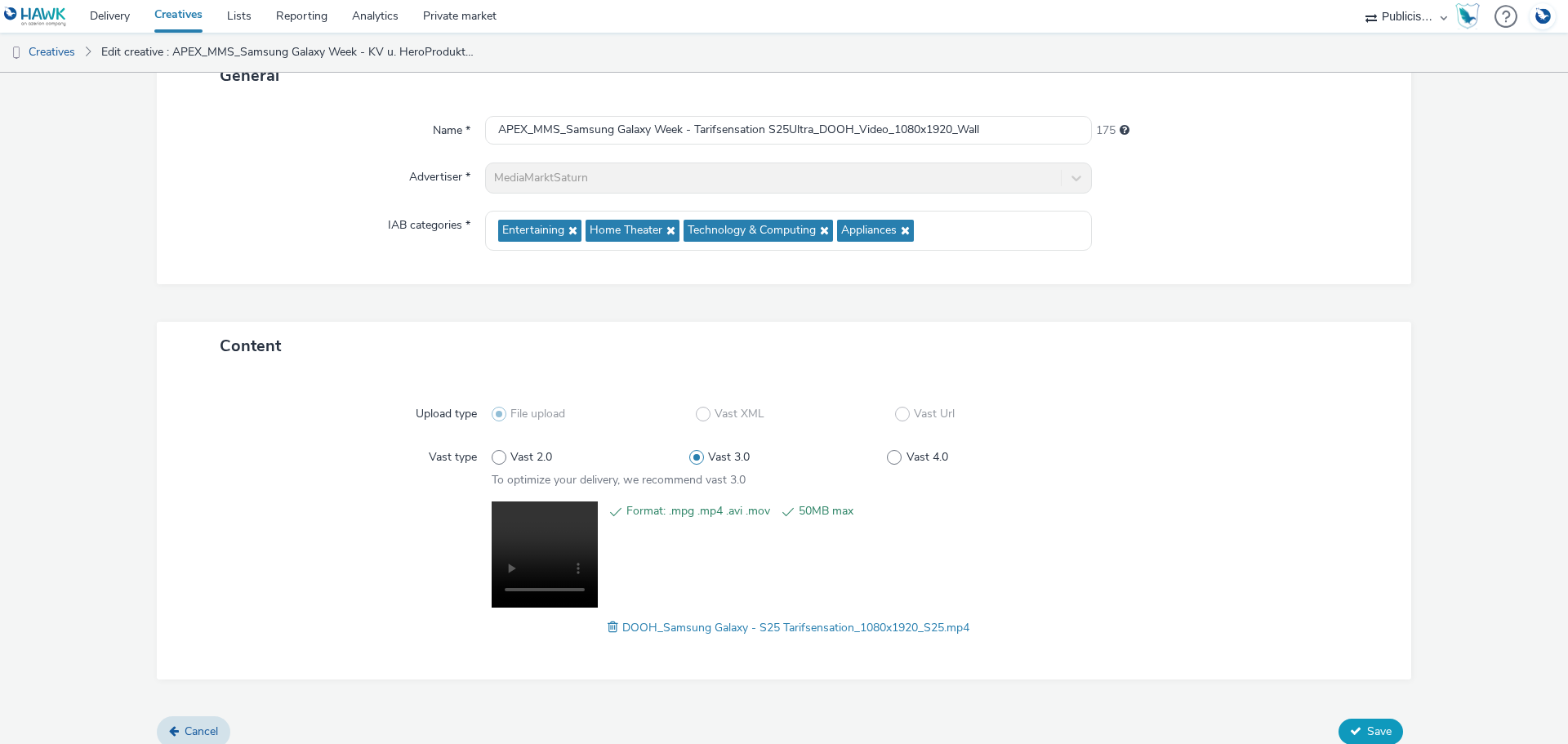
click at [1353, 730] on button "Save" at bounding box center [1370, 732] width 65 height 26
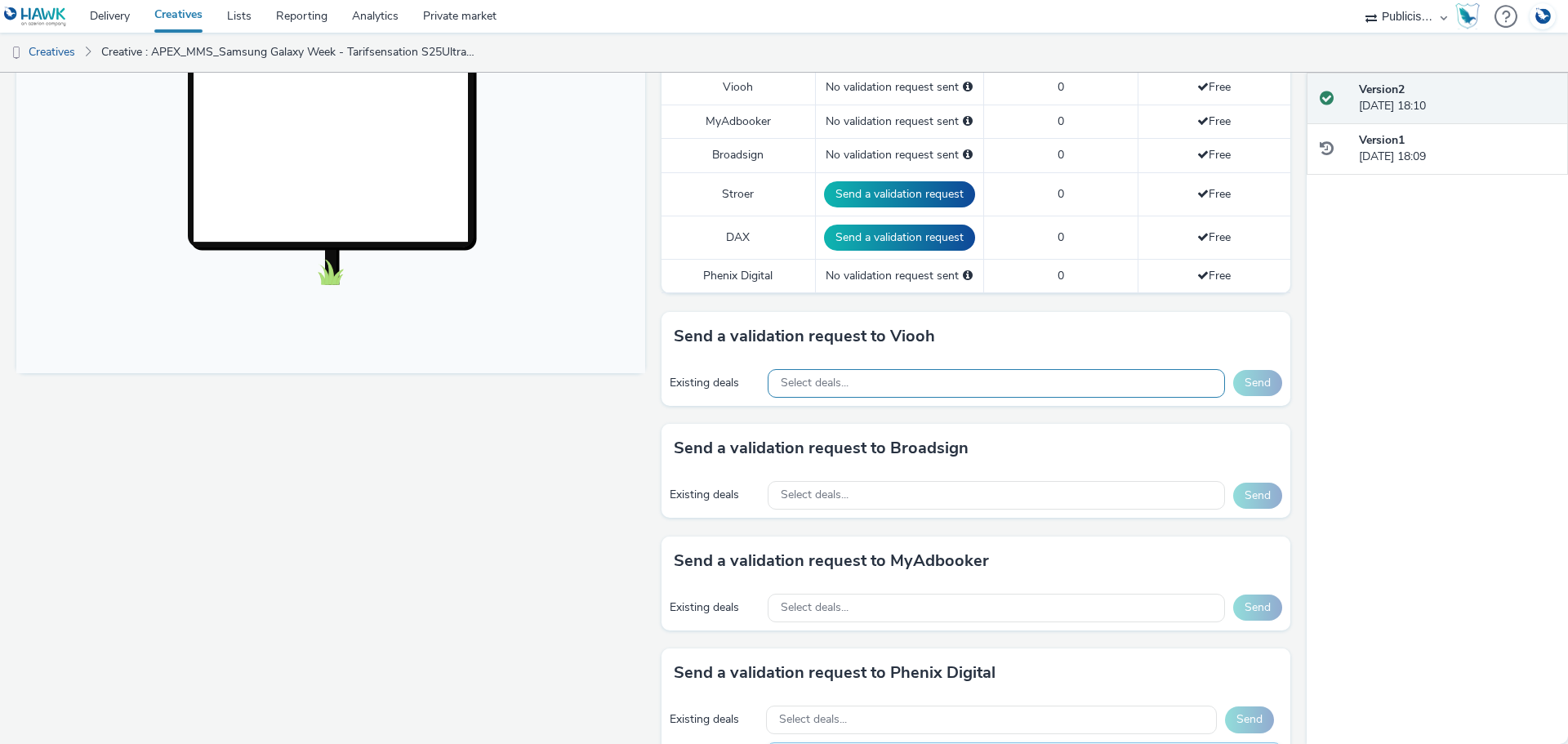
click at [894, 394] on div "Select deals..." at bounding box center [996, 383] width 457 height 28
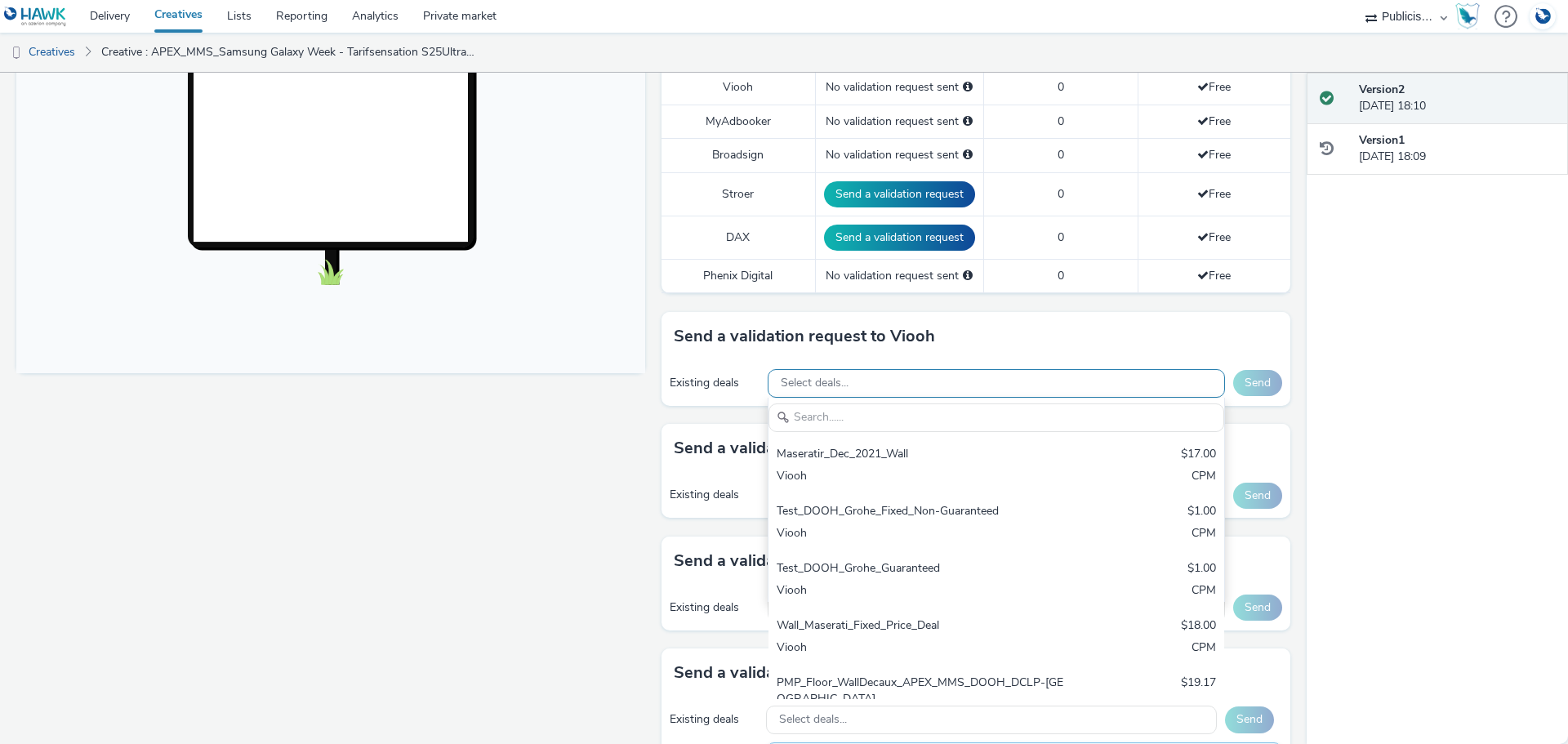
type input ","
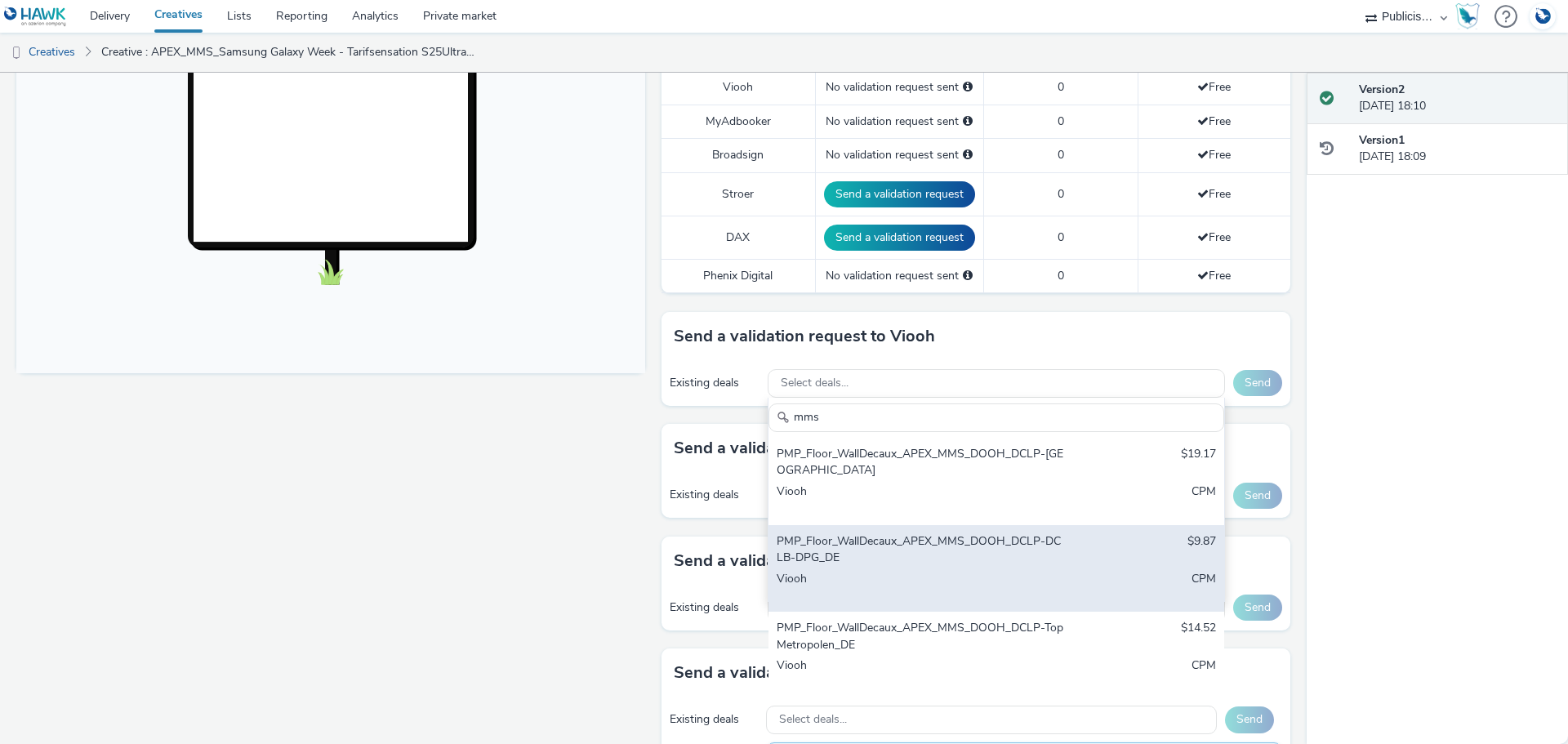
type input "mms"
click at [892, 554] on div "PMP_Floor_WallDecaux_APEX_MMS_DOOH_DCLP-DCLB-DPG_DE" at bounding box center [921, 550] width 290 height 33
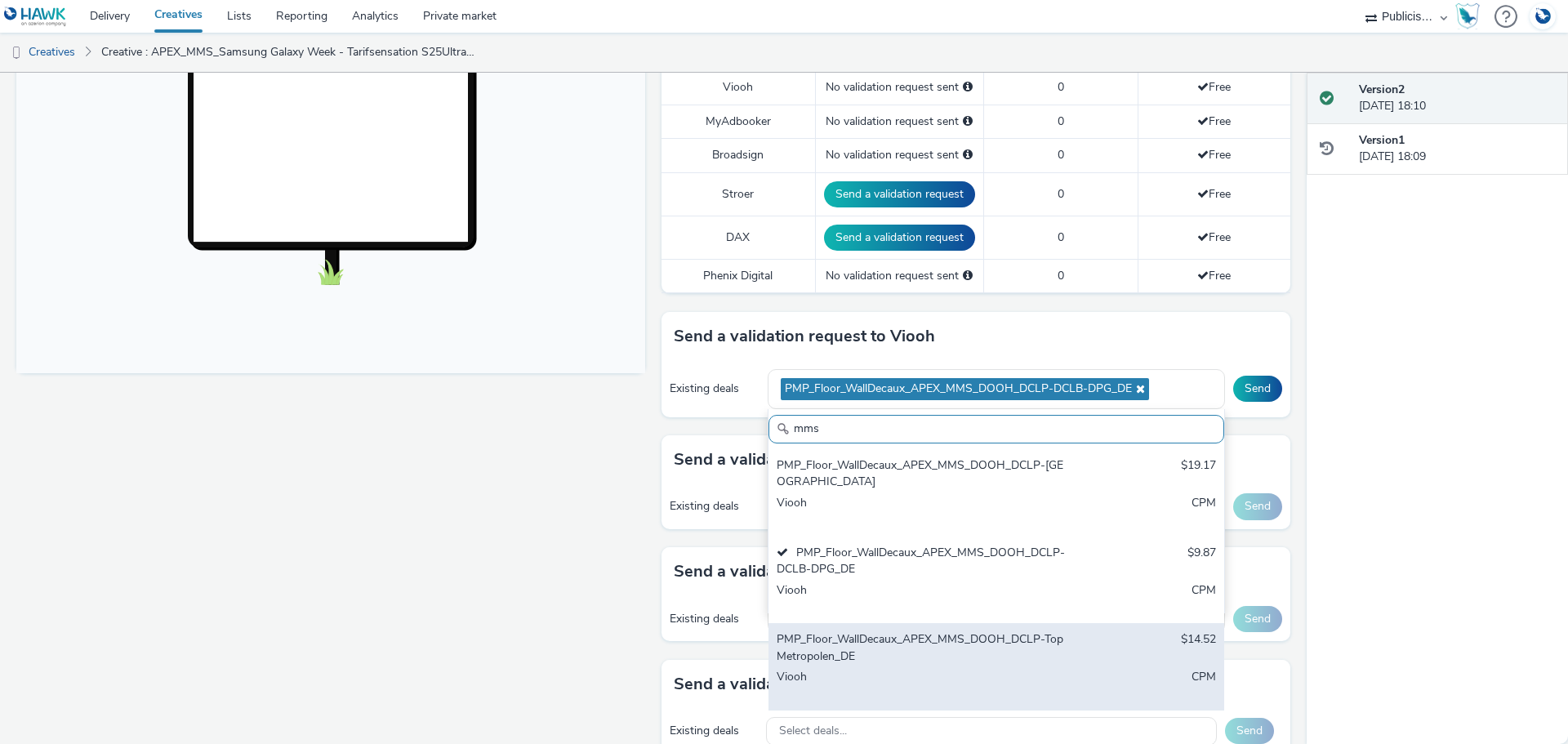
click at [912, 648] on div "PMP_Floor_WallDecaux_APEX_MMS_DOOH_DCLP-TopMetropolen_DE" at bounding box center [921, 648] width 290 height 33
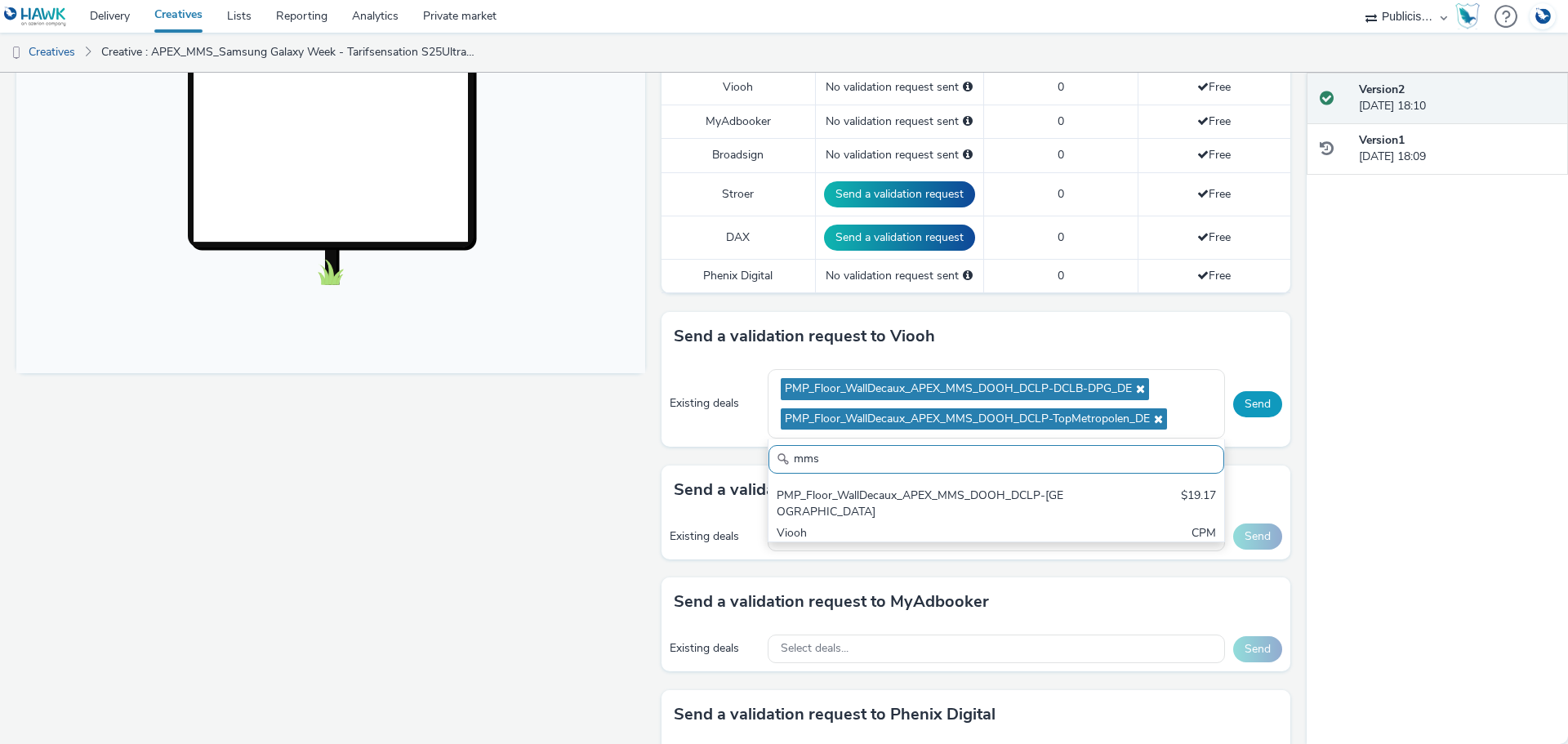
click at [1249, 411] on button "Send" at bounding box center [1257, 404] width 49 height 26
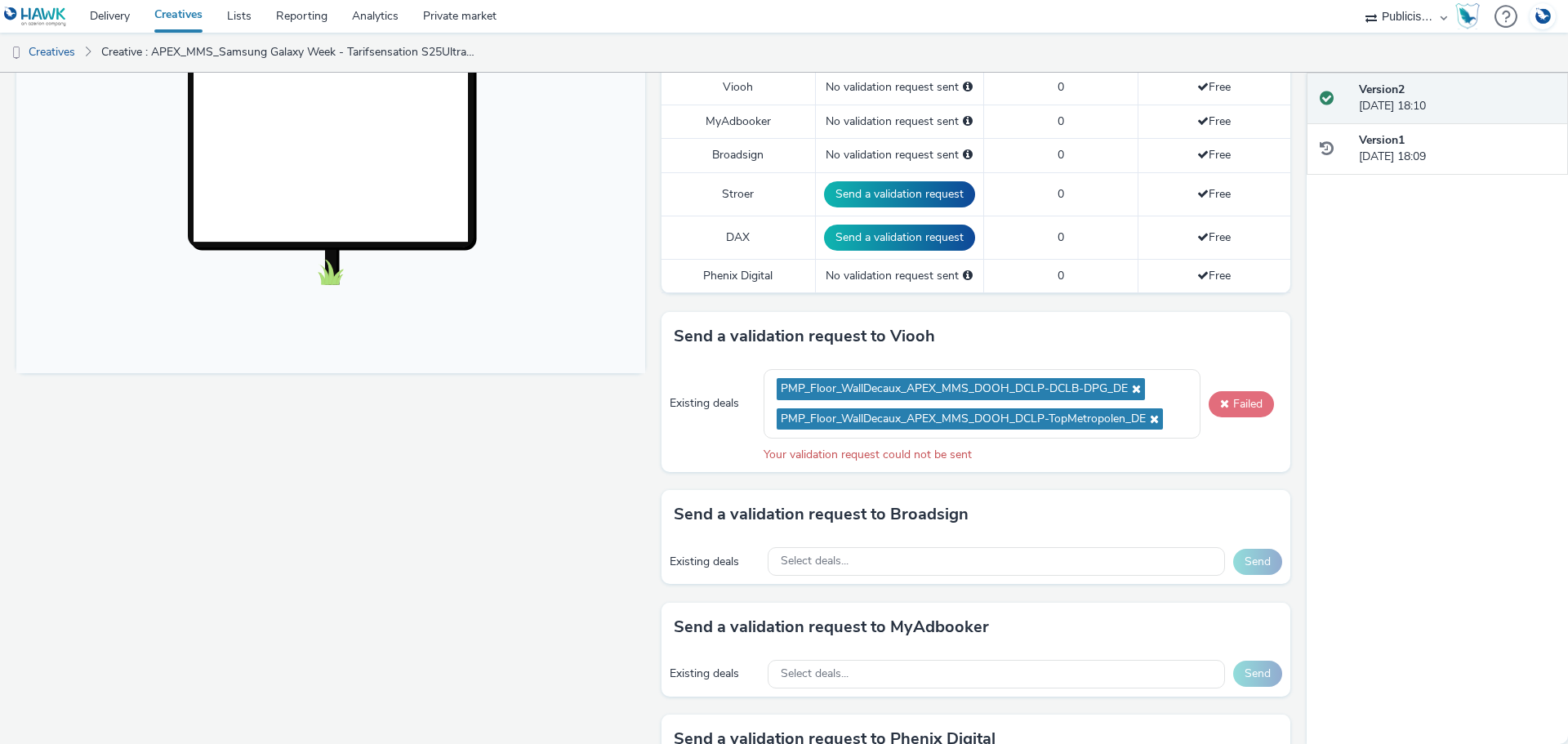
click at [1257, 406] on button "Failed" at bounding box center [1241, 404] width 66 height 26
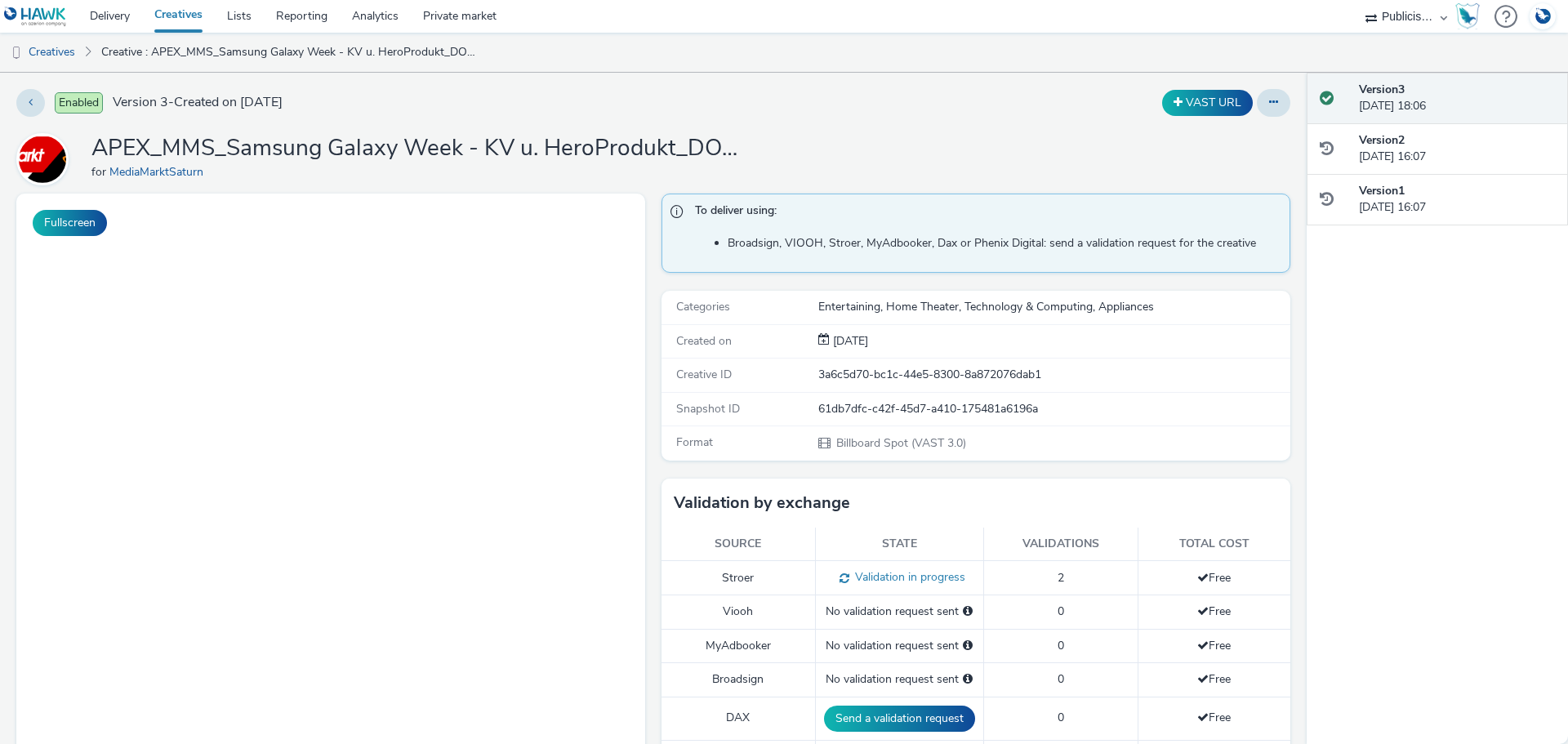
select select "a1548b1e-0fde-418e-992c-2e089afb3761"
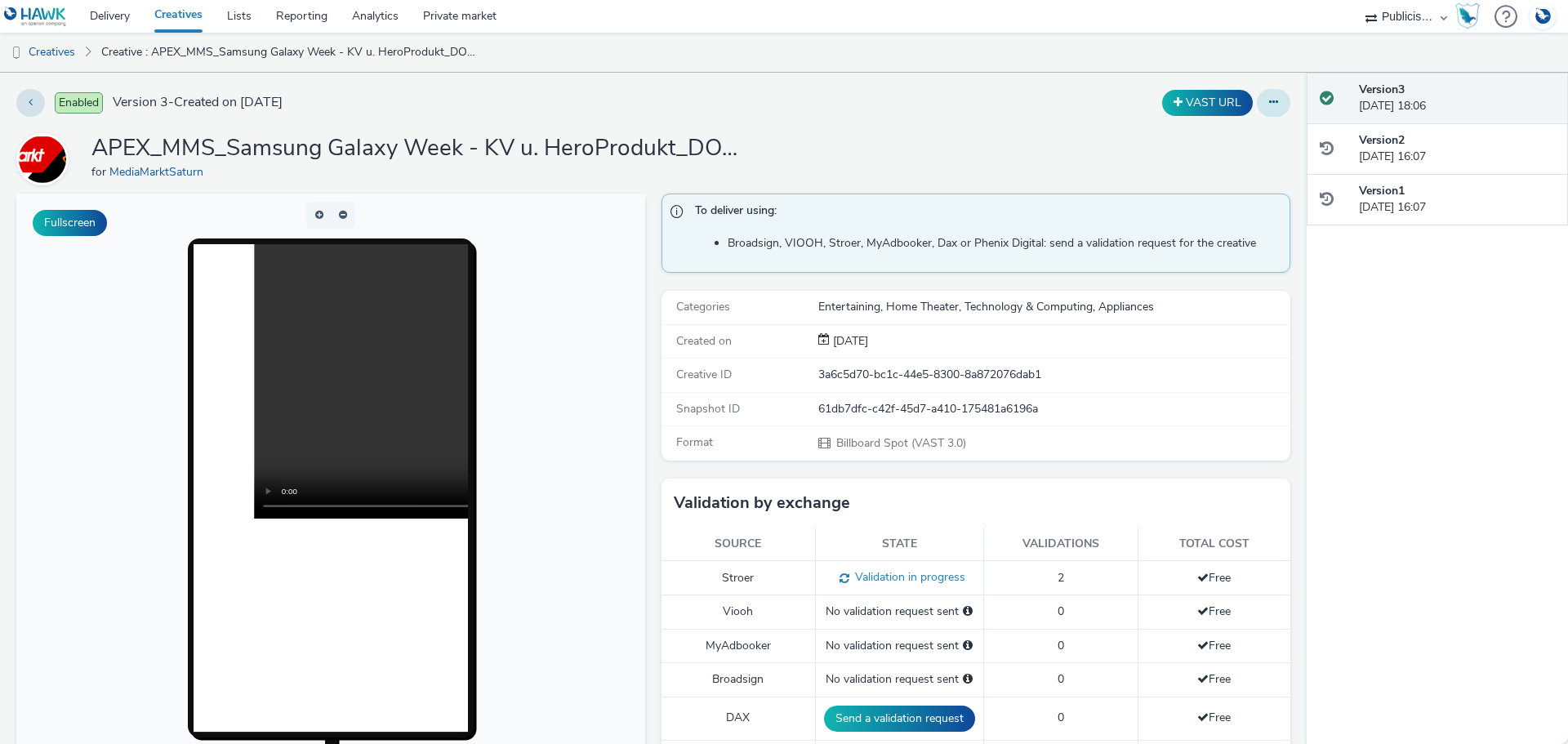
click at [1269, 107] on icon at bounding box center [1273, 102] width 9 height 12
click at [1217, 162] on link "Duplicate" at bounding box center [1228, 168] width 122 height 32
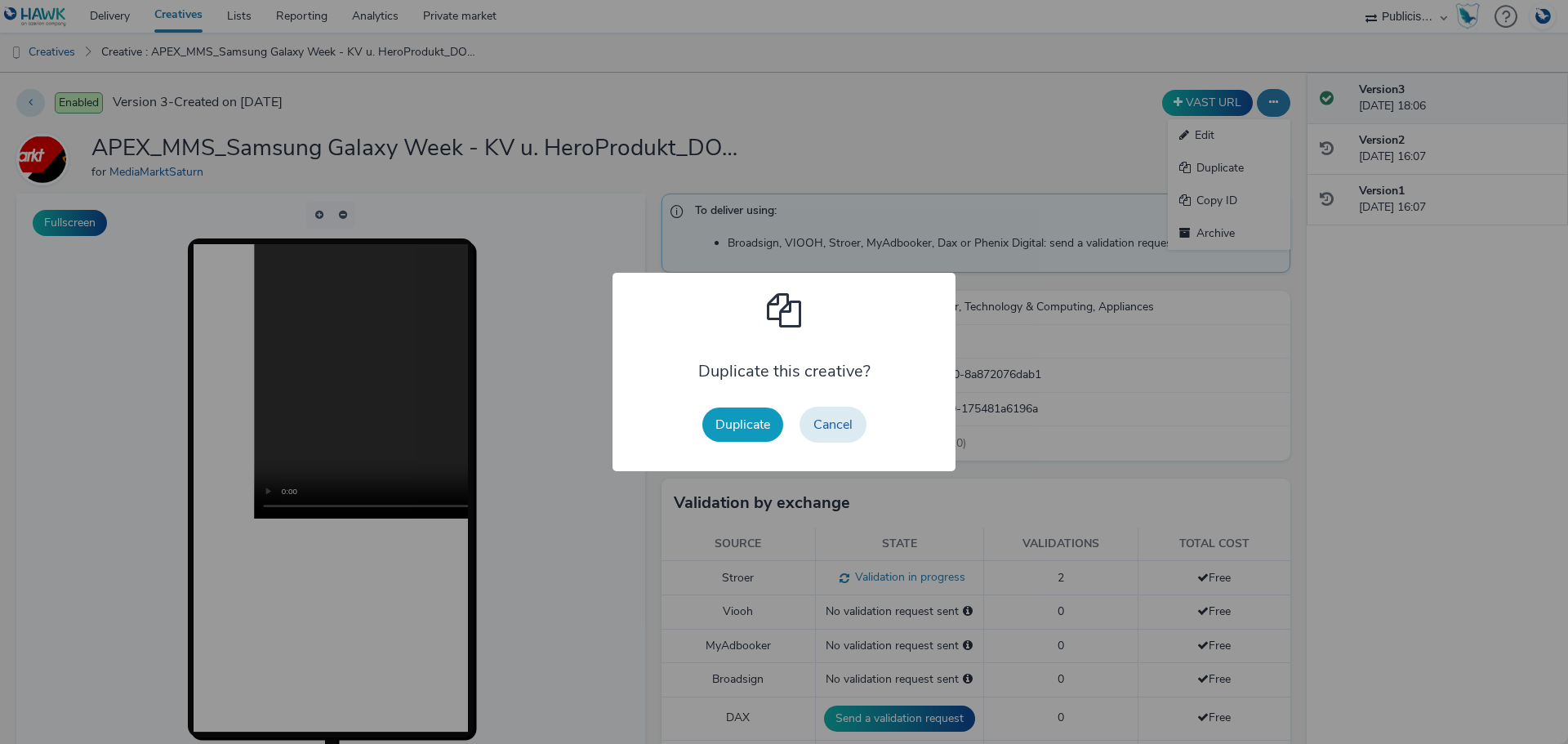
click at [764, 421] on button "Duplicate" at bounding box center [742, 424] width 81 height 34
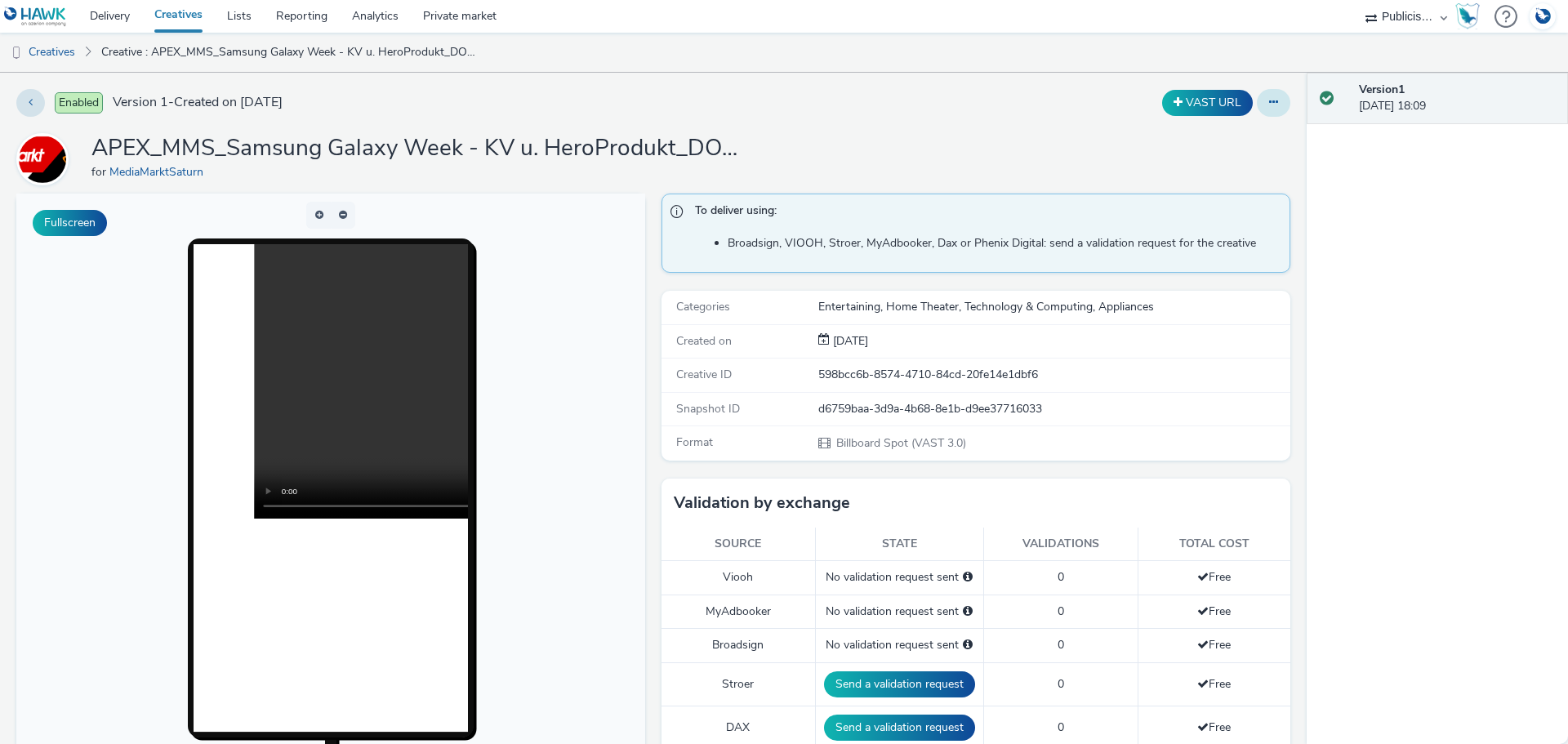
click at [1268, 104] on button at bounding box center [1273, 102] width 33 height 27
click at [1231, 135] on link "Edit" at bounding box center [1228, 135] width 122 height 32
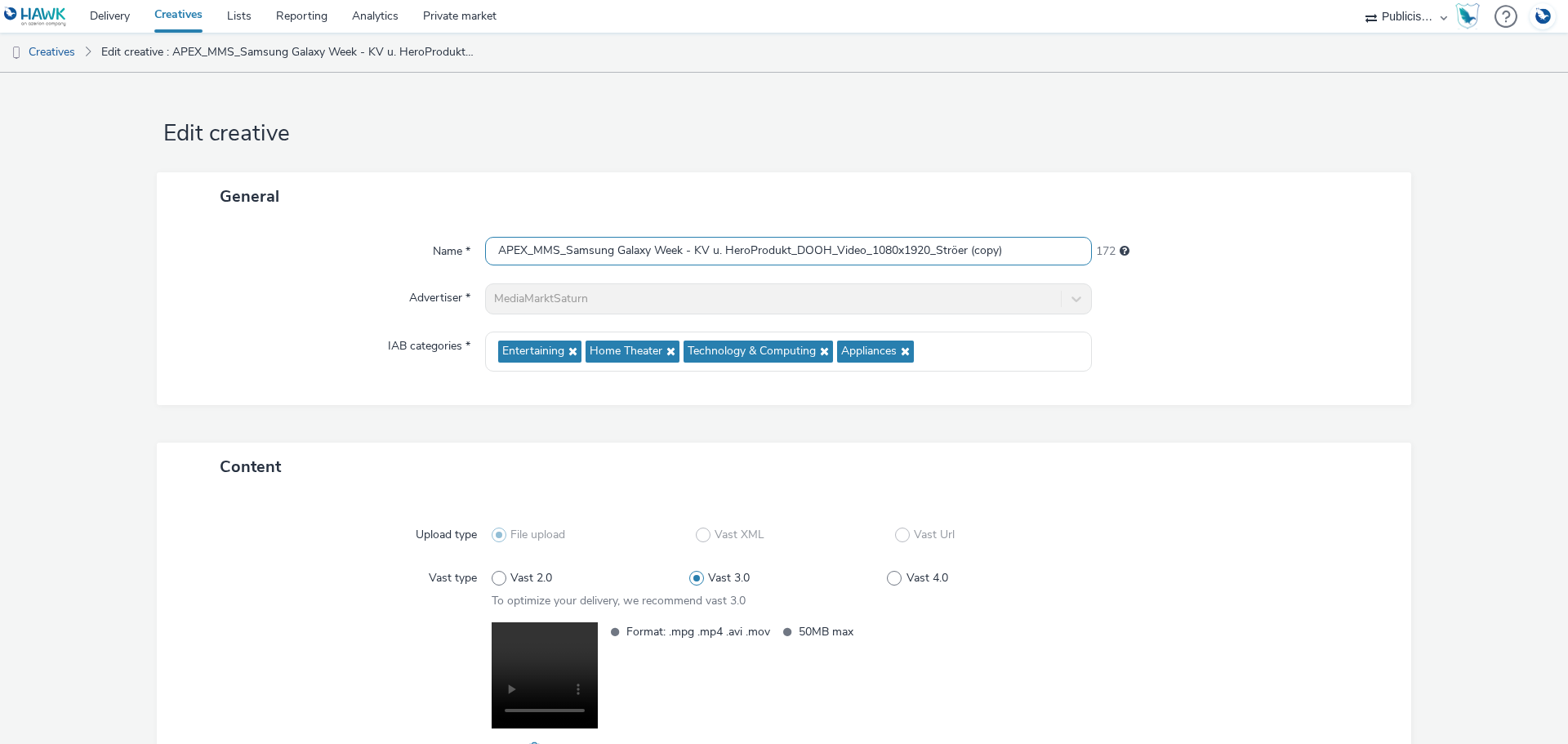
drag, startPoint x: 1004, startPoint y: 249, endPoint x: 963, endPoint y: 252, distance: 41.1
click at [963, 252] on input "APEX_MMS_Samsung Galaxy Week - KV u. HeroProdukt_DOOH_Video_1080x1920_Ströer (c…" at bounding box center [789, 251] width 607 height 28
drag, startPoint x: 785, startPoint y: 246, endPoint x: 691, endPoint y: 247, distance: 94.0
click at [691, 247] on input "APEX_MMS_Samsung Galaxy Week - KV u. HeroProdukt_DOOH_Video_1080x1920_Ströer" at bounding box center [789, 251] width 607 height 28
paste input "Tarifsensation S25Ultra"
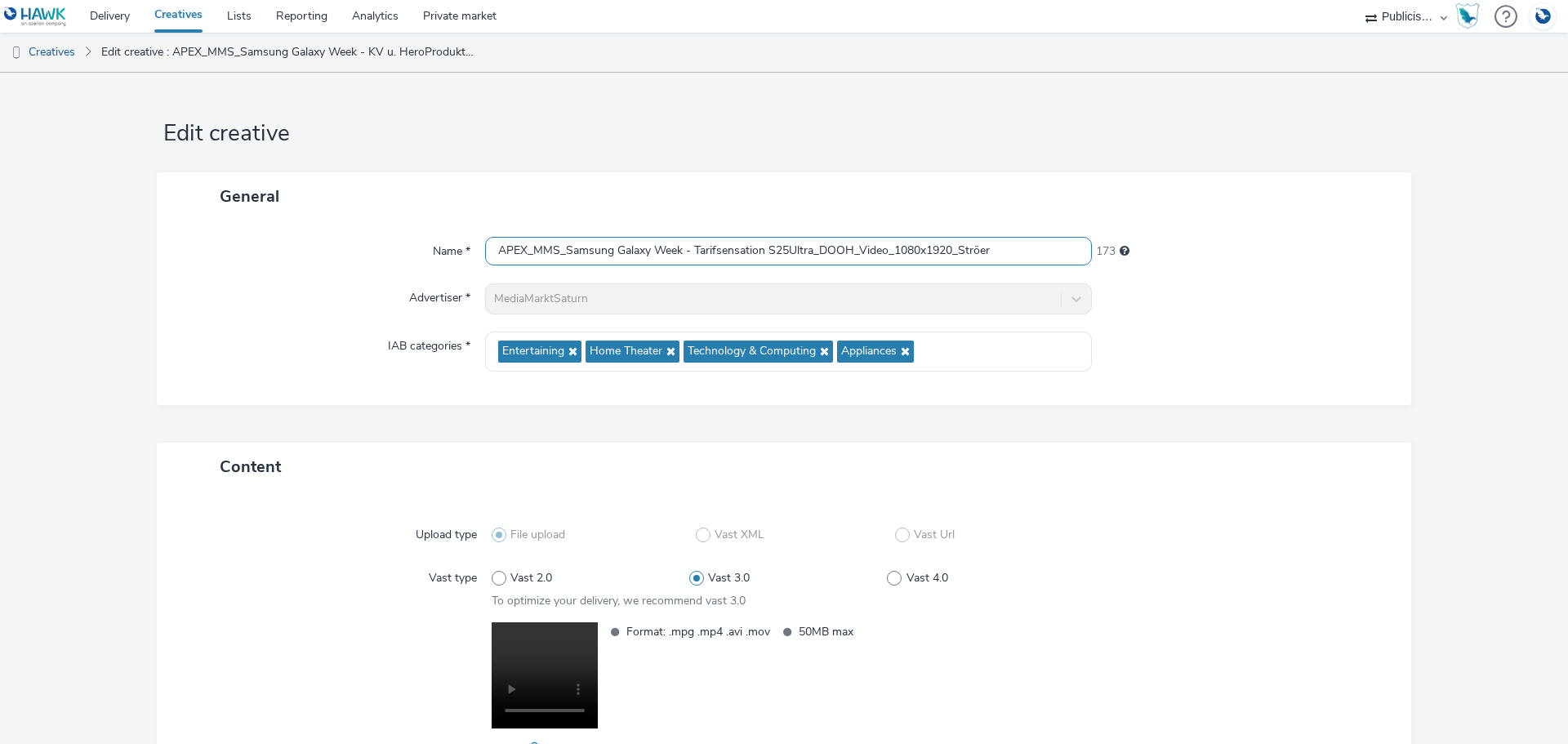
type input "APEX_MMS_Samsung Galaxy Week - Tarifsensation S25Ultra_DOOH_Video_1080x1920_Str…"
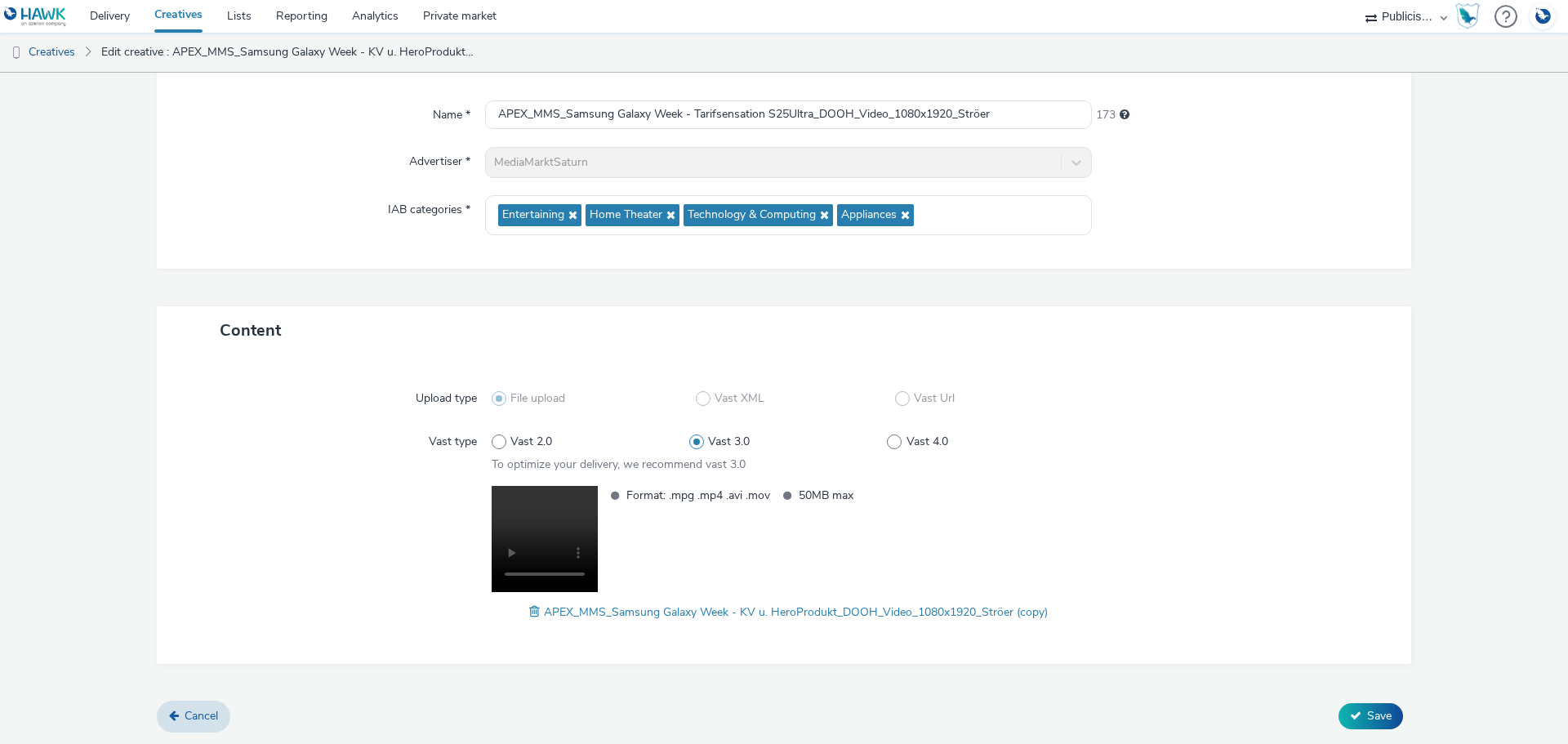
click at [529, 611] on span at bounding box center [537, 612] width 15 height 18
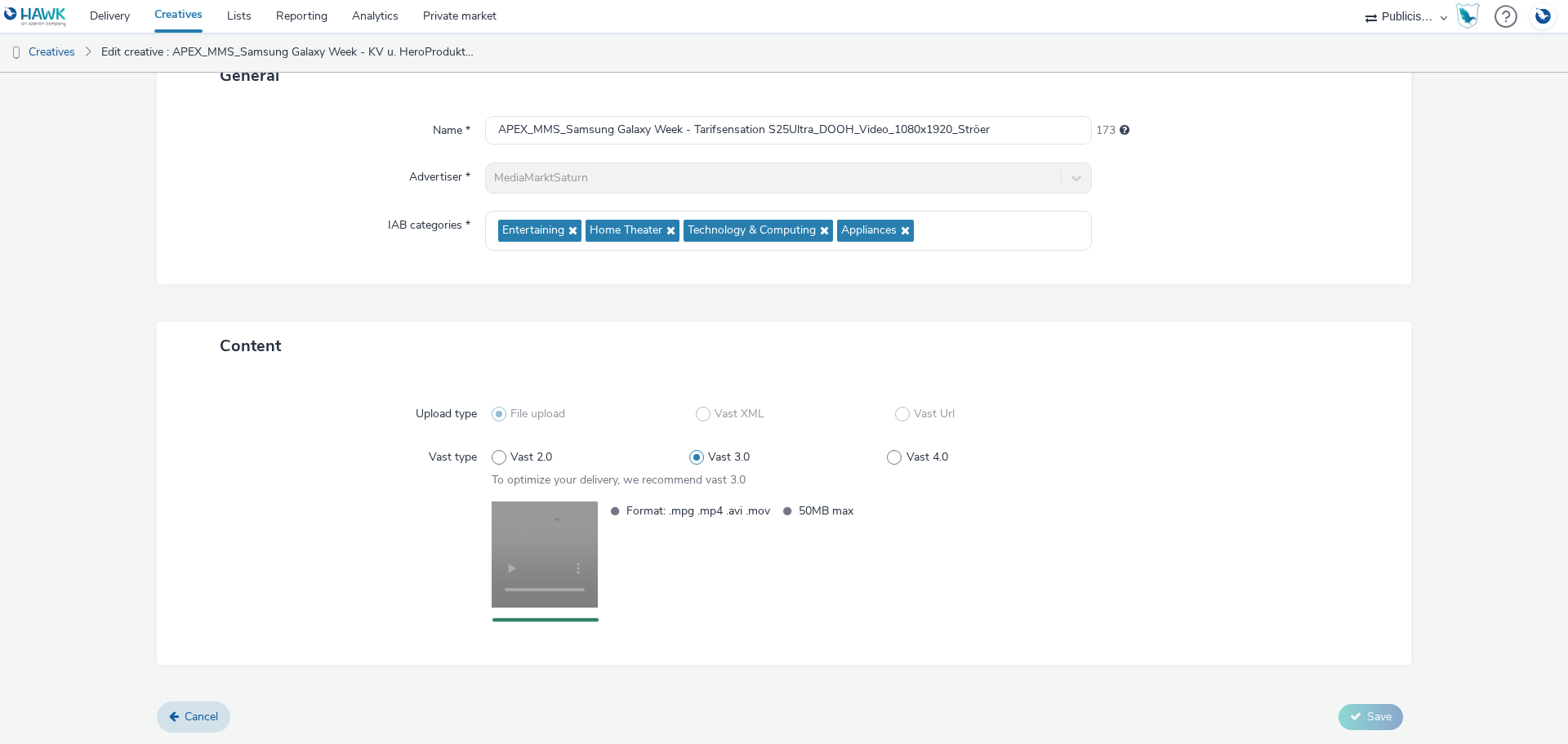
scroll to position [136, 0]
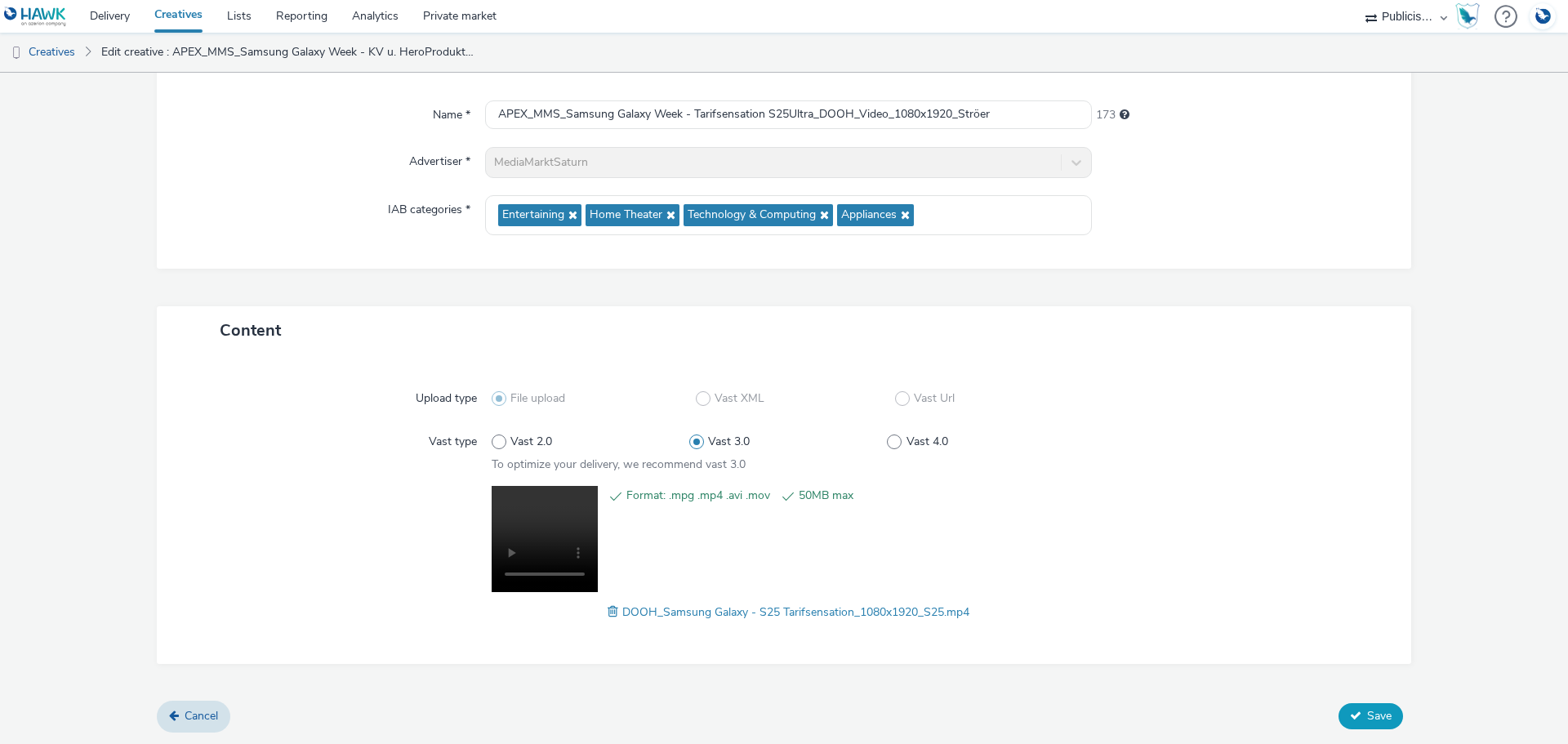
click at [1369, 717] on span "Save" at bounding box center [1379, 716] width 24 height 16
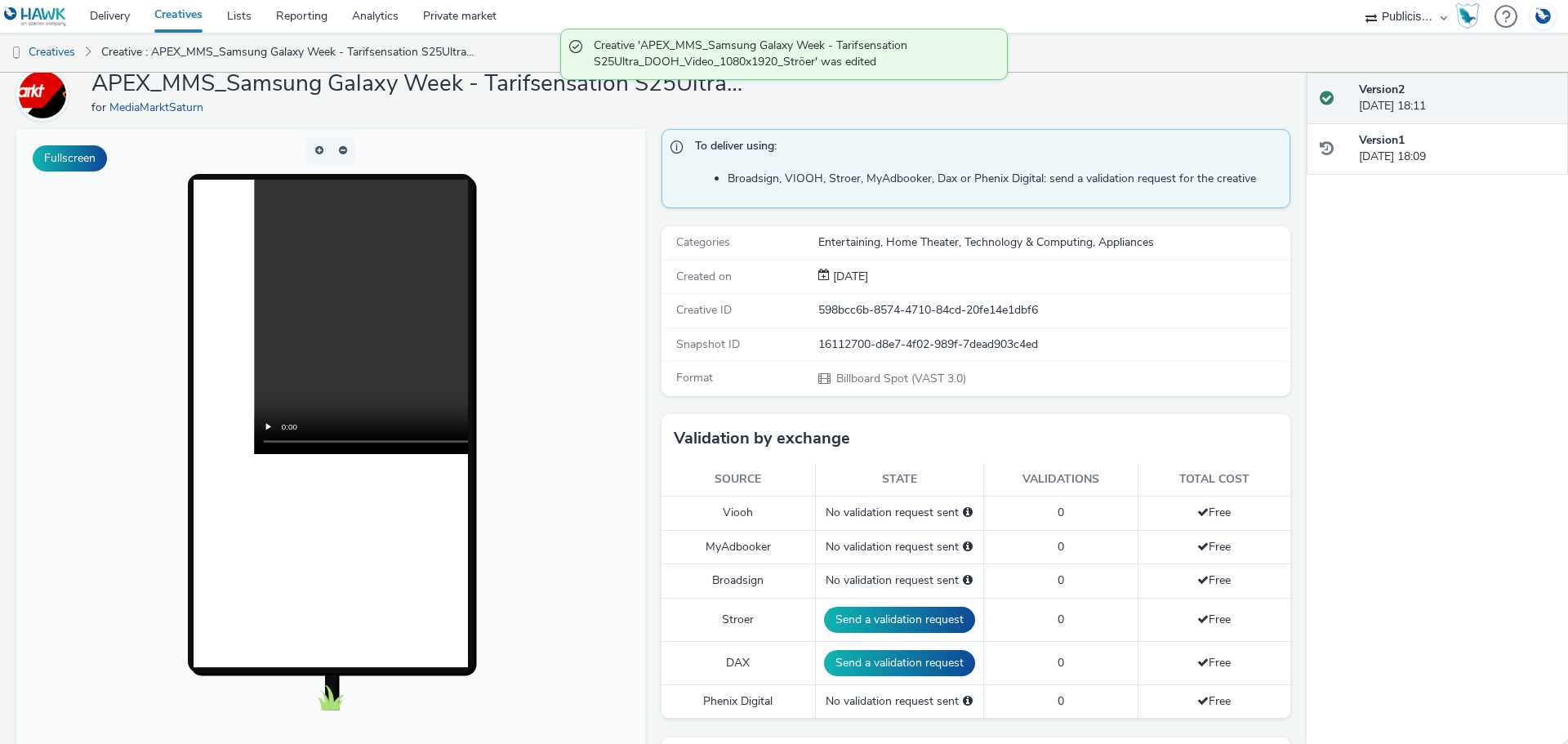
scroll to position [164, 0]
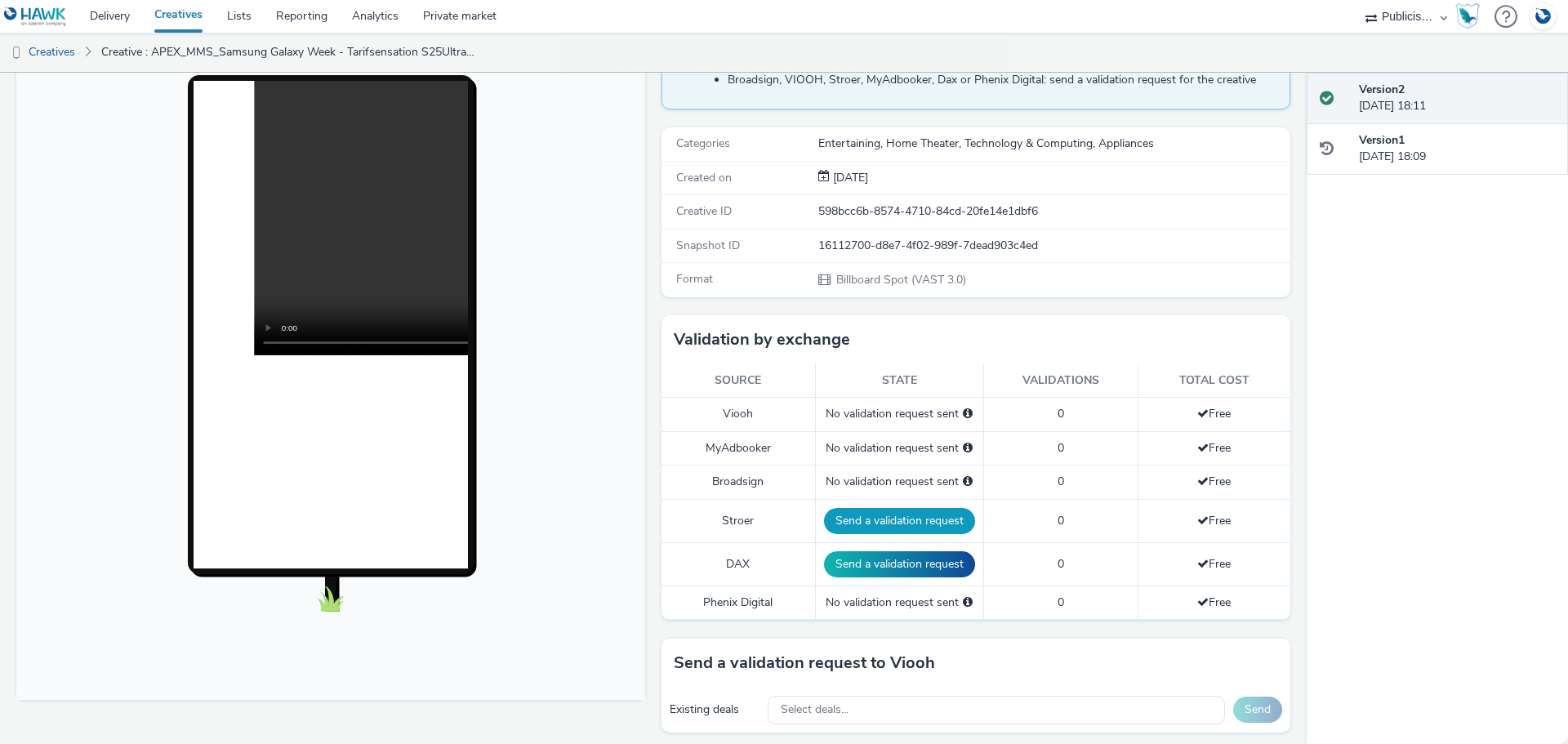
click at [901, 524] on button "Send a validation request" at bounding box center [899, 520] width 151 height 26
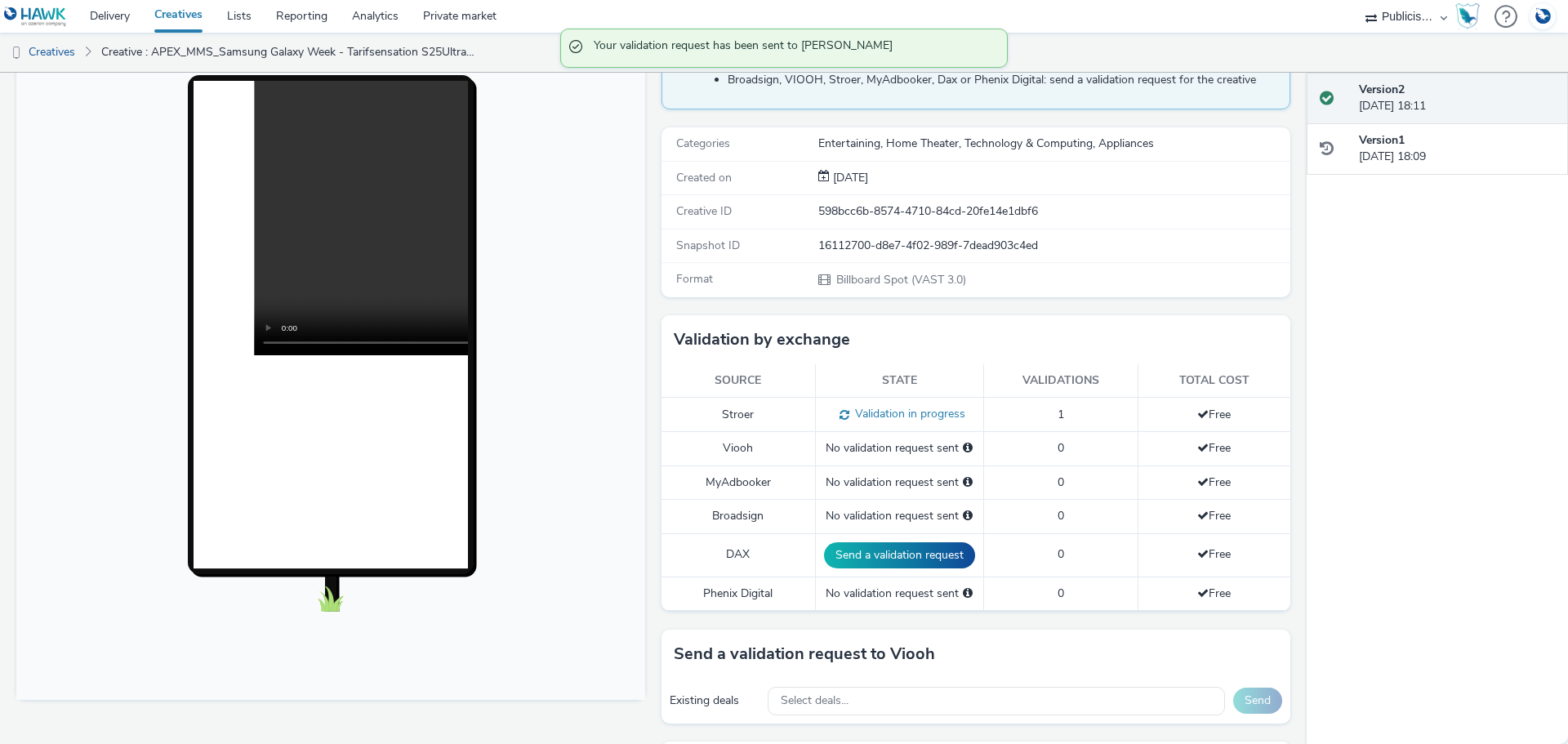
scroll to position [0, 0]
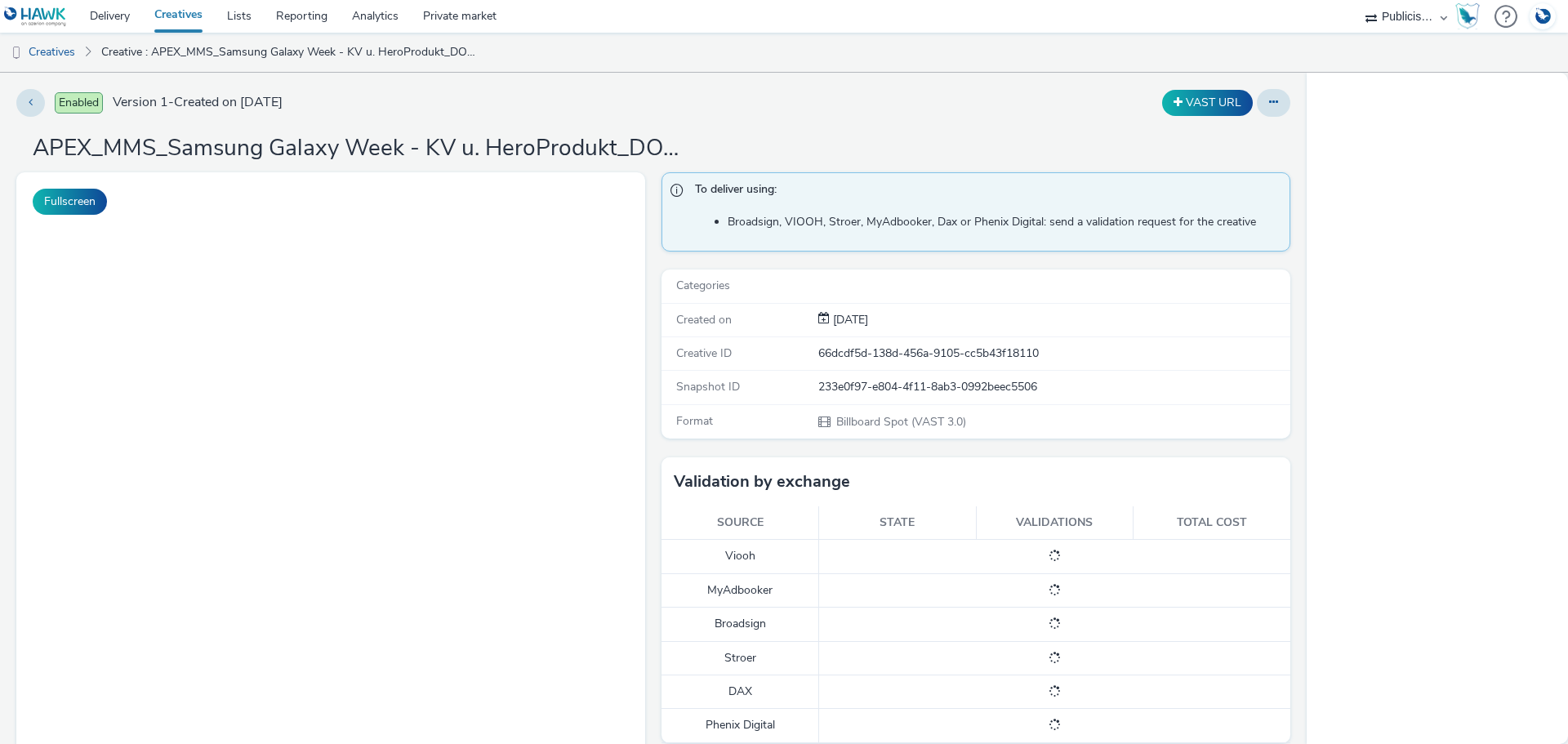
select select "a1548b1e-0fde-418e-992c-2e089afb3761"
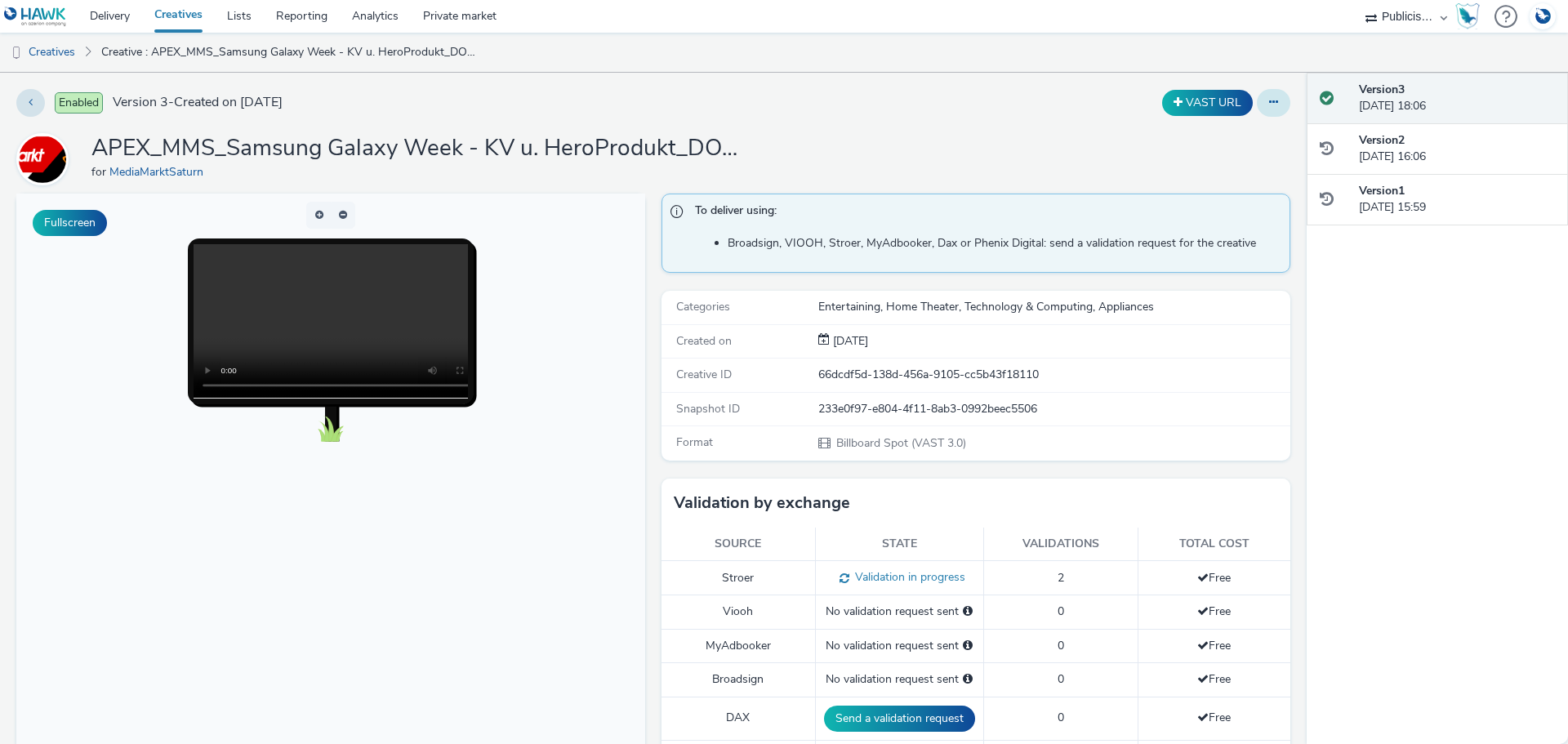
click at [1269, 101] on icon at bounding box center [1273, 102] width 9 height 12
click at [1203, 169] on link "Duplicate" at bounding box center [1228, 168] width 122 height 32
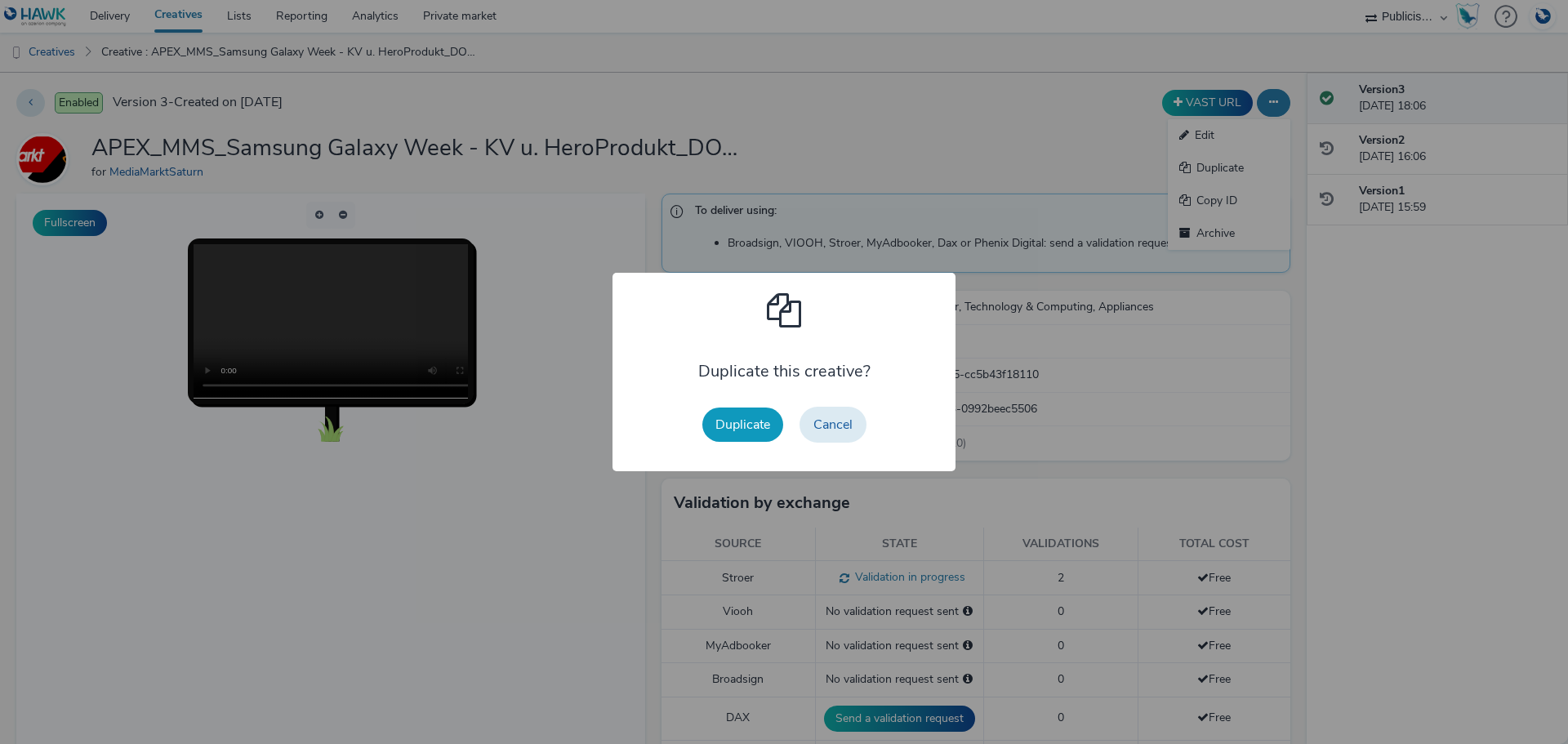
click at [759, 416] on button "Duplicate" at bounding box center [742, 424] width 81 height 34
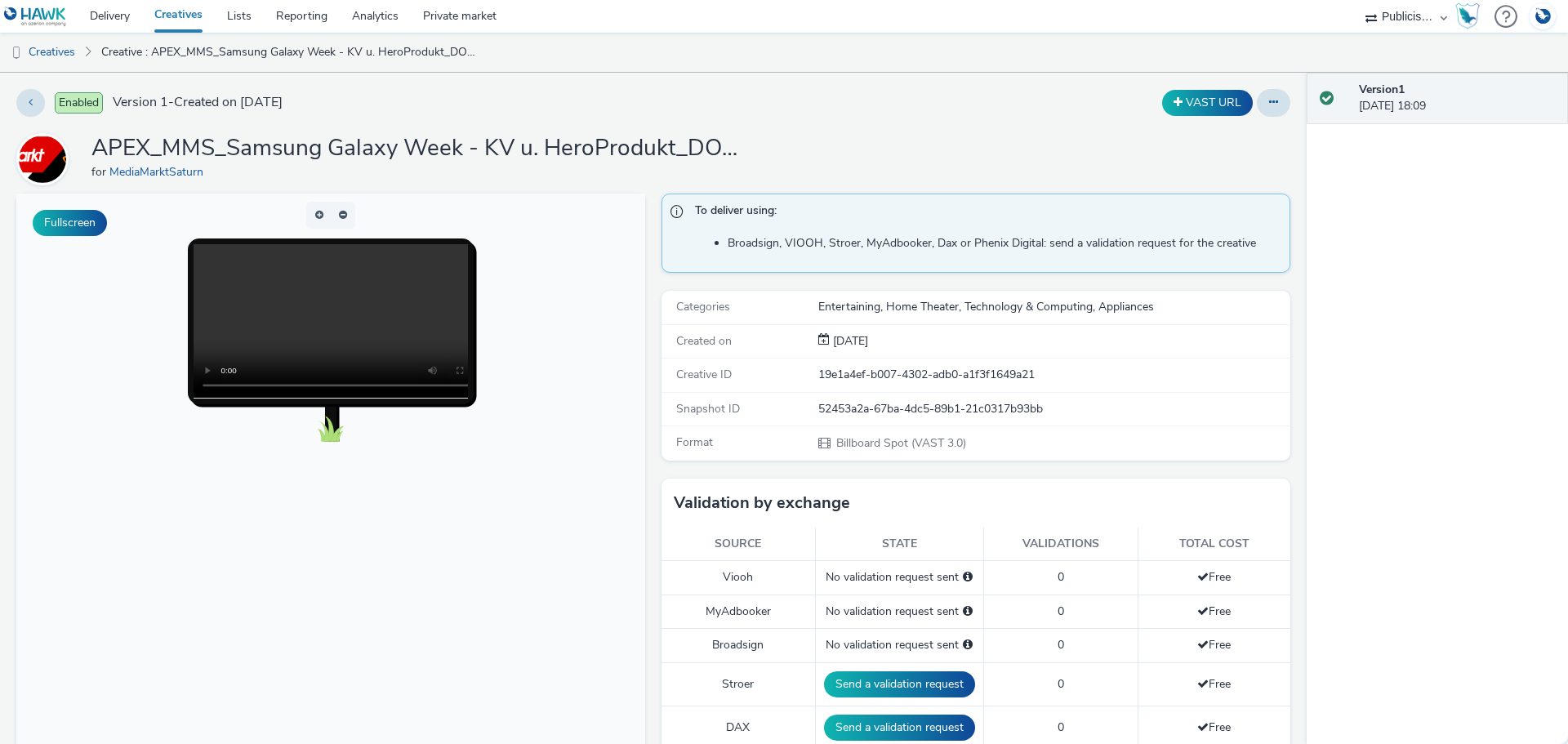
drag, startPoint x: 1275, startPoint y: 111, endPoint x: 1266, endPoint y: 117, distance: 10.8
click at [1274, 112] on button at bounding box center [1273, 102] width 33 height 27
click at [1238, 138] on link "Edit" at bounding box center [1228, 135] width 122 height 32
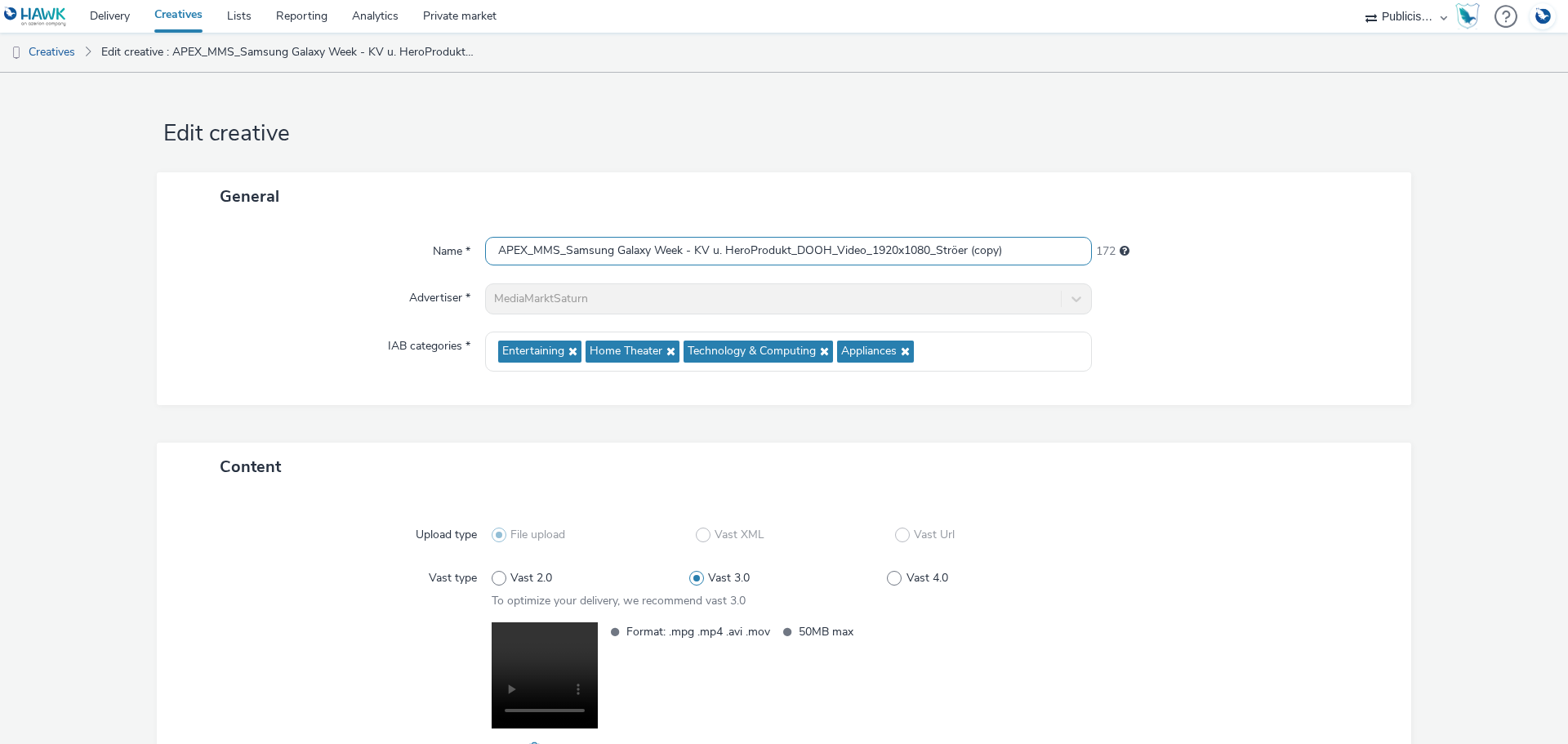
drag, startPoint x: 1007, startPoint y: 251, endPoint x: 968, endPoint y: 262, distance: 40.5
click at [964, 260] on input "APEX_MMS_Samsung Galaxy Week - KV u. HeroProdukt_DOOH_Video_1920x1080_Ströer (c…" at bounding box center [789, 251] width 607 height 28
drag, startPoint x: 784, startPoint y: 251, endPoint x: 691, endPoint y: 250, distance: 93.0
click at [691, 250] on input "APEX_MMS_Samsung Galaxy Week - KV u. HeroProdukt_DOOH_Video_1920x1080_Ströer" at bounding box center [789, 251] width 607 height 28
paste input "Tarifsensation S25Ultra"
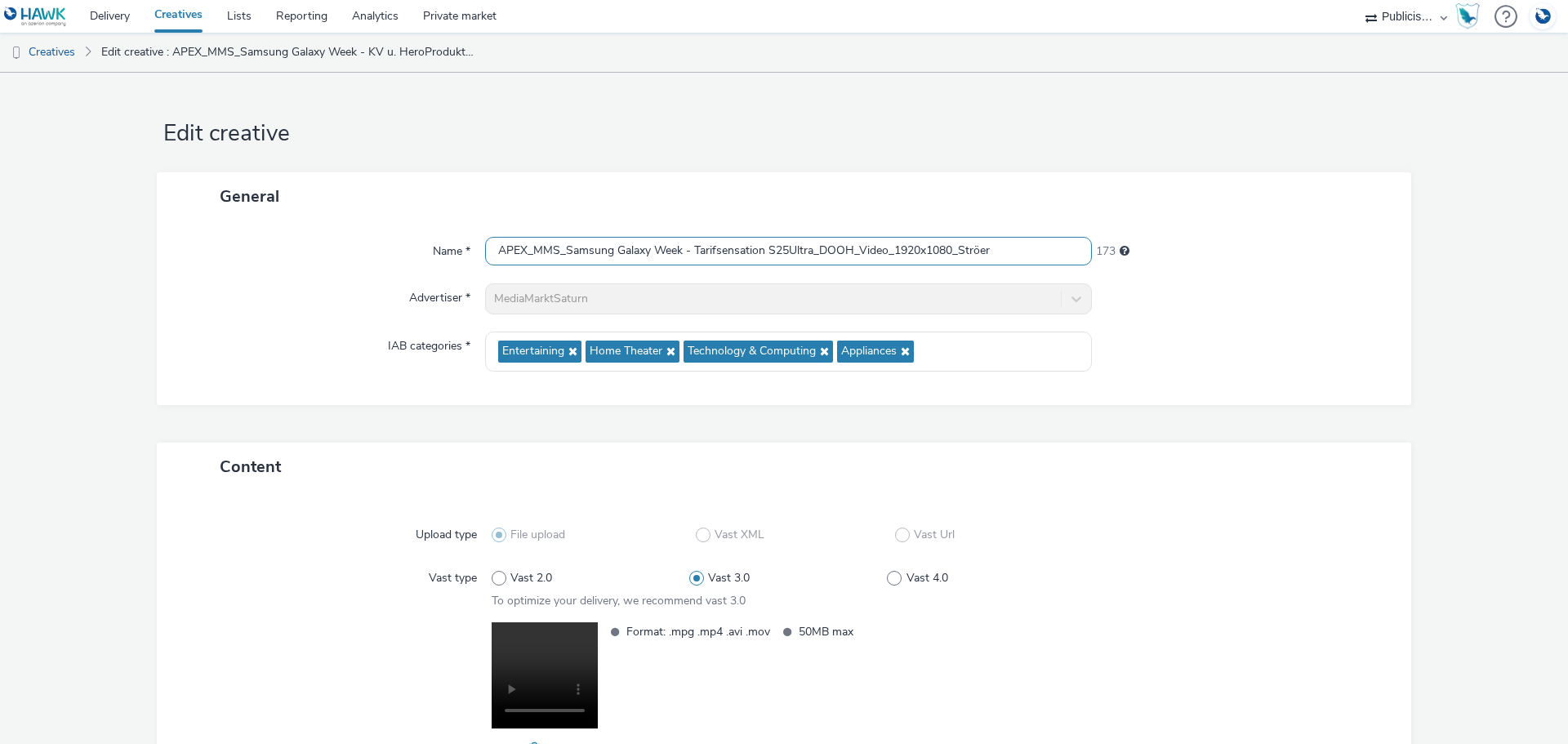
type input "APEX_MMS_Samsung Galaxy Week - Tarifsensation S25Ultra_DOOH_Video_1920x1080_Str…"
click at [1298, 224] on div "Name * APEX_MMS_Samsung Galaxy Week - Tarifsensation S25Ultra_DOOH_Video_1920x1…" at bounding box center [784, 313] width 1254 height 185
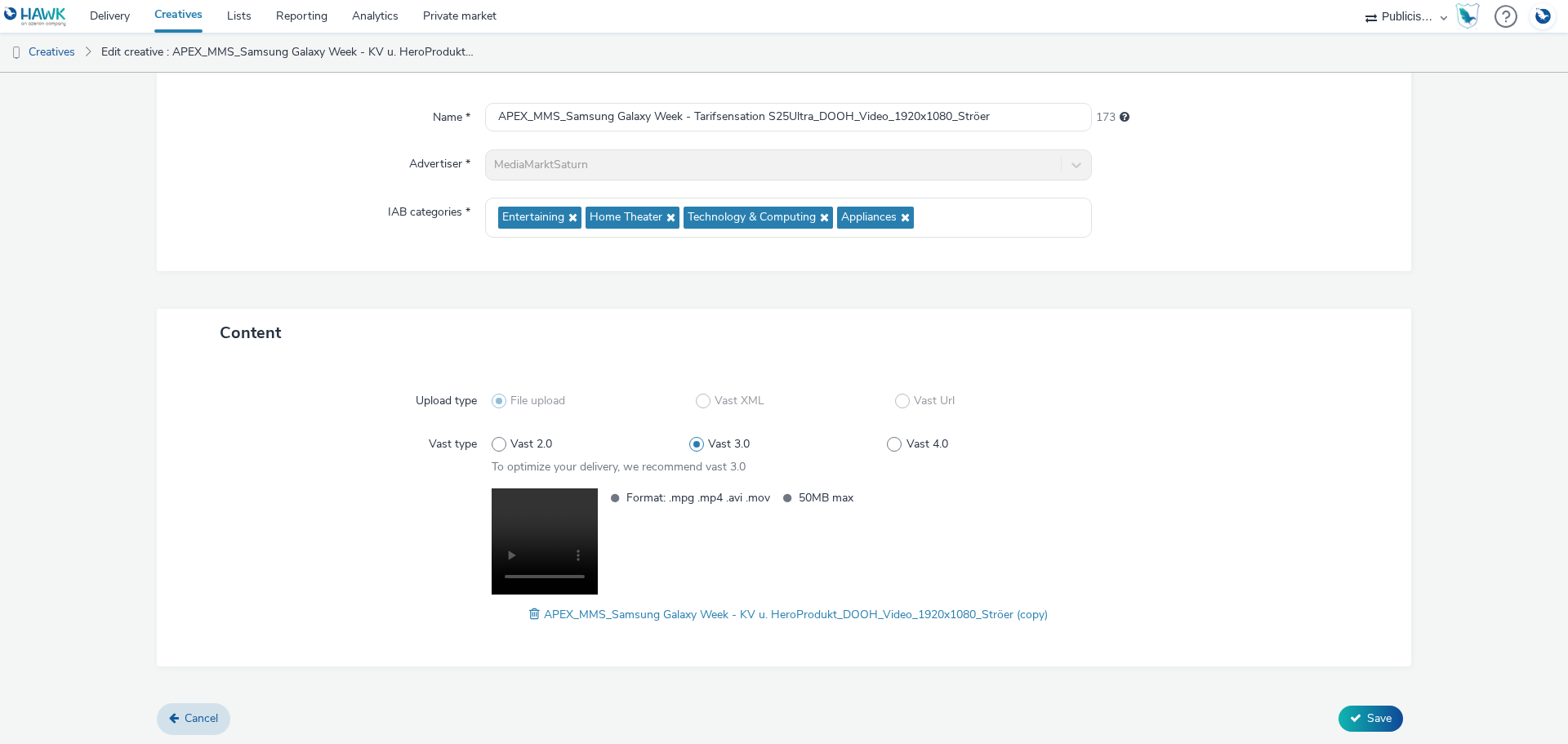
scroll to position [136, 0]
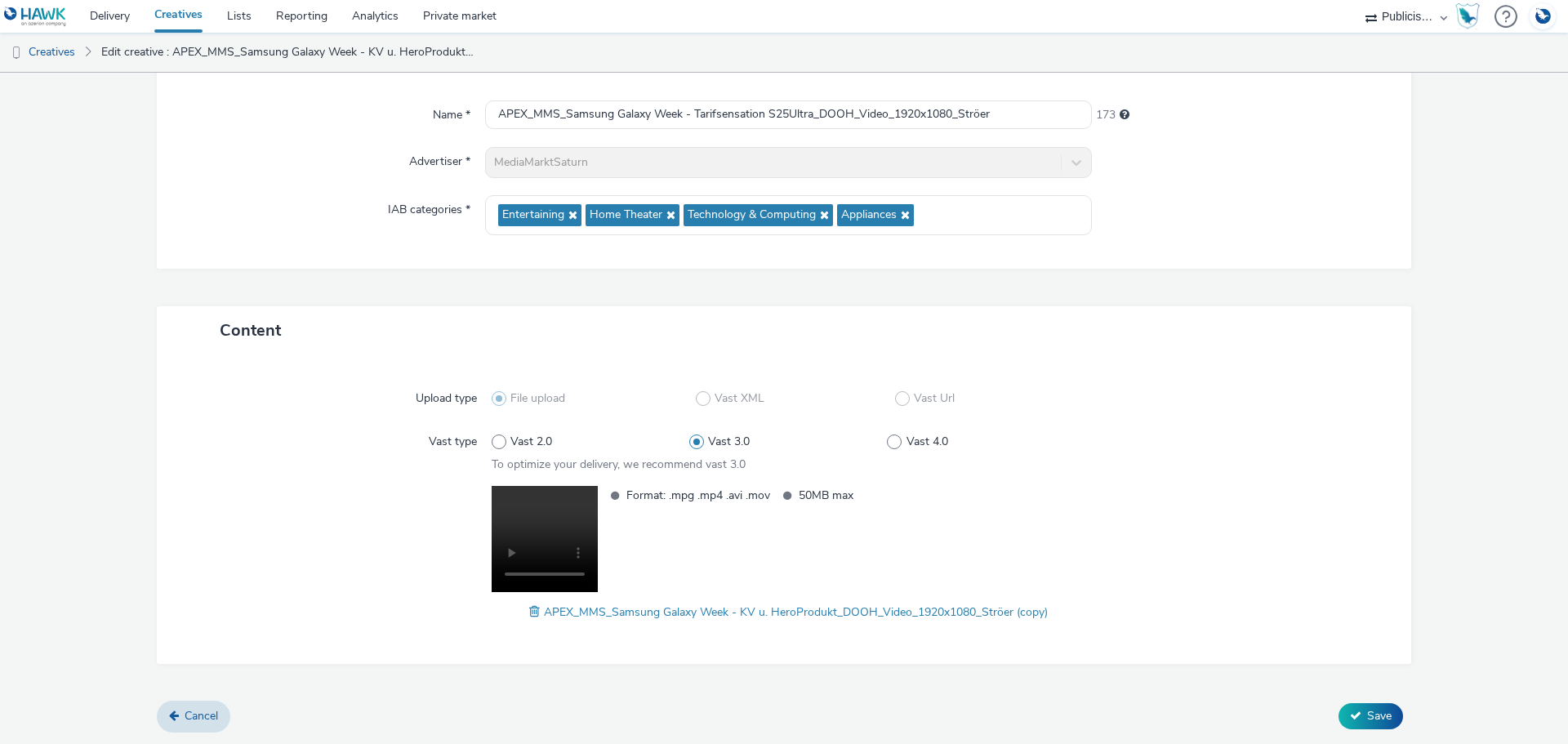
click at [529, 609] on span at bounding box center [537, 612] width 15 height 18
click at [1367, 715] on span "Save" at bounding box center [1379, 716] width 24 height 16
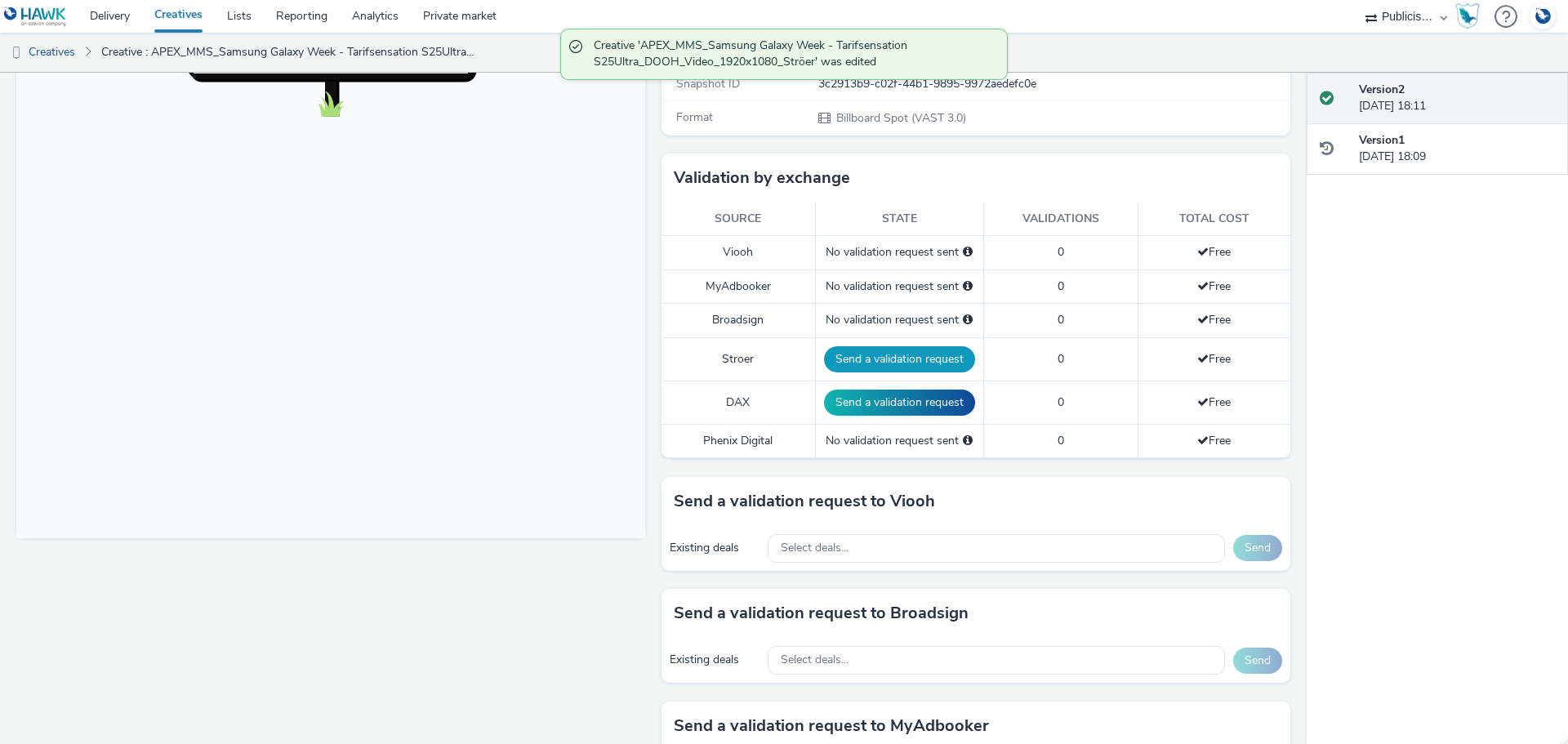
scroll to position [327, 0]
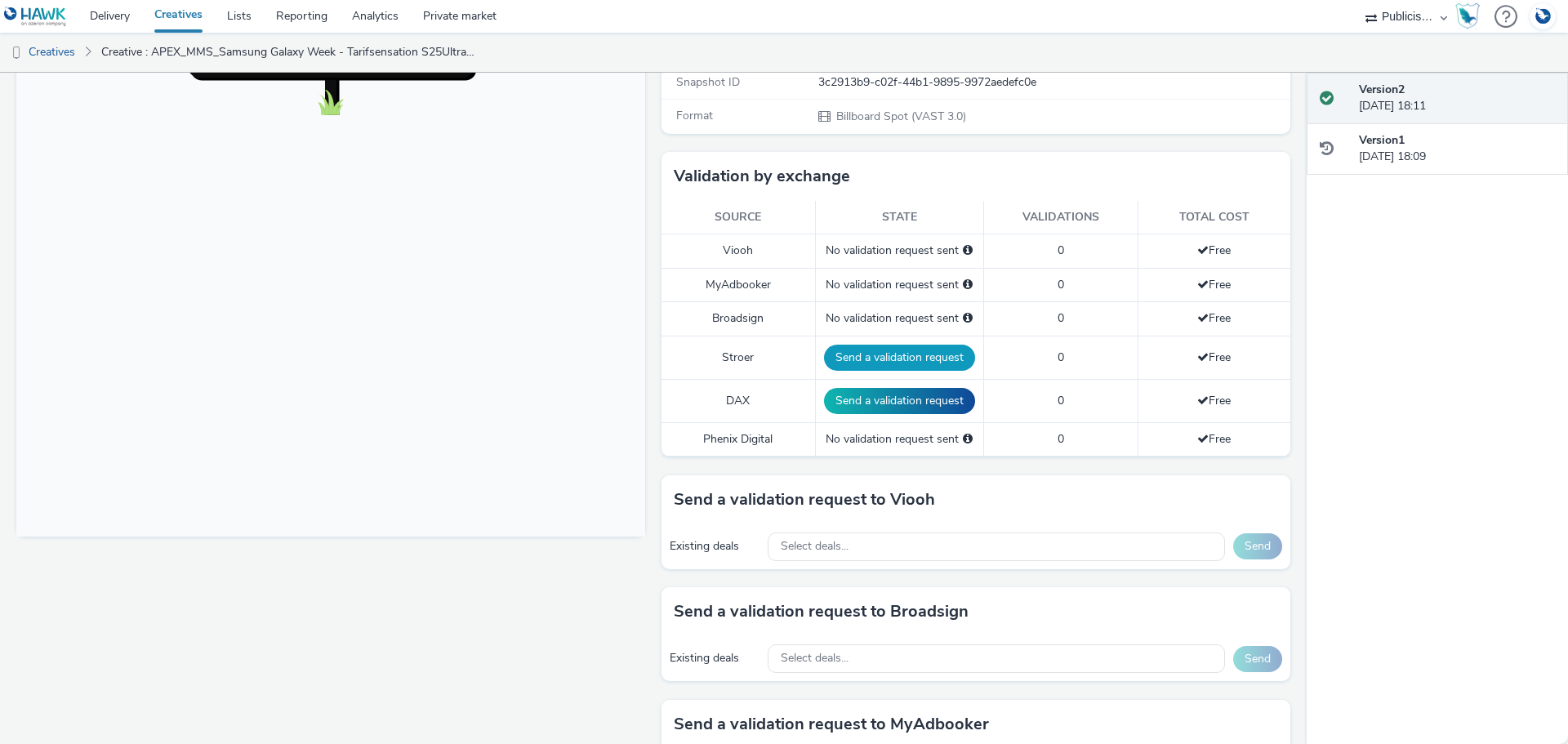
click at [870, 362] on button "Send a validation request" at bounding box center [899, 357] width 151 height 26
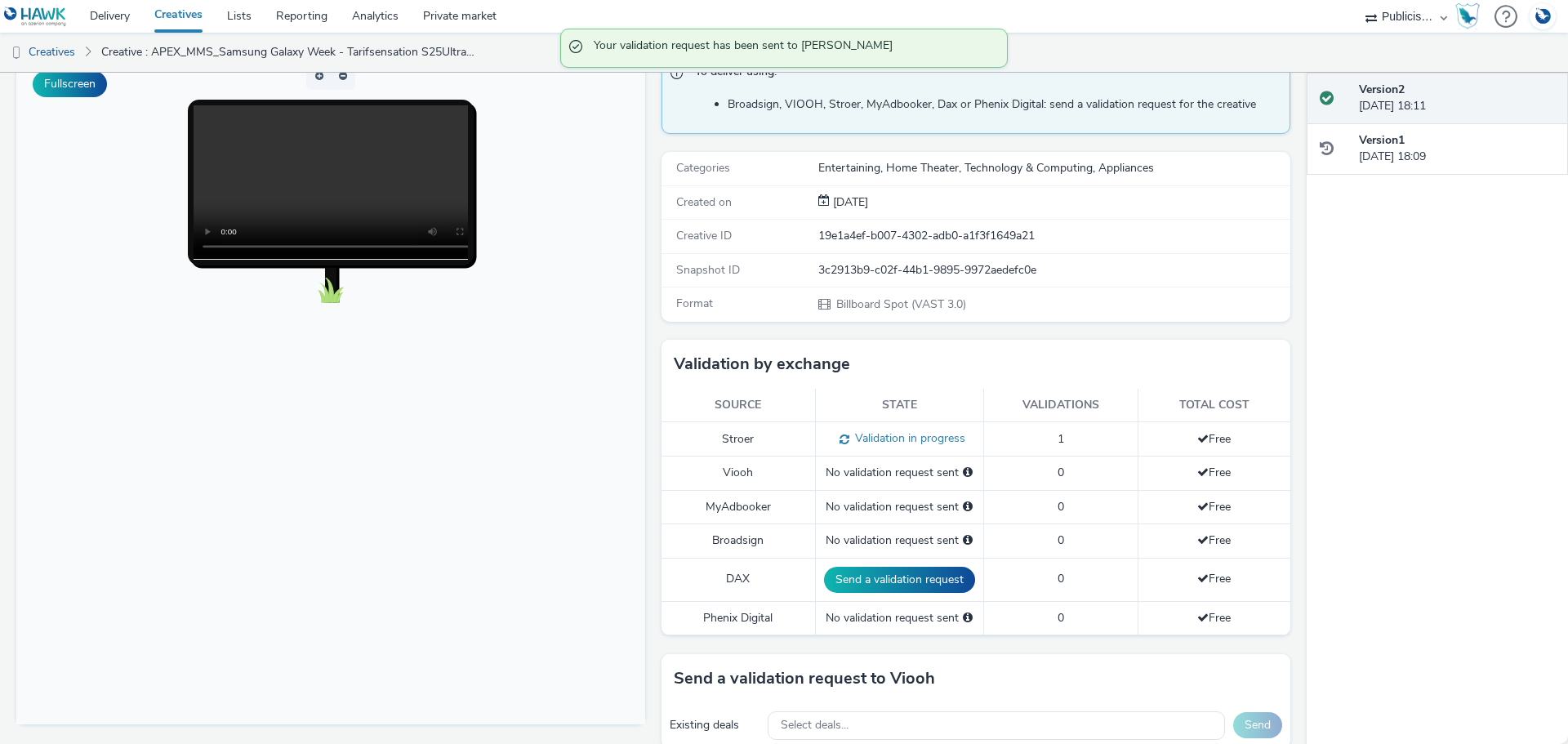
scroll to position [0, 0]
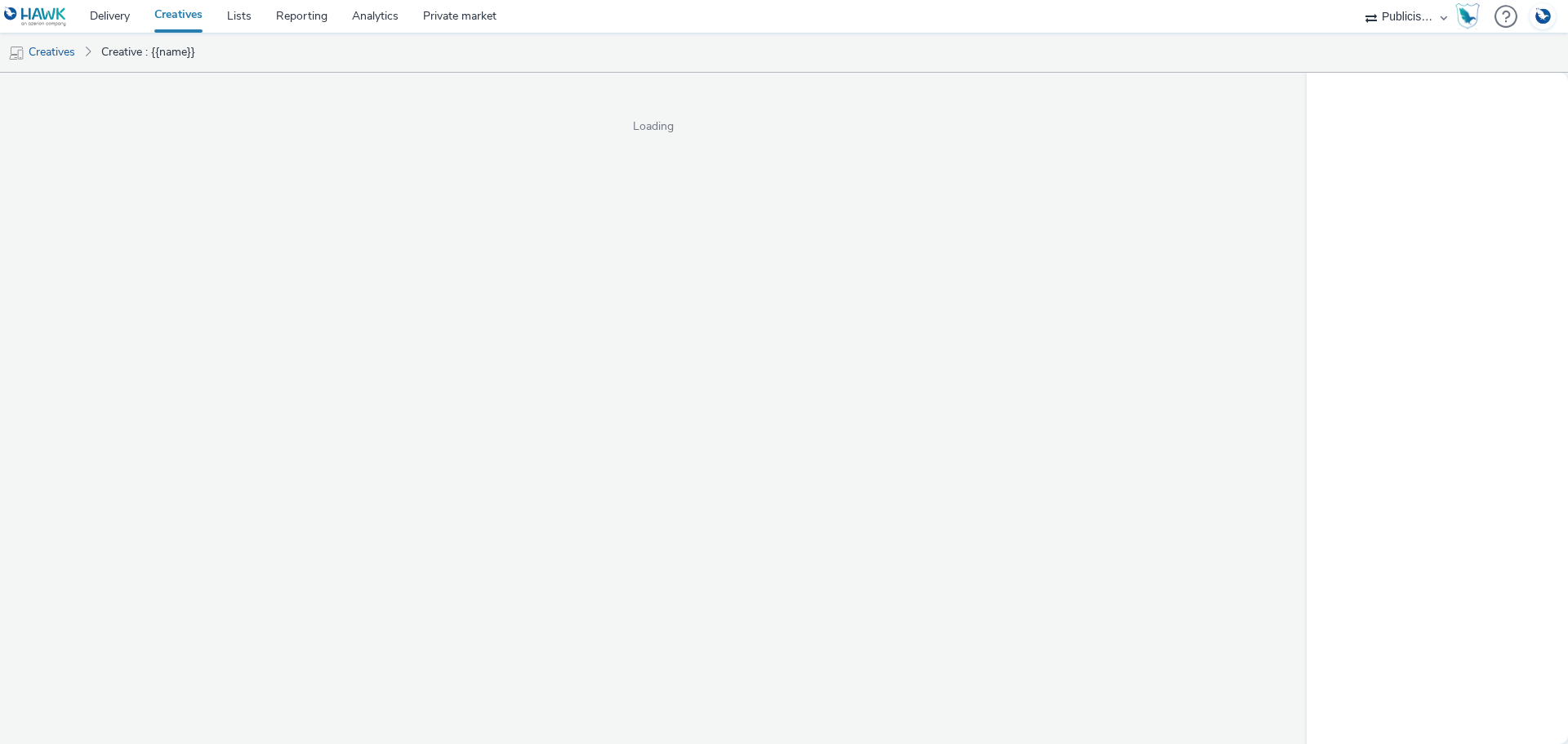
select select "a1548b1e-0fde-418e-992c-2e089afb3761"
